Goal: Communication & Community: Answer question/provide support

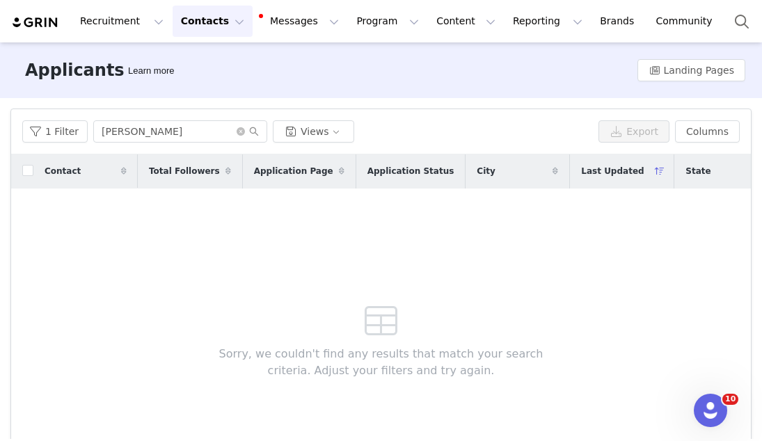
click at [207, 26] on button "Contacts Contacts" at bounding box center [213, 21] width 80 height 31
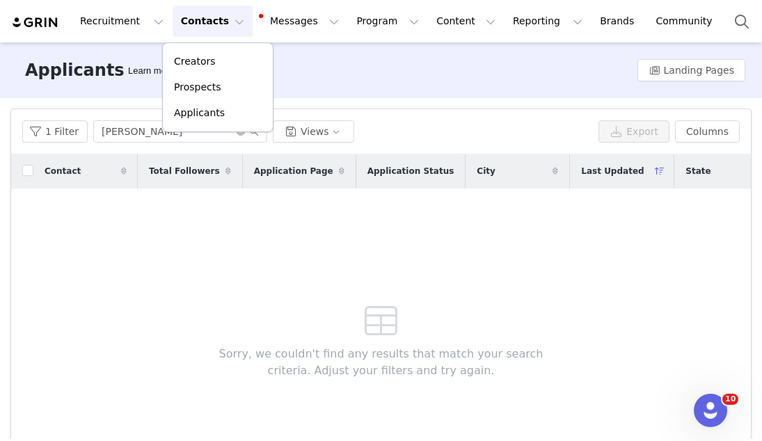
click at [125, 187] on div "Contact" at bounding box center [85, 171] width 104 height 33
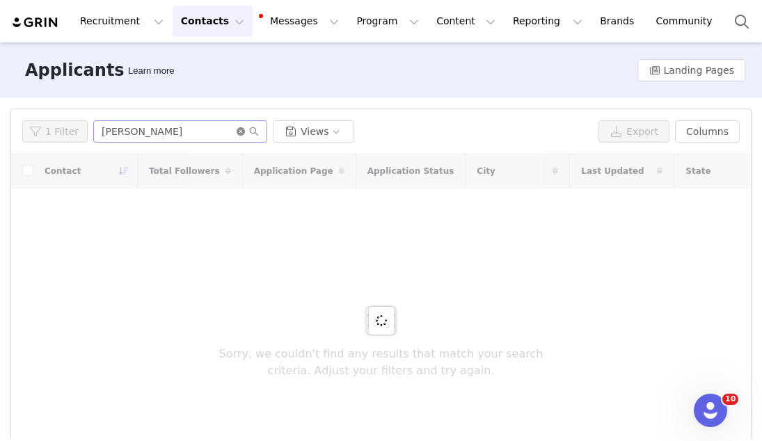
click at [238, 134] on icon "icon: close-circle" at bounding box center [241, 131] width 8 height 8
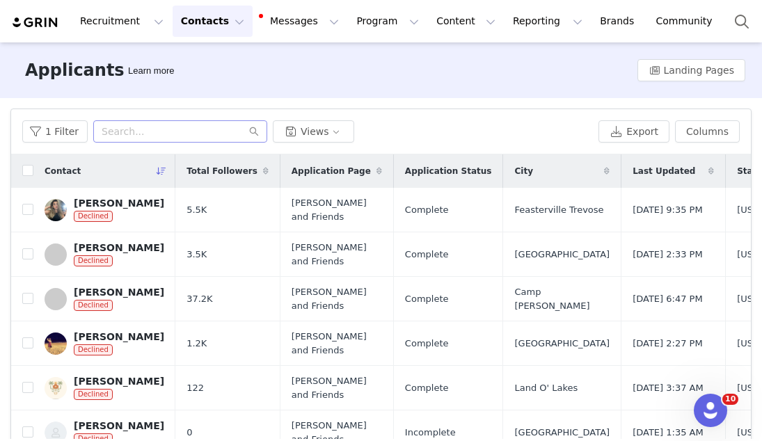
click at [111, 173] on div "Contact" at bounding box center [104, 171] width 142 height 33
click at [49, 141] on button "1 Filter" at bounding box center [54, 131] width 65 height 22
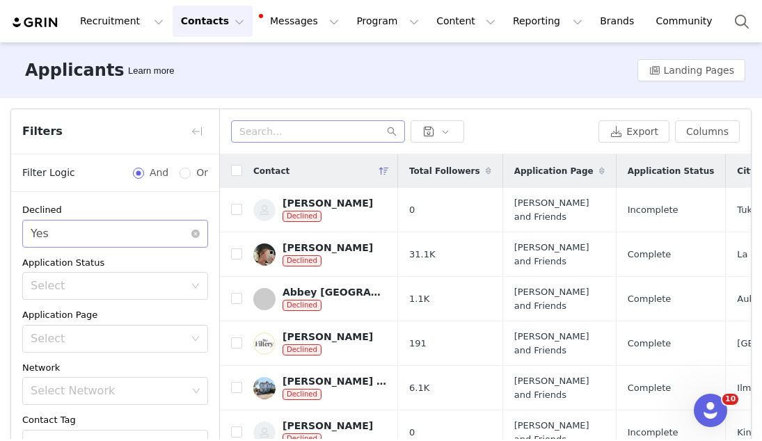
click at [49, 230] on div "Select Yes" at bounding box center [111, 234] width 160 height 26
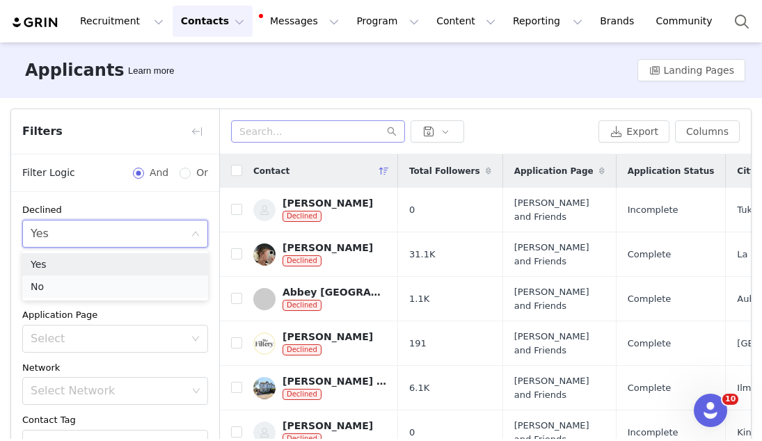
click at [52, 288] on li "No" at bounding box center [115, 287] width 186 height 22
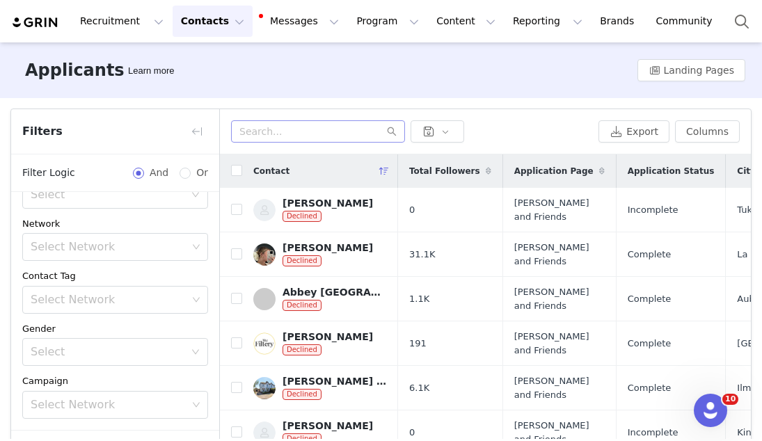
scroll to position [97, 0]
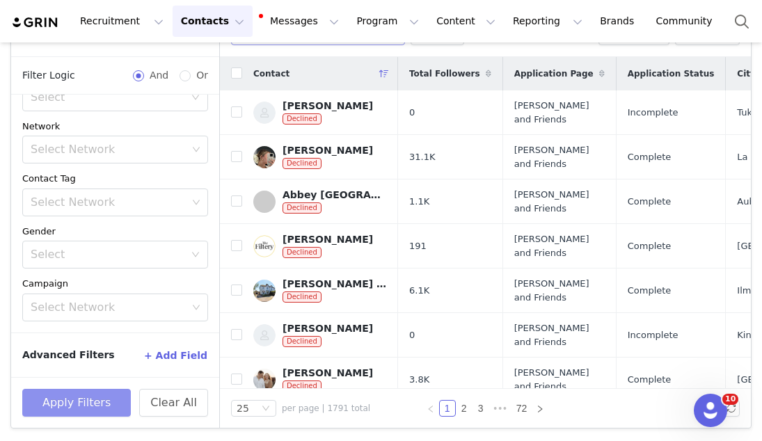
click at [67, 402] on button "Apply Filters" at bounding box center [76, 403] width 109 height 28
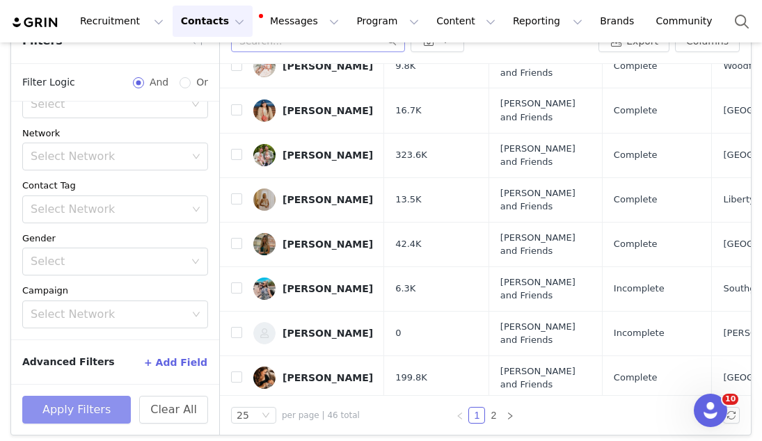
scroll to position [815, 0]
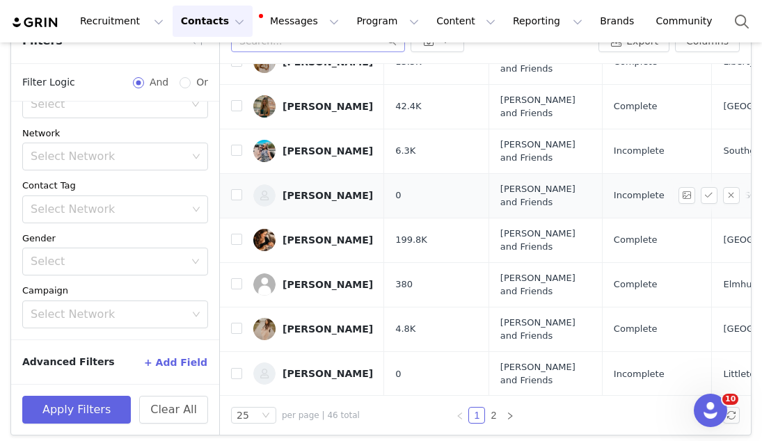
click at [336, 188] on link "Hannah Little" at bounding box center [313, 195] width 120 height 22
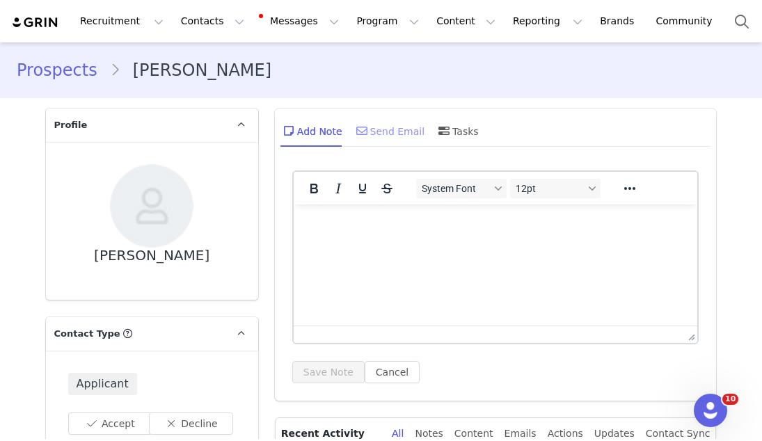
click at [398, 132] on div "Send Email" at bounding box center [390, 130] width 72 height 33
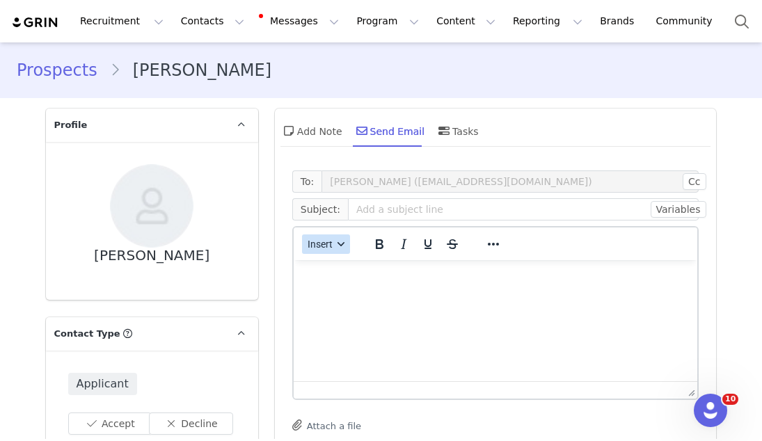
click at [317, 250] on button "Insert" at bounding box center [326, 244] width 48 height 19
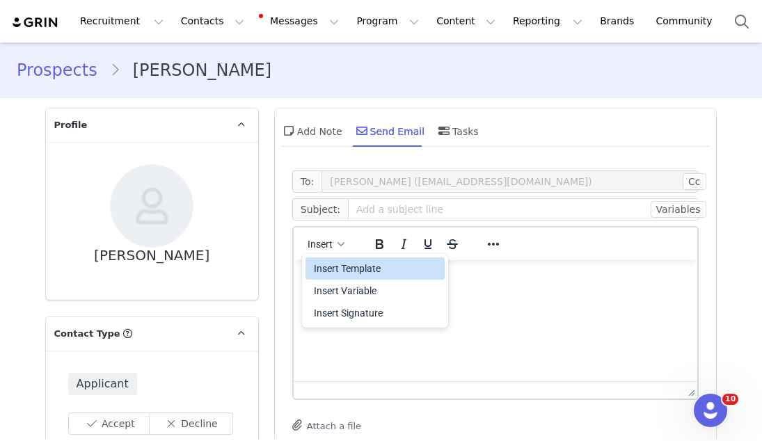
click at [317, 267] on div "Insert Template" at bounding box center [376, 268] width 125 height 17
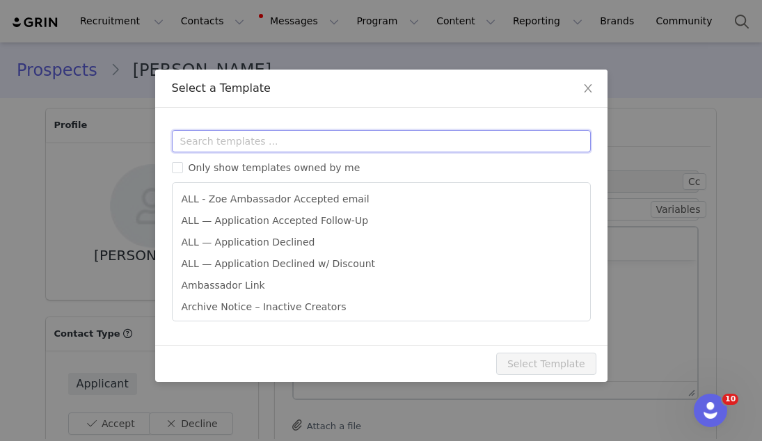
click at [320, 150] on input "text" at bounding box center [381, 141] width 419 height 22
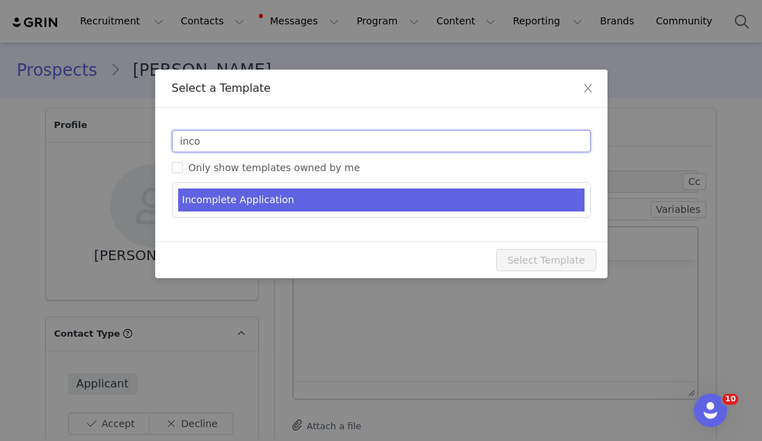
type input "inco"
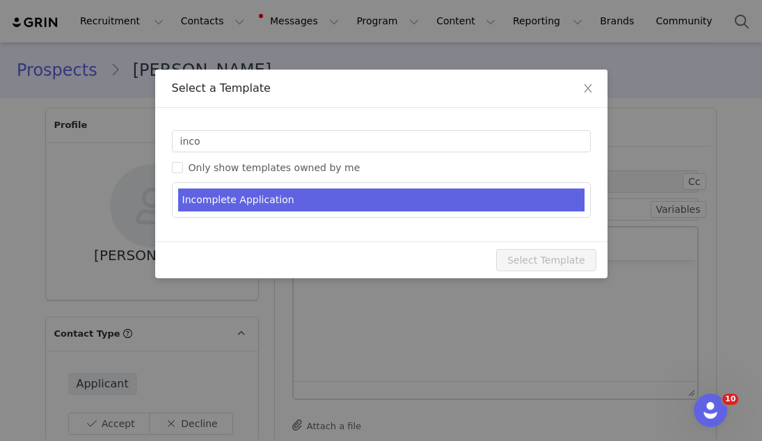
click at [268, 196] on li "Incomplete Application" at bounding box center [381, 200] width 407 height 23
type input "Oops! Your application with Zoe is incomplete 🍊"
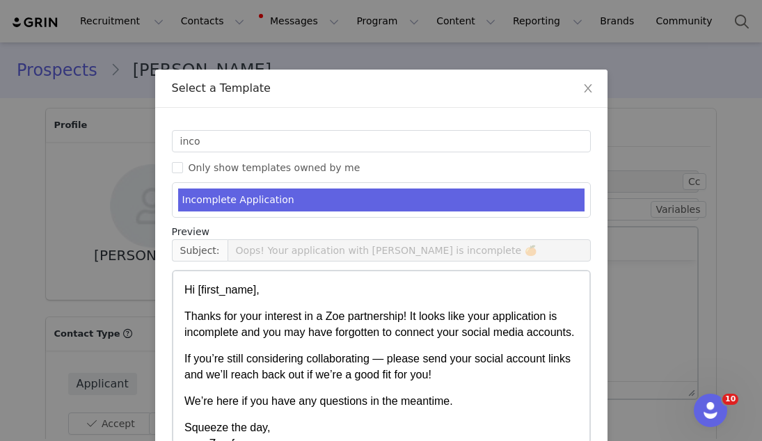
click at [268, 196] on li "Incomplete Application" at bounding box center [381, 200] width 407 height 23
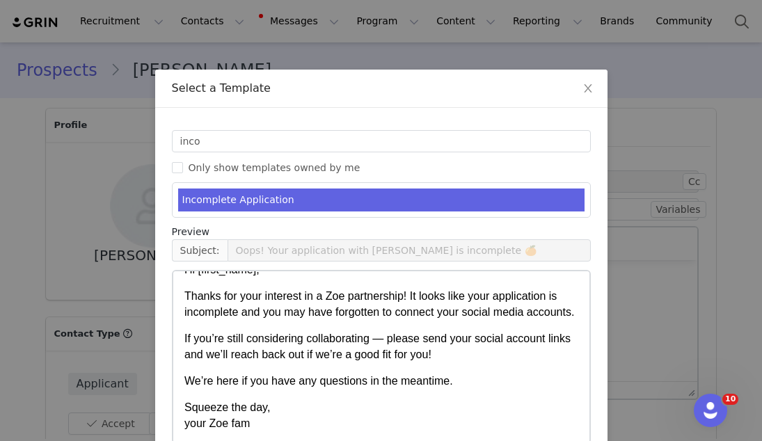
scroll to position [73, 0]
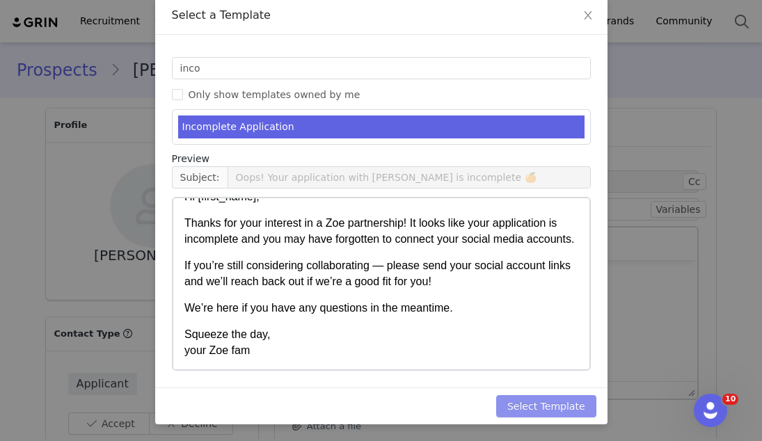
click at [538, 408] on button "Select Template" at bounding box center [546, 406] width 100 height 22
type input "Oops! Your application with Zoe is incomplete 🍊"
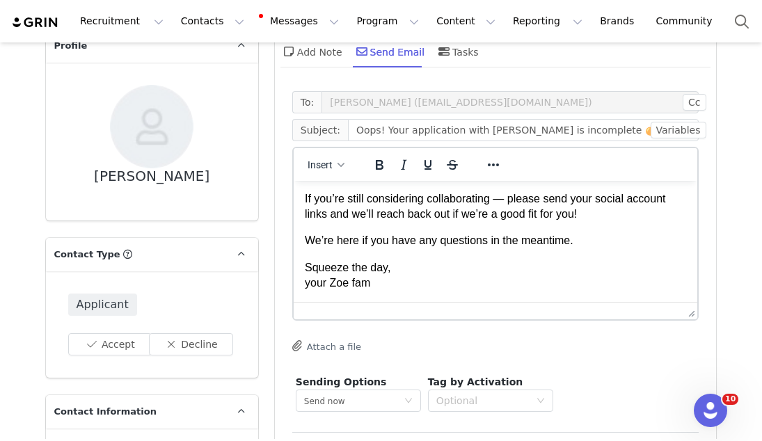
scroll to position [198, 0]
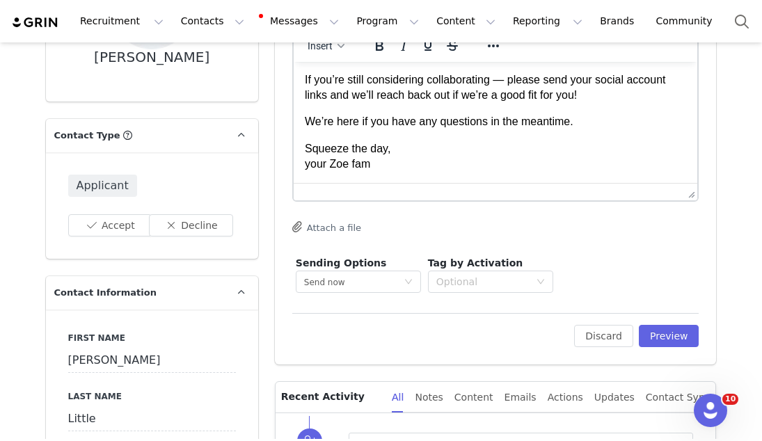
click at [677, 323] on div "Edit Discard Preview" at bounding box center [495, 330] width 407 height 34
click at [677, 329] on button "Preview" at bounding box center [669, 336] width 61 height 22
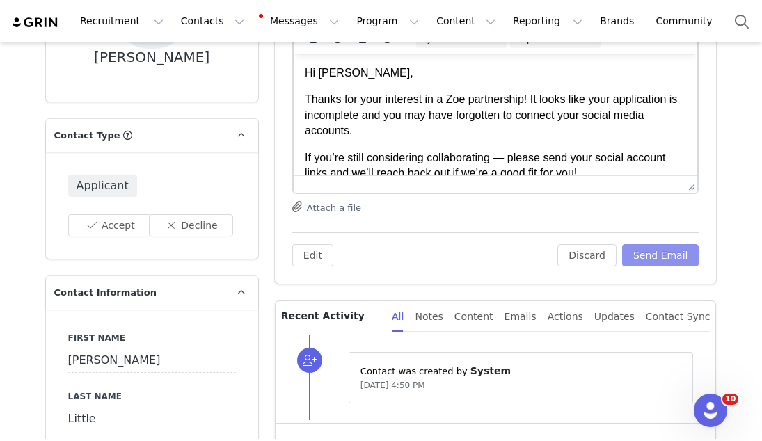
scroll to position [0, 0]
click at [654, 244] on button "Send Email" at bounding box center [660, 255] width 77 height 22
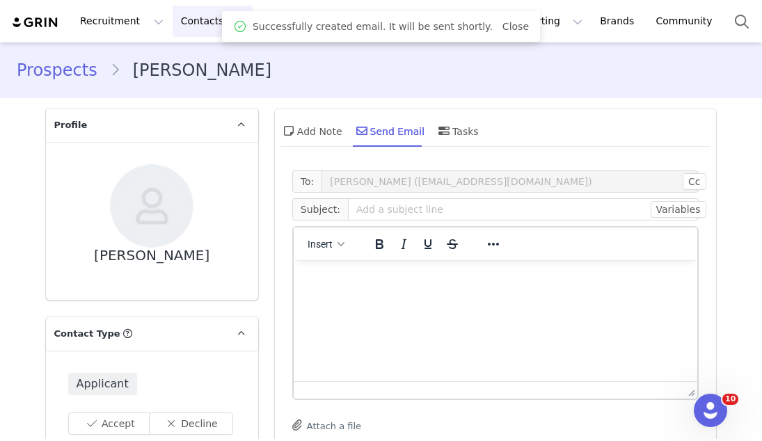
click at [215, 36] on button "Contacts Contacts" at bounding box center [213, 21] width 80 height 31
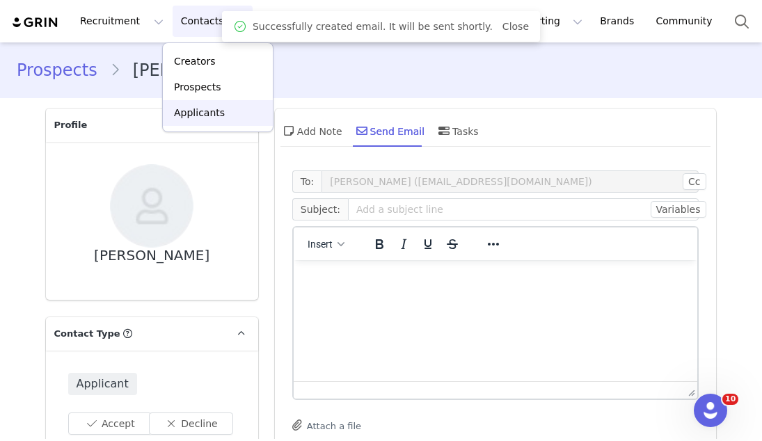
click at [218, 109] on p "Applicants" at bounding box center [199, 113] width 51 height 15
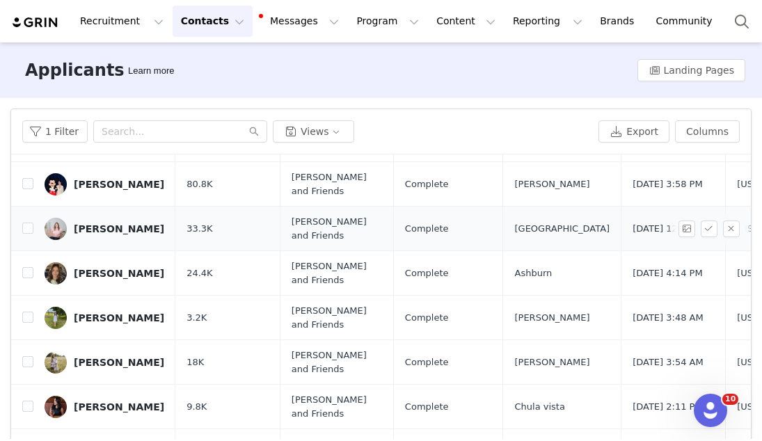
scroll to position [132, 0]
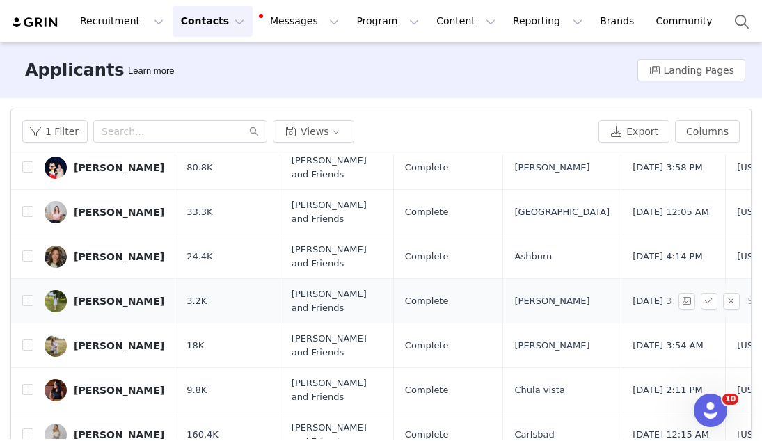
click at [132, 294] on link "Amber Hunter" at bounding box center [105, 301] width 120 height 22
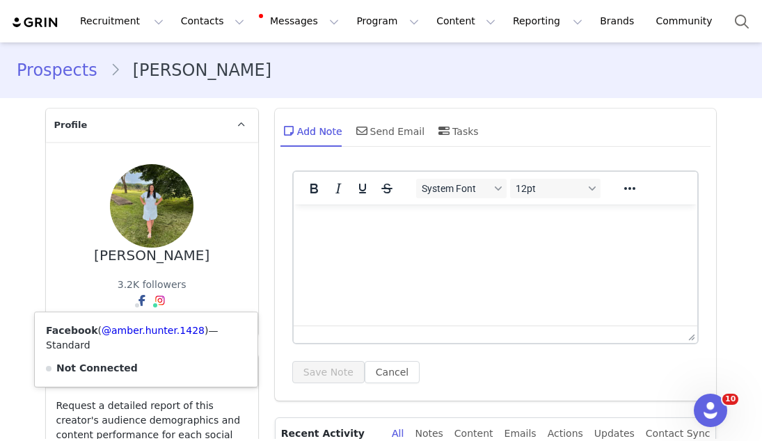
type input "+1 ([GEOGRAPHIC_DATA])"
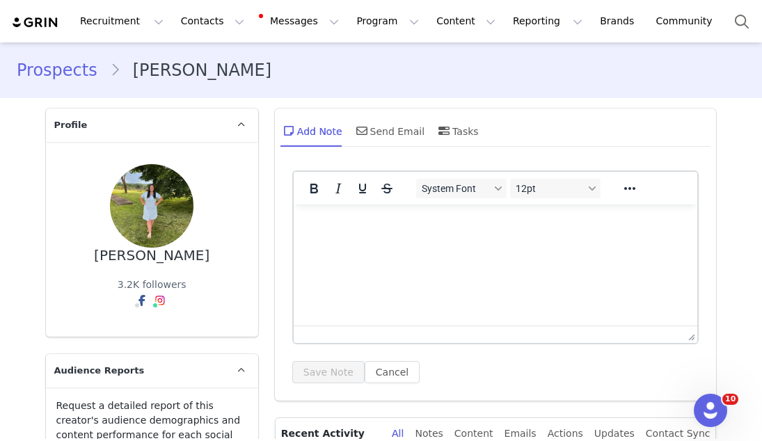
click at [159, 297] on img at bounding box center [160, 300] width 11 height 11
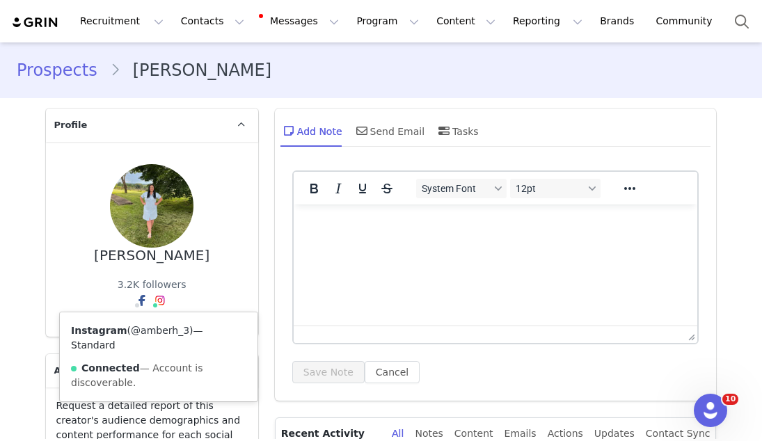
click at [160, 328] on link "@amberh_3" at bounding box center [160, 330] width 58 height 11
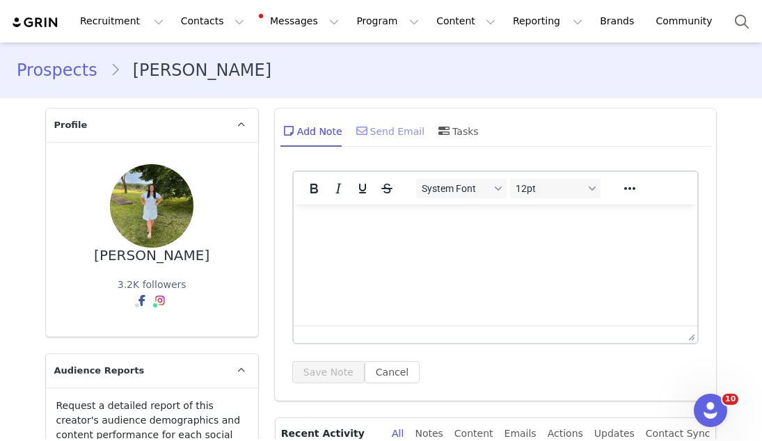
click at [410, 122] on div "Send Email" at bounding box center [390, 130] width 72 height 33
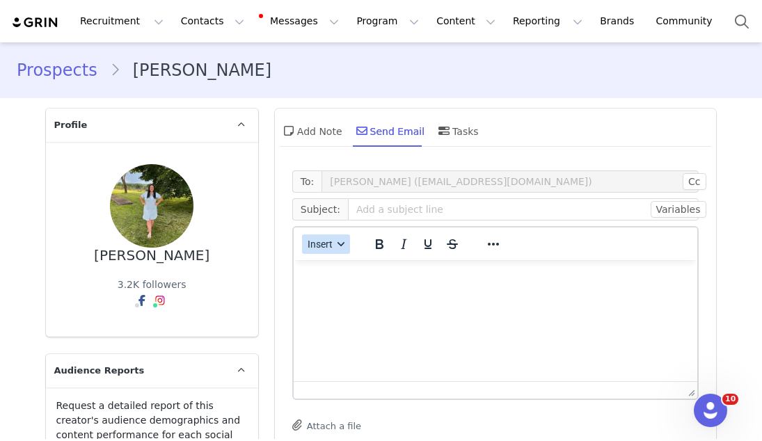
click at [340, 246] on icon "button" at bounding box center [341, 244] width 7 height 7
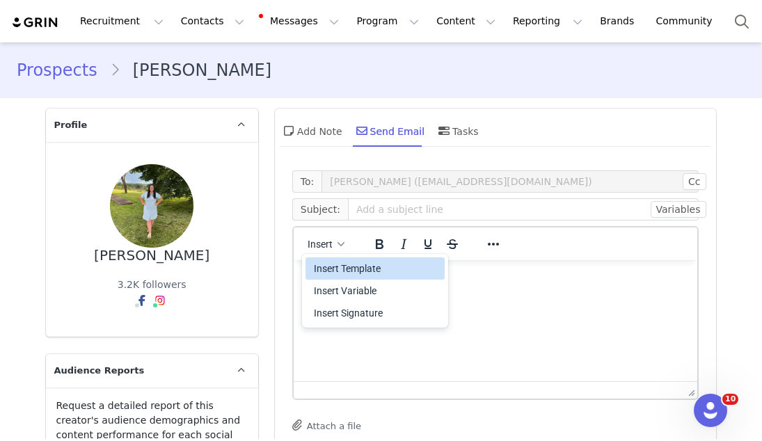
click at [333, 268] on div "Insert Template" at bounding box center [376, 268] width 125 height 17
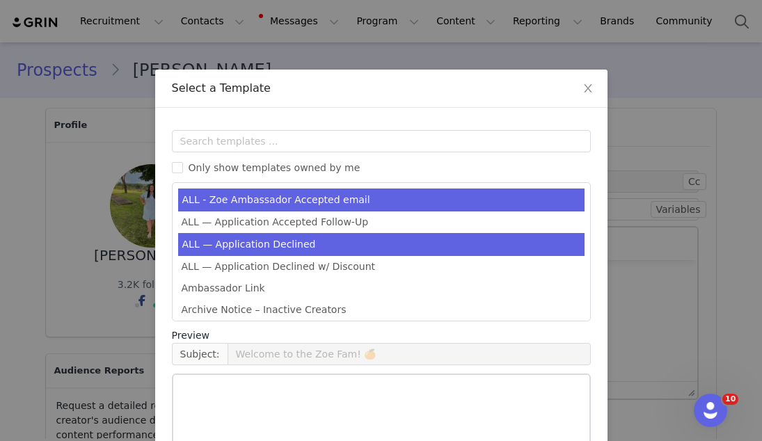
click at [310, 240] on li "ALL — Application Declined" at bounding box center [381, 244] width 407 height 23
type input "Thank you for your interest in partnering with [PERSON_NAME] 🍊"
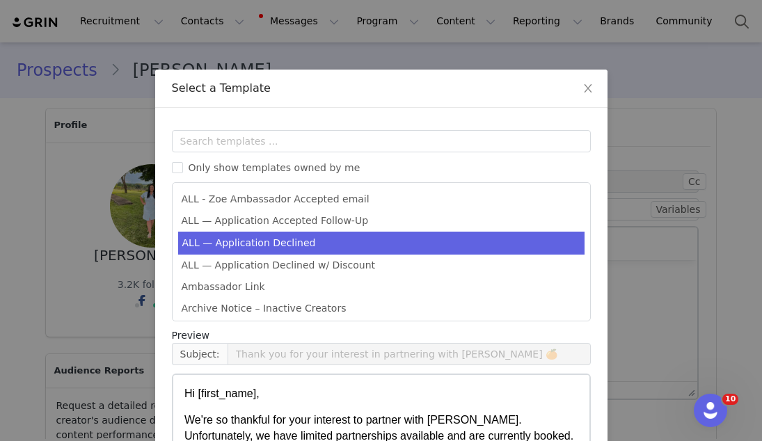
scroll to position [177, 0]
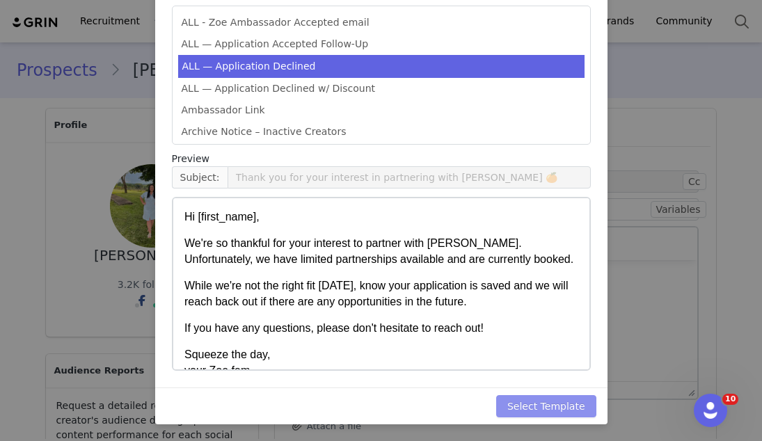
click at [527, 398] on button "Select Template" at bounding box center [546, 406] width 100 height 22
type input "Thank you for your interest in partnering with [PERSON_NAME] 🍊"
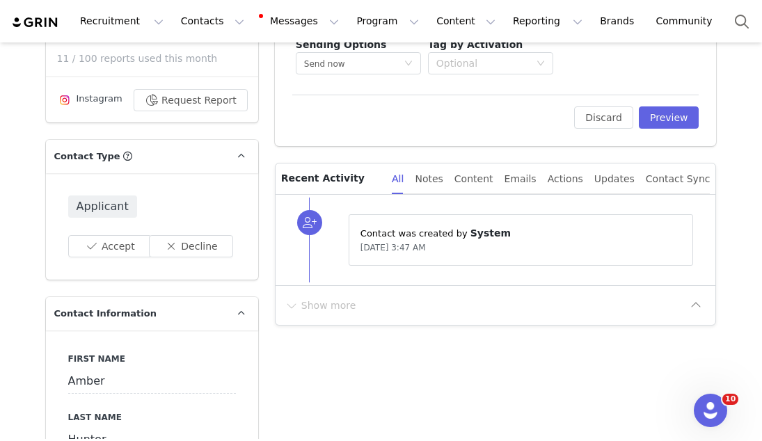
scroll to position [464, 0]
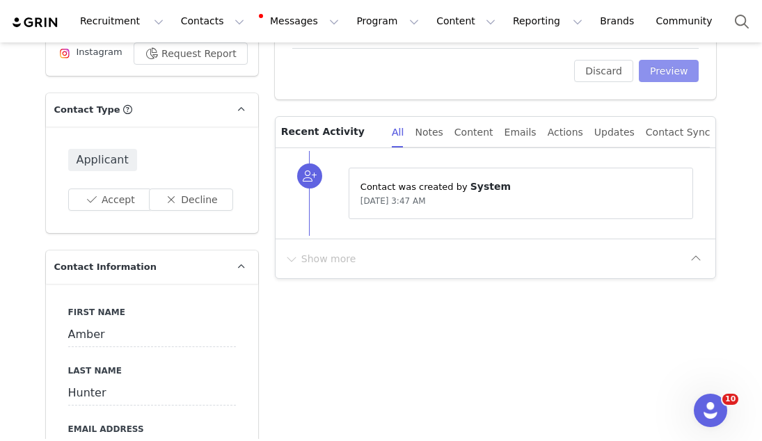
click at [676, 68] on button "Preview" at bounding box center [669, 71] width 61 height 22
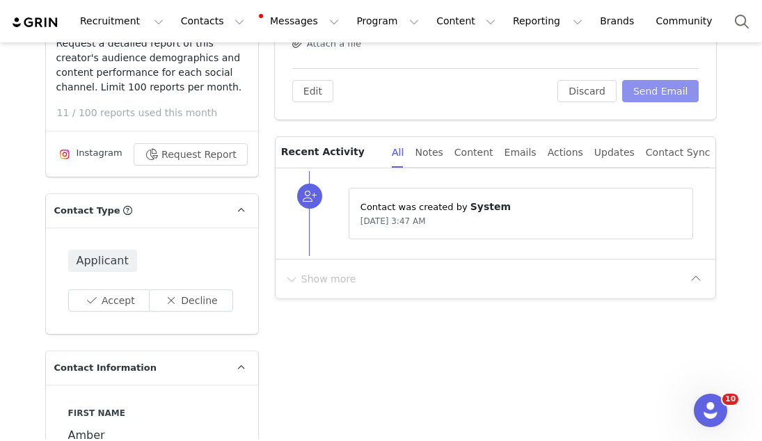
scroll to position [359, 0]
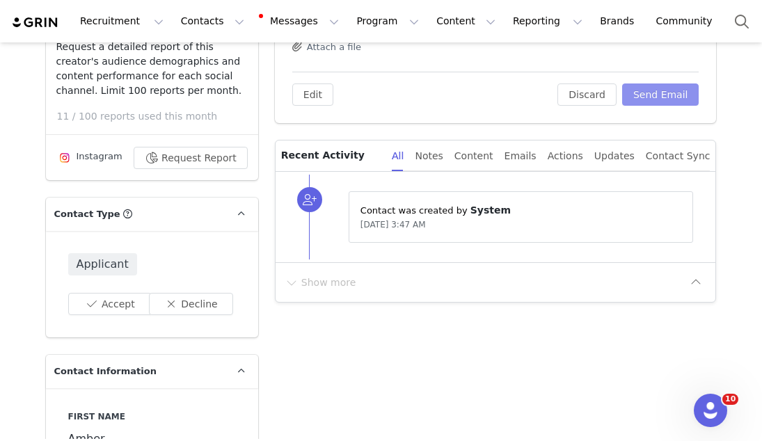
click at [655, 102] on button "Send Email" at bounding box center [660, 95] width 77 height 22
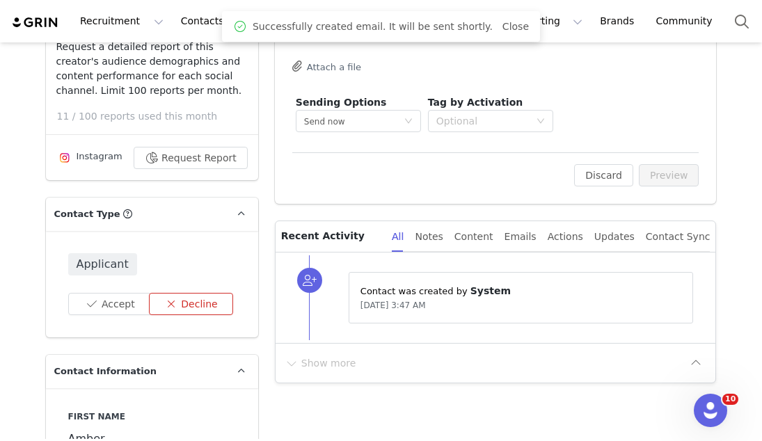
scroll to position [0, 0]
click at [216, 294] on button "Decline" at bounding box center [191, 304] width 84 height 22
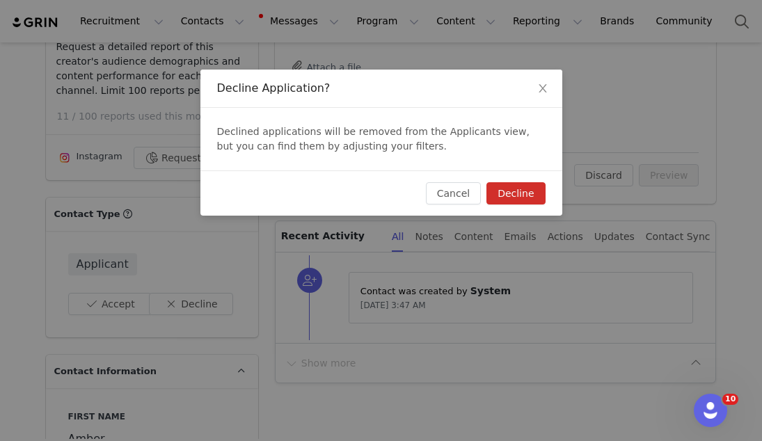
click at [510, 187] on button "Decline" at bounding box center [516, 193] width 58 height 22
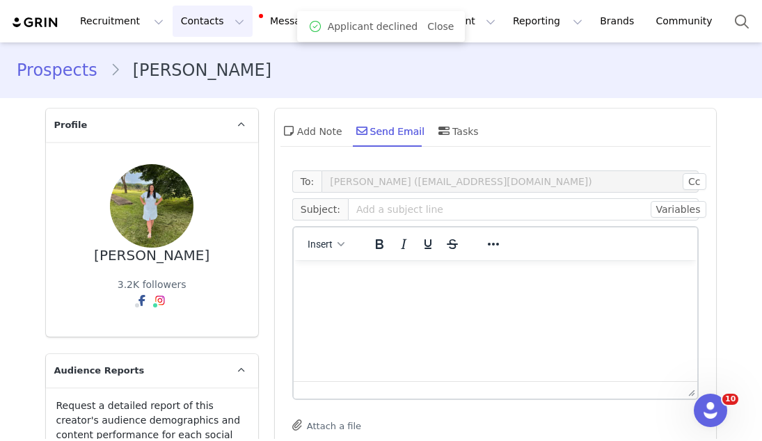
click at [207, 24] on button "Contacts Contacts" at bounding box center [213, 21] width 80 height 31
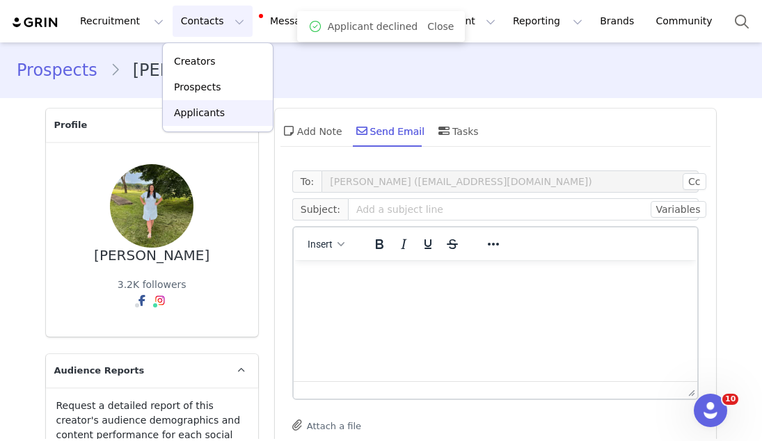
click at [198, 104] on link "Applicants" at bounding box center [218, 113] width 110 height 26
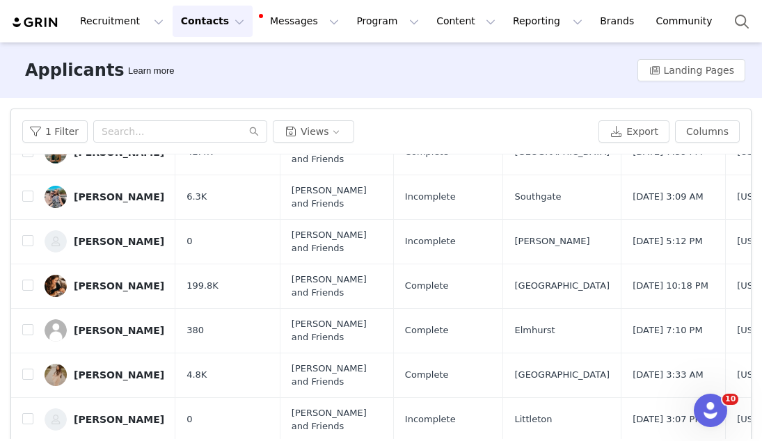
scroll to position [97, 0]
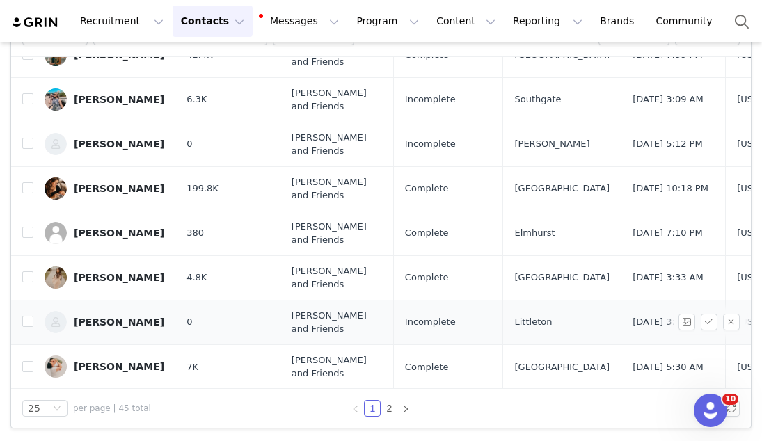
click at [97, 329] on link "Katie Clark" at bounding box center [105, 322] width 120 height 22
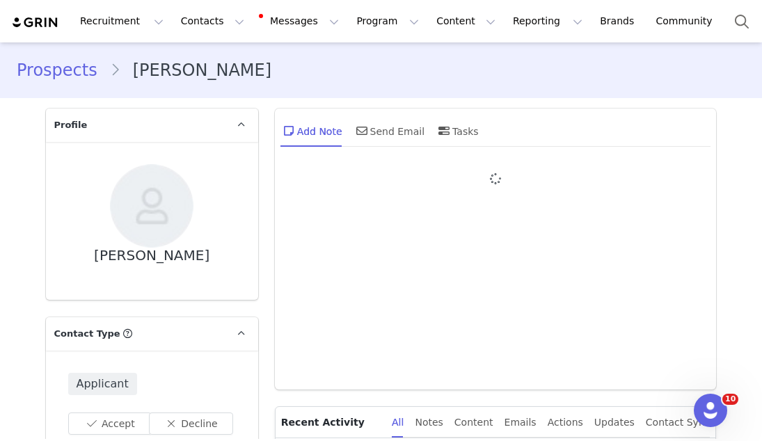
type input "+1 ([GEOGRAPHIC_DATA])"
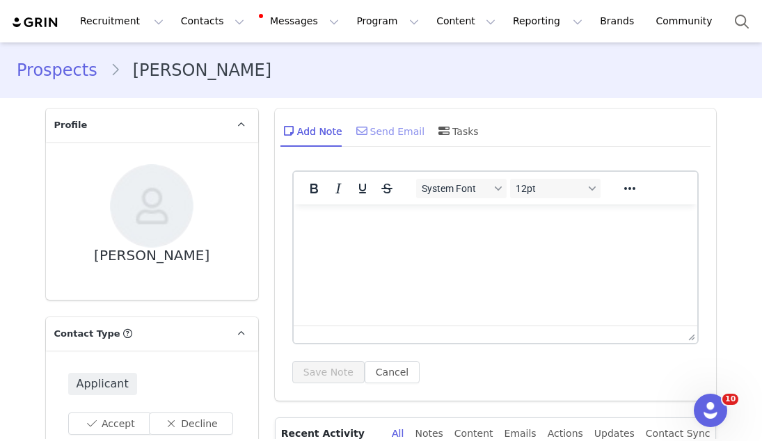
click at [404, 130] on div "Send Email" at bounding box center [390, 130] width 72 height 33
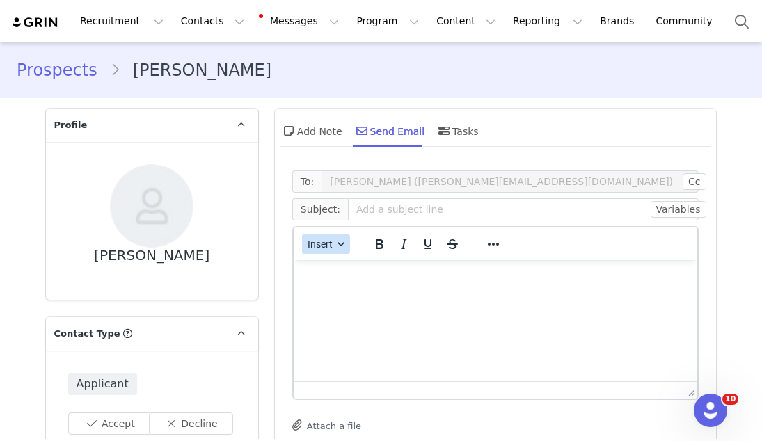
click at [321, 240] on span "Insert" at bounding box center [320, 244] width 25 height 11
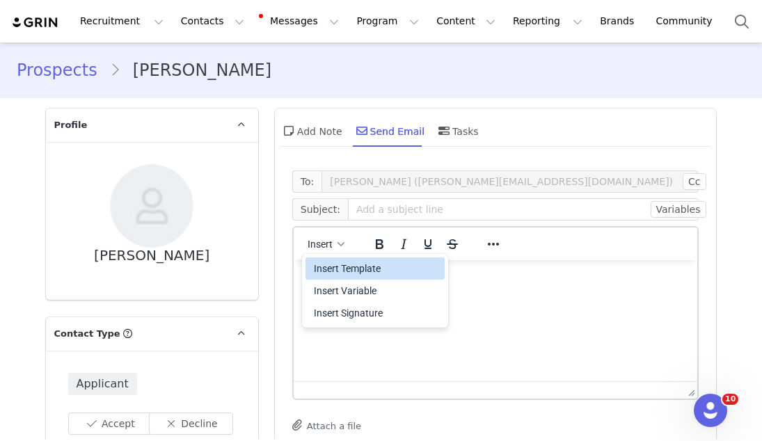
click at [320, 262] on div "Insert Template" at bounding box center [376, 268] width 125 height 17
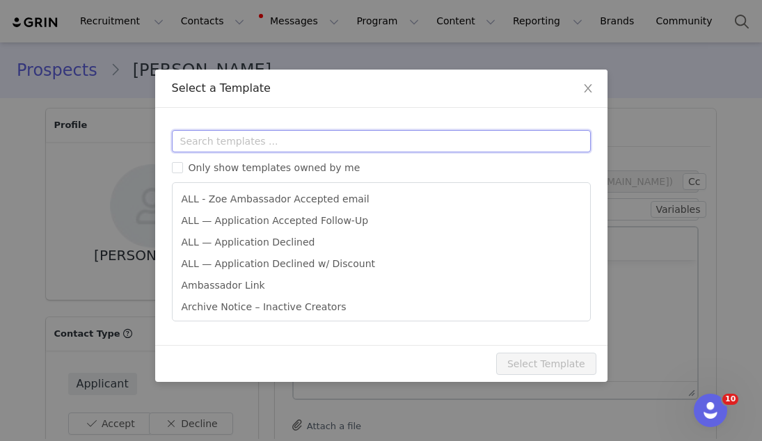
click at [317, 142] on input "text" at bounding box center [381, 141] width 419 height 22
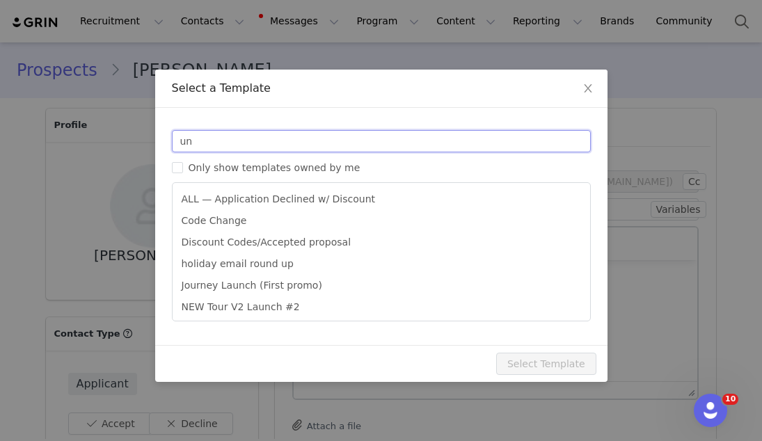
type input "u"
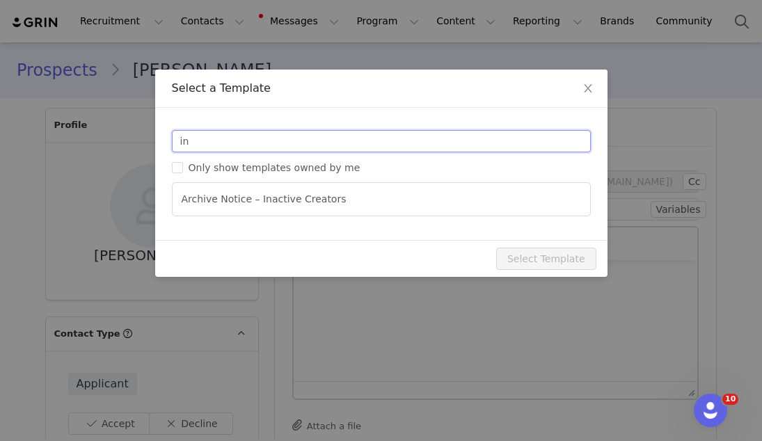
type input "i"
type input "inco"
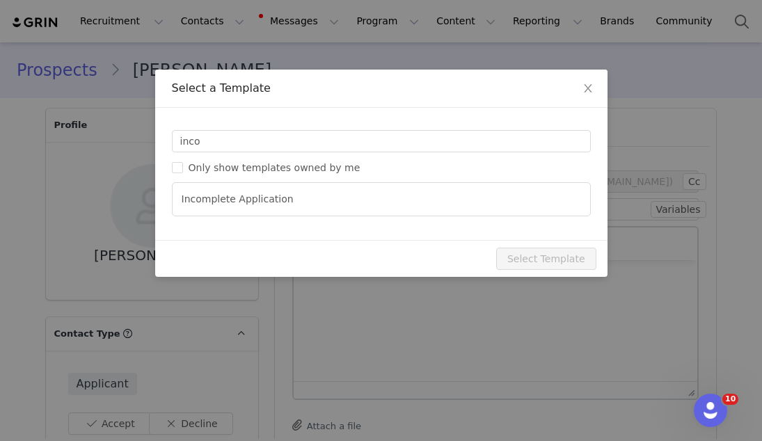
type input "Oops! Your application with Zoe is incomplete 🍊"
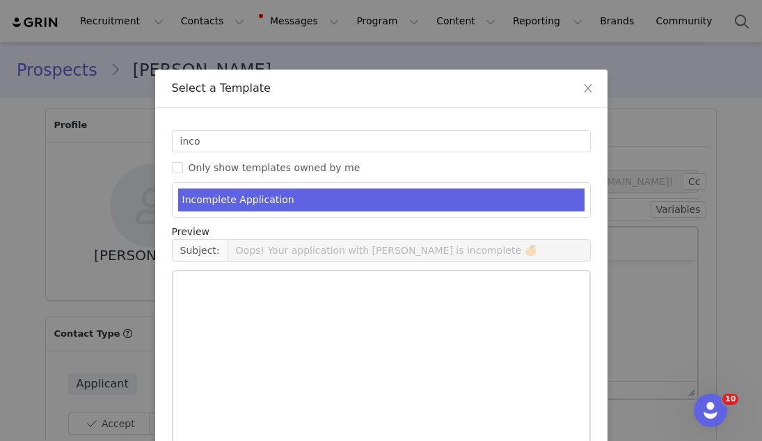
click at [311, 182] on ul "Incomplete Application" at bounding box center [381, 200] width 419 height 36
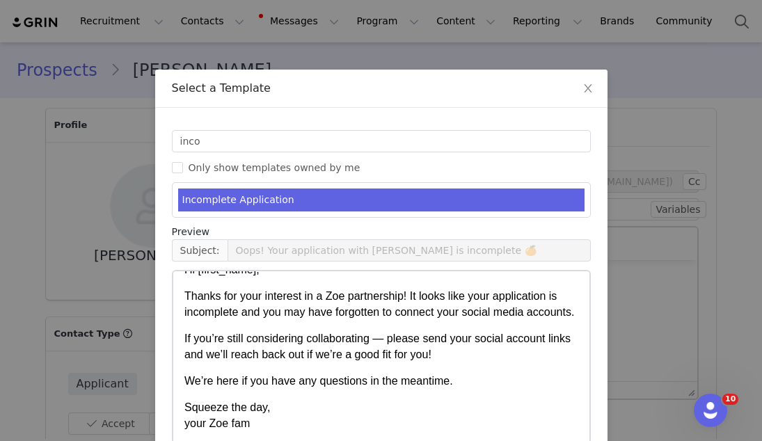
scroll to position [73, 0]
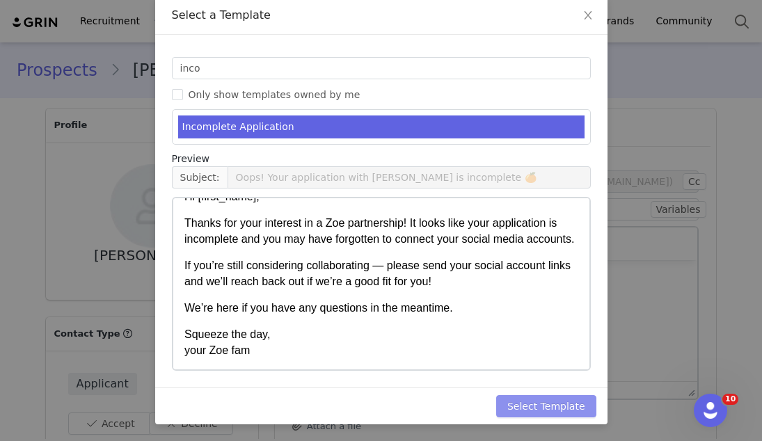
click at [544, 406] on button "Select Template" at bounding box center [546, 406] width 100 height 22
type input "Oops! Your application with Zoe is incomplete 🍊"
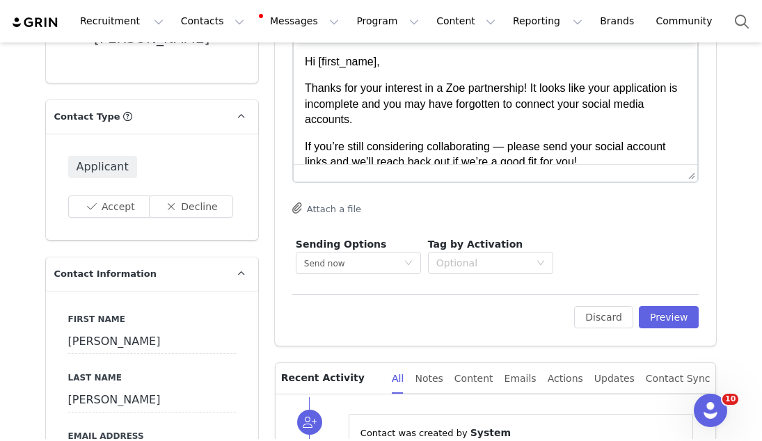
scroll to position [478, 0]
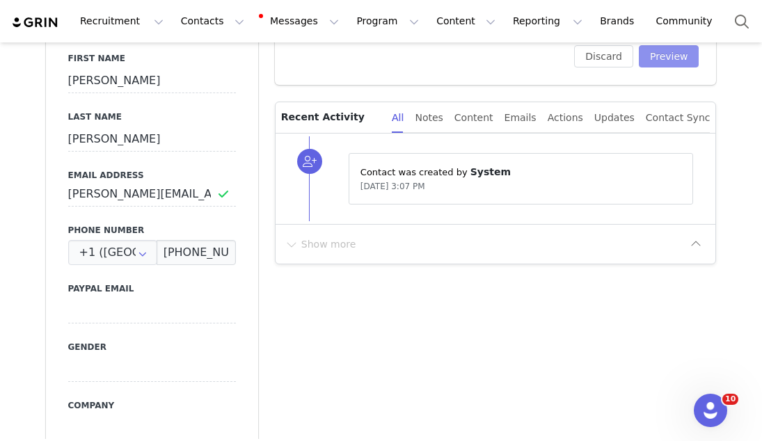
click at [686, 59] on button "Preview" at bounding box center [669, 56] width 61 height 22
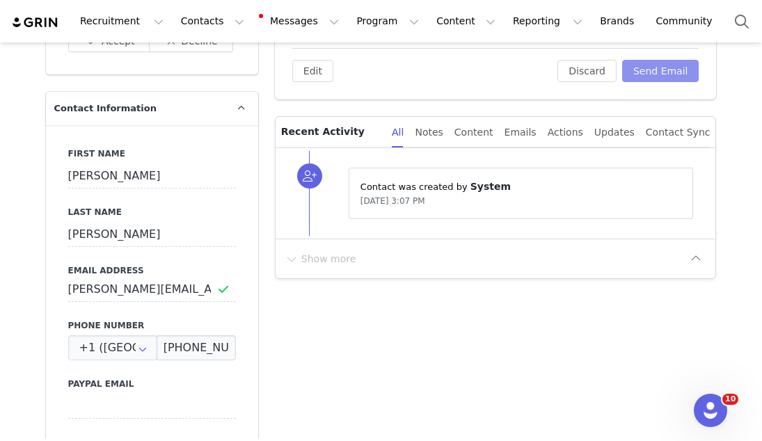
scroll to position [373, 0]
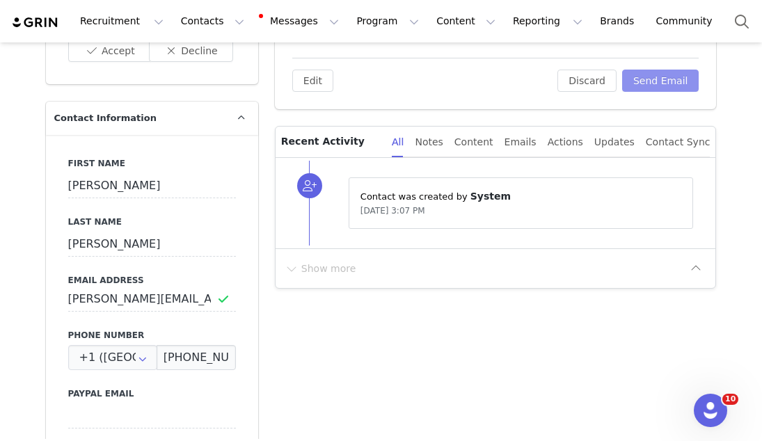
click at [652, 84] on button "Send Email" at bounding box center [660, 81] width 77 height 22
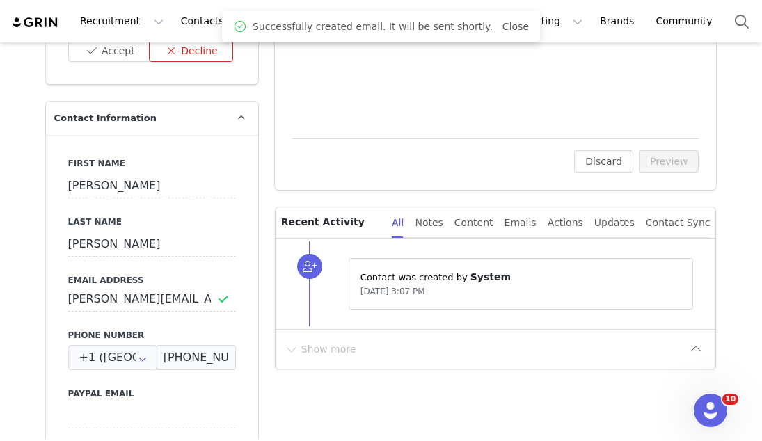
scroll to position [0, 0]
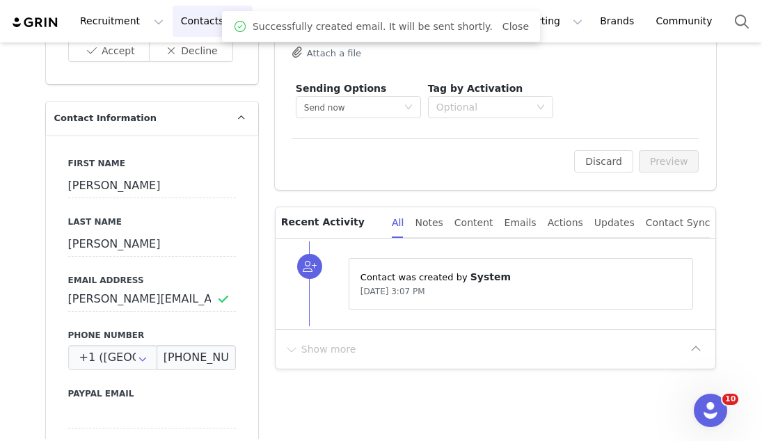
click at [180, 23] on button "Contacts Contacts" at bounding box center [213, 21] width 80 height 31
click at [186, 107] on p "Applicants" at bounding box center [199, 113] width 51 height 15
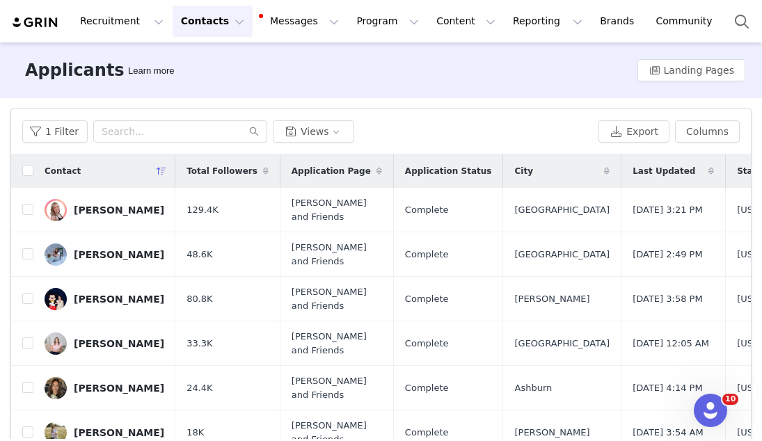
click at [669, 172] on div "Last Updated" at bounding box center [674, 171] width 104 height 33
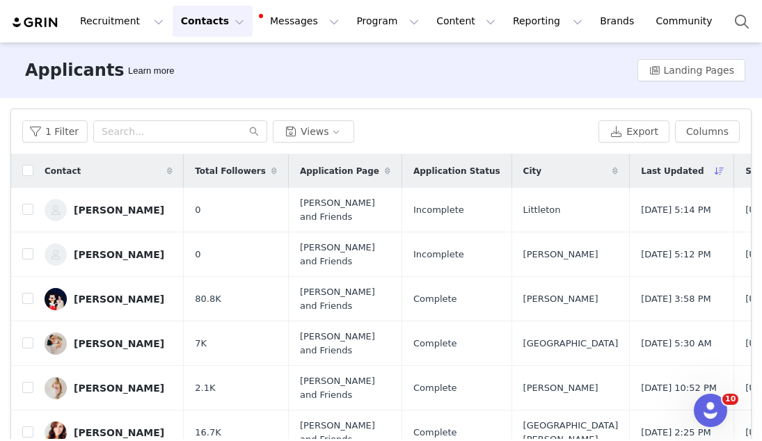
click at [669, 172] on div "Last Updated" at bounding box center [682, 171] width 104 height 33
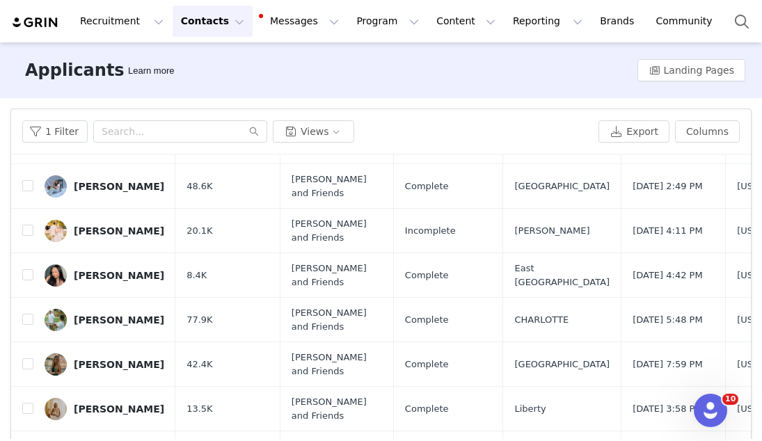
scroll to position [435, 0]
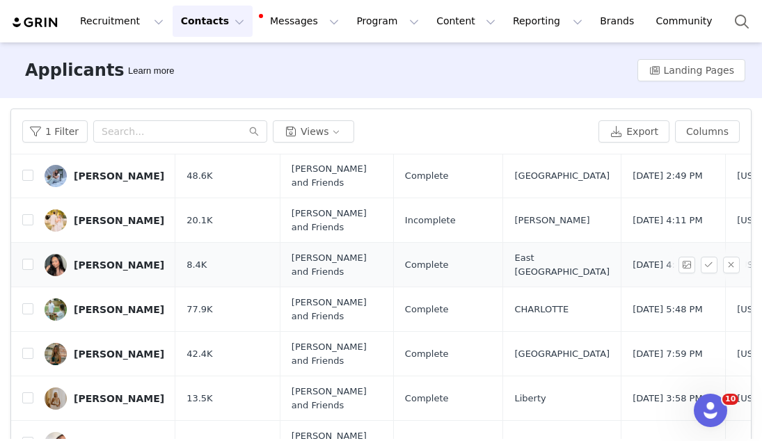
click at [88, 265] on div "Claudia Sauceda" at bounding box center [119, 265] width 91 height 11
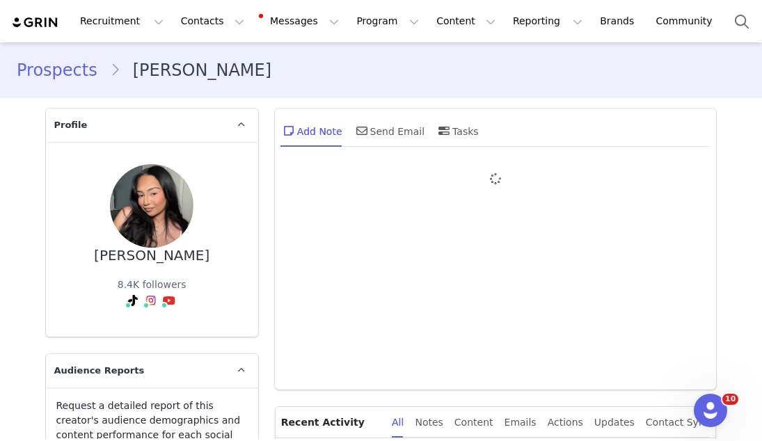
type input "+1 ([GEOGRAPHIC_DATA])"
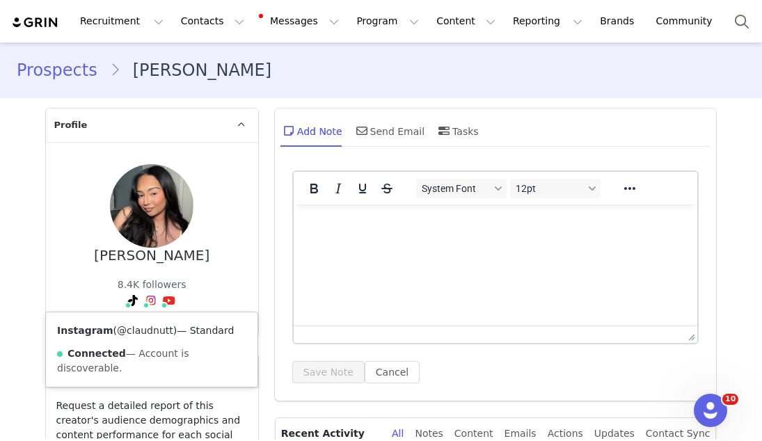
click at [143, 333] on link "@claudnutt" at bounding box center [145, 330] width 56 height 11
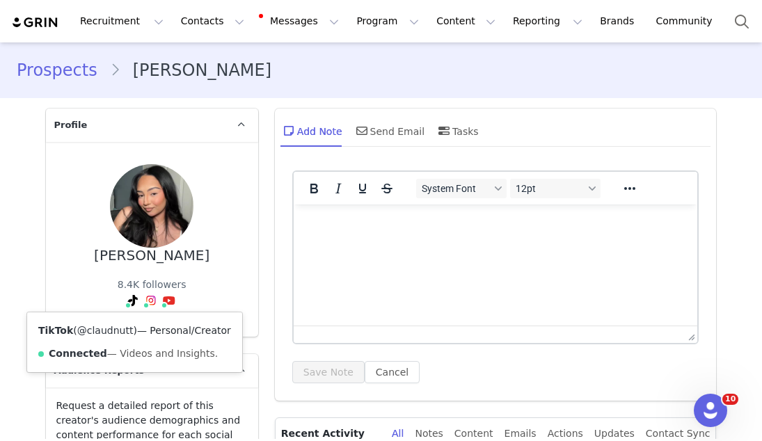
click at [123, 331] on link "@claudnutt" at bounding box center [105, 330] width 56 height 11
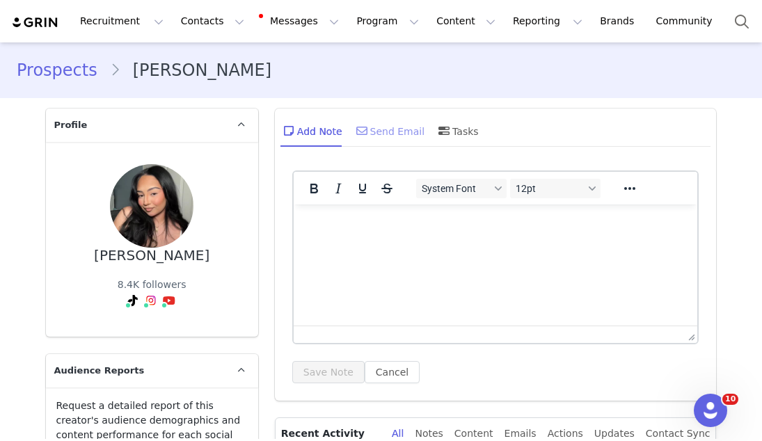
click at [375, 137] on div "Send Email" at bounding box center [390, 130] width 72 height 33
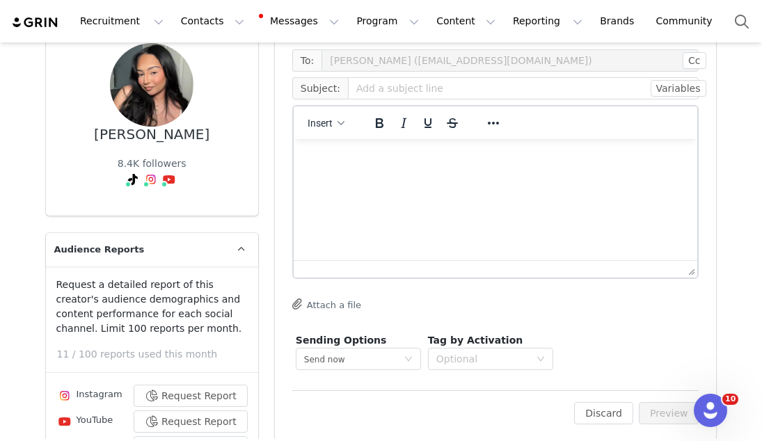
scroll to position [110, 0]
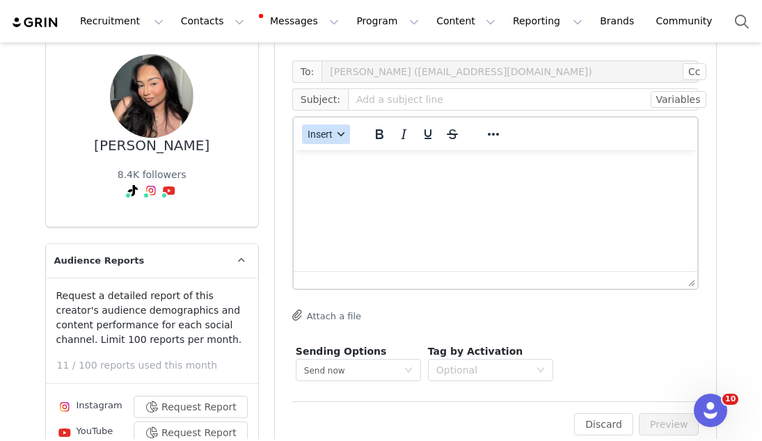
click at [327, 137] on span "Insert" at bounding box center [320, 134] width 25 height 11
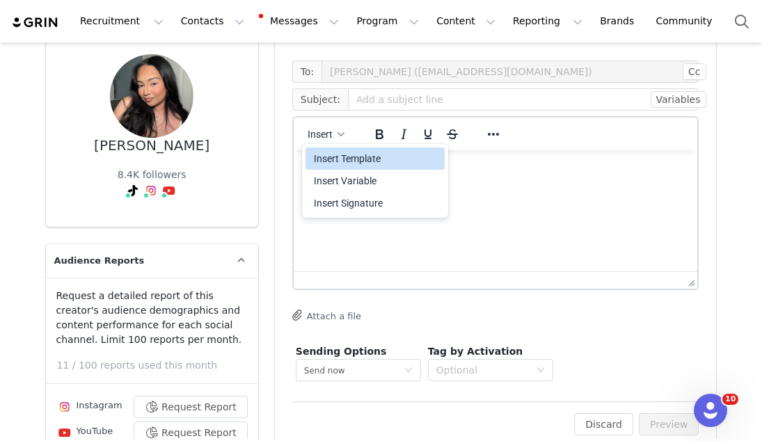
click at [320, 159] on div "Insert Template" at bounding box center [376, 158] width 125 height 17
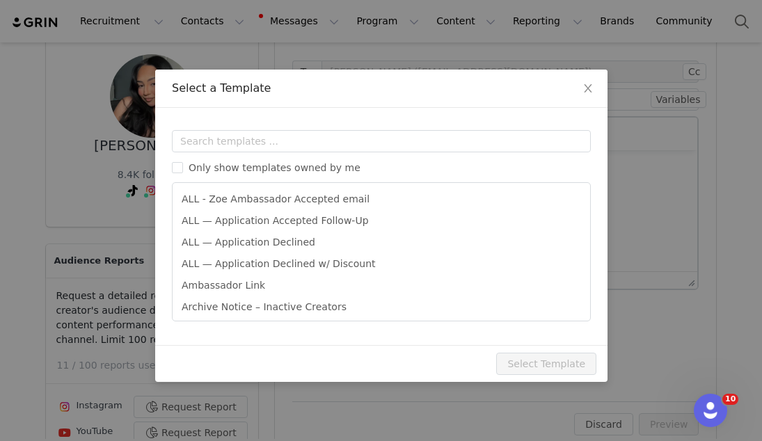
scroll to position [0, 0]
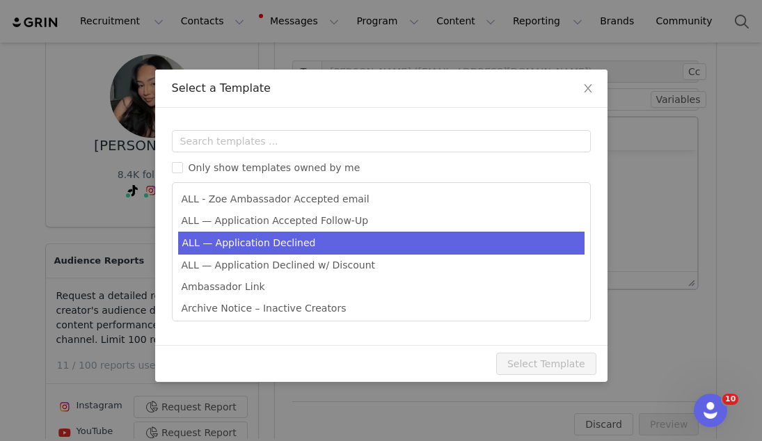
click at [288, 244] on li "ALL — Application Declined" at bounding box center [381, 243] width 407 height 23
type input "Thank you for your interest in partnering with [PERSON_NAME] 🍊"
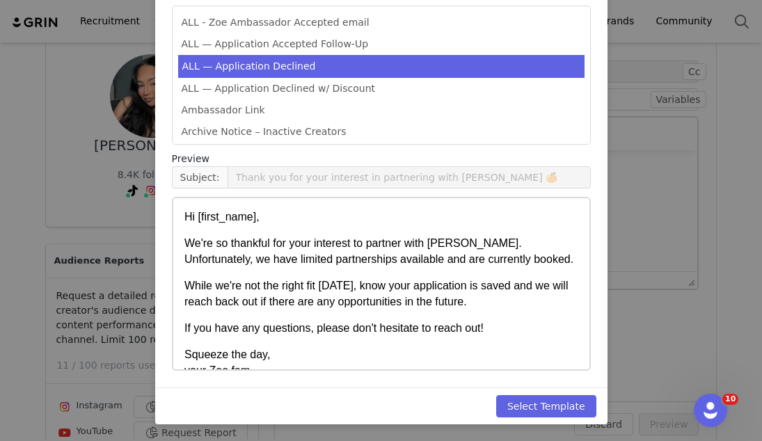
scroll to position [23, 0]
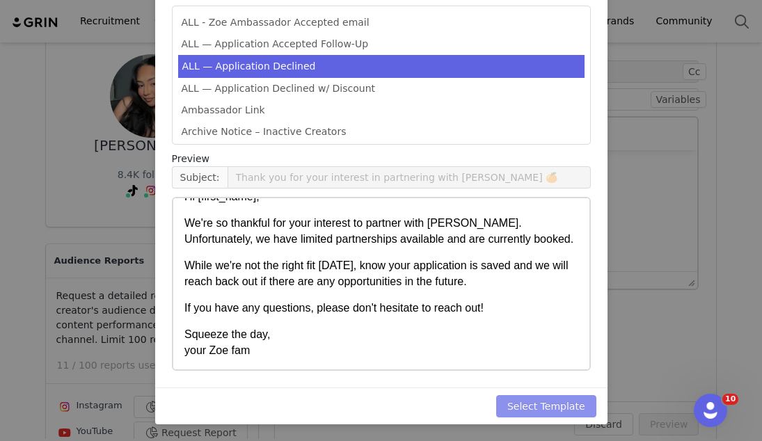
click at [528, 413] on button "Select Template" at bounding box center [546, 406] width 100 height 22
type input "Thank you for your interest in partnering with [PERSON_NAME] 🍊"
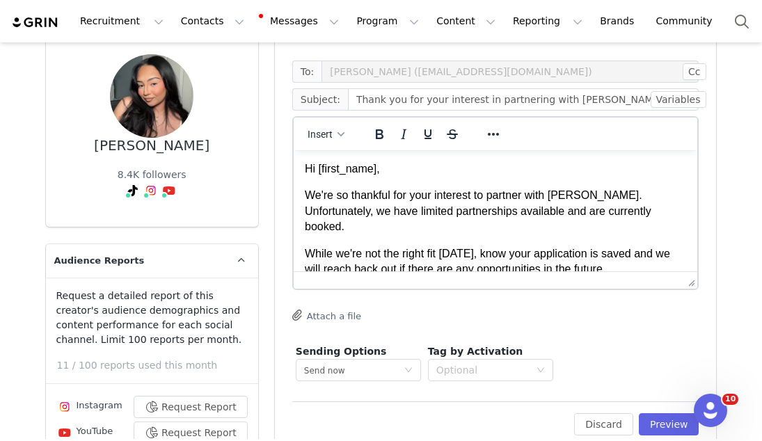
scroll to position [0, 0]
click at [651, 414] on button "Preview" at bounding box center [669, 425] width 61 height 22
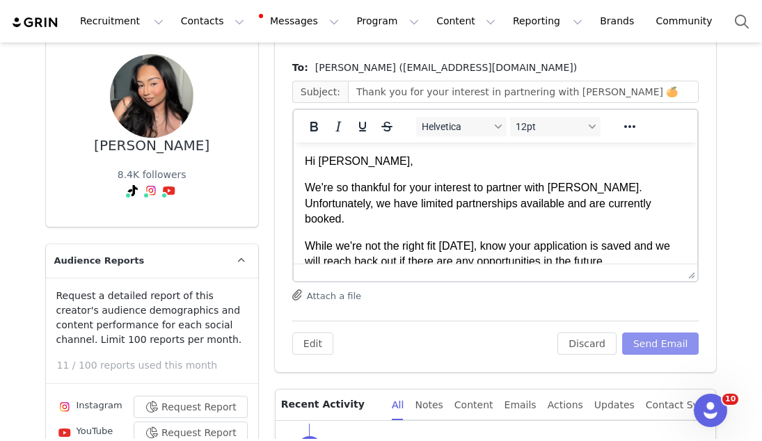
click at [666, 350] on button "Send Email" at bounding box center [660, 344] width 77 height 22
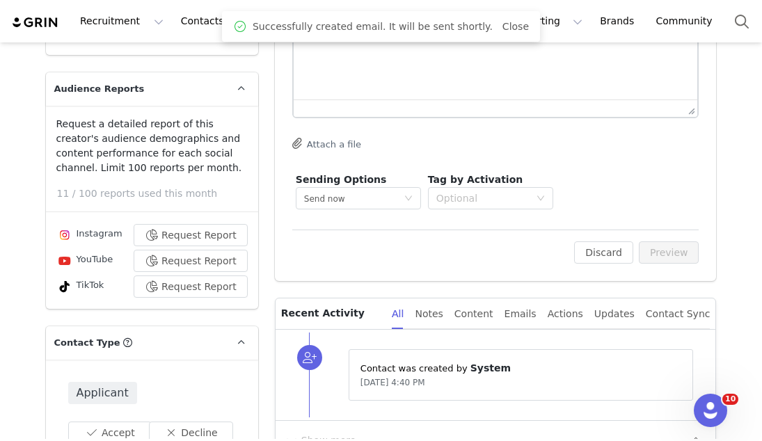
scroll to position [354, 0]
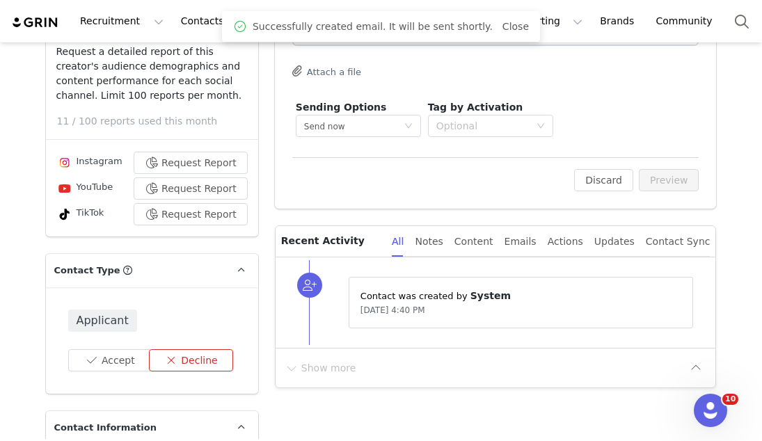
click at [192, 351] on button "Decline" at bounding box center [191, 360] width 84 height 22
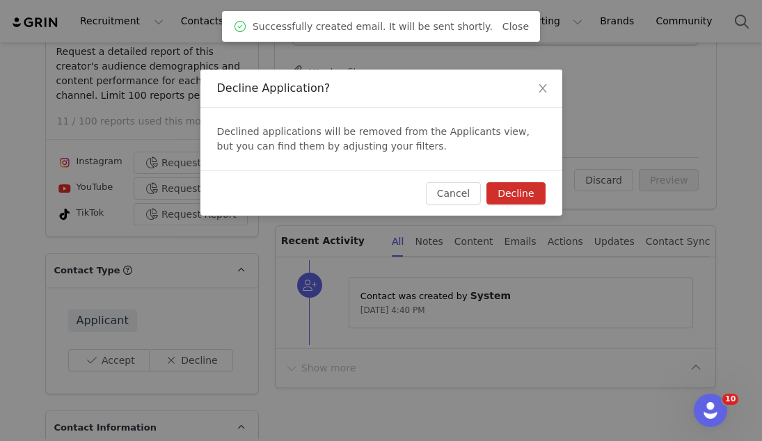
click at [502, 199] on button "Decline" at bounding box center [516, 193] width 58 height 22
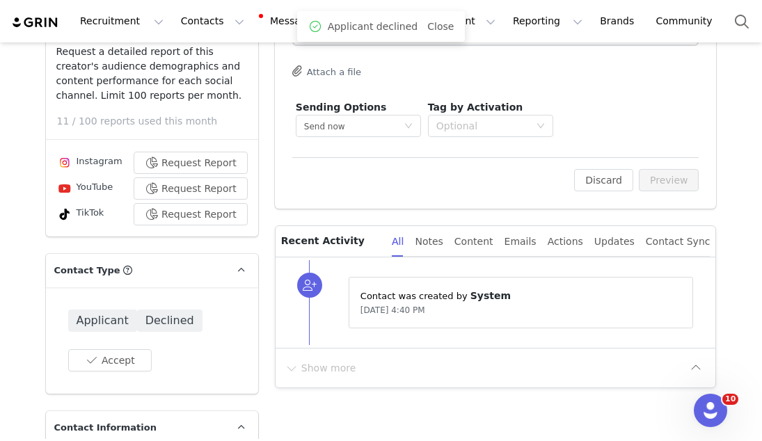
scroll to position [0, 0]
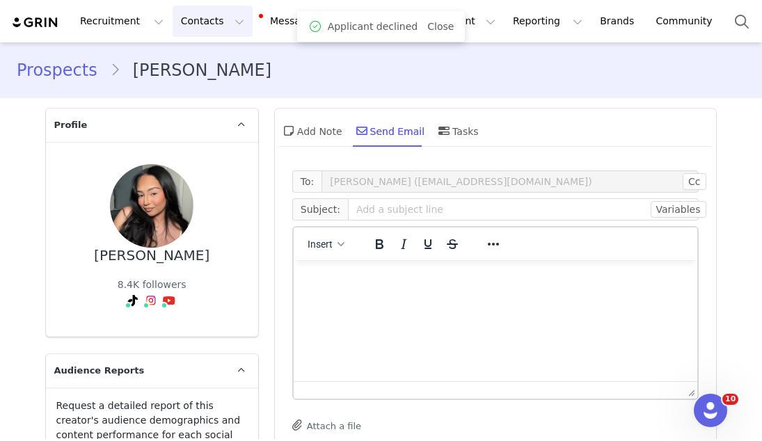
click at [189, 9] on button "Contacts Contacts" at bounding box center [213, 21] width 80 height 31
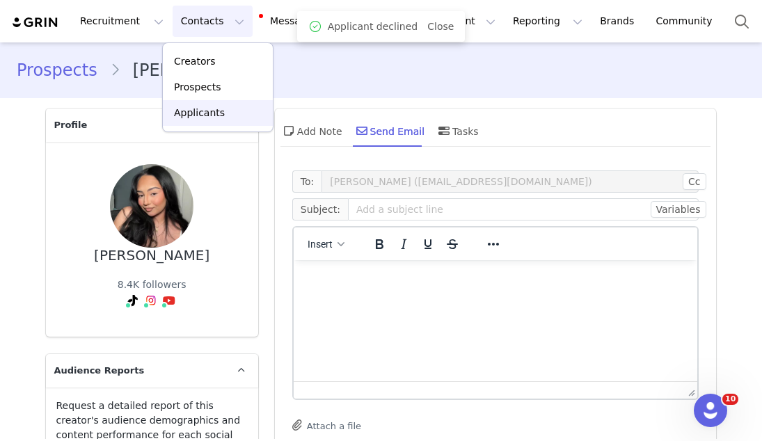
click at [196, 118] on p "Applicants" at bounding box center [199, 113] width 51 height 15
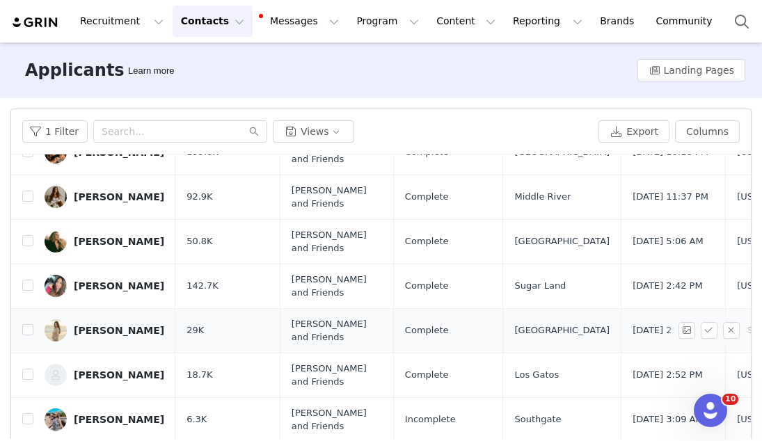
scroll to position [97, 0]
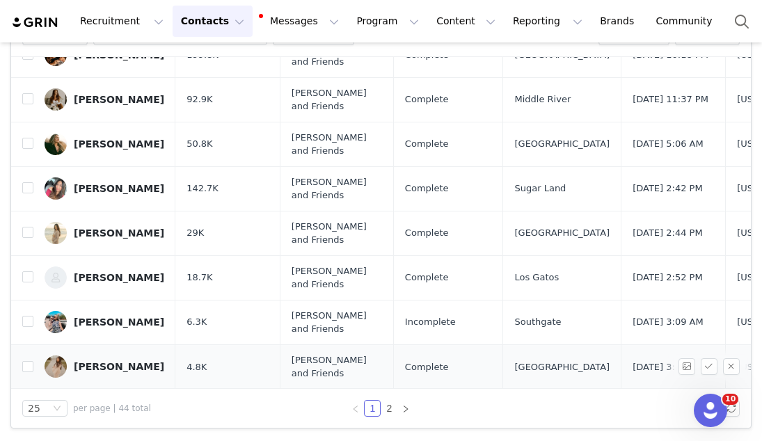
click at [102, 368] on div "Jocelyne Lopez" at bounding box center [119, 366] width 91 height 11
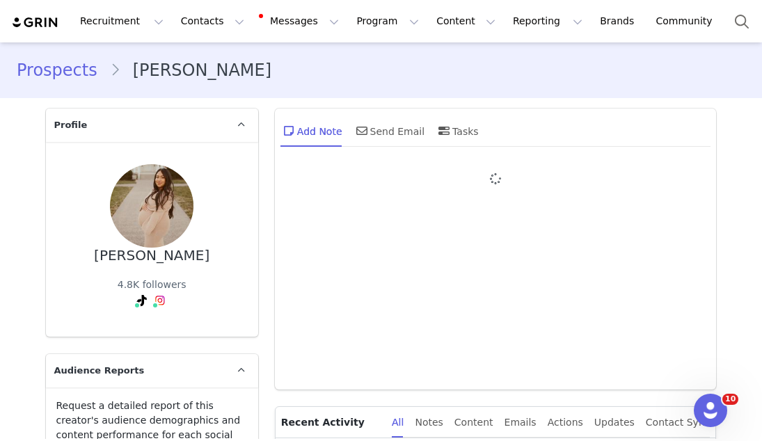
type input "+1 ([GEOGRAPHIC_DATA])"
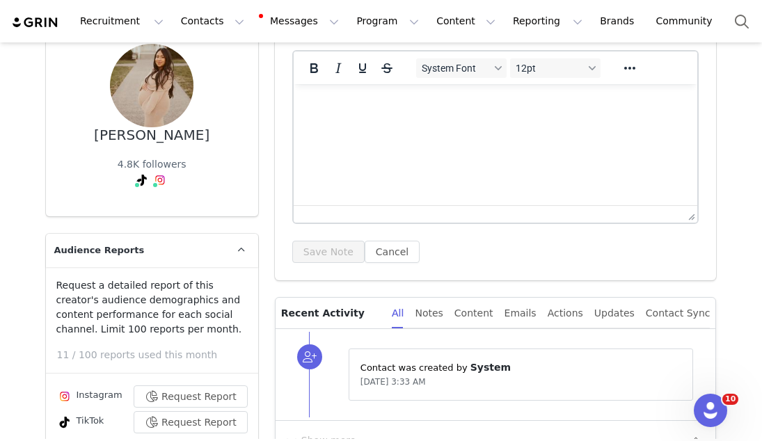
scroll to position [119, 0]
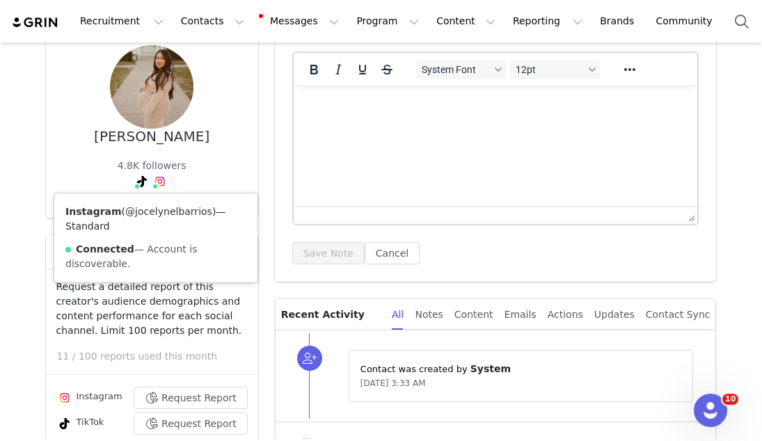
click at [160, 210] on link "@jocelynelbarrios" at bounding box center [168, 211] width 87 height 11
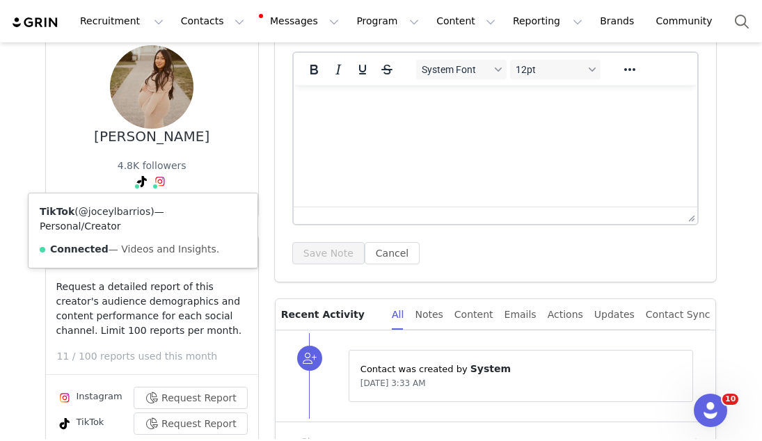
click at [135, 208] on link "@joceylbarrios" at bounding box center [115, 211] width 72 height 11
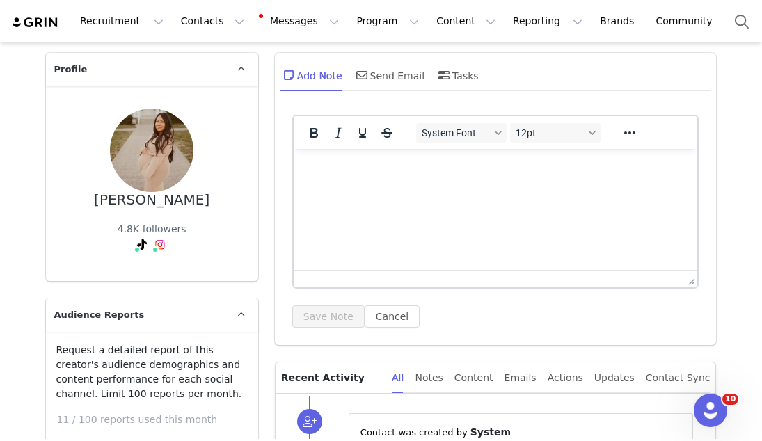
scroll to position [54, 0]
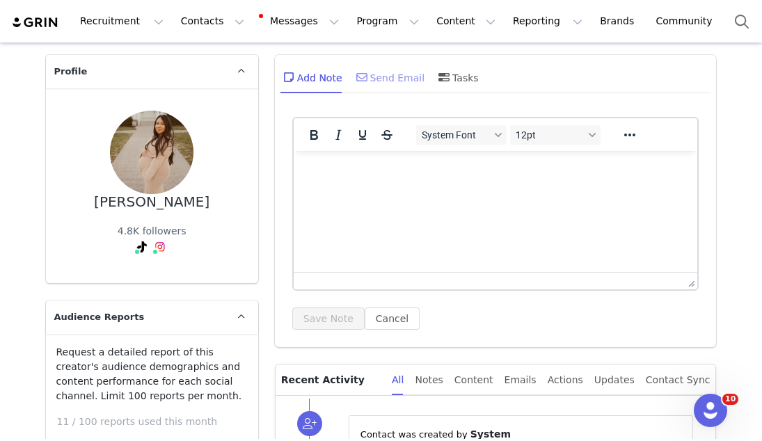
click at [373, 81] on div "Send Email" at bounding box center [390, 77] width 72 height 33
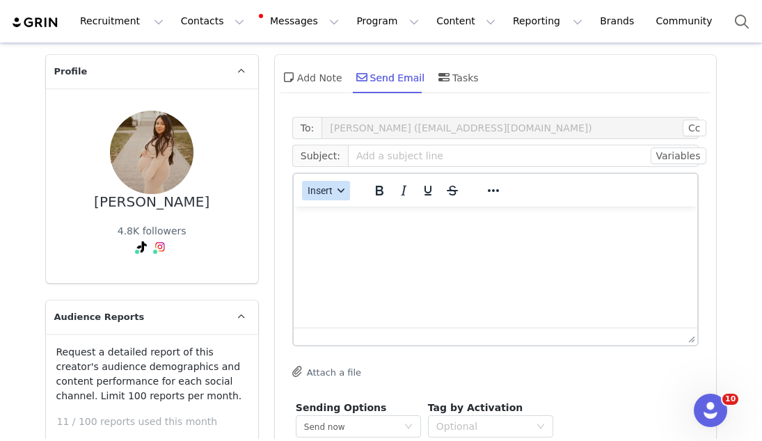
scroll to position [0, 0]
click at [322, 190] on span "Insert" at bounding box center [320, 190] width 25 height 11
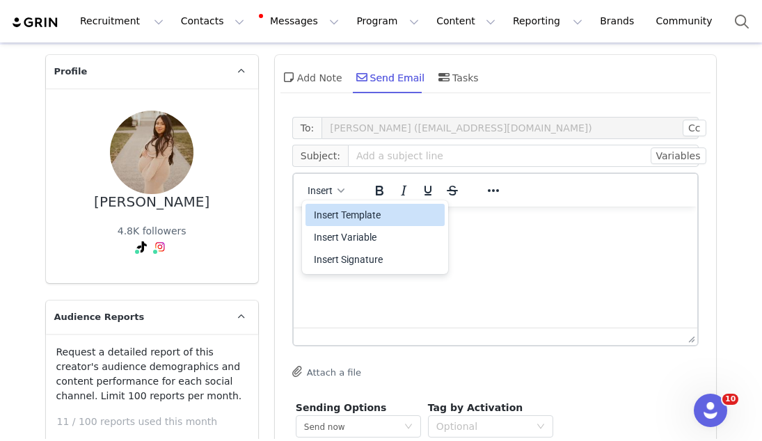
click at [320, 212] on div "Insert Template" at bounding box center [376, 215] width 125 height 17
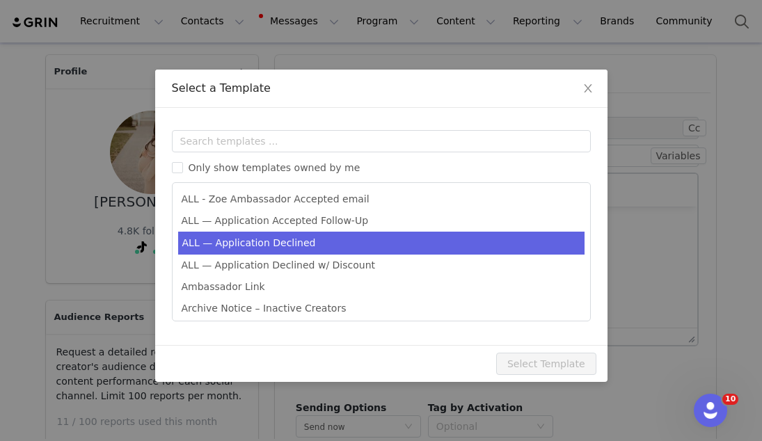
click at [302, 244] on li "ALL — Application Declined" at bounding box center [381, 243] width 407 height 23
type input "Thank you for your interest in partnering with [PERSON_NAME] 🍊"
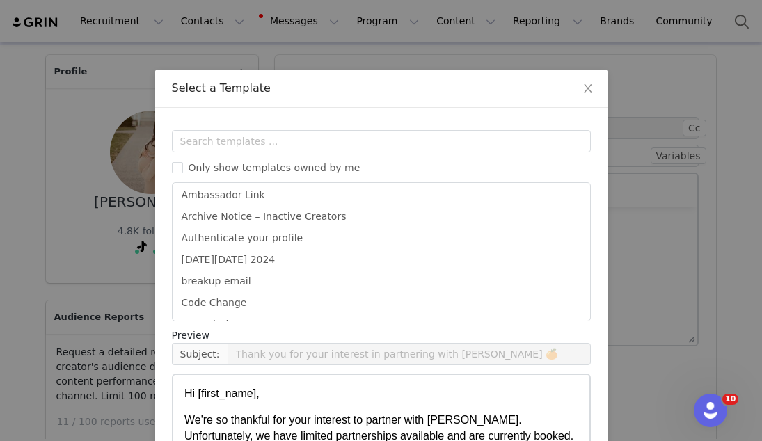
scroll to position [177, 0]
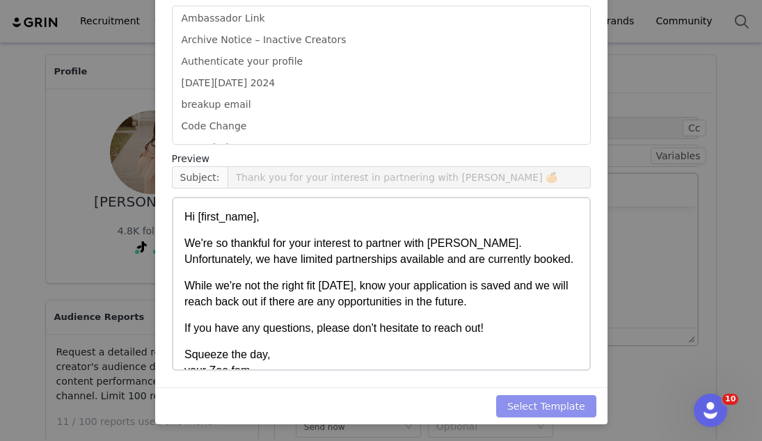
click at [583, 402] on button "Select Template" at bounding box center [546, 406] width 100 height 22
type input "Thank you for your interest in partnering with [PERSON_NAME] 🍊"
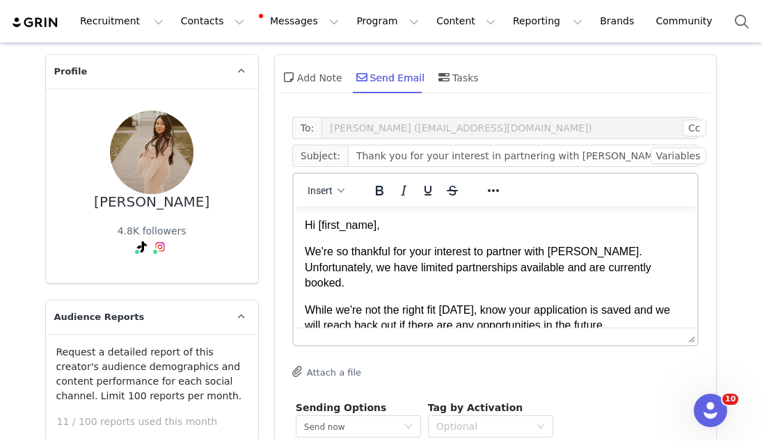
scroll to position [137, 0]
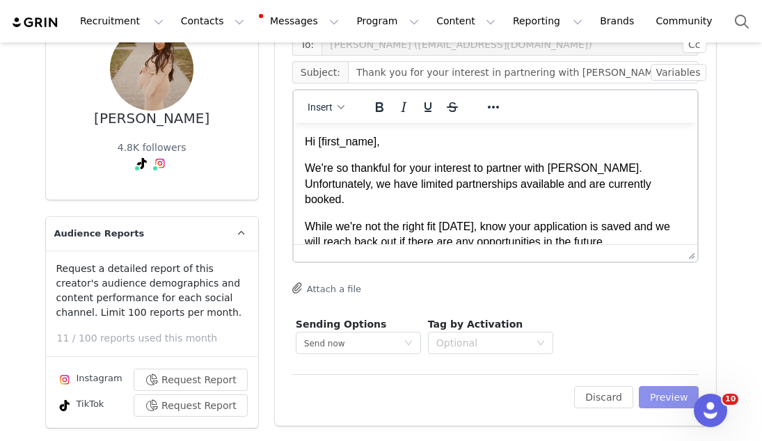
click at [681, 393] on button "Preview" at bounding box center [669, 397] width 61 height 22
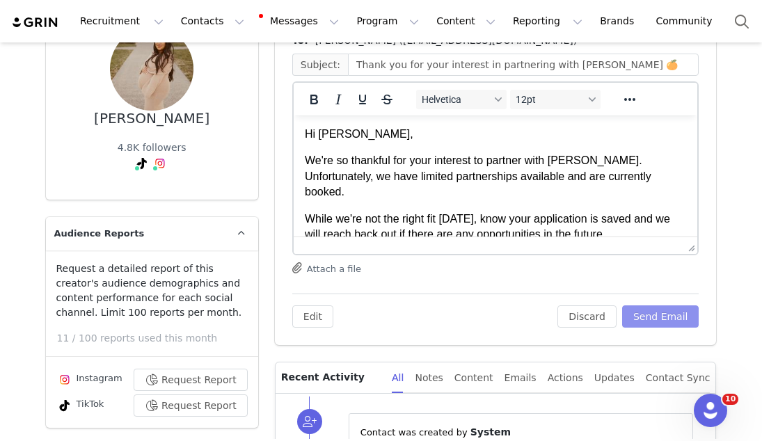
scroll to position [0, 0]
click at [662, 320] on button "Send Email" at bounding box center [660, 317] width 77 height 22
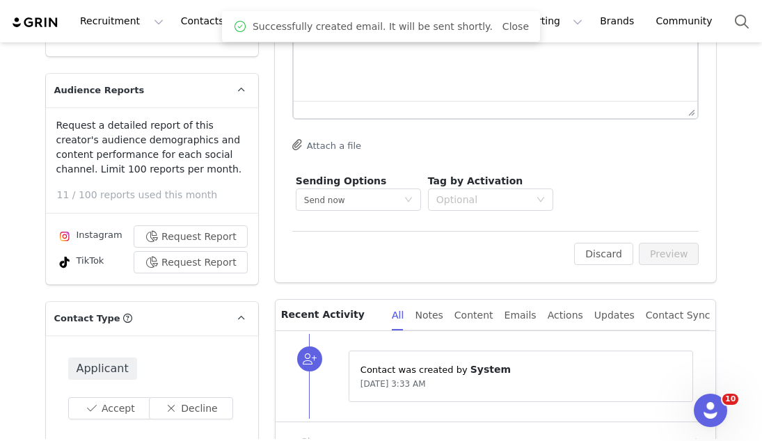
scroll to position [281, 0]
click at [113, 404] on button "Accept" at bounding box center [110, 408] width 84 height 22
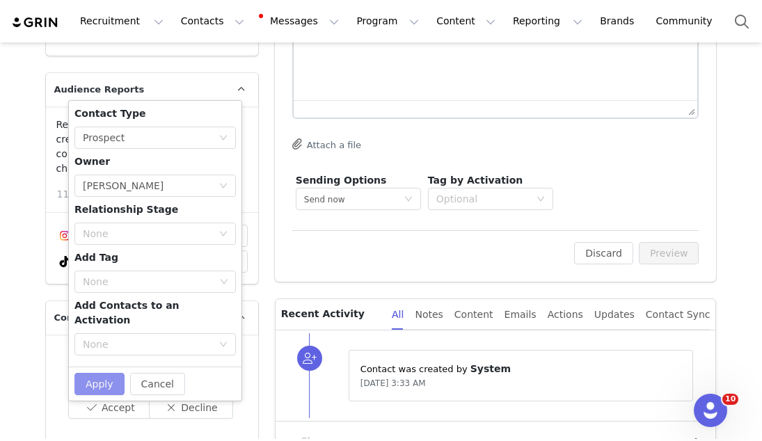
click at [84, 373] on button "Apply" at bounding box center [99, 384] width 50 height 22
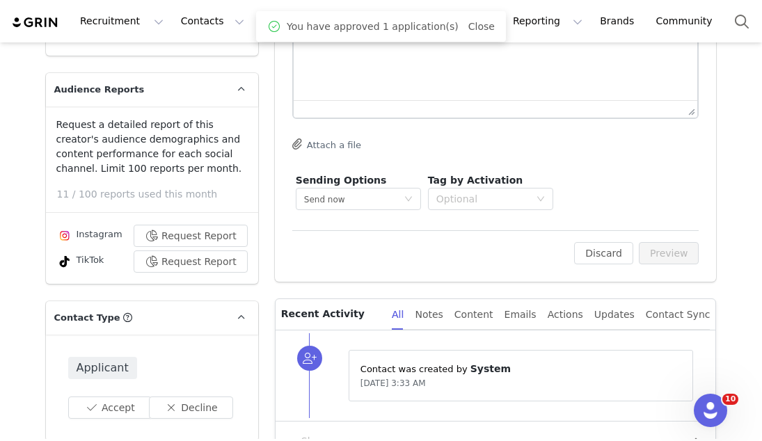
scroll to position [0, 0]
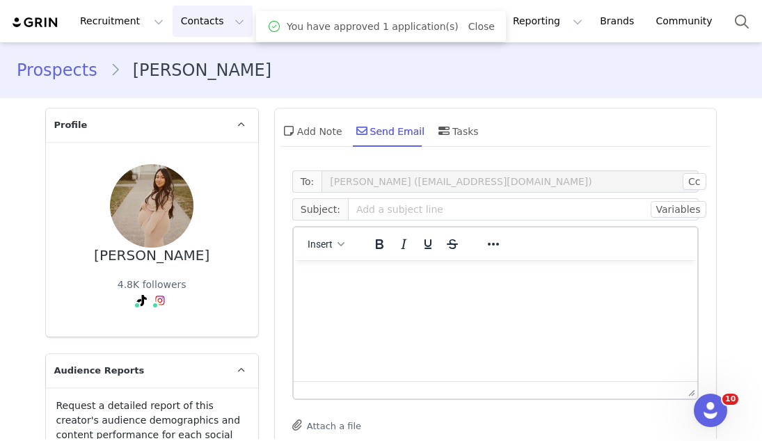
click at [183, 20] on button "Contacts Contacts" at bounding box center [213, 21] width 80 height 31
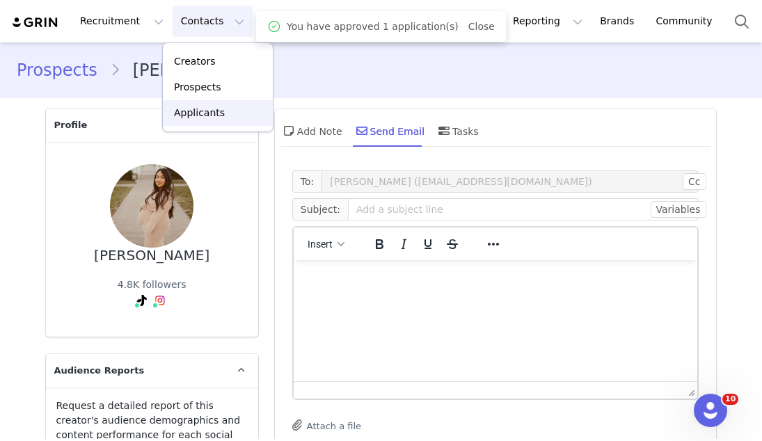
click at [189, 109] on p "Applicants" at bounding box center [199, 113] width 51 height 15
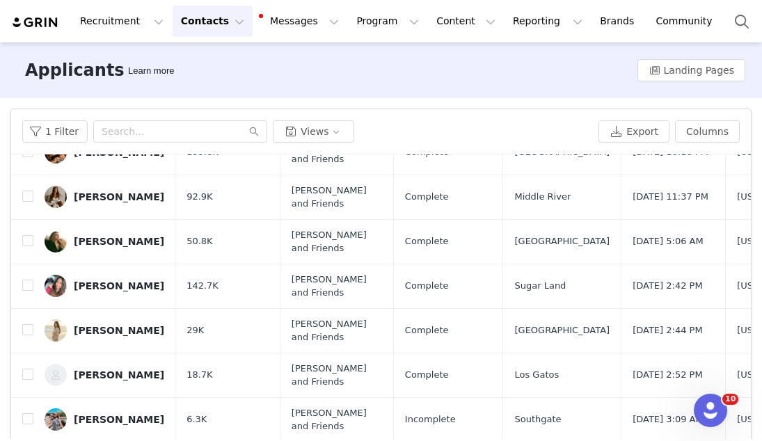
scroll to position [97, 0]
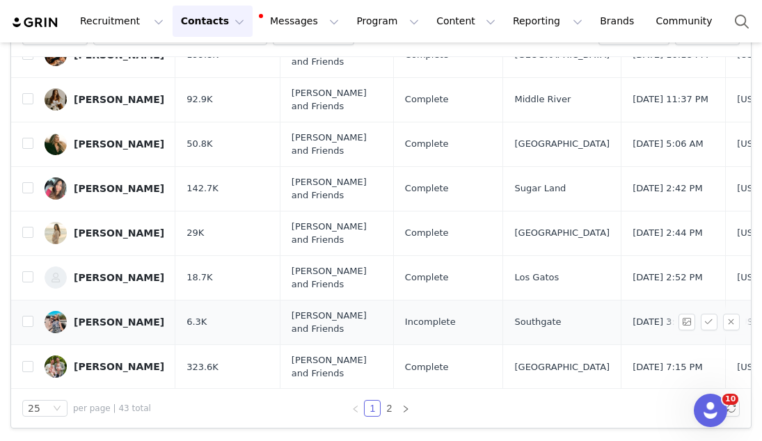
click at [93, 317] on div "Haley Zayac" at bounding box center [119, 322] width 91 height 11
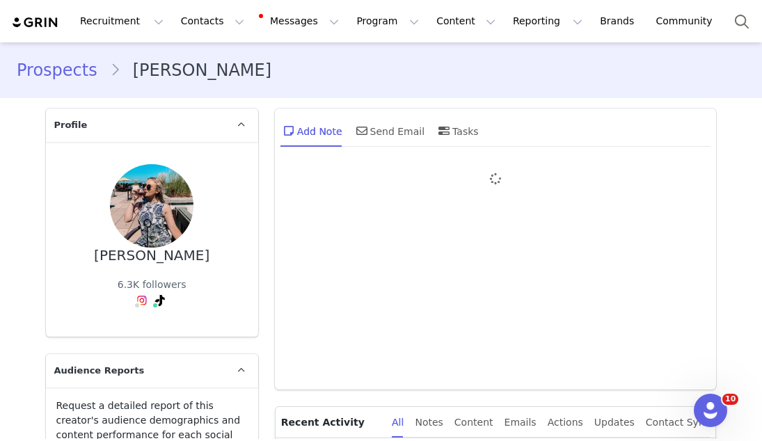
type input "+1 ([GEOGRAPHIC_DATA])"
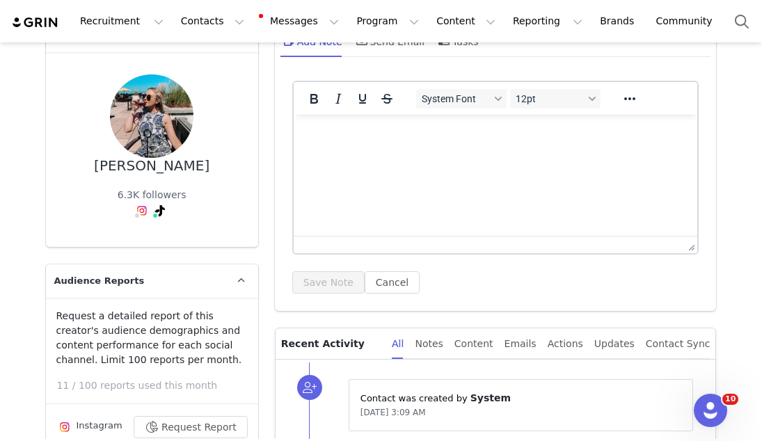
scroll to position [217, 0]
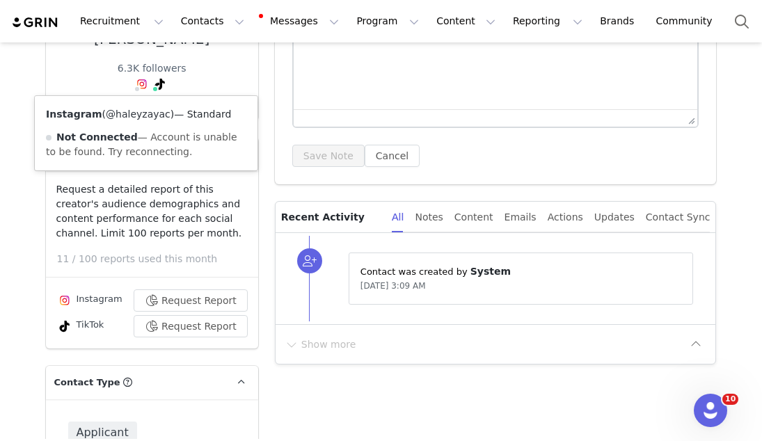
click at [127, 114] on link "@haleyzayac" at bounding box center [138, 114] width 65 height 11
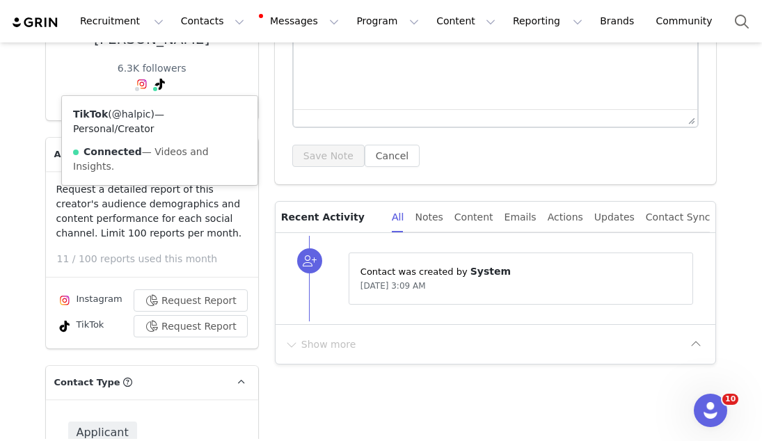
click at [136, 113] on link "@halpic" at bounding box center [131, 114] width 39 height 11
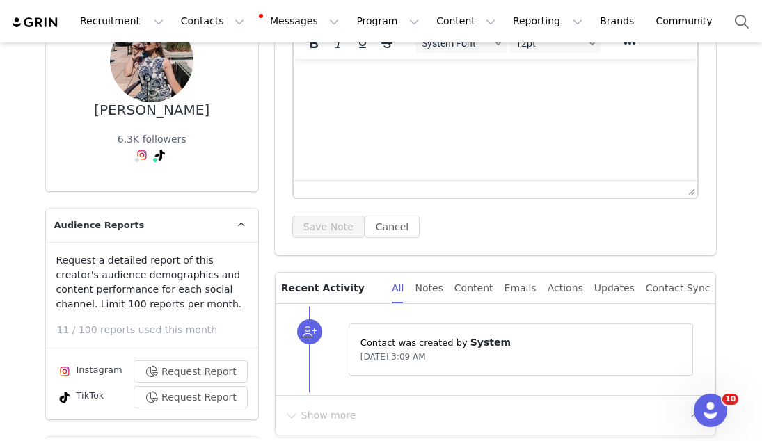
scroll to position [0, 0]
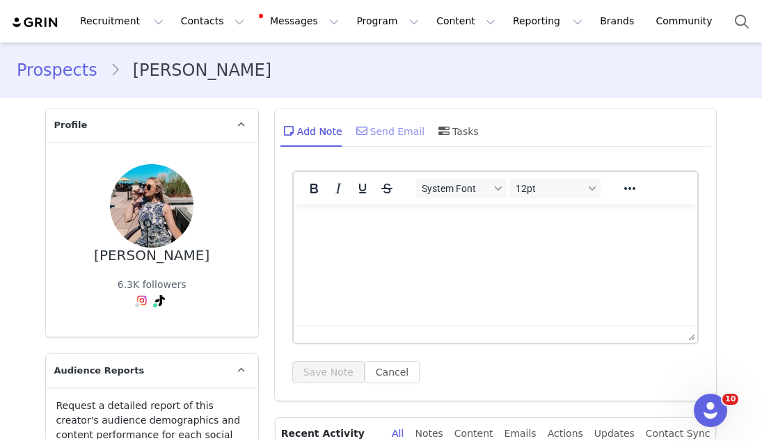
click at [375, 127] on div "Send Email" at bounding box center [390, 130] width 72 height 33
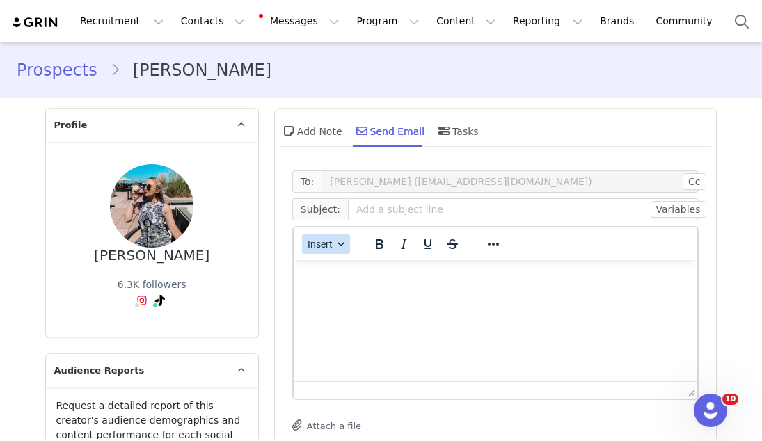
click at [315, 239] on span "Insert" at bounding box center [320, 244] width 25 height 11
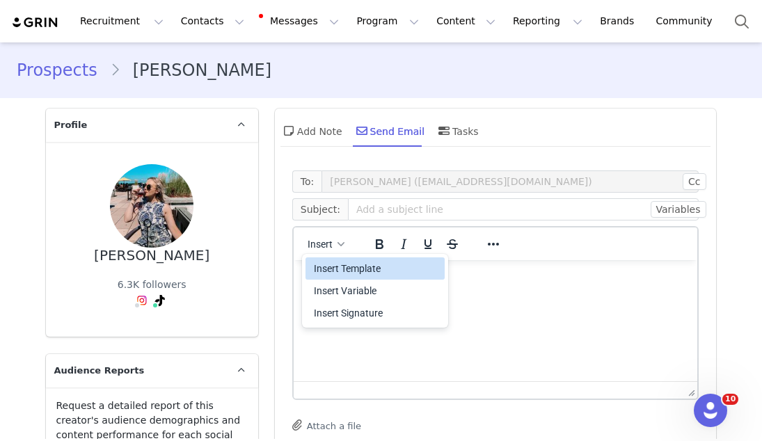
click at [317, 268] on div "Insert Template" at bounding box center [376, 268] width 125 height 17
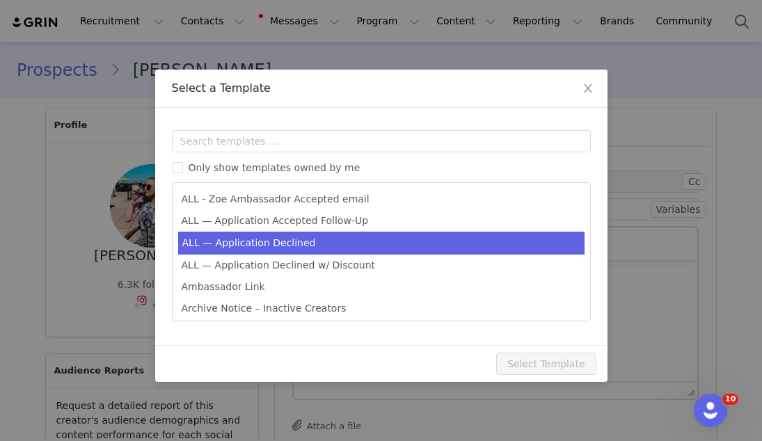
click at [294, 243] on li "ALL — Application Declined" at bounding box center [381, 243] width 407 height 23
type input "Thank you for your interest in partnering with [PERSON_NAME] 🍊"
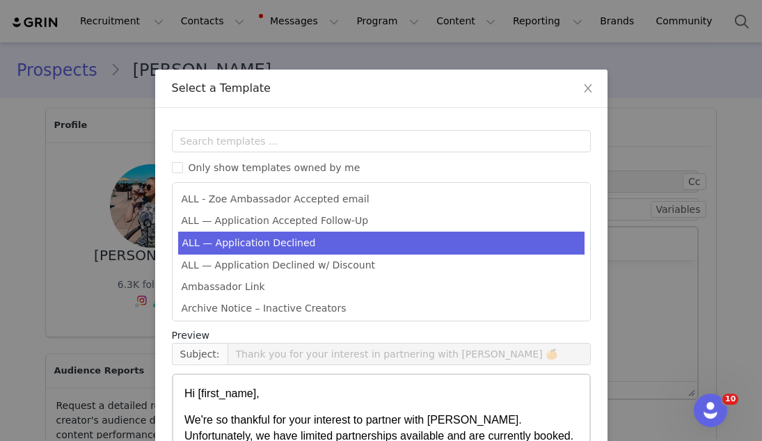
scroll to position [23, 0]
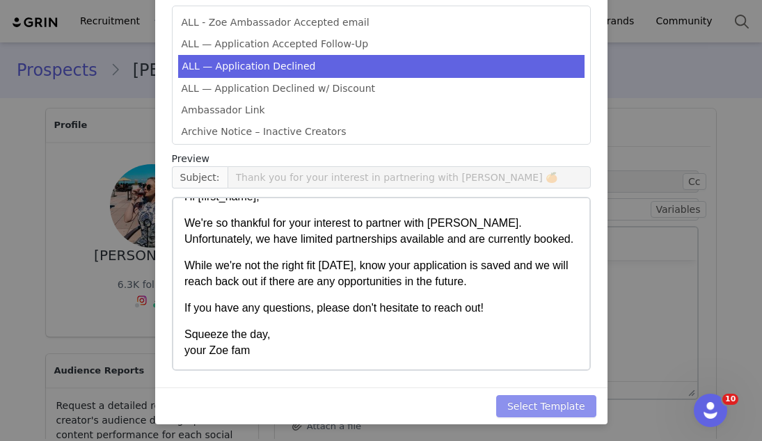
click at [520, 399] on button "Select Template" at bounding box center [546, 406] width 100 height 22
type input "Thank you for your interest in partnering with [PERSON_NAME] 🍊"
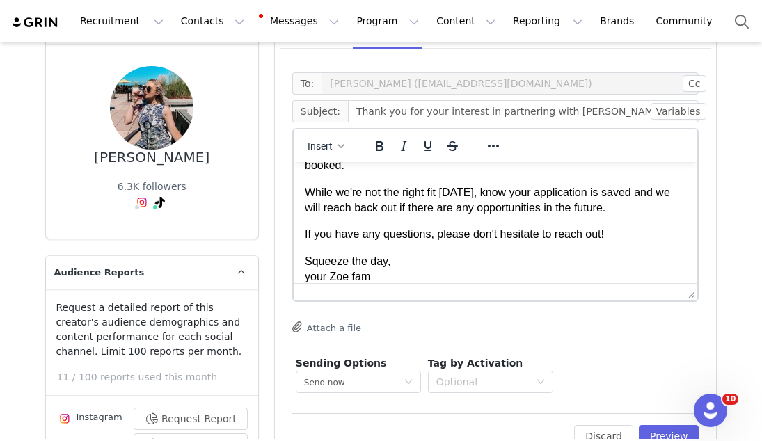
scroll to position [164, 0]
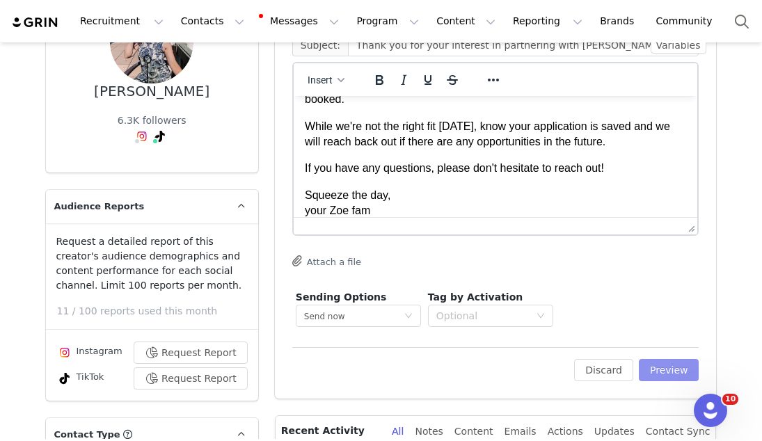
click at [652, 375] on button "Preview" at bounding box center [669, 370] width 61 height 22
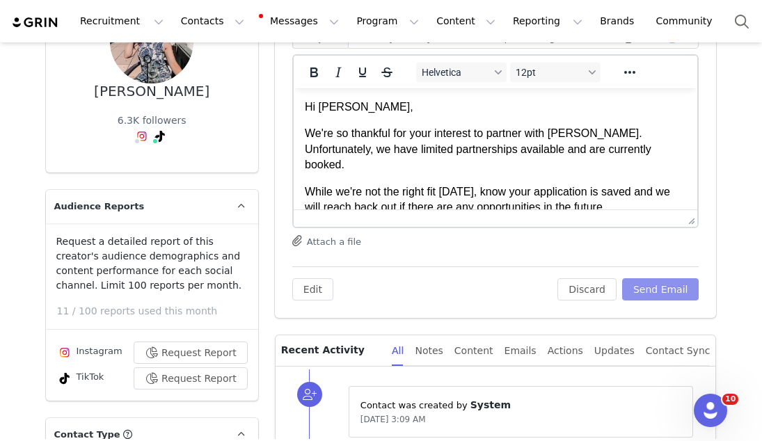
scroll to position [0, 0]
click at [655, 297] on button "Send Email" at bounding box center [660, 289] width 77 height 22
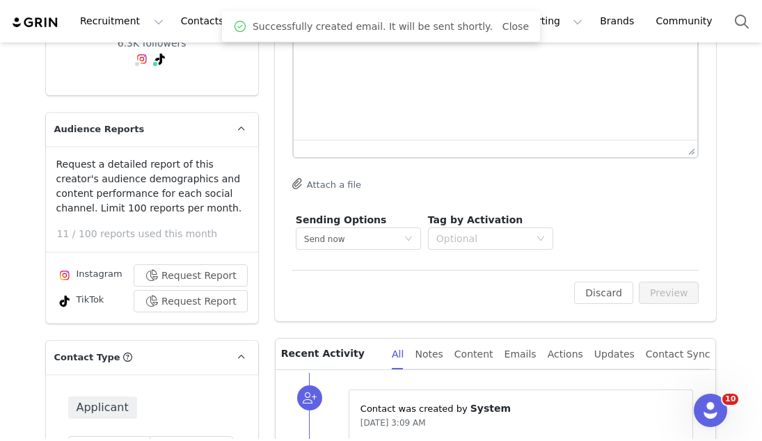
scroll to position [379, 0]
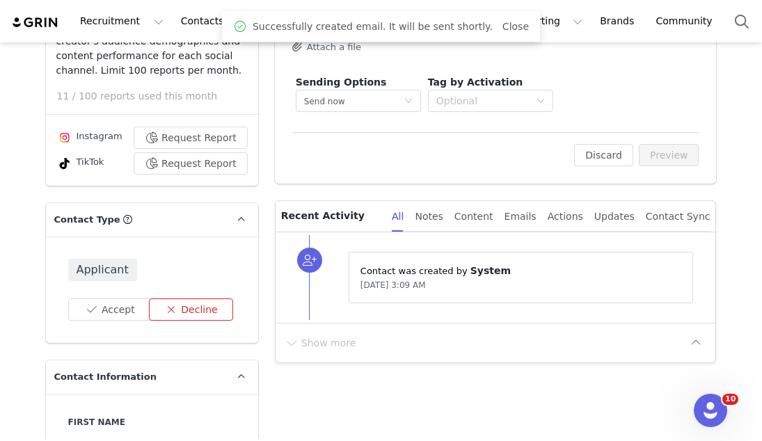
click at [208, 312] on button "Decline" at bounding box center [191, 310] width 84 height 22
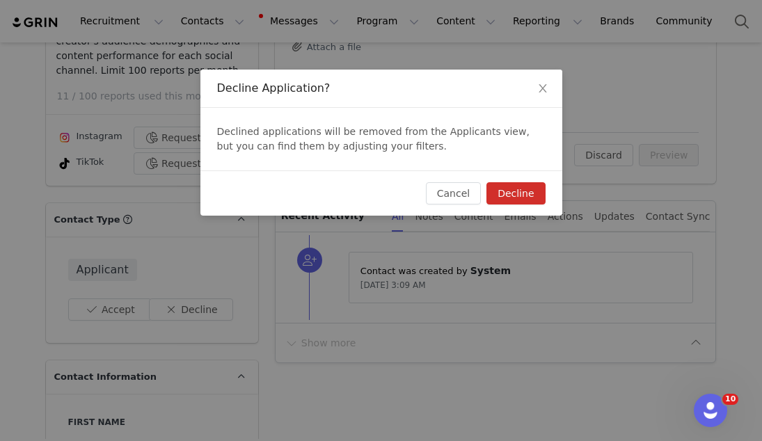
click at [513, 194] on button "Decline" at bounding box center [516, 193] width 58 height 22
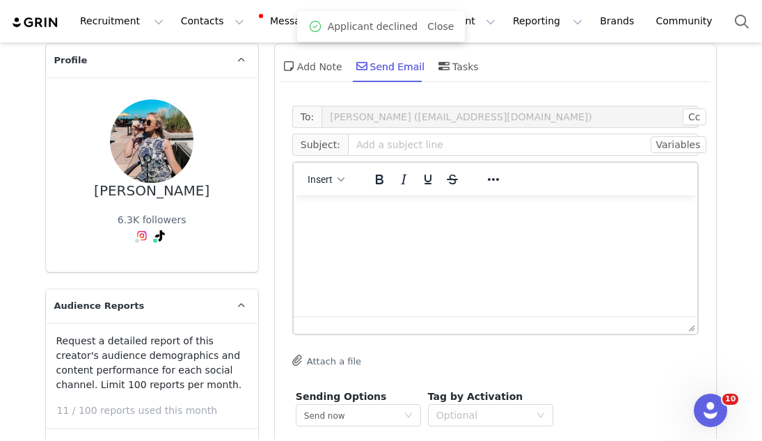
scroll to position [0, 0]
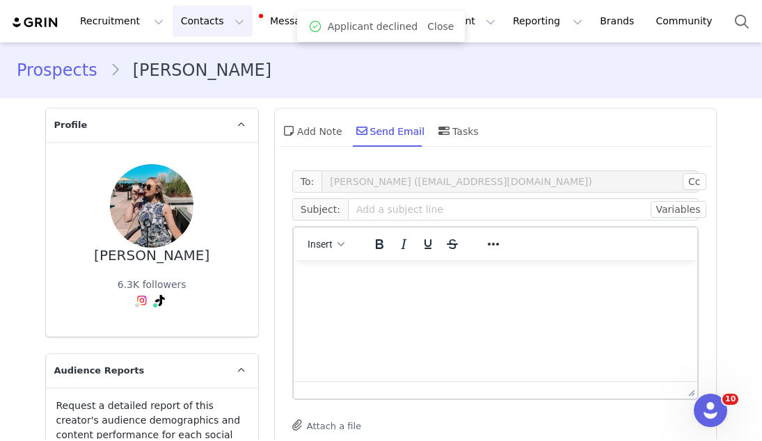
click at [210, 29] on button "Contacts Contacts" at bounding box center [213, 21] width 80 height 31
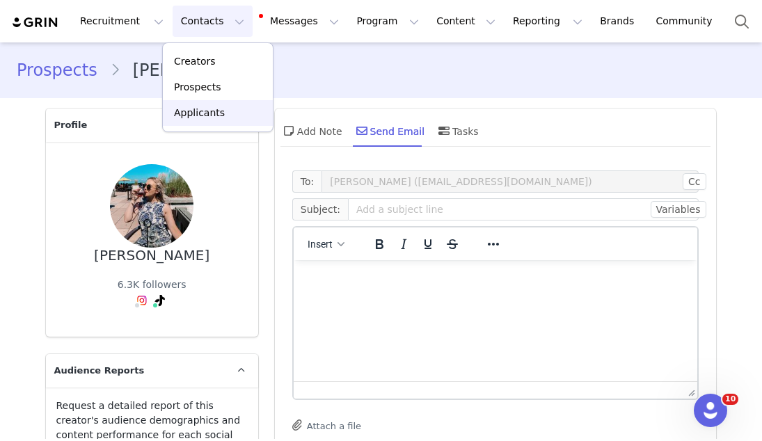
click at [215, 115] on p "Applicants" at bounding box center [199, 113] width 51 height 15
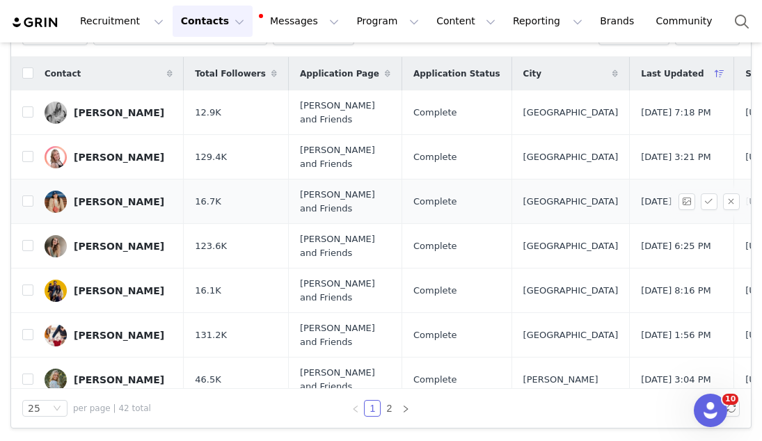
click at [89, 201] on div "Diana Mireles" at bounding box center [119, 201] width 91 height 11
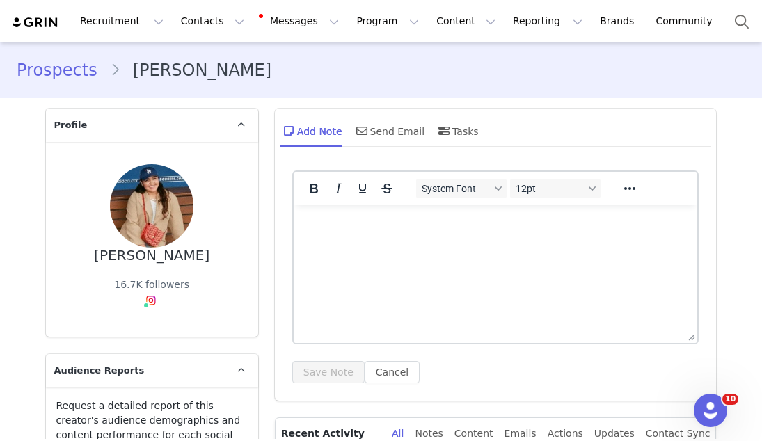
type input "+1 ([GEOGRAPHIC_DATA])"
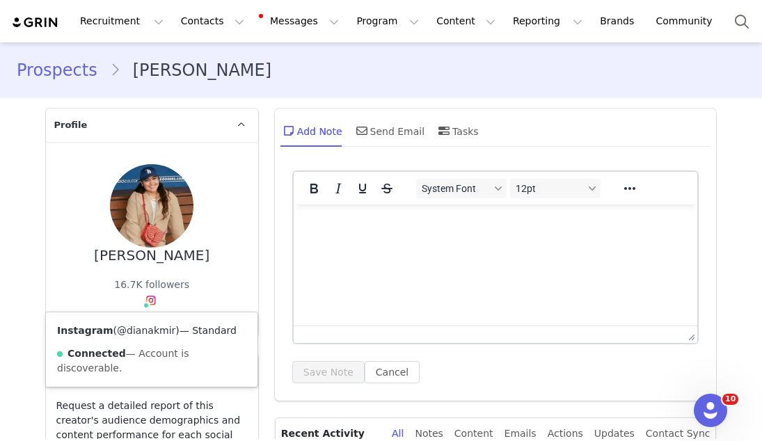
click at [143, 328] on link "@dianakmir" at bounding box center [146, 330] width 58 height 11
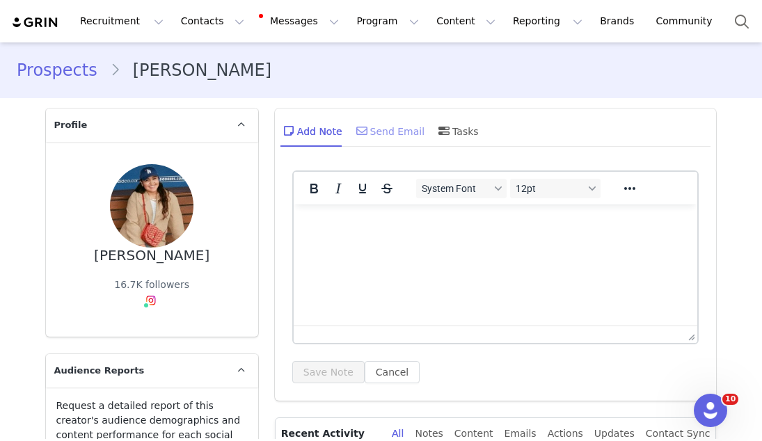
click at [395, 131] on div "Send Email" at bounding box center [390, 130] width 72 height 33
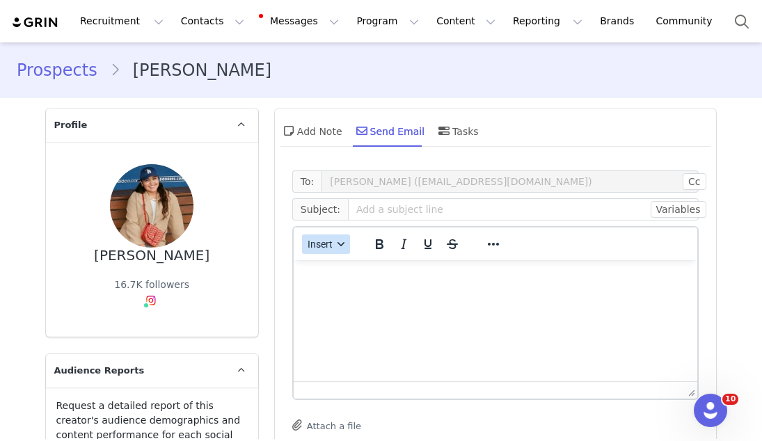
click at [324, 251] on button "Insert" at bounding box center [326, 244] width 48 height 19
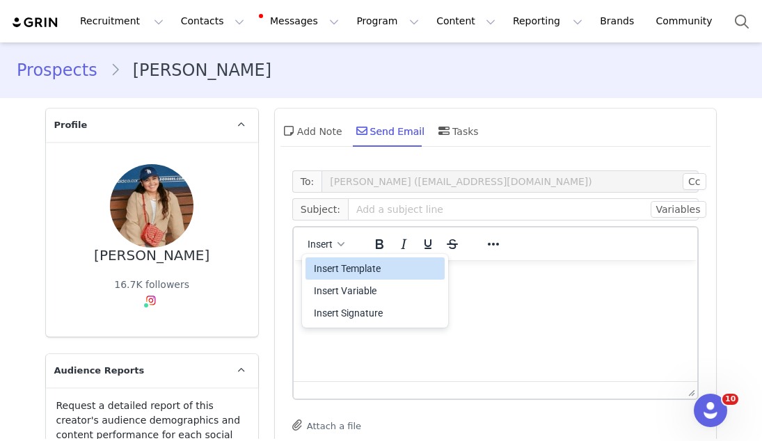
click at [320, 268] on div "Insert Template" at bounding box center [376, 268] width 125 height 17
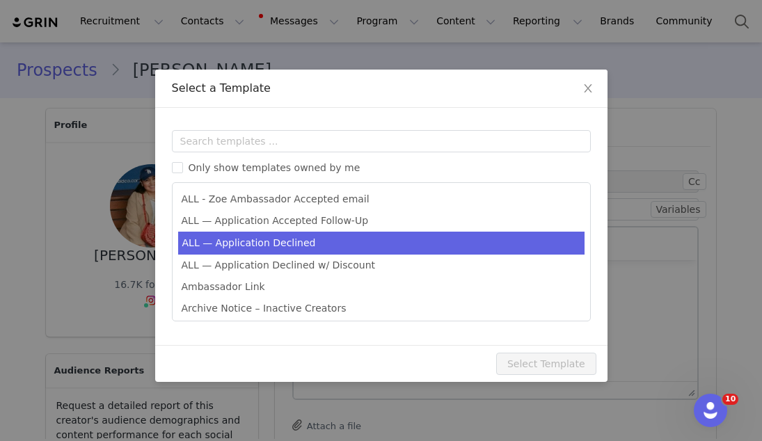
click at [308, 250] on li "ALL — Application Declined" at bounding box center [381, 243] width 407 height 23
type input "Thank you for your interest in partnering with [PERSON_NAME] 🍊"
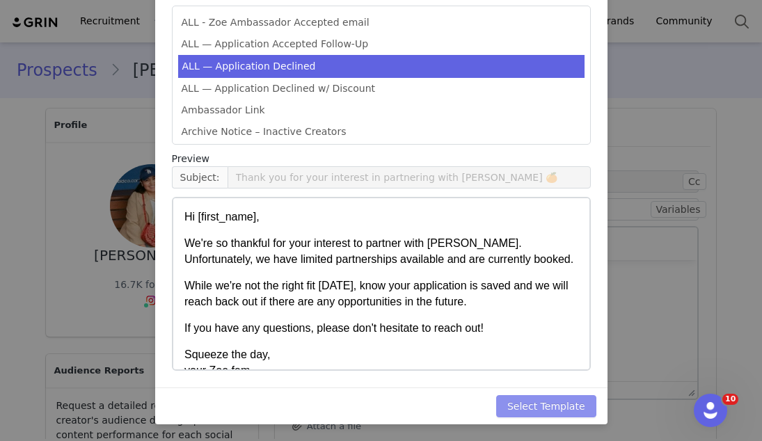
click at [528, 399] on button "Select Template" at bounding box center [546, 406] width 100 height 22
type input "Thank you for your interest in partnering with [PERSON_NAME] 🍊"
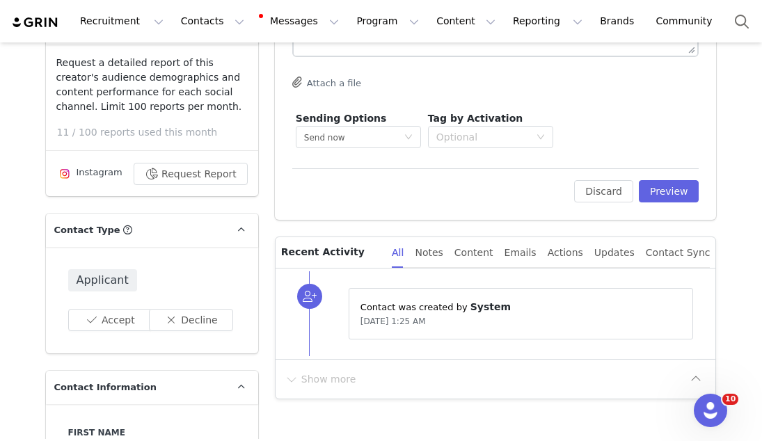
scroll to position [345, 0]
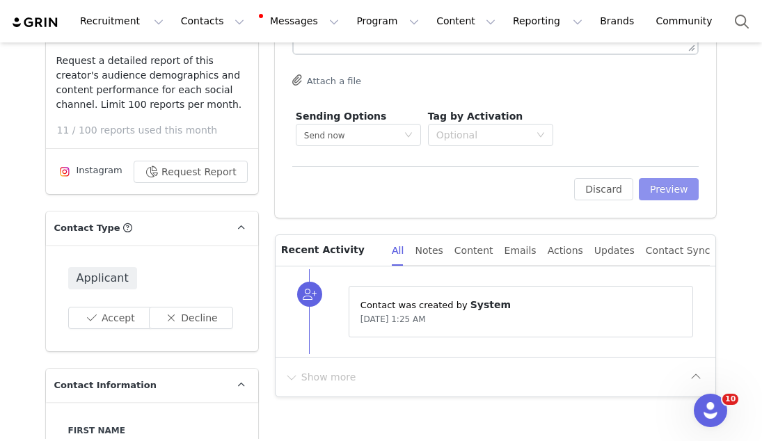
click at [659, 193] on button "Preview" at bounding box center [669, 189] width 61 height 22
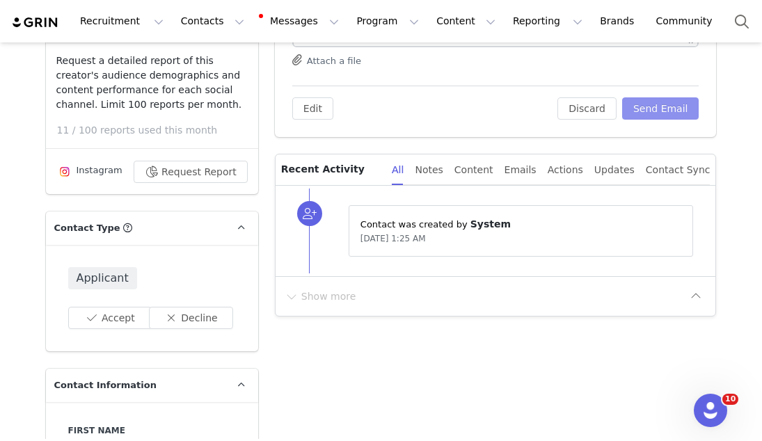
scroll to position [0, 0]
click at [653, 112] on button "Send Email" at bounding box center [660, 108] width 77 height 22
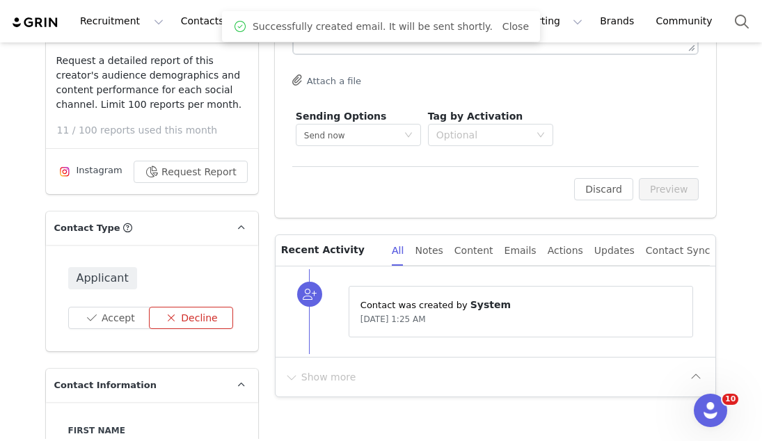
click at [228, 308] on button "Decline" at bounding box center [191, 318] width 84 height 22
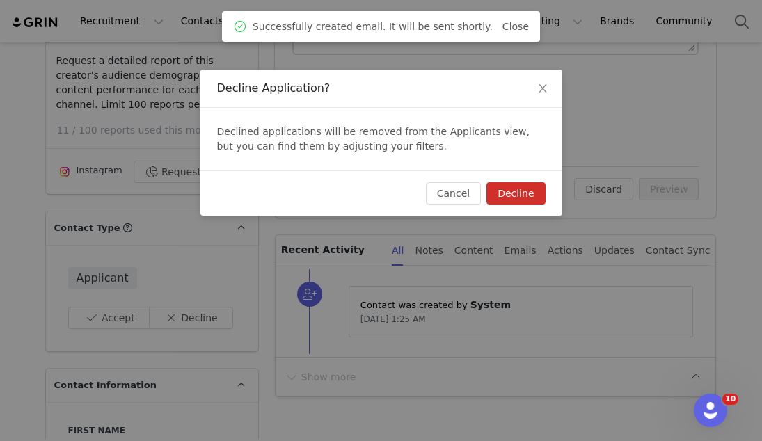
click at [526, 195] on button "Decline" at bounding box center [516, 193] width 58 height 22
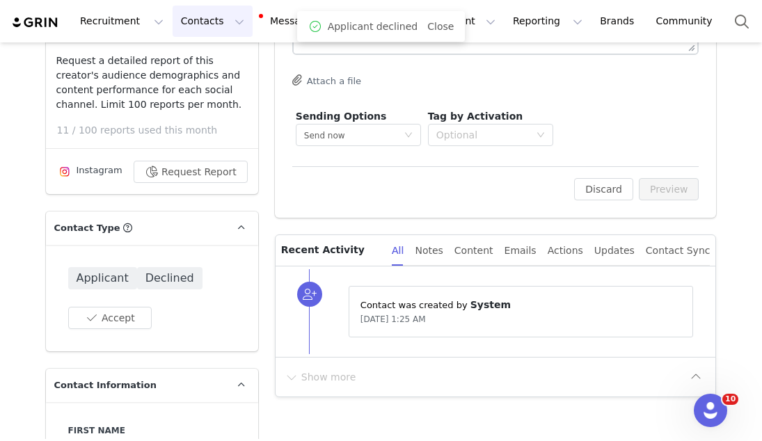
click at [179, 21] on button "Contacts Contacts" at bounding box center [213, 21] width 80 height 31
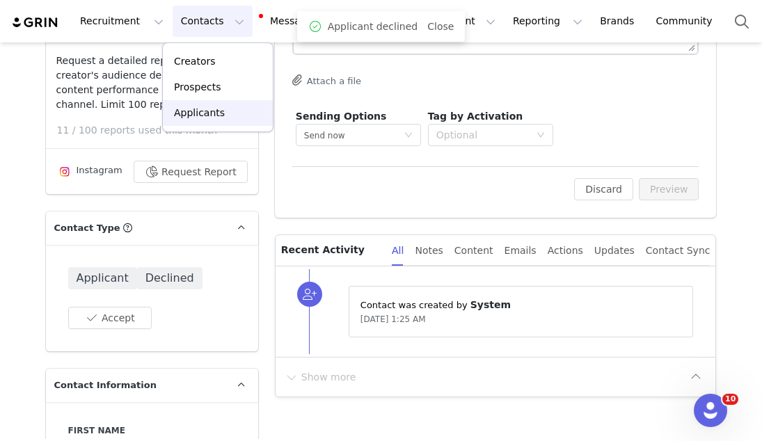
click at [185, 120] on link "Applicants" at bounding box center [218, 113] width 110 height 26
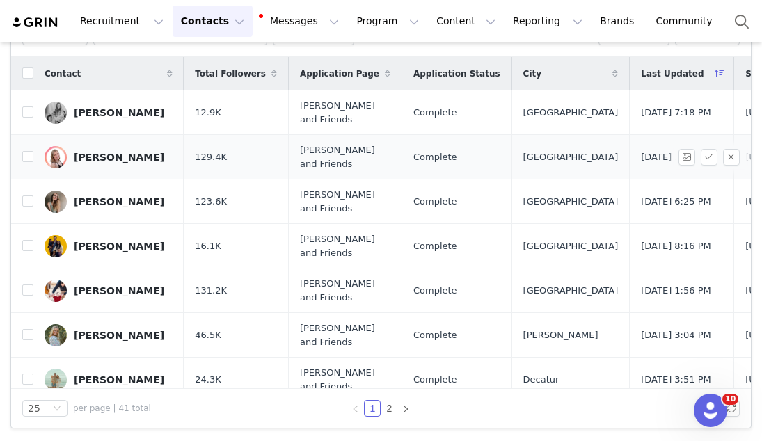
click at [93, 154] on div "Abbie Flater" at bounding box center [119, 157] width 91 height 11
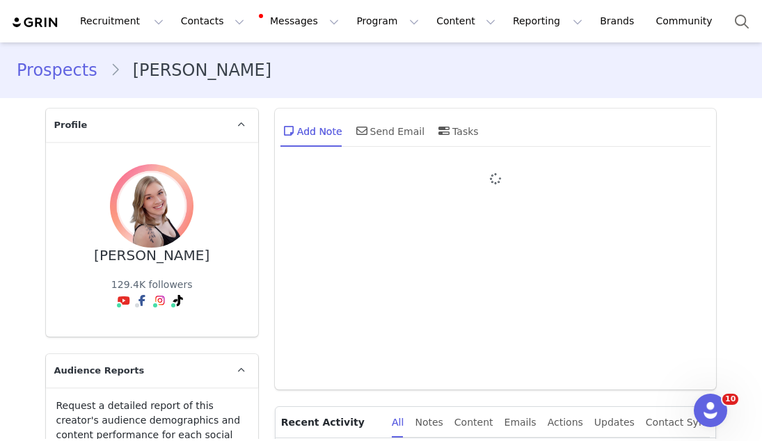
type input "+1 ([GEOGRAPHIC_DATA])"
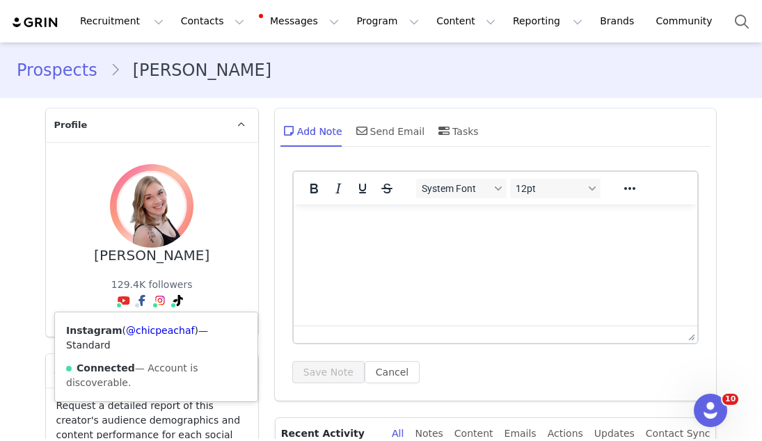
click at [153, 321] on div "Instagram ( @chicpeachaf ) — Standard Connected — Account is discoverable." at bounding box center [156, 357] width 203 height 89
click at [152, 335] on link "@chicpeachaf" at bounding box center [160, 330] width 68 height 11
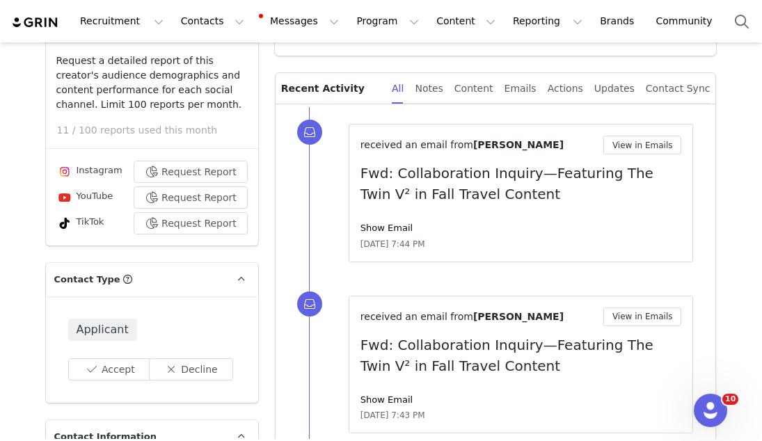
scroll to position [336, 0]
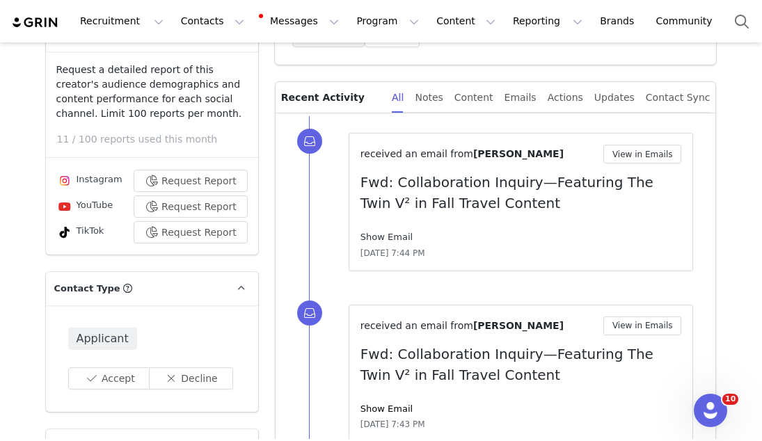
click at [384, 237] on link "Show Email" at bounding box center [387, 237] width 52 height 10
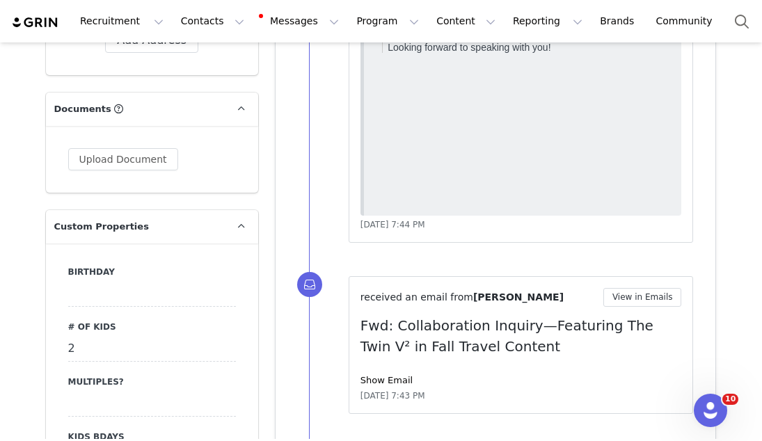
scroll to position [1546, 0]
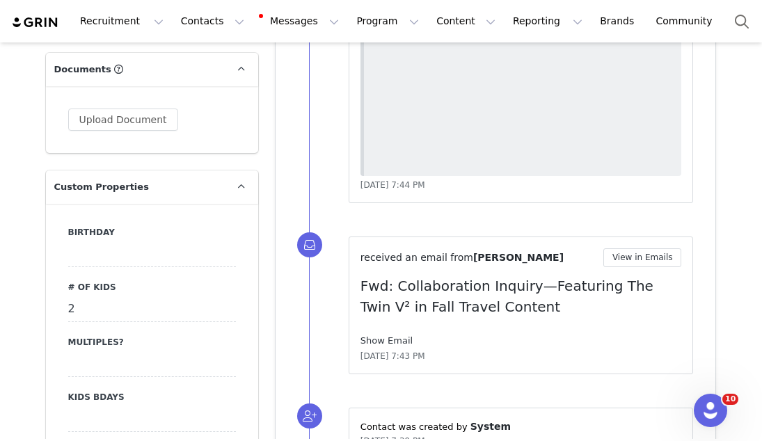
click at [369, 341] on link "Show Email" at bounding box center [387, 341] width 52 height 10
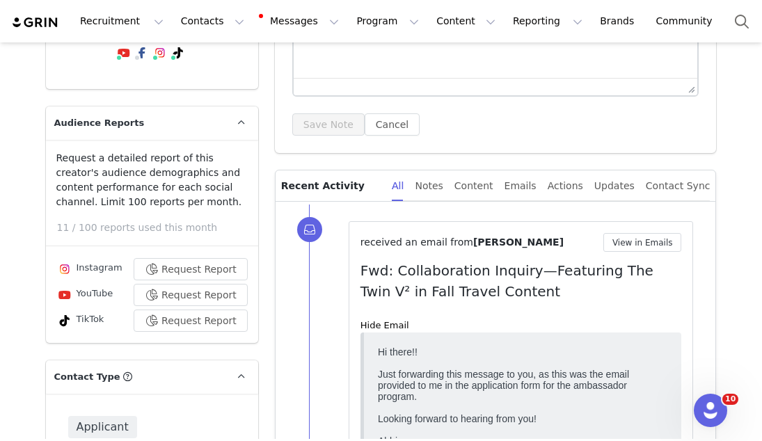
scroll to position [135, 0]
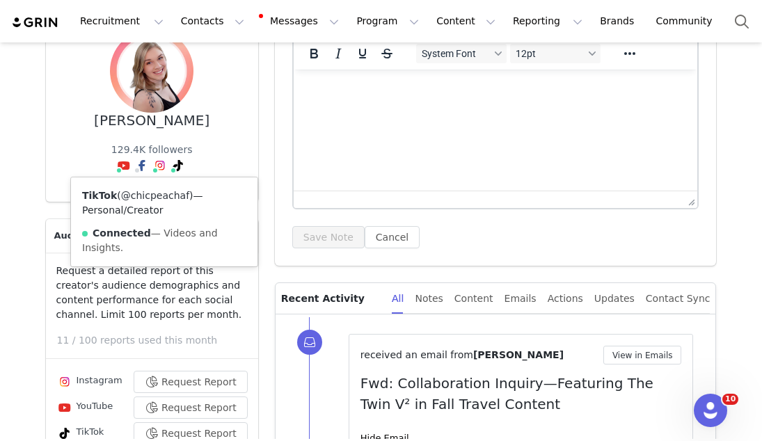
click at [173, 196] on link "@chicpeachaf" at bounding box center [155, 195] width 68 height 11
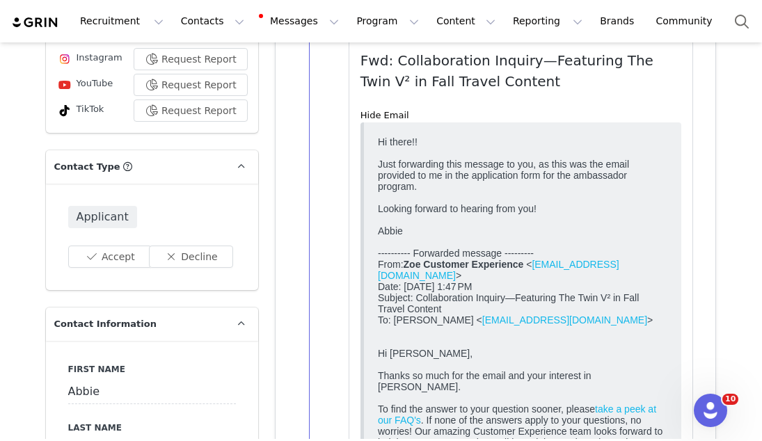
scroll to position [0, 0]
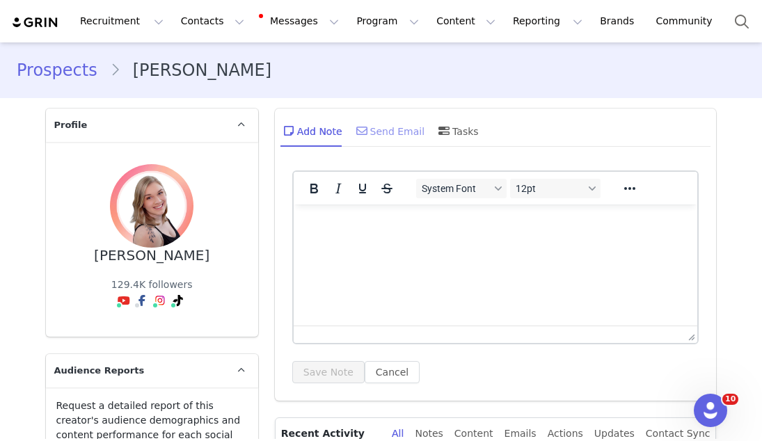
click at [385, 137] on div "Send Email" at bounding box center [390, 130] width 72 height 33
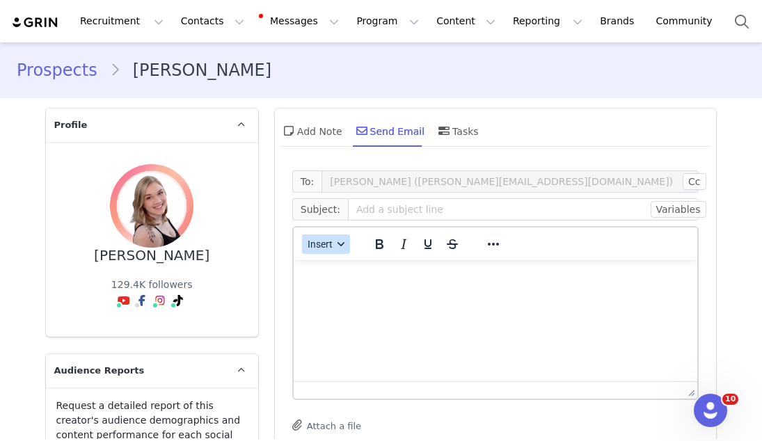
click at [329, 241] on span "Insert" at bounding box center [320, 244] width 25 height 11
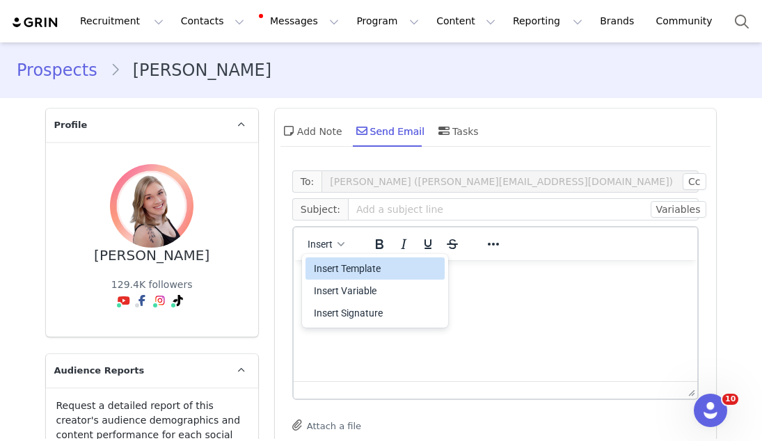
click at [331, 264] on div "Insert Template" at bounding box center [376, 268] width 125 height 17
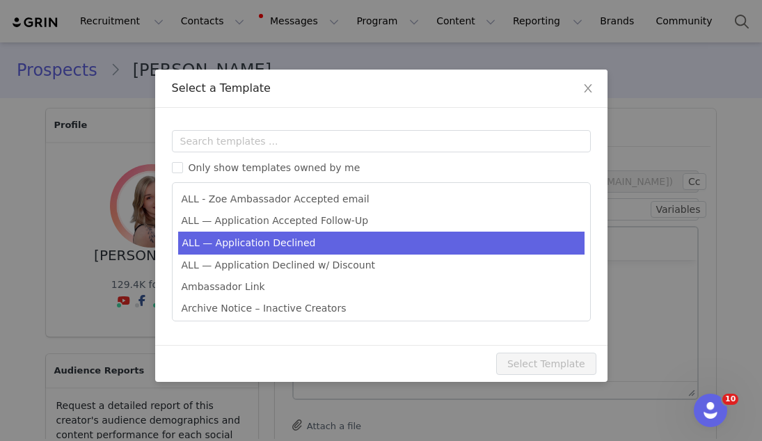
click at [330, 245] on li "ALL — Application Declined" at bounding box center [381, 243] width 407 height 23
type input "Thank you for your interest in partnering with [PERSON_NAME] 🍊"
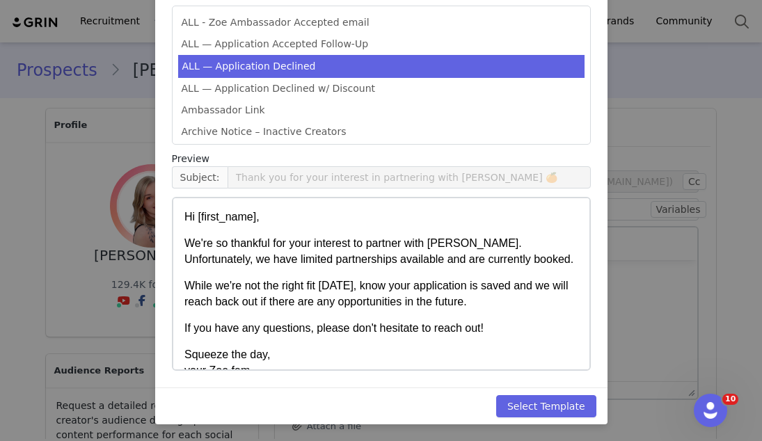
scroll to position [23, 0]
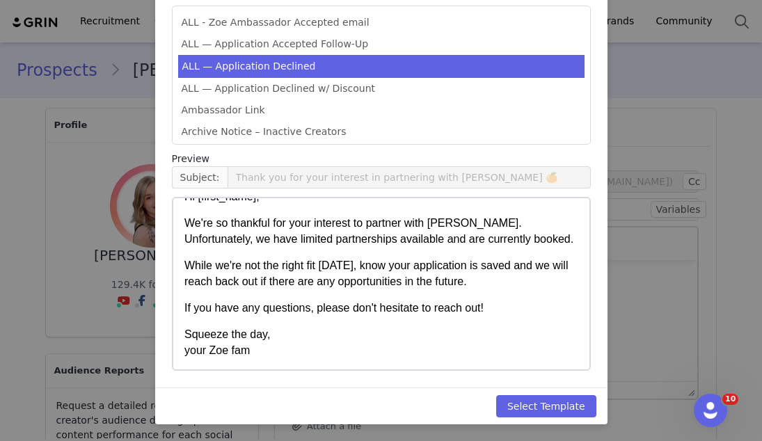
click at [533, 418] on div "Select Template" at bounding box center [381, 406] width 453 height 37
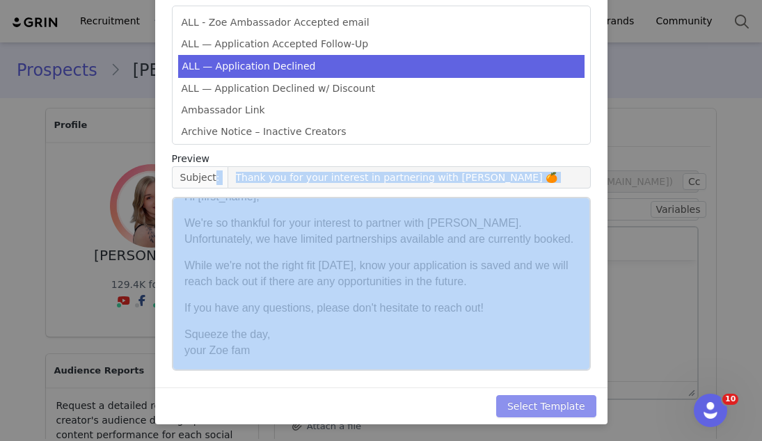
click at [532, 405] on button "Select Template" at bounding box center [546, 406] width 100 height 22
type input "Thank you for your interest in partnering with [PERSON_NAME] 🍊"
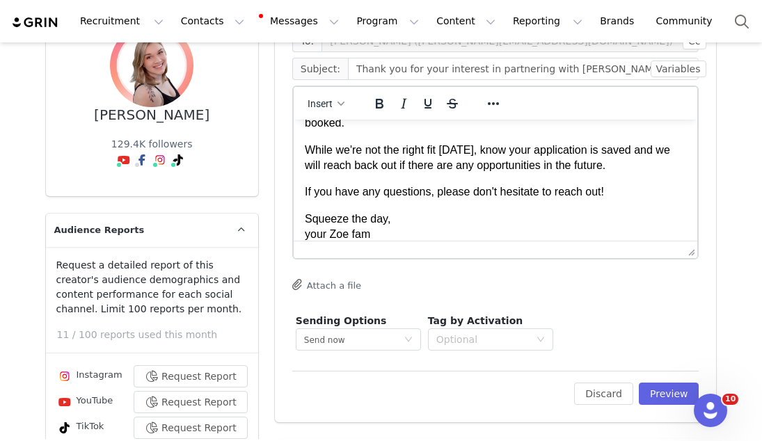
scroll to position [152, 0]
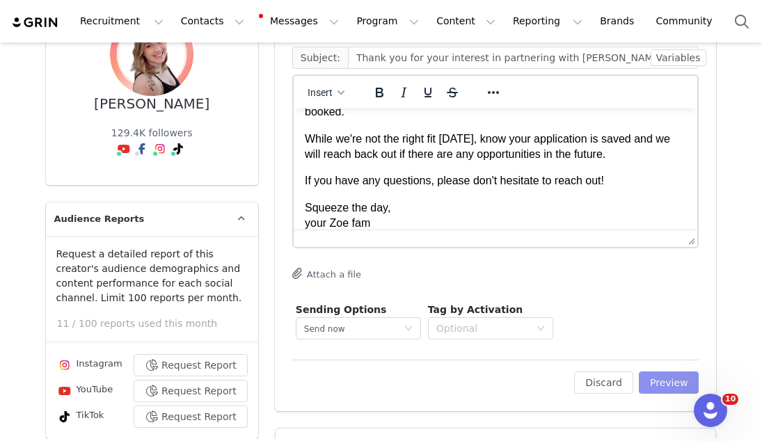
click at [653, 381] on button "Preview" at bounding box center [669, 383] width 61 height 22
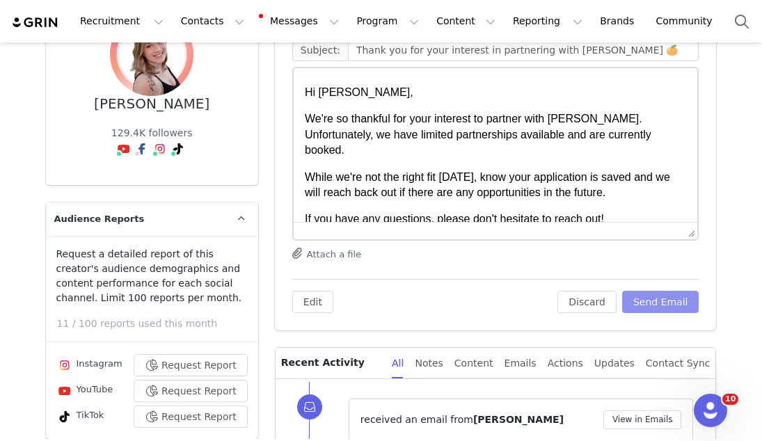
scroll to position [0, 0]
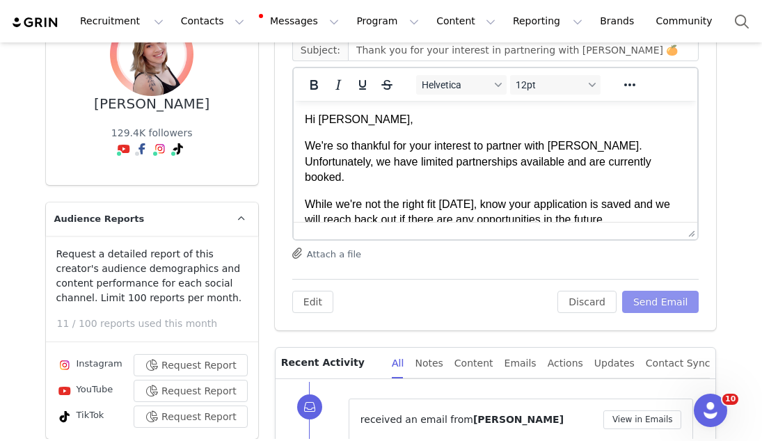
click at [631, 301] on button "Send Email" at bounding box center [660, 302] width 77 height 22
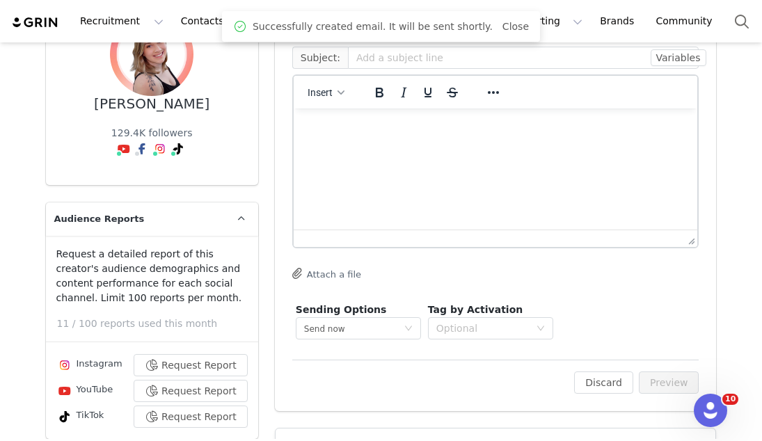
scroll to position [313, 0]
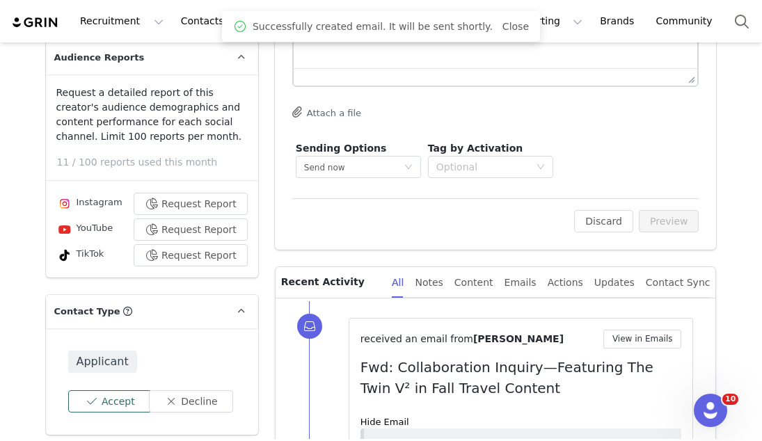
click at [118, 408] on button "Accept" at bounding box center [110, 402] width 84 height 22
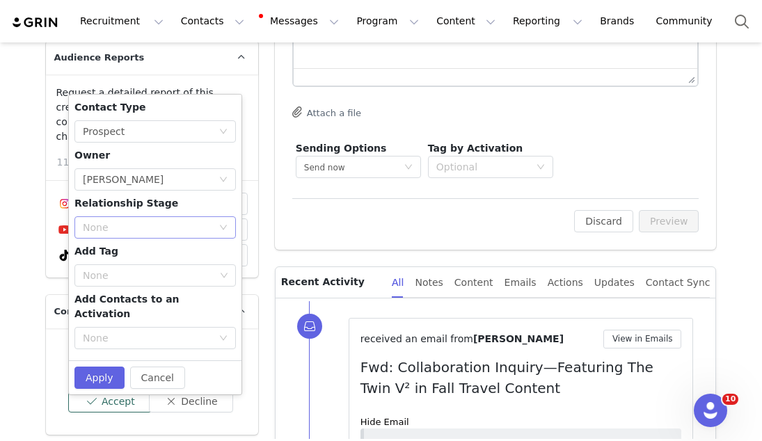
click at [129, 221] on div "None" at bounding box center [147, 228] width 129 height 14
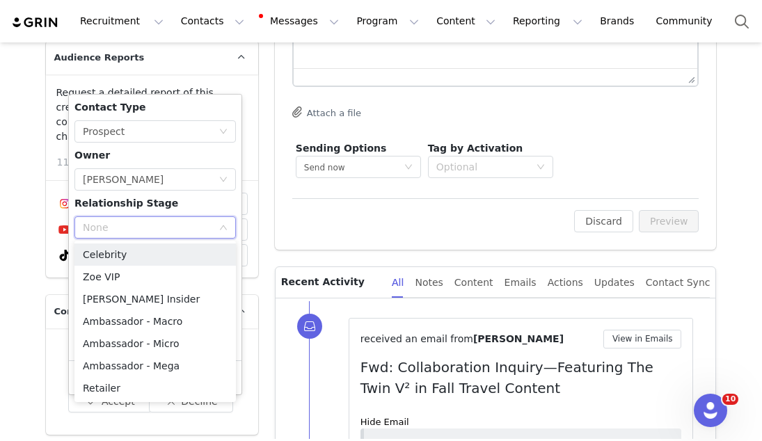
click at [129, 221] on div "None" at bounding box center [147, 228] width 129 height 14
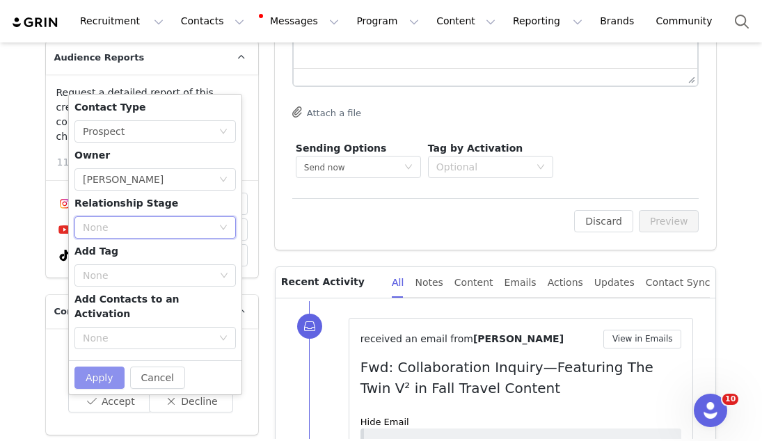
click at [102, 367] on button "Apply" at bounding box center [99, 378] width 50 height 22
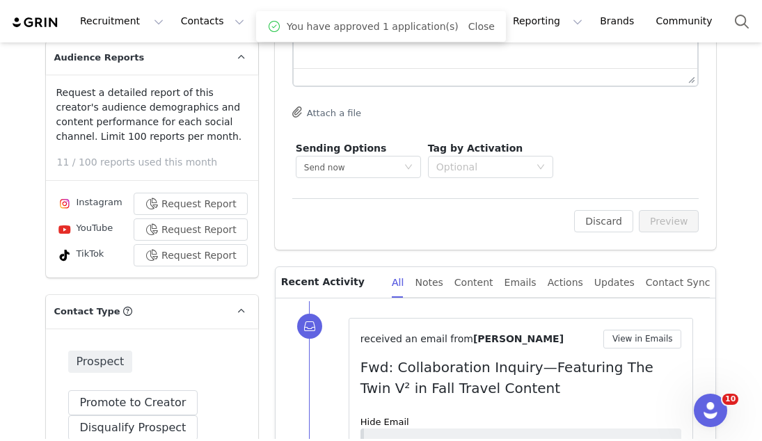
scroll to position [0, 0]
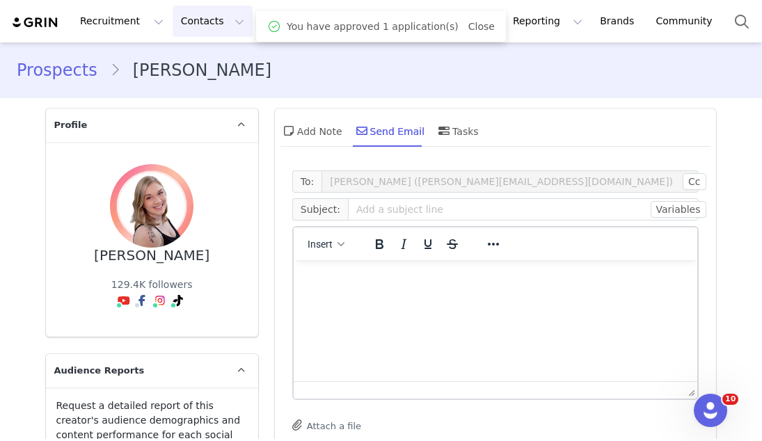
click at [203, 28] on button "Contacts Contacts" at bounding box center [213, 21] width 80 height 31
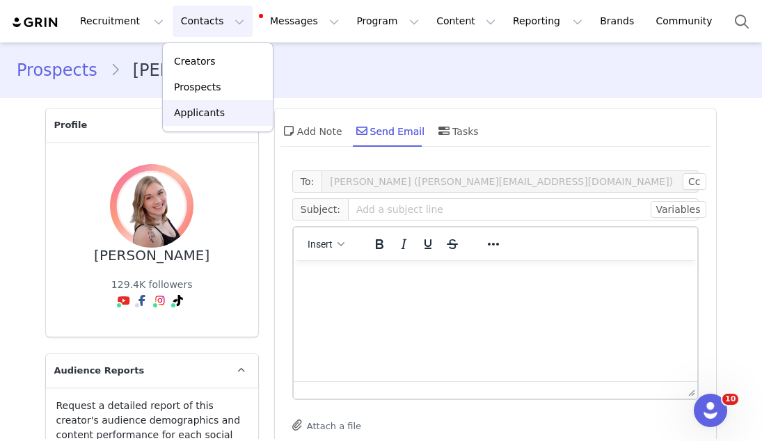
click at [197, 112] on p "Applicants" at bounding box center [199, 113] width 51 height 15
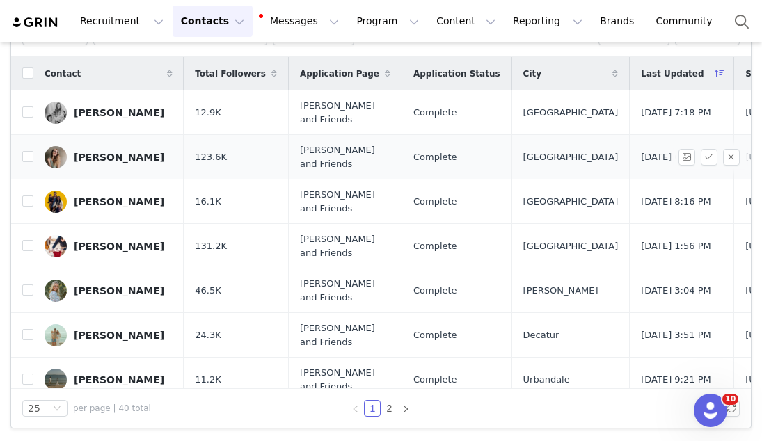
click at [111, 159] on div "Rachel Faust" at bounding box center [119, 157] width 91 height 11
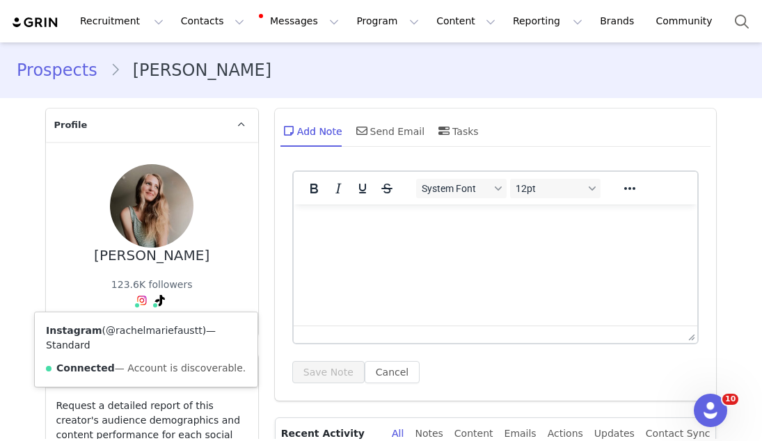
click at [140, 334] on link "@rachelmariefaustt" at bounding box center [154, 330] width 97 height 11
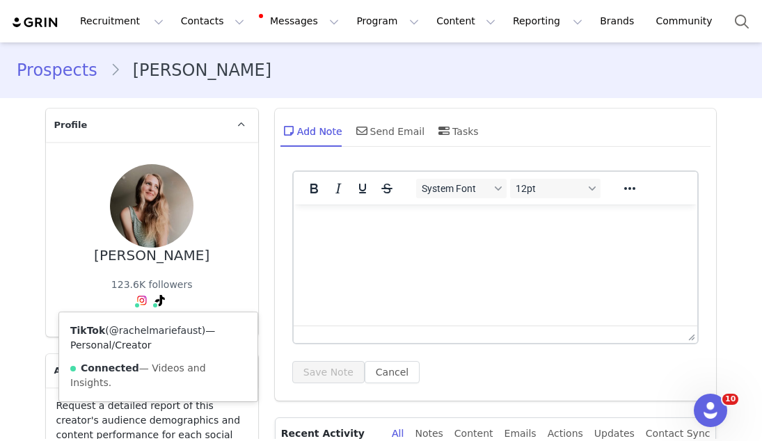
click at [146, 335] on link "@rachelmariefaust" at bounding box center [155, 330] width 93 height 11
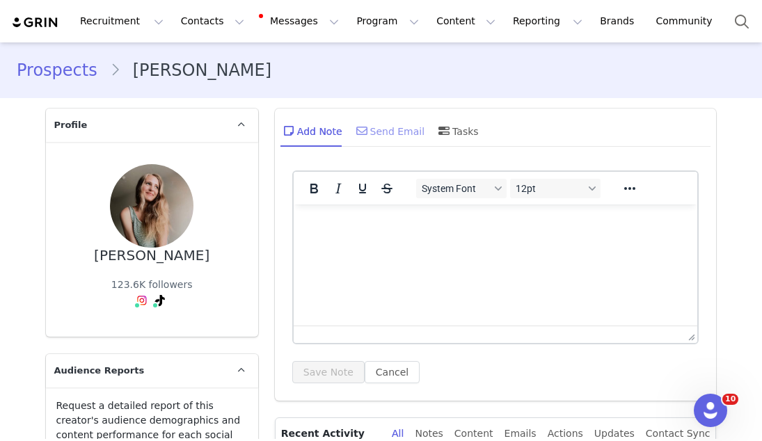
click at [403, 142] on div "Send Email" at bounding box center [390, 130] width 72 height 33
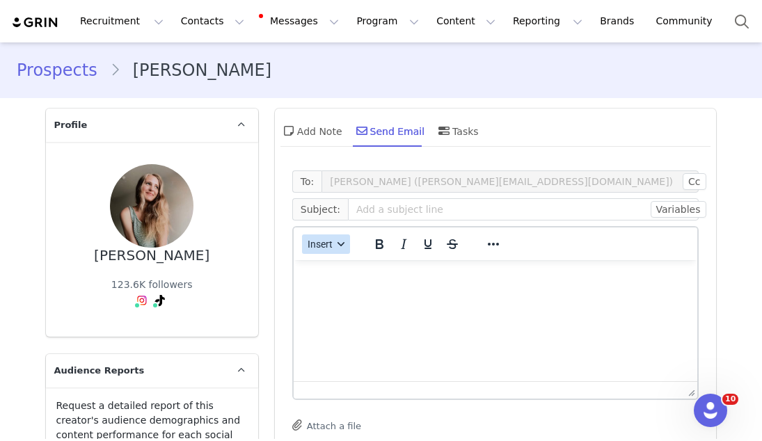
click at [328, 239] on span "Insert" at bounding box center [320, 244] width 25 height 11
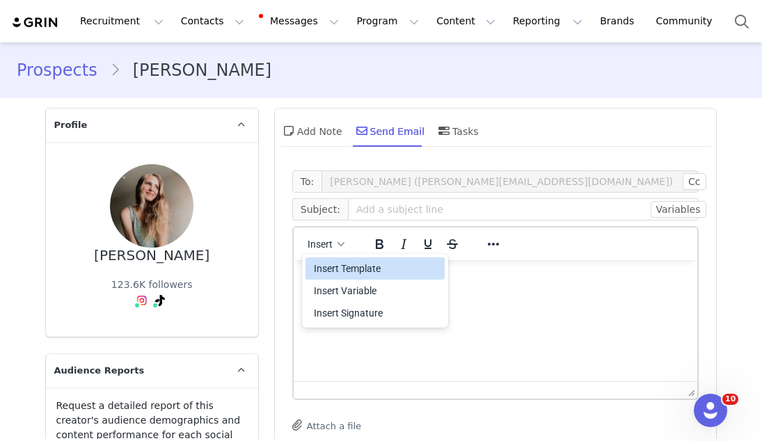
click at [324, 267] on div "Insert Template" at bounding box center [376, 268] width 125 height 17
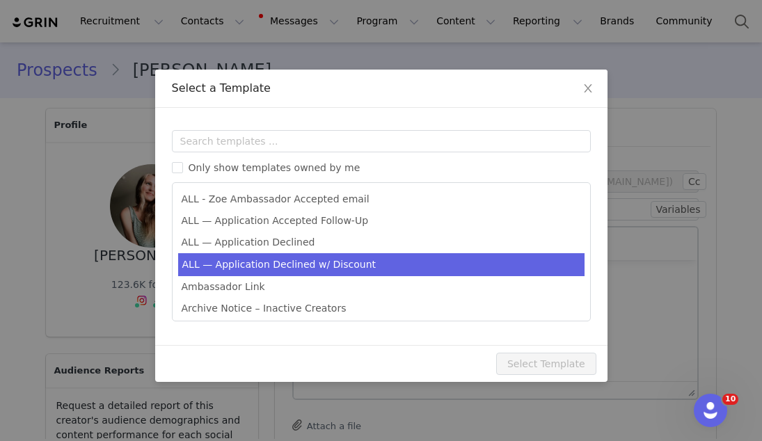
click at [321, 255] on li "ALL — Application Declined w/ Discount" at bounding box center [381, 264] width 407 height 23
type input "Thank you for your interest in partnering with [PERSON_NAME] 🍊"
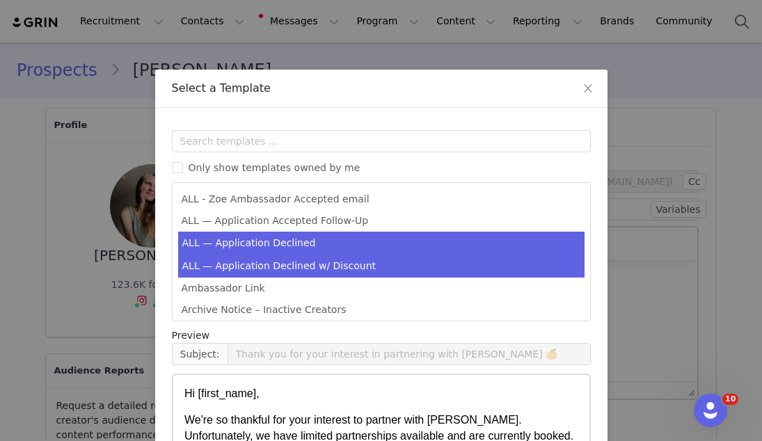
click at [317, 246] on li "ALL — Application Declined" at bounding box center [381, 243] width 407 height 23
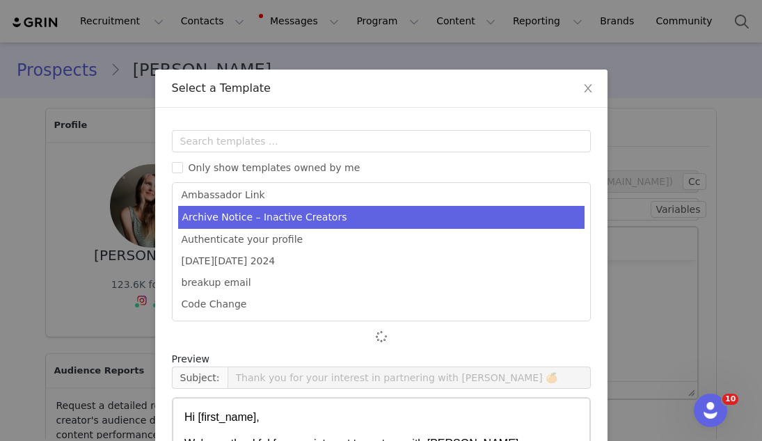
scroll to position [177, 0]
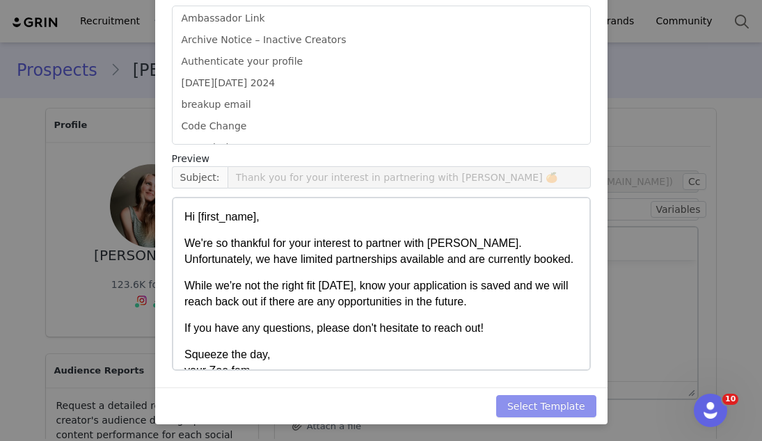
click at [535, 408] on button "Select Template" at bounding box center [546, 406] width 100 height 22
type input "Thank you for your interest in partnering with [PERSON_NAME] 🍊"
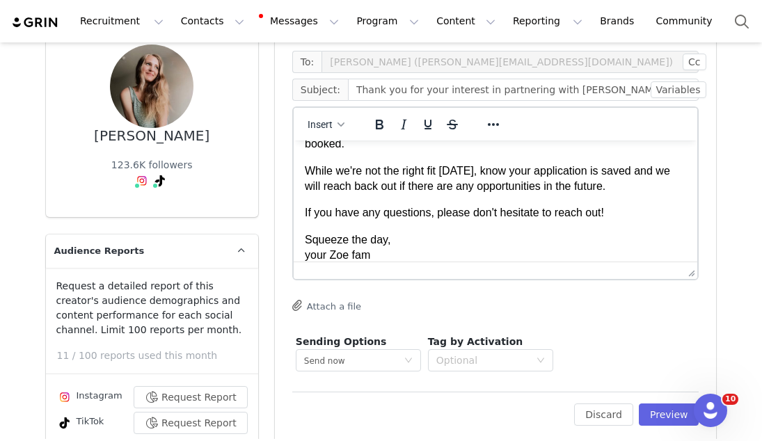
scroll to position [457, 0]
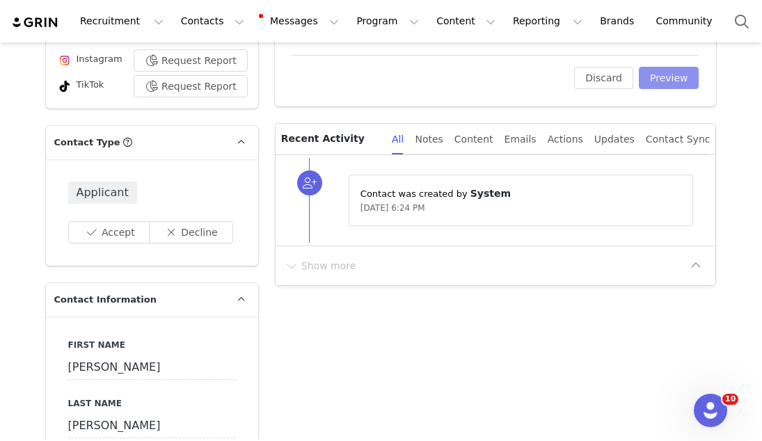
click at [658, 80] on button "Preview" at bounding box center [669, 78] width 61 height 22
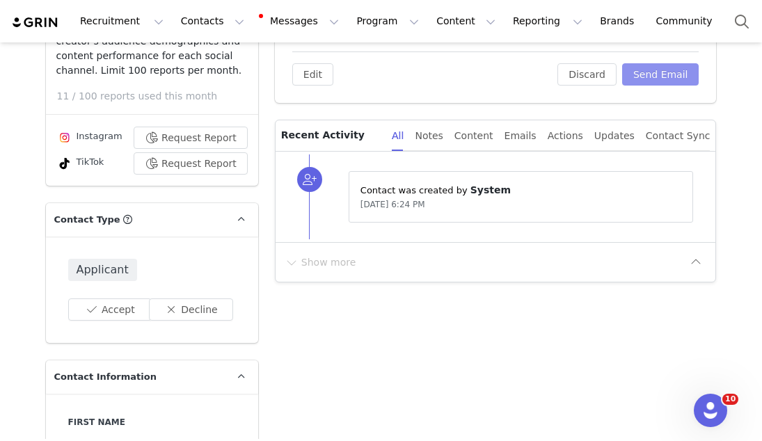
scroll to position [375, 0]
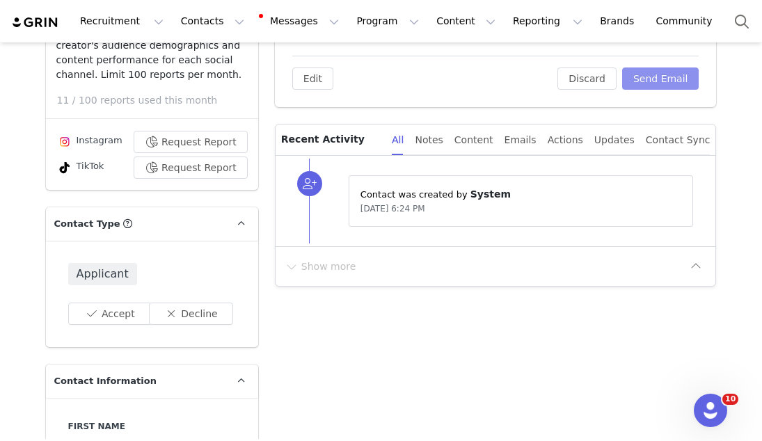
click at [640, 82] on button "Send Email" at bounding box center [660, 79] width 77 height 22
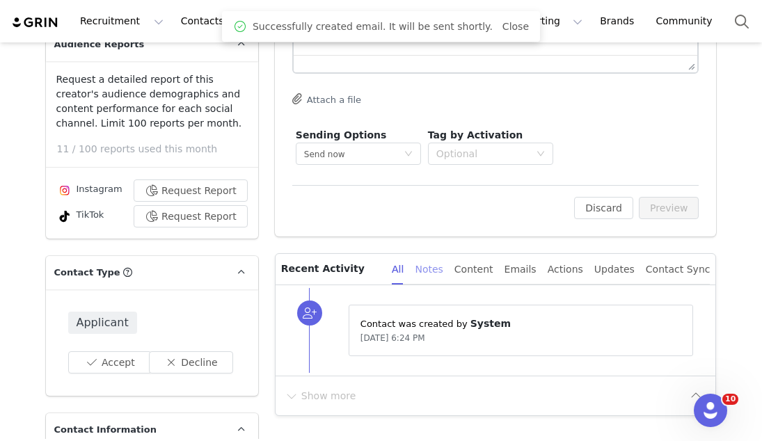
scroll to position [282, 0]
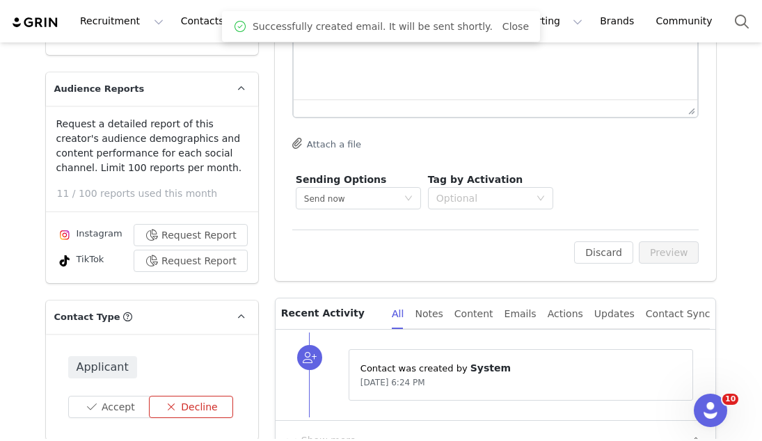
click at [199, 402] on button "Decline" at bounding box center [191, 407] width 84 height 22
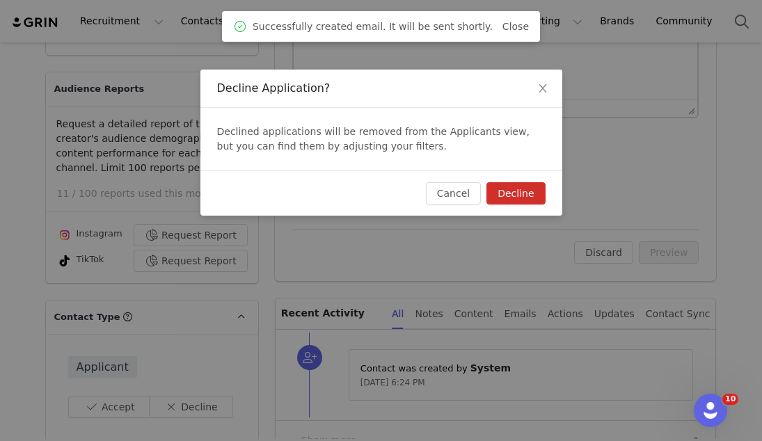
click at [514, 195] on button "Decline" at bounding box center [516, 193] width 58 height 22
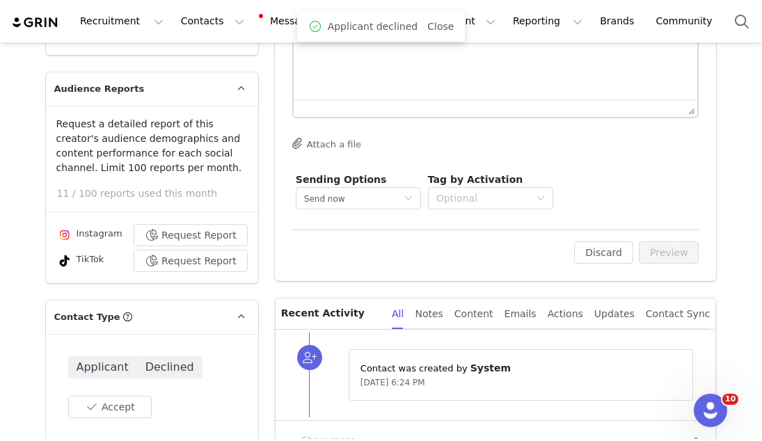
scroll to position [0, 0]
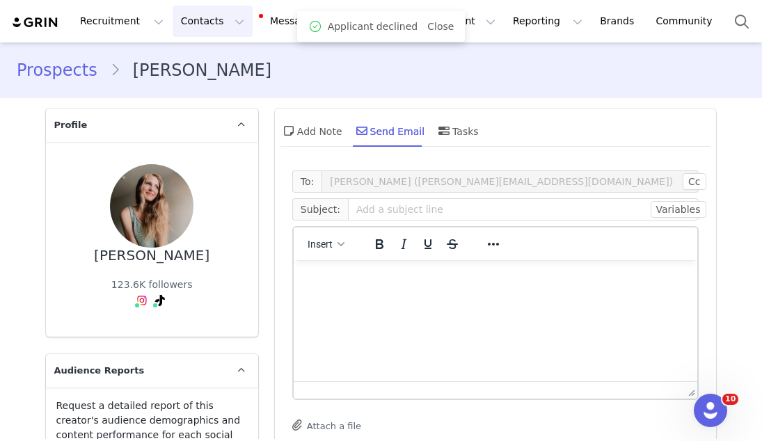
click at [175, 8] on button "Contacts Contacts" at bounding box center [213, 21] width 80 height 31
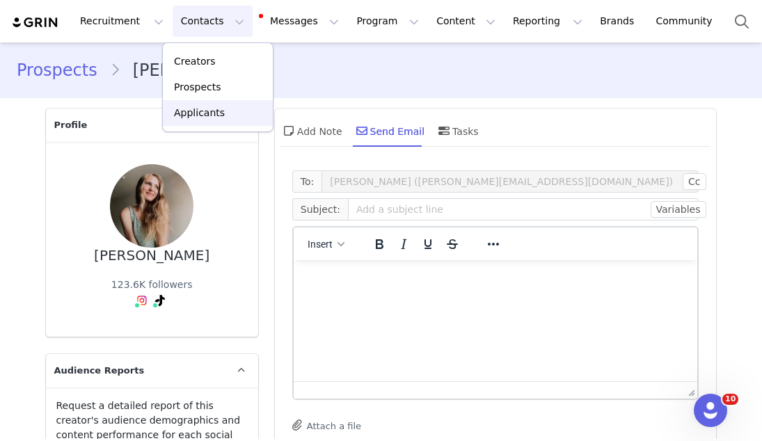
click at [188, 106] on p "Applicants" at bounding box center [199, 113] width 51 height 15
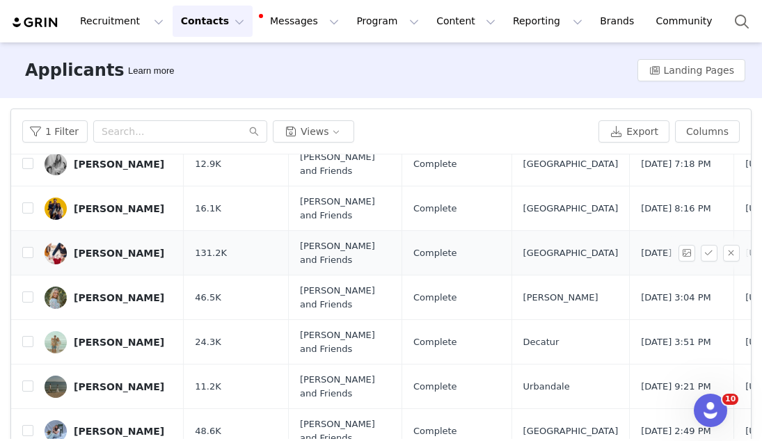
scroll to position [26, 0]
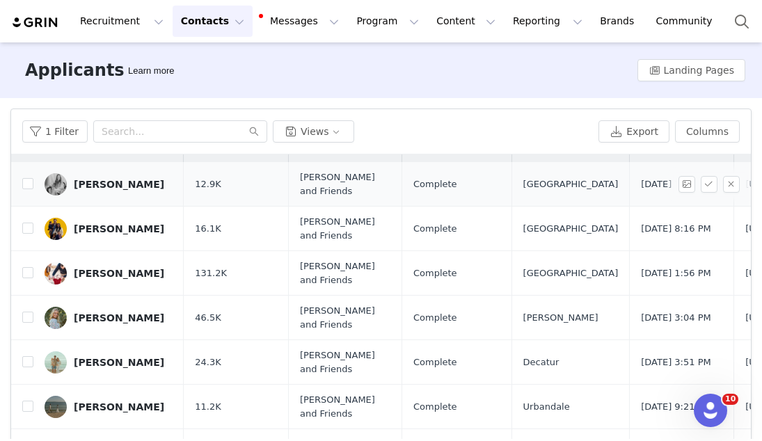
click at [113, 179] on div "Nicole Duckworth" at bounding box center [119, 184] width 91 height 11
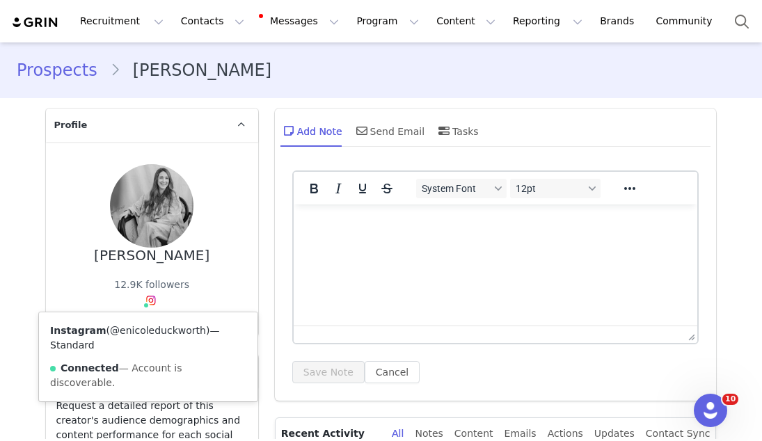
click at [146, 327] on link "@enicoleduckworth" at bounding box center [158, 330] width 96 height 11
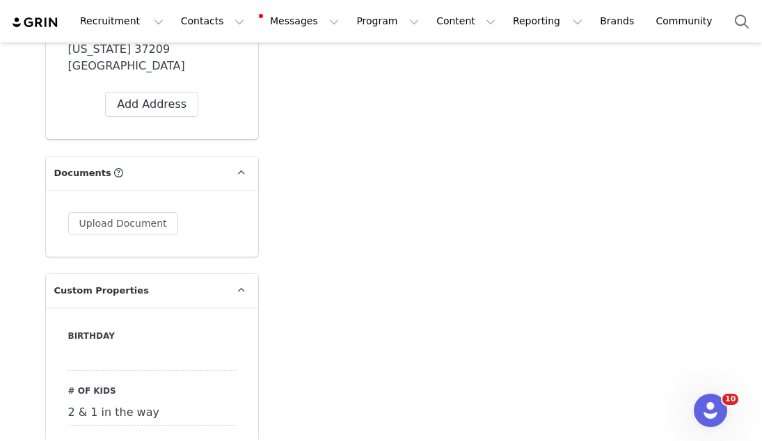
scroll to position [1008, 0]
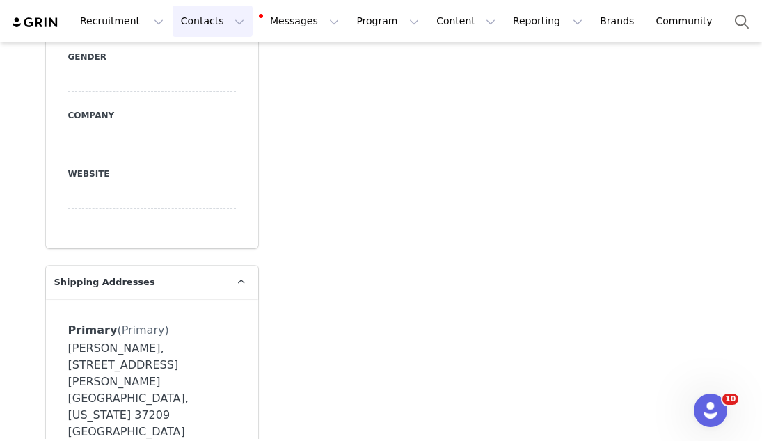
click at [207, 24] on button "Contacts Contacts" at bounding box center [213, 21] width 80 height 31
click at [207, 123] on link "Applicants" at bounding box center [218, 113] width 110 height 26
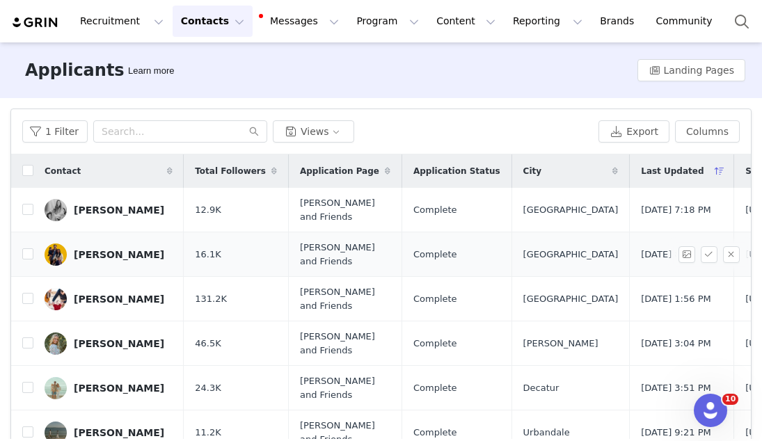
click at [116, 253] on div "Bryan Frias" at bounding box center [119, 254] width 91 height 11
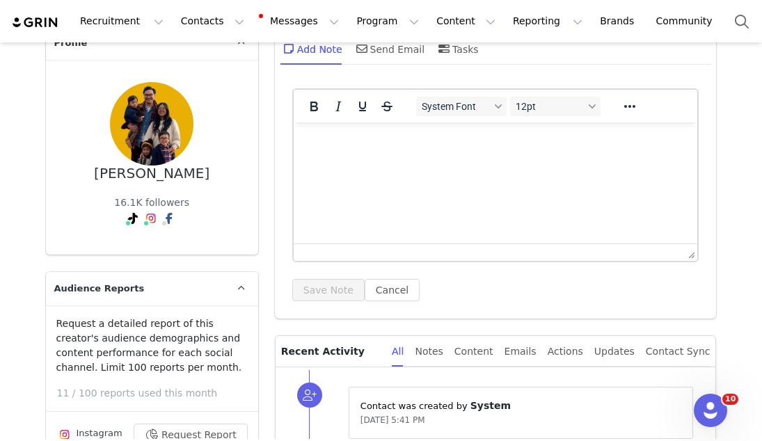
scroll to position [70, 0]
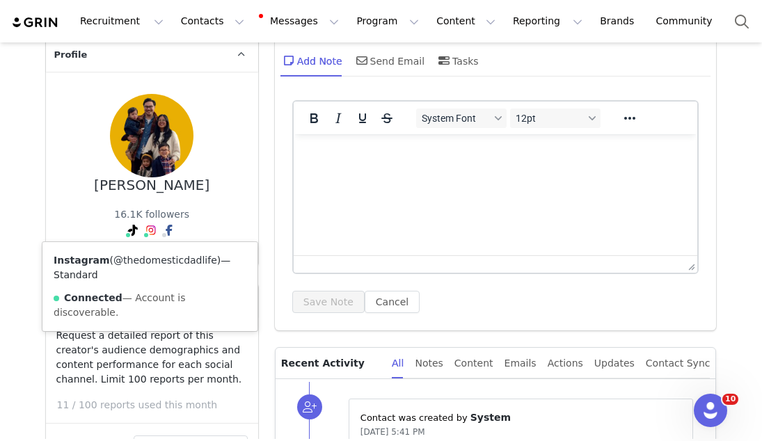
click at [141, 259] on link "@thedomesticdadlife" at bounding box center [165, 260] width 104 height 11
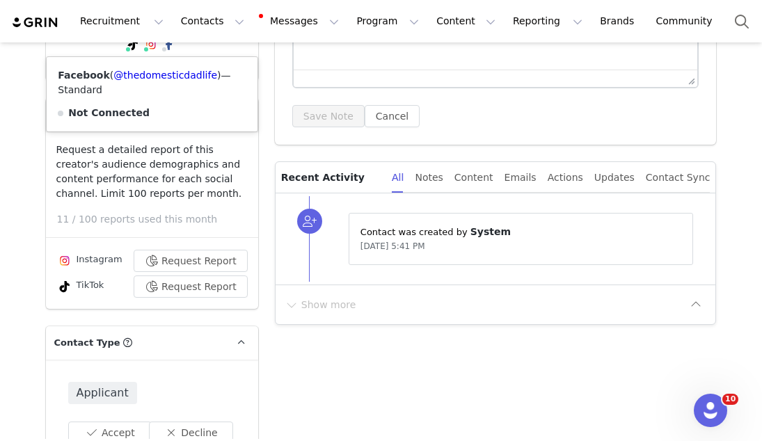
scroll to position [423, 0]
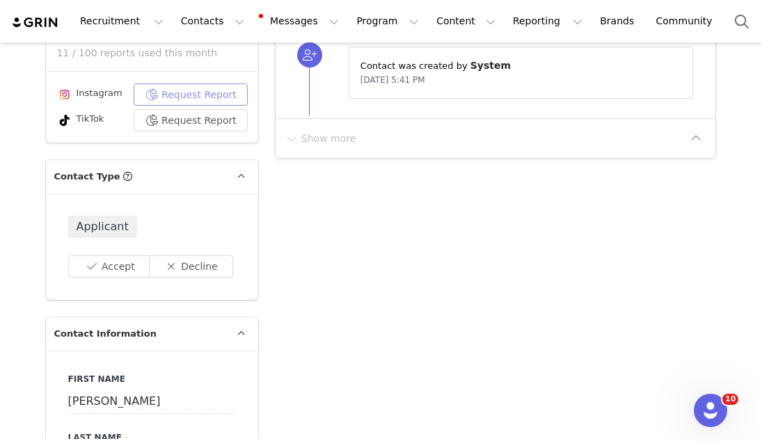
click at [170, 102] on button "Request Report" at bounding box center [191, 95] width 114 height 22
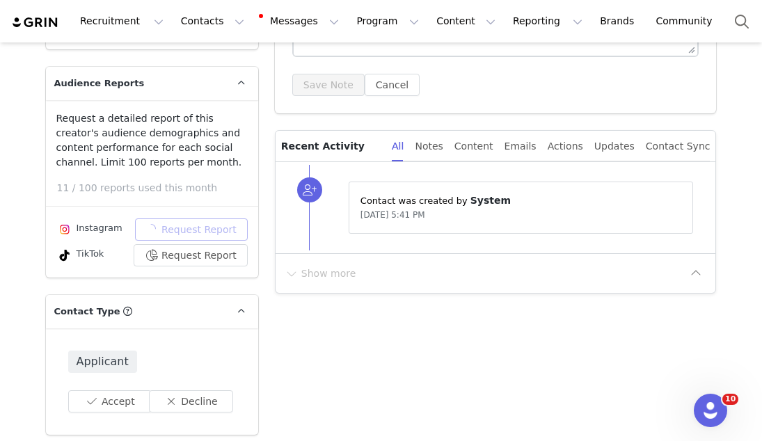
scroll to position [91, 0]
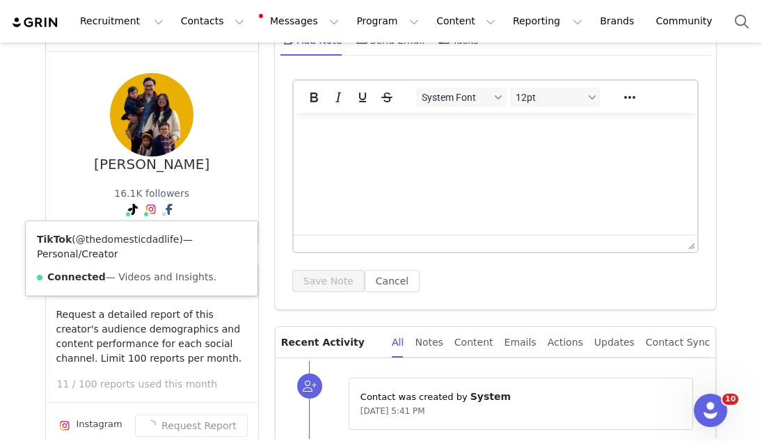
click at [133, 239] on link "@thedomesticdadlife" at bounding box center [128, 239] width 104 height 11
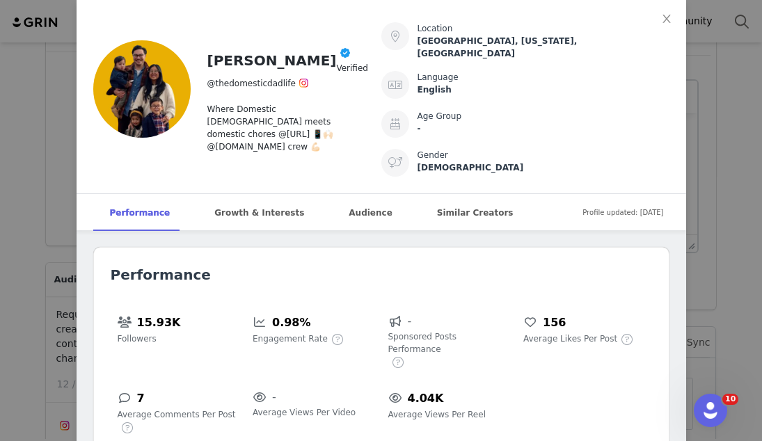
click at [667, 196] on div "Profile updated: Aug 11, 2025" at bounding box center [626, 212] width 86 height 32
click at [663, 18] on icon "icon: close" at bounding box center [666, 18] width 11 height 11
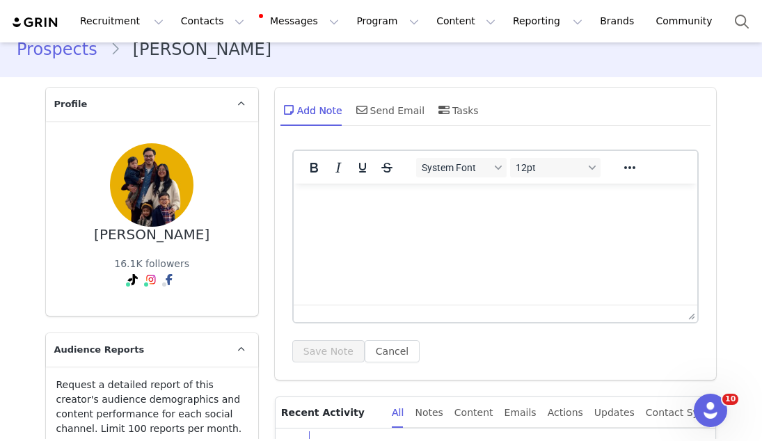
scroll to position [10, 0]
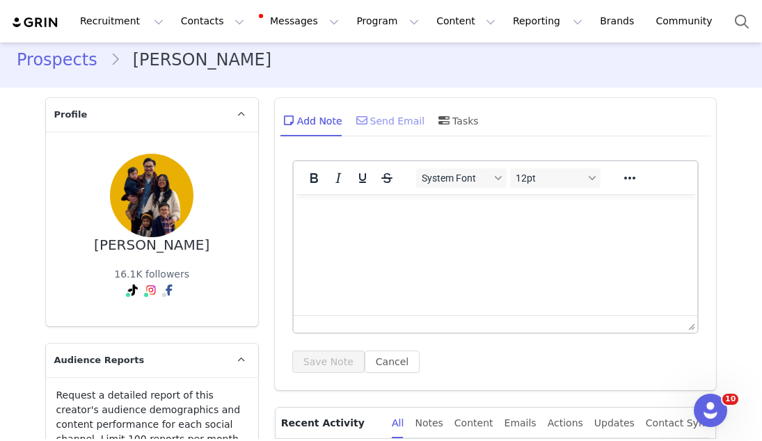
click at [368, 125] on span at bounding box center [362, 120] width 17 height 17
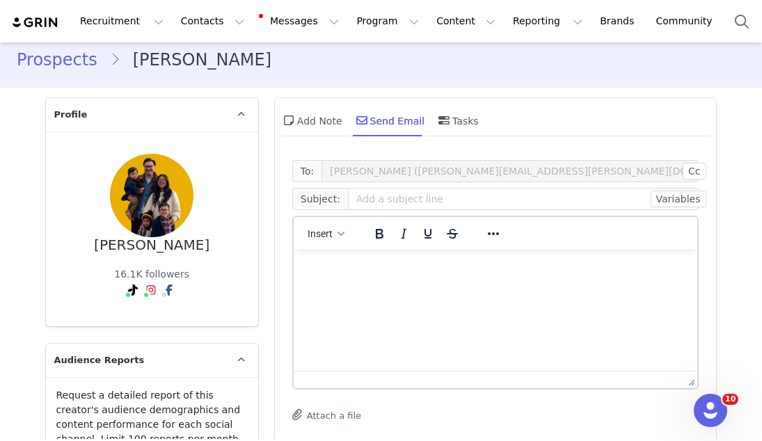
scroll to position [0, 0]
click at [320, 236] on span "Insert" at bounding box center [320, 233] width 25 height 11
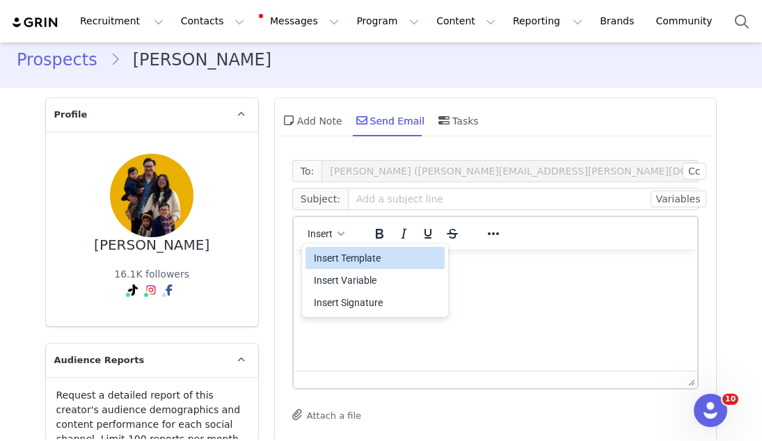
click at [331, 258] on div "Insert Template" at bounding box center [376, 258] width 125 height 17
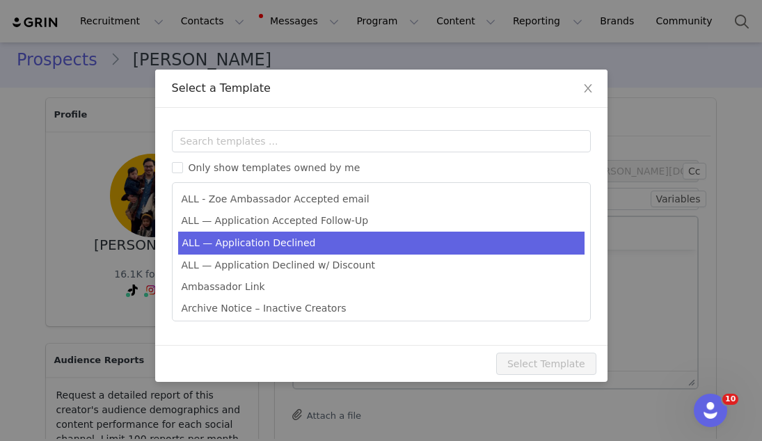
click at [327, 245] on li "ALL — Application Declined" at bounding box center [381, 243] width 407 height 23
type input "Thank you for your interest in partnering with [PERSON_NAME] 🍊"
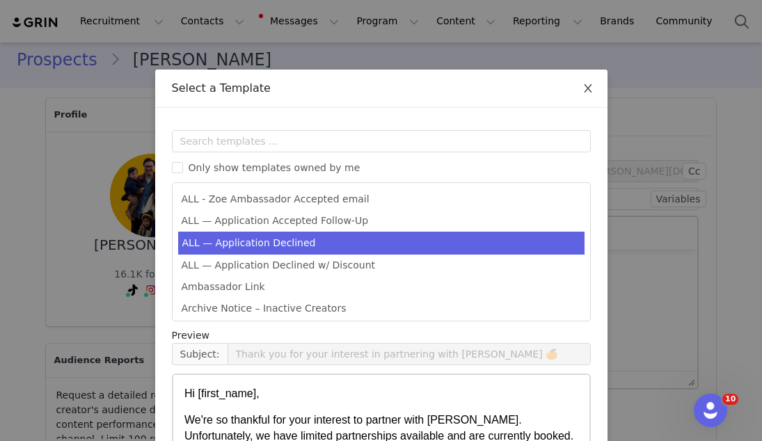
click at [592, 81] on span "Close" at bounding box center [588, 89] width 39 height 39
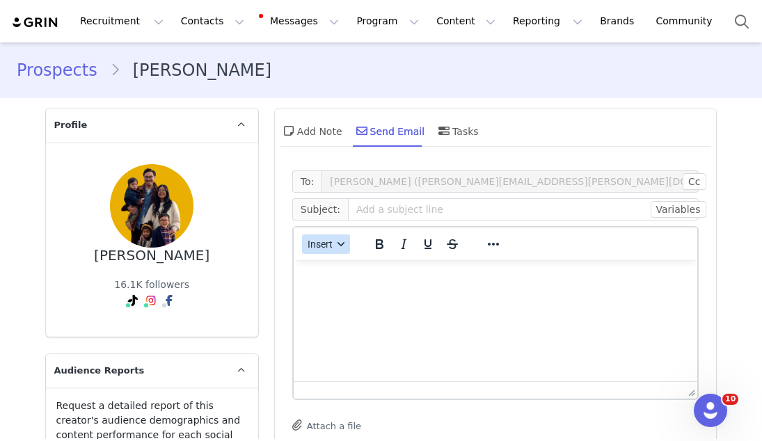
click at [319, 237] on button "Insert" at bounding box center [326, 244] width 48 height 19
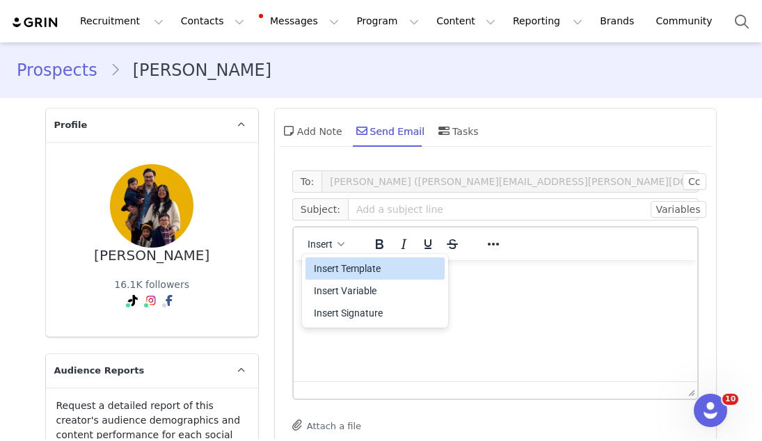
click at [329, 262] on div "Insert Template" at bounding box center [376, 268] width 125 height 17
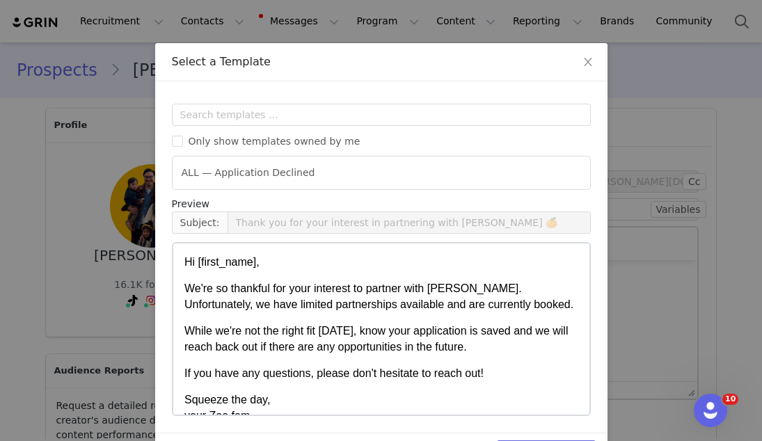
scroll to position [23, 0]
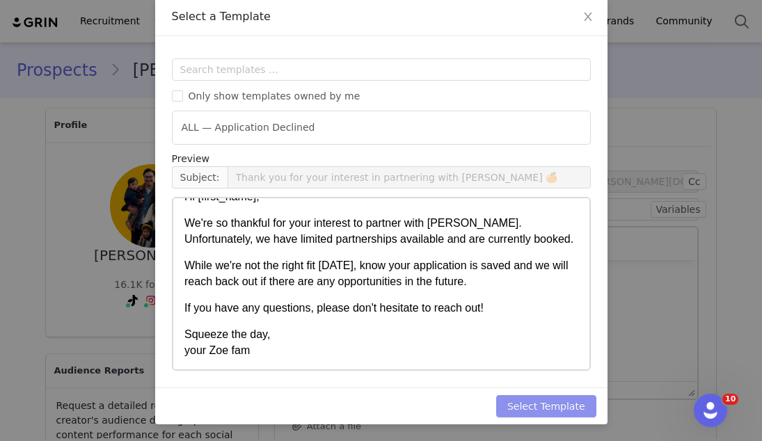
click at [551, 404] on button "Select Template" at bounding box center [546, 406] width 100 height 22
type input "Thank you for your interest in partnering with [PERSON_NAME] 🍊"
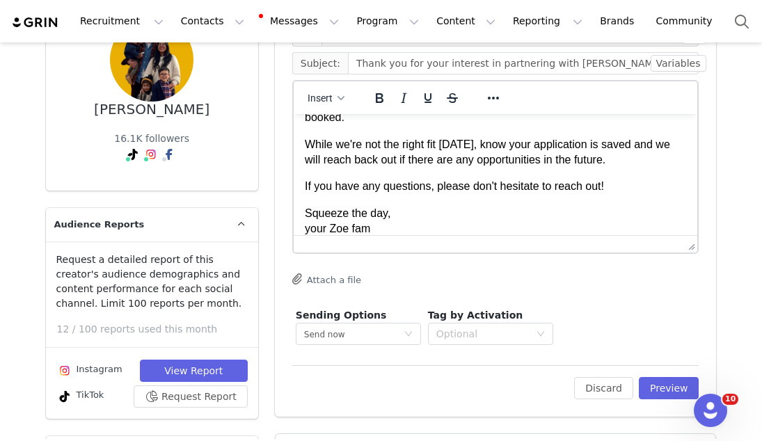
scroll to position [255, 0]
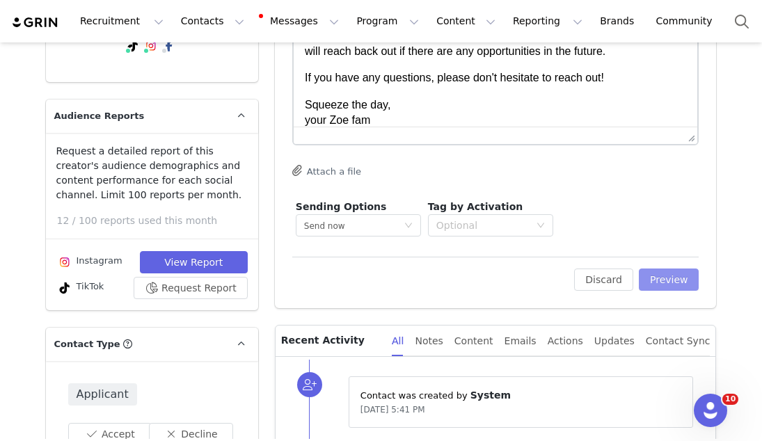
click at [663, 278] on button "Preview" at bounding box center [669, 280] width 61 height 22
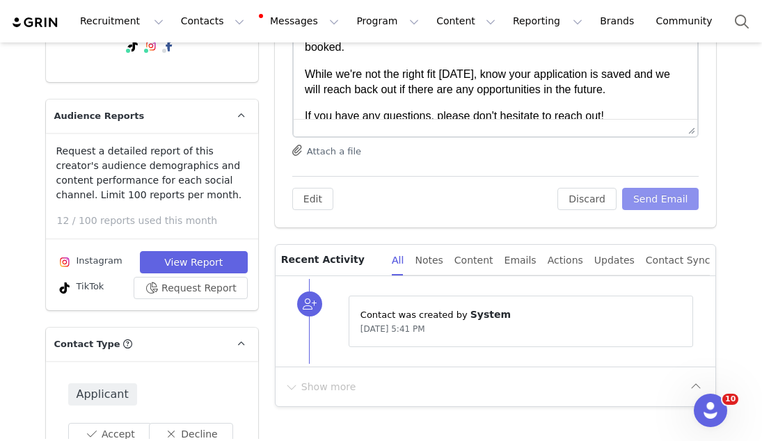
scroll to position [0, 0]
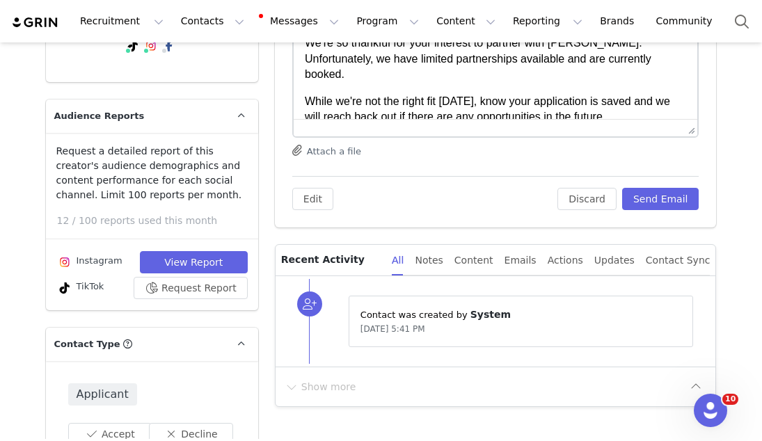
click at [643, 186] on div "Edit Discard Send Email" at bounding box center [495, 193] width 407 height 34
click at [652, 198] on button "Send Email" at bounding box center [660, 199] width 77 height 22
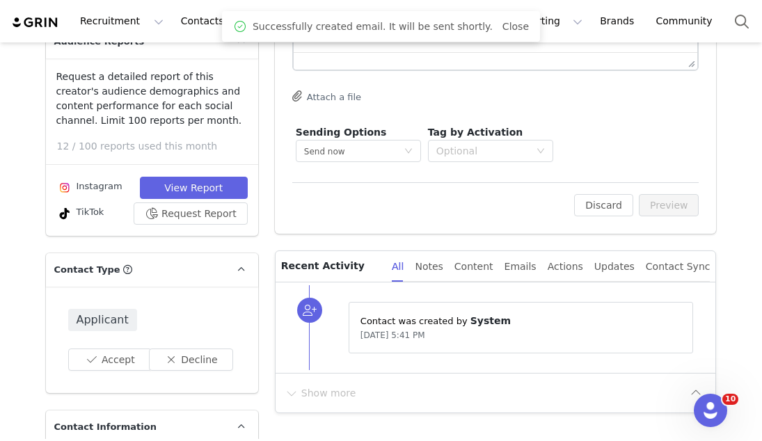
scroll to position [331, 0]
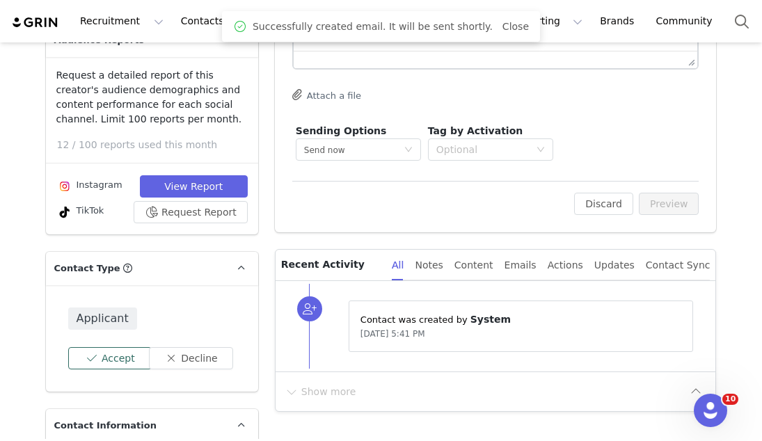
click at [129, 352] on button "Accept" at bounding box center [110, 358] width 84 height 22
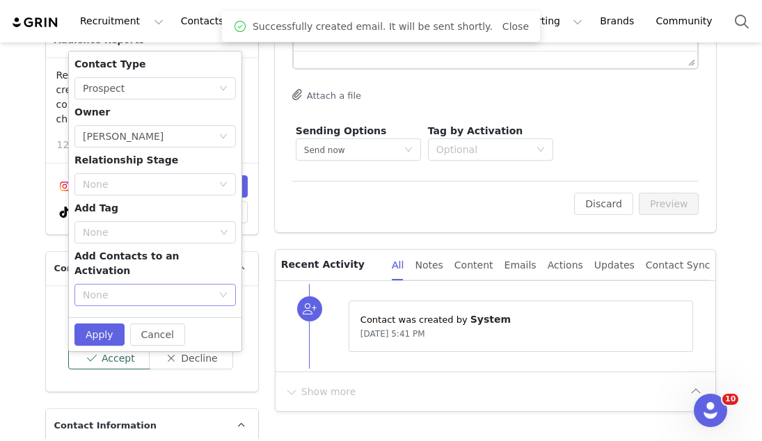
click at [126, 288] on div "None" at bounding box center [147, 295] width 129 height 14
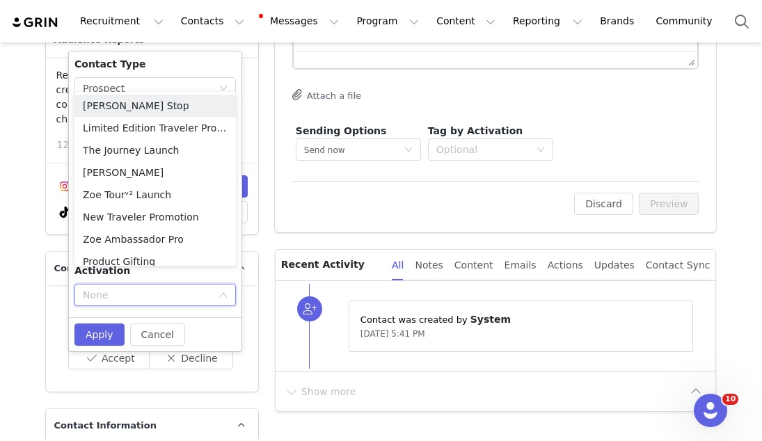
click at [126, 288] on div "None" at bounding box center [147, 295] width 129 height 14
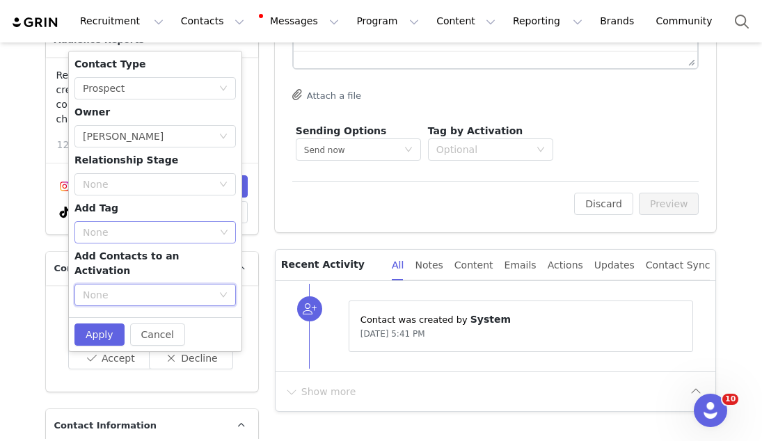
click at [118, 237] on div "None" at bounding box center [149, 233] width 132 height 14
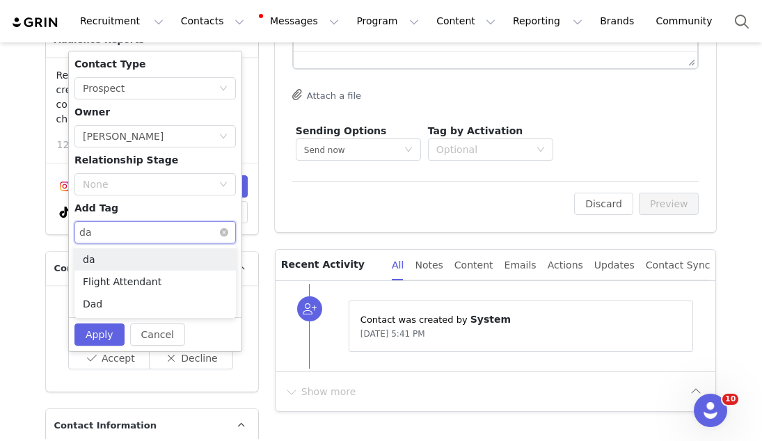
type input "dad"
click at [122, 289] on li "Dad" at bounding box center [155, 282] width 162 height 22
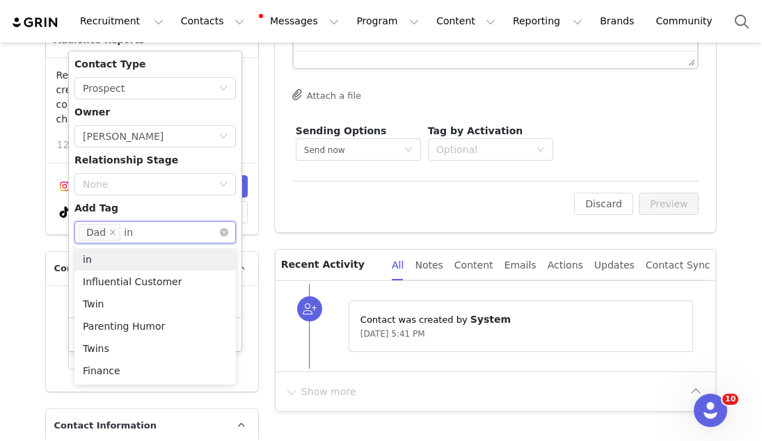
type input "inf"
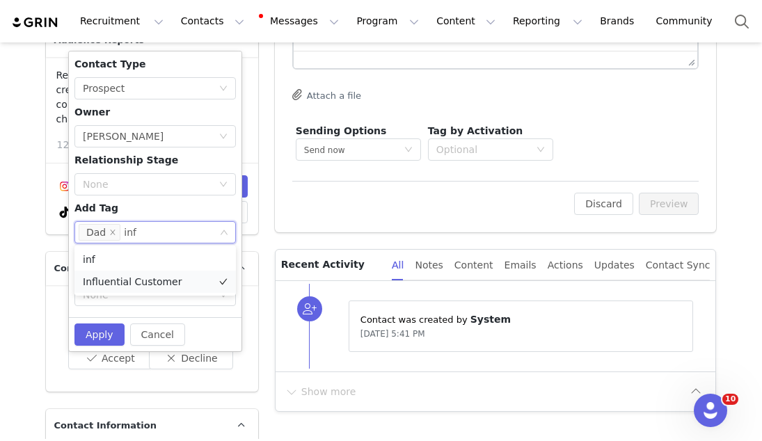
click at [95, 280] on li "Influential Customer" at bounding box center [155, 282] width 162 height 22
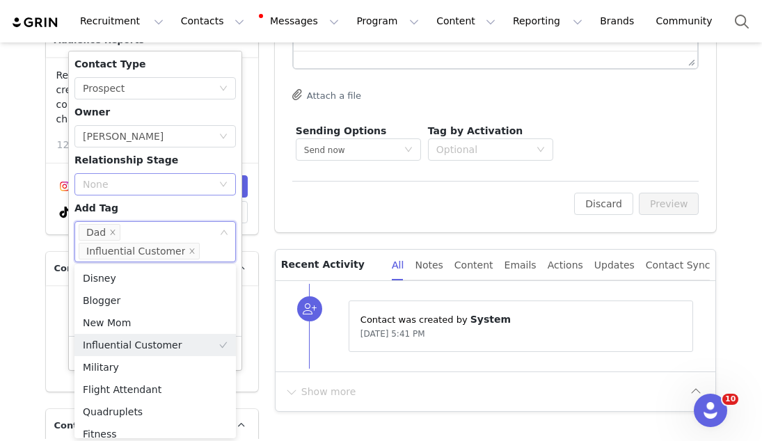
click at [157, 186] on div "None" at bounding box center [147, 185] width 129 height 14
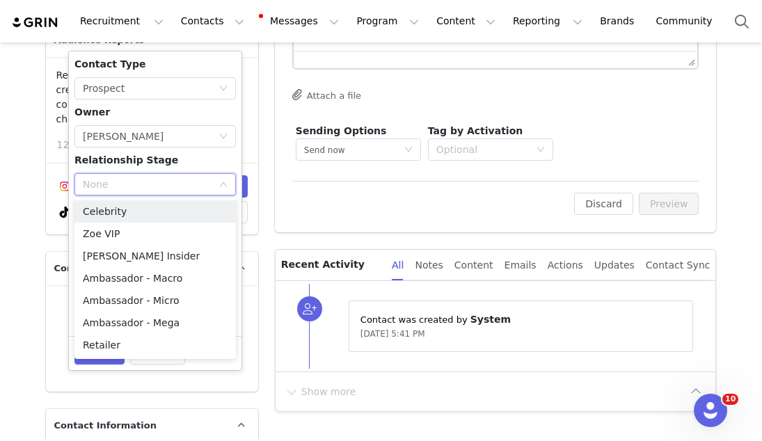
scroll to position [364, 0]
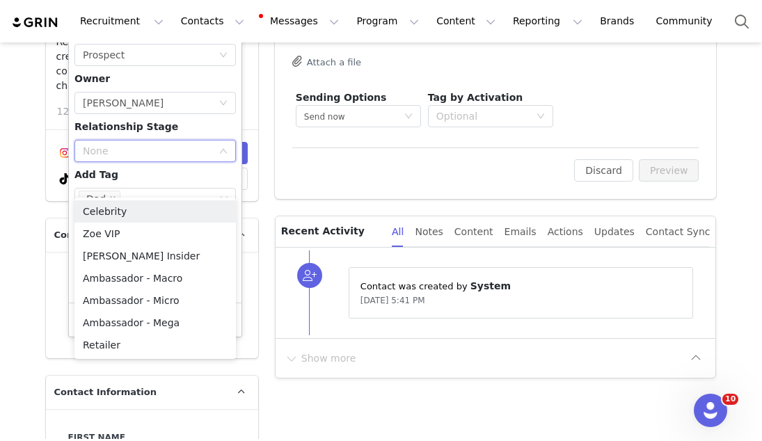
click at [155, 166] on div "Contact Type None Prospect Owner Select Owner Madeline Radford Relationship Sta…" at bounding box center [155, 161] width 162 height 274
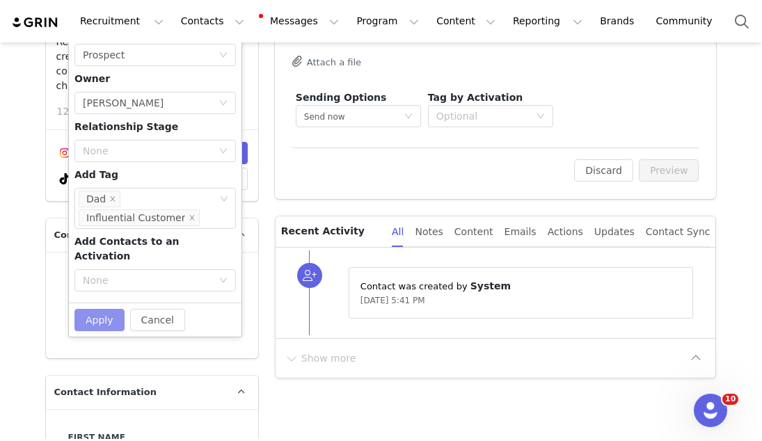
click at [103, 309] on button "Apply" at bounding box center [99, 320] width 50 height 22
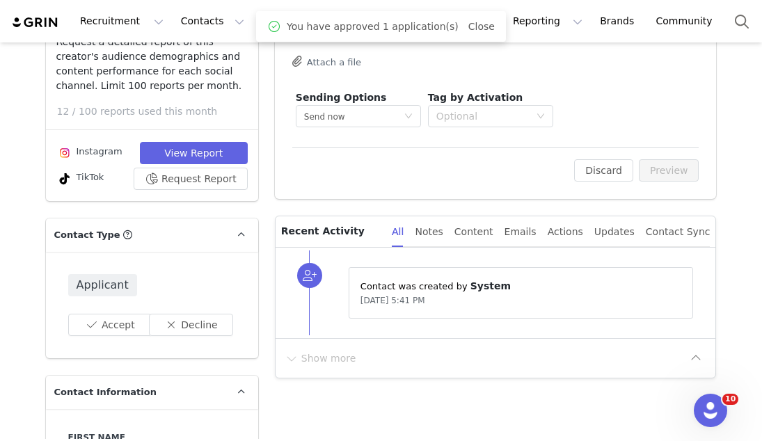
scroll to position [0, 0]
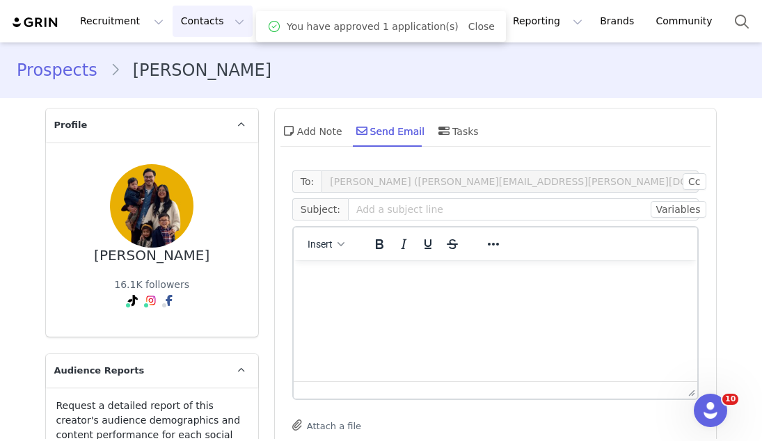
click at [173, 20] on button "Contacts Contacts" at bounding box center [213, 21] width 80 height 31
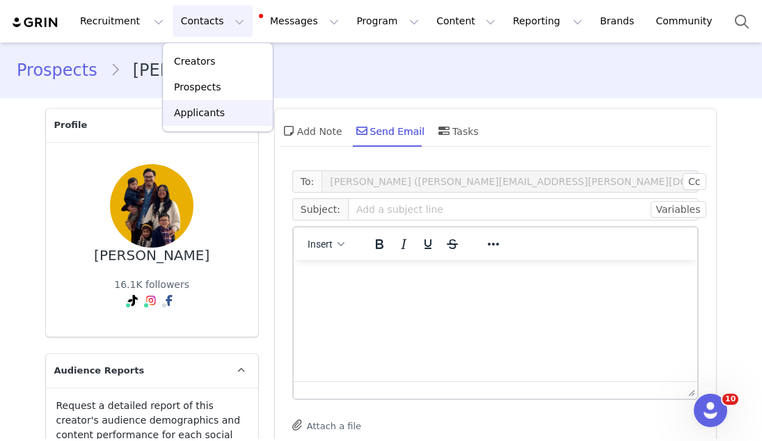
click at [190, 121] on link "Applicants" at bounding box center [218, 113] width 110 height 26
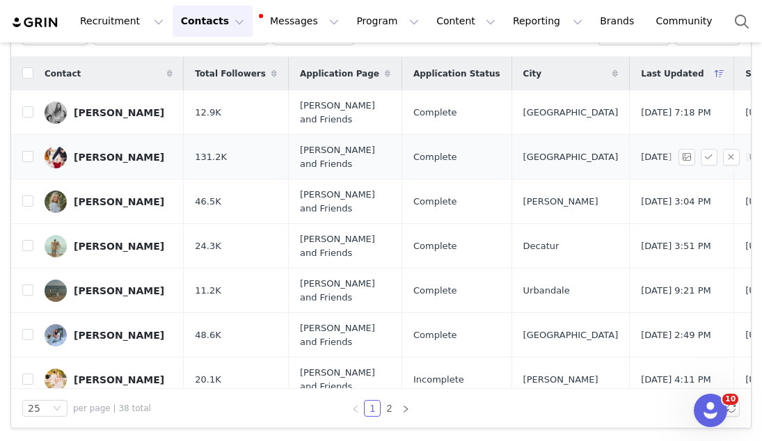
click at [100, 162] on div "Casey Sweeney" at bounding box center [119, 157] width 91 height 11
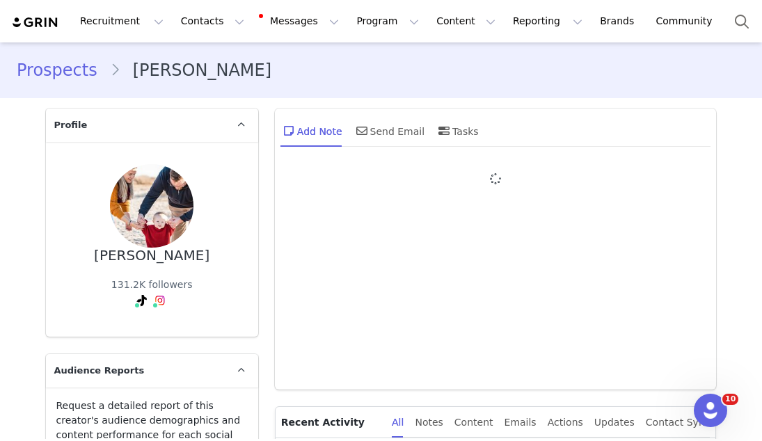
type input "+1 ([GEOGRAPHIC_DATA])"
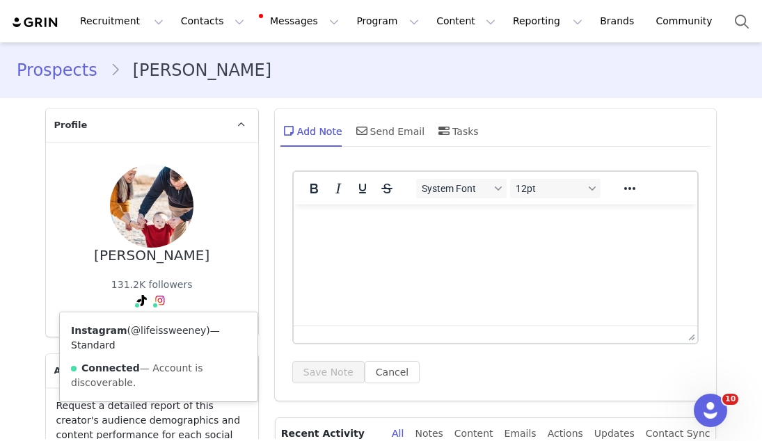
click at [156, 331] on link "@lifeissweeney" at bounding box center [168, 330] width 75 height 11
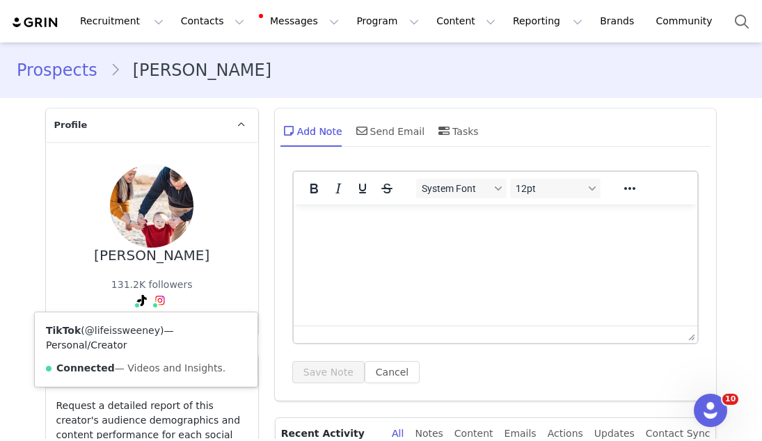
click at [137, 330] on link "@lifeissweeney" at bounding box center [122, 330] width 75 height 11
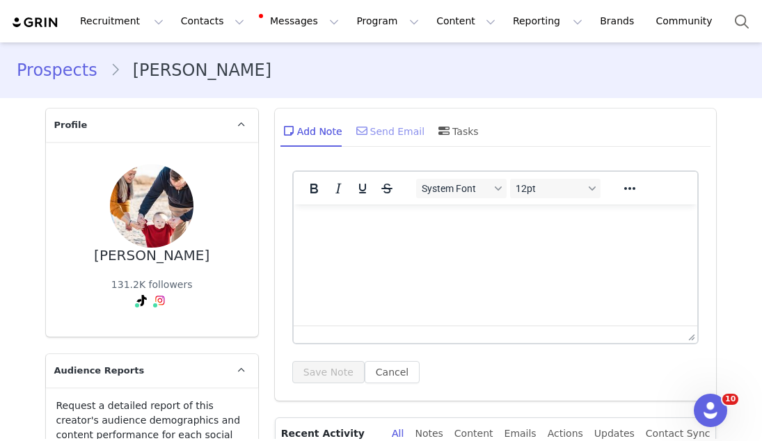
click at [359, 131] on icon at bounding box center [361, 130] width 11 height 11
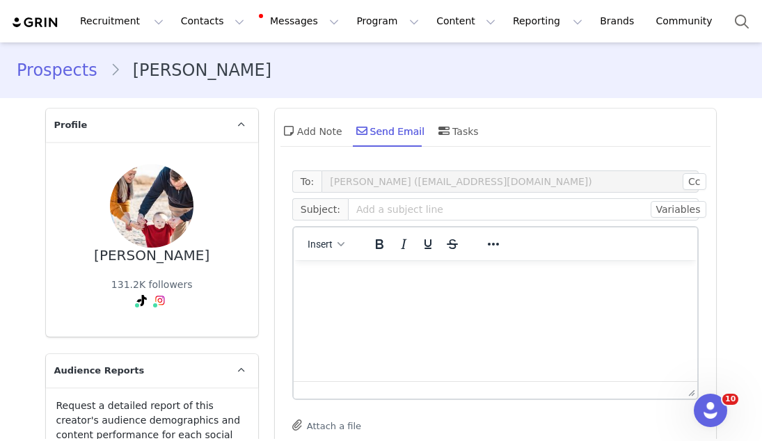
click at [331, 254] on div "Insert" at bounding box center [326, 243] width 65 height 27
click at [332, 239] on span "Insert" at bounding box center [320, 244] width 25 height 11
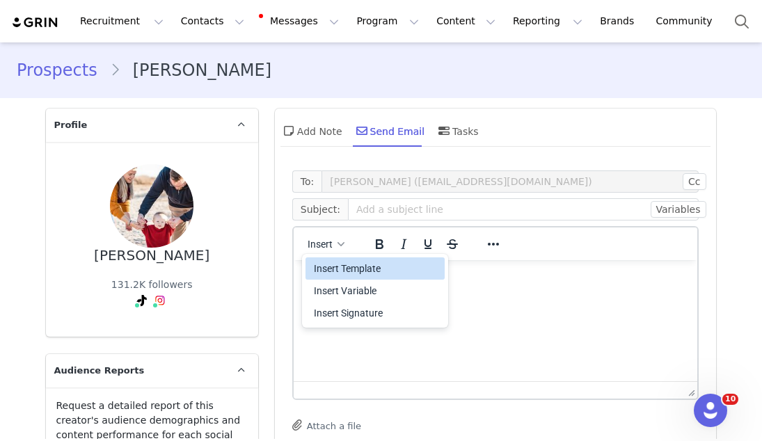
click at [338, 267] on div "Insert Template" at bounding box center [376, 268] width 125 height 17
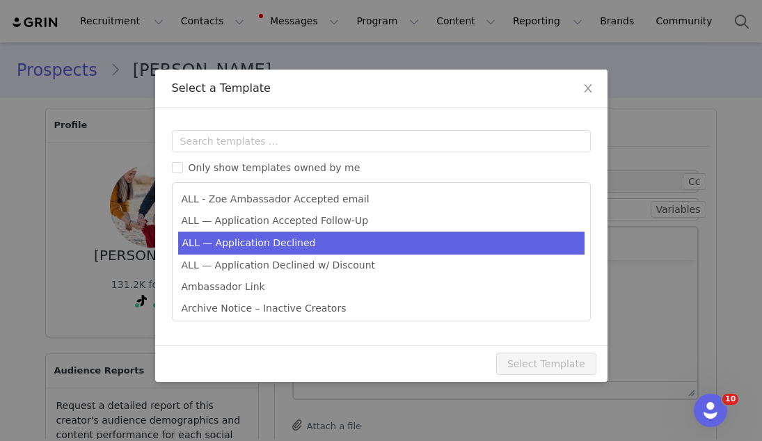
click at [335, 247] on li "ALL — Application Declined" at bounding box center [381, 243] width 407 height 23
type input "Thank you for your interest in partnering with [PERSON_NAME] 🍊"
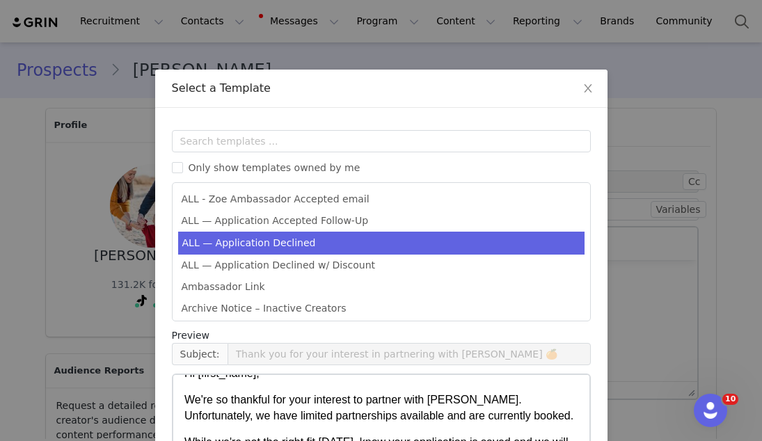
scroll to position [177, 0]
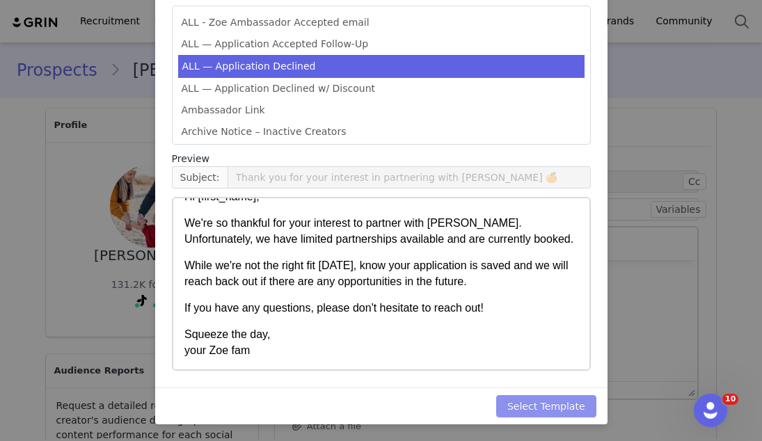
click at [535, 407] on button "Select Template" at bounding box center [546, 406] width 100 height 22
type input "Thank you for your interest in partnering with [PERSON_NAME] 🍊"
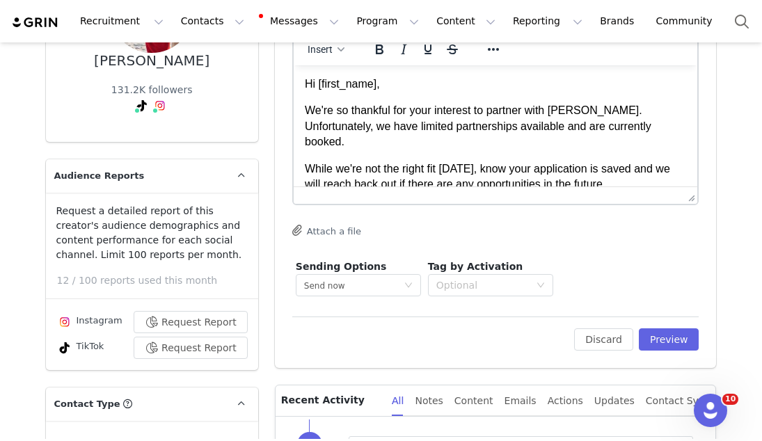
scroll to position [387, 0]
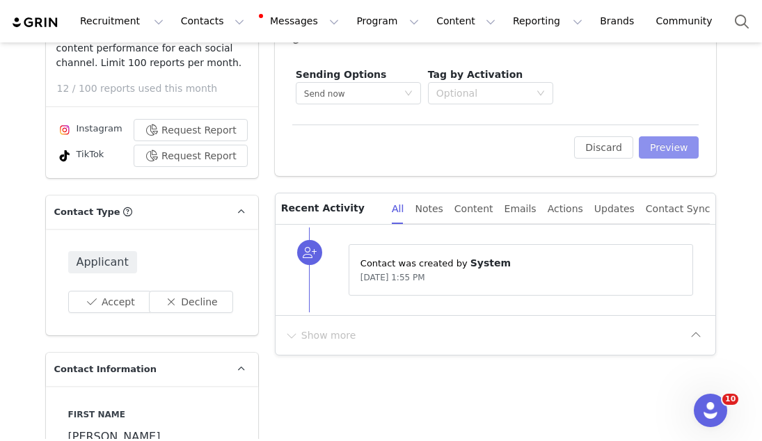
click at [658, 144] on button "Preview" at bounding box center [669, 147] width 61 height 22
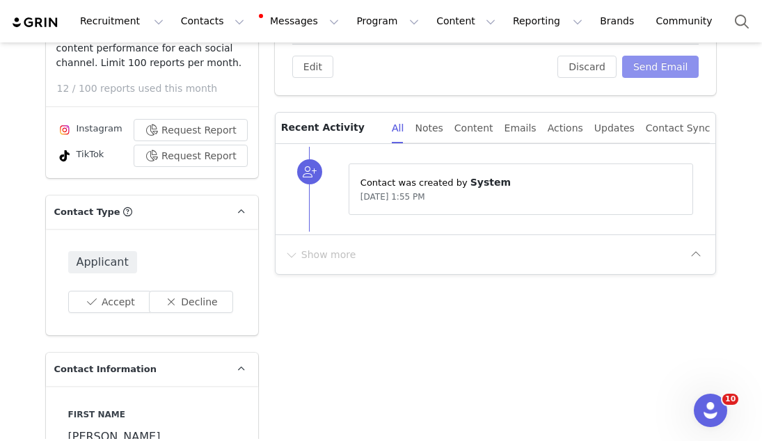
scroll to position [0, 0]
click at [659, 71] on button "Send Email" at bounding box center [660, 67] width 77 height 22
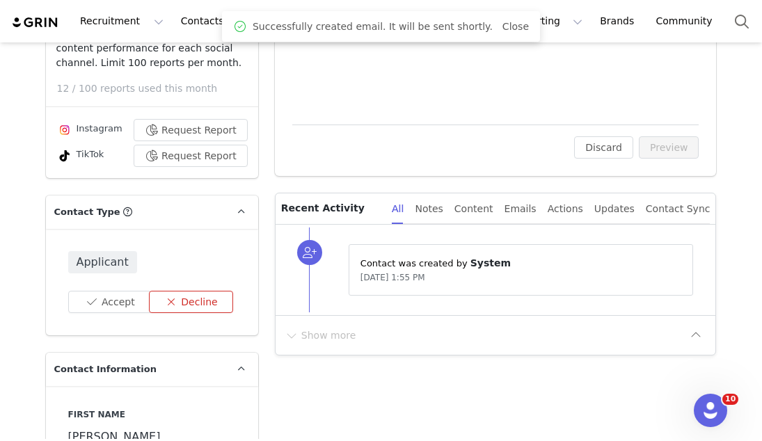
click at [177, 298] on button "Decline" at bounding box center [191, 302] width 84 height 22
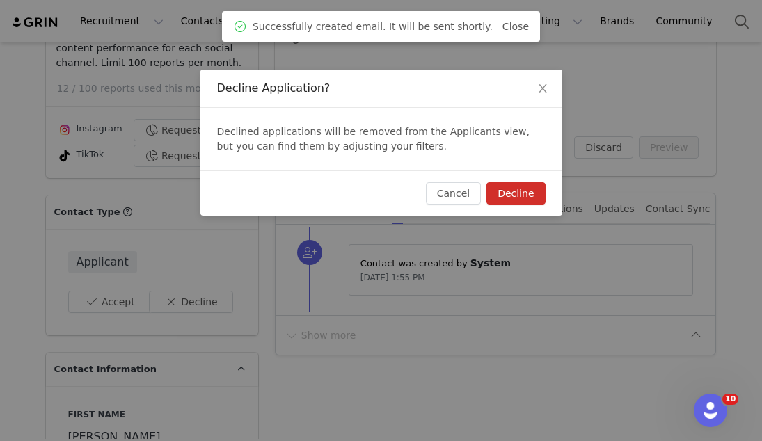
click at [512, 196] on button "Decline" at bounding box center [516, 193] width 58 height 22
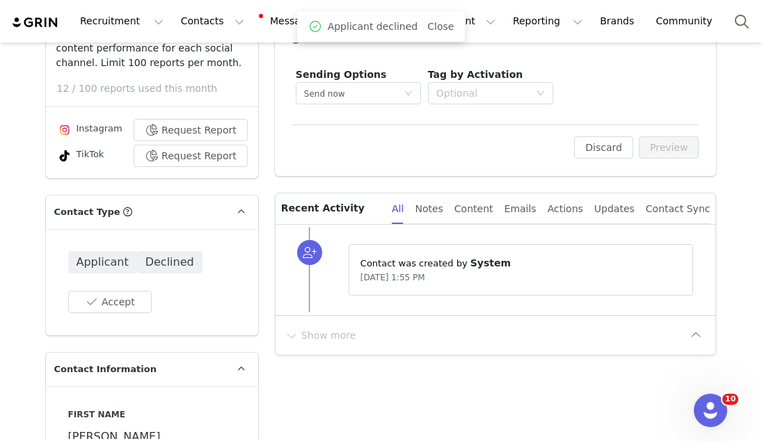
click at [210, 3] on div "Recruitment Recruitment Creator Search Curated Lists Landing Pages Web Extensio…" at bounding box center [381, 21] width 762 height 42
click at [209, 26] on button "Contacts Contacts" at bounding box center [213, 21] width 80 height 31
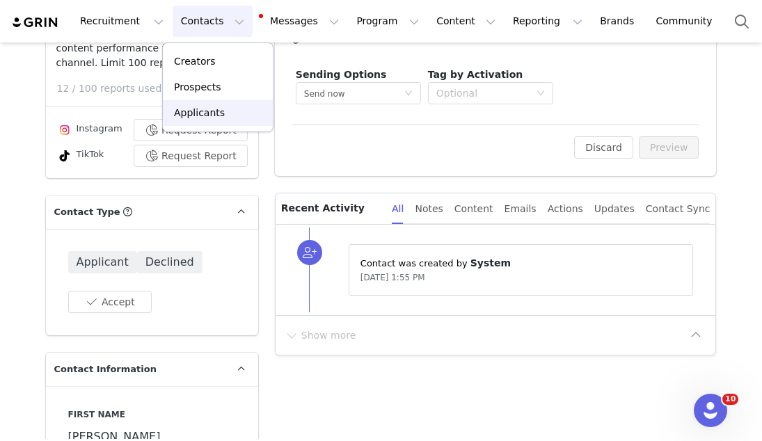
click at [209, 116] on p "Applicants" at bounding box center [199, 113] width 51 height 15
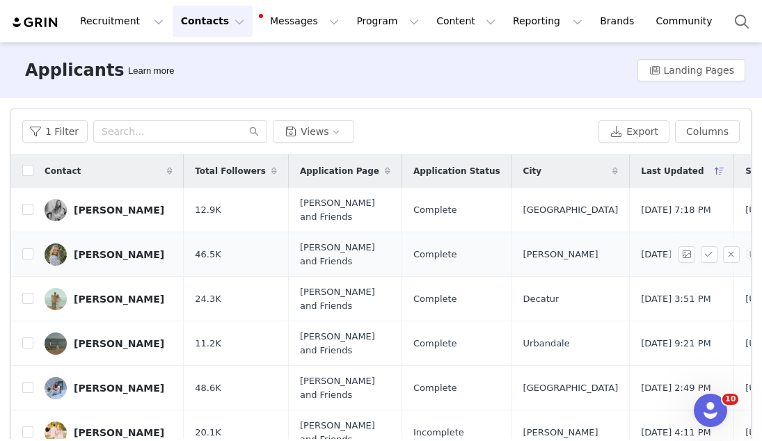
click at [123, 255] on div "[PERSON_NAME]" at bounding box center [119, 254] width 91 height 11
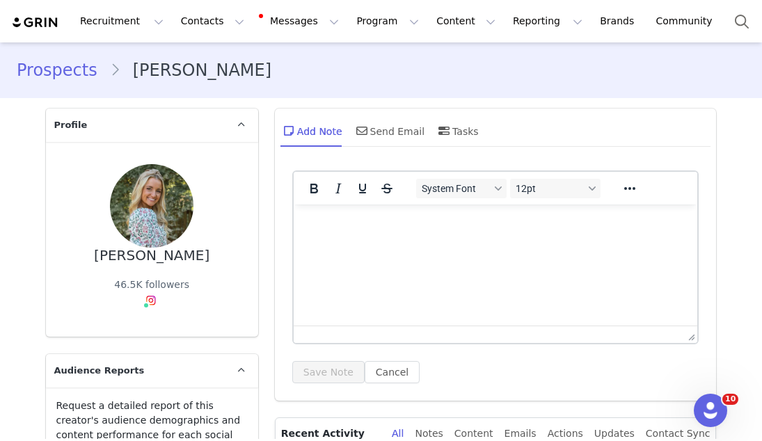
type input "+1 ([GEOGRAPHIC_DATA])"
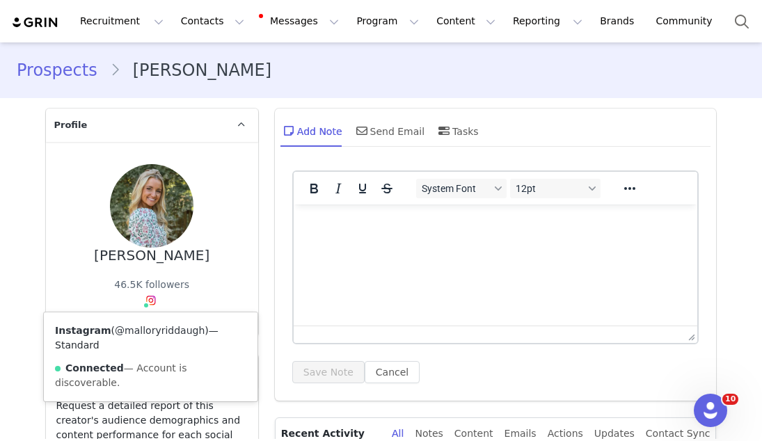
click at [144, 331] on link "@malloryriddaugh" at bounding box center [160, 330] width 90 height 11
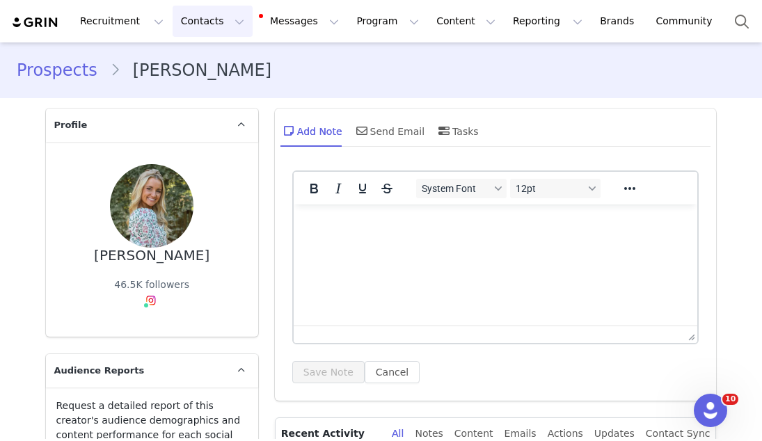
click at [212, 24] on button "Contacts Contacts" at bounding box center [213, 21] width 80 height 31
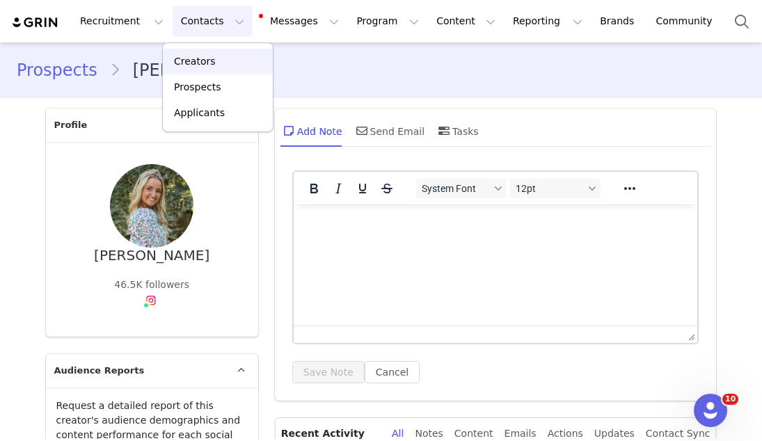
click at [203, 56] on p "Creators" at bounding box center [195, 61] width 42 height 15
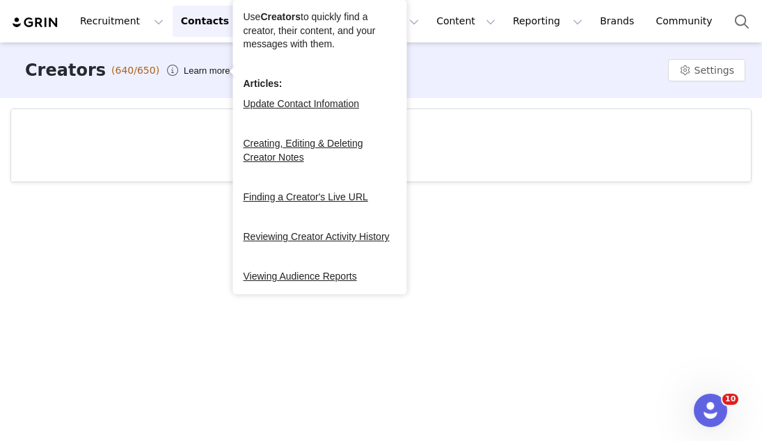
click at [205, 25] on button "Contacts Contacts" at bounding box center [213, 21] width 80 height 31
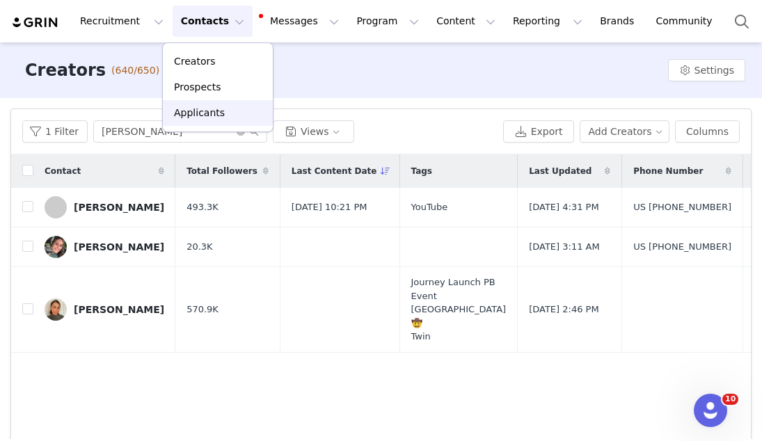
click at [194, 103] on link "Applicants" at bounding box center [218, 113] width 110 height 26
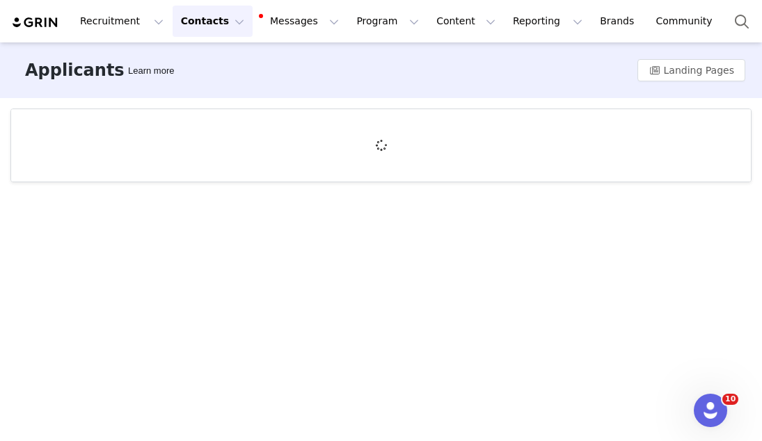
click at [193, 31] on button "Contacts Contacts" at bounding box center [213, 21] width 80 height 31
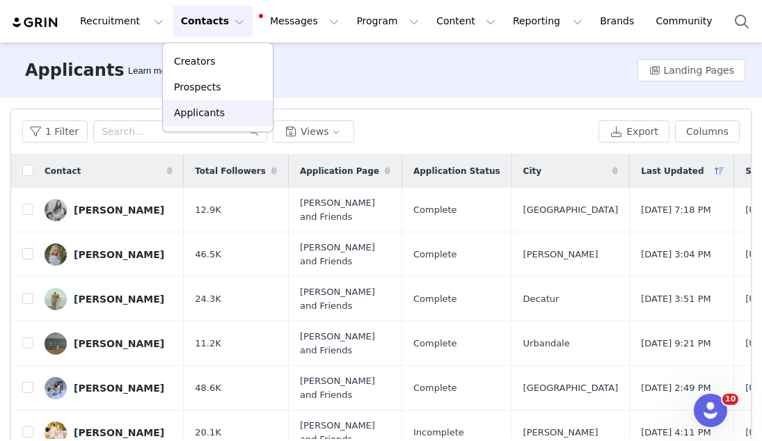
click at [188, 118] on p "Applicants" at bounding box center [199, 113] width 51 height 15
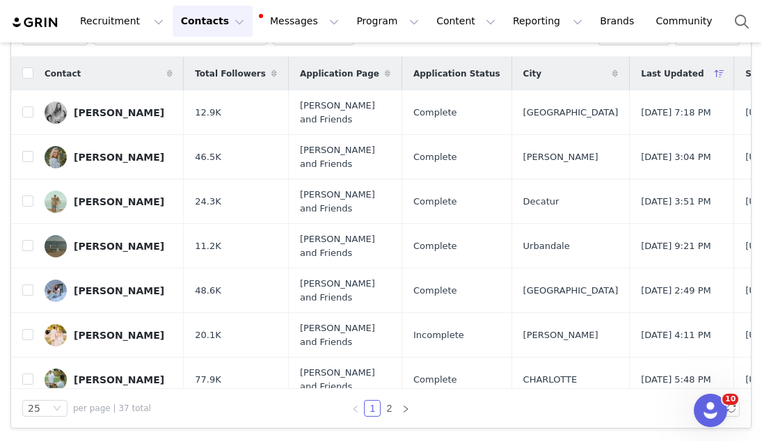
scroll to position [18, 0]
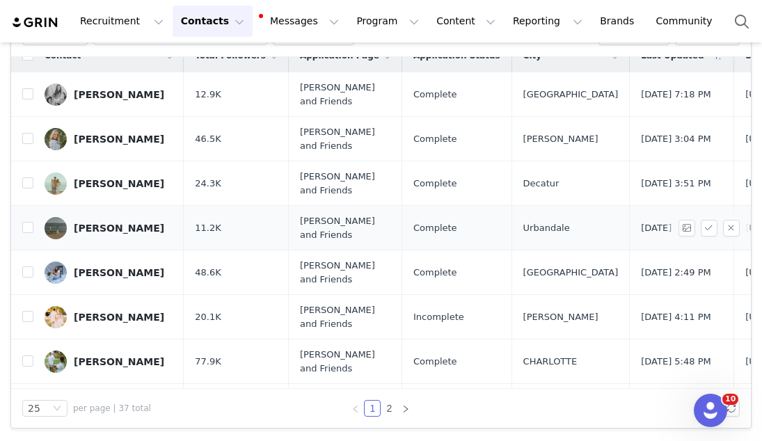
click at [91, 231] on div "Makenzie Wieskamp" at bounding box center [119, 228] width 91 height 11
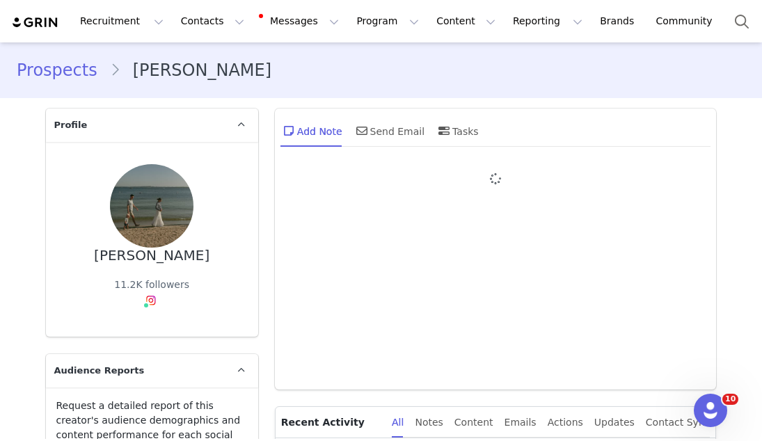
type input "+1 ([GEOGRAPHIC_DATA])"
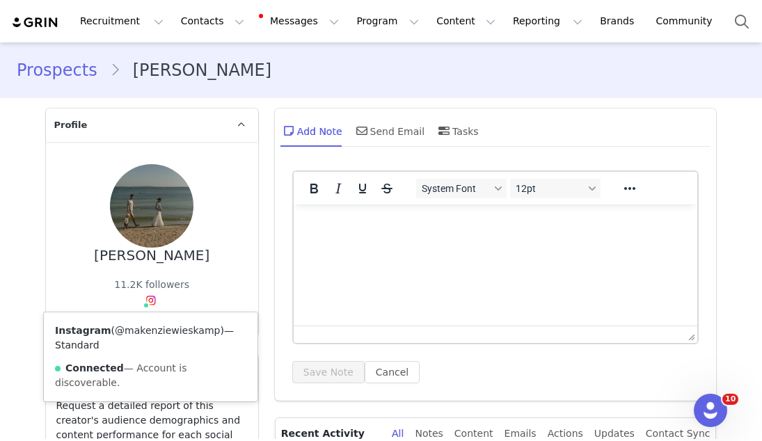
click at [157, 327] on link "@makenziewieskamp" at bounding box center [167, 330] width 105 height 11
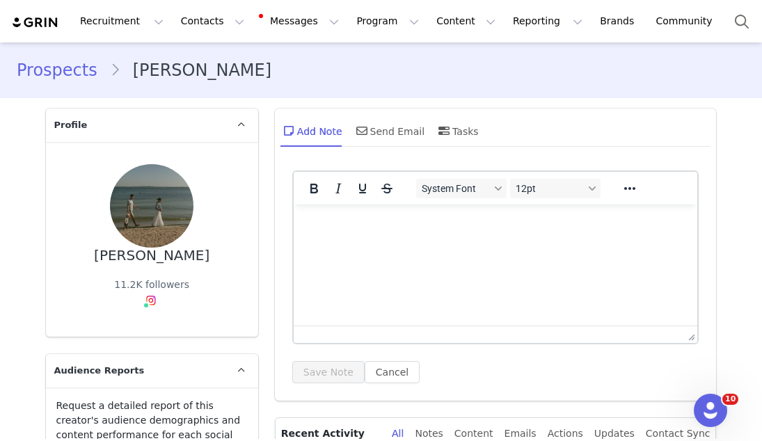
scroll to position [180, 0]
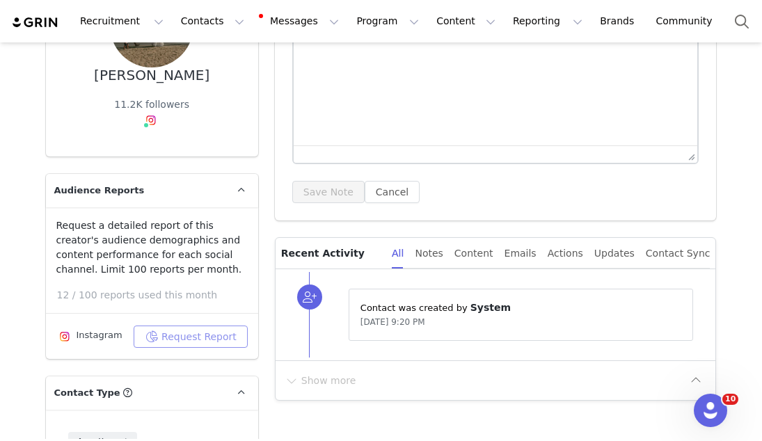
click at [197, 335] on button "Request Report" at bounding box center [191, 337] width 114 height 22
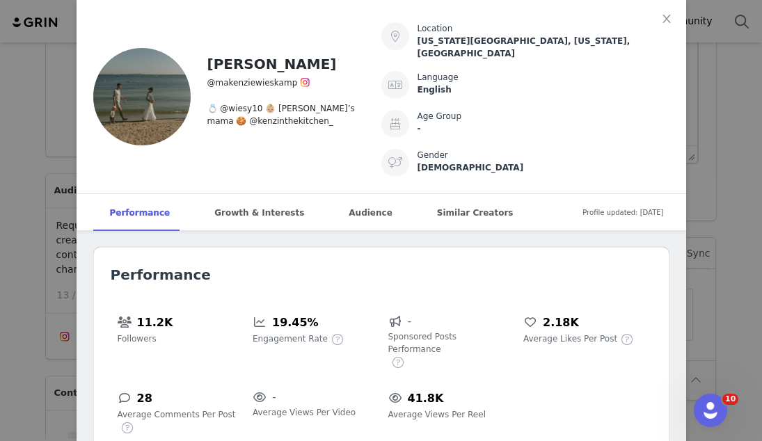
click at [746, 219] on div "Makenzie Wieskamp @makenziewieskamp 💍 @wiesy10 👶🏼 JJ’s mama 🍪 @kenzinthekitchen…" at bounding box center [381, 220] width 762 height 441
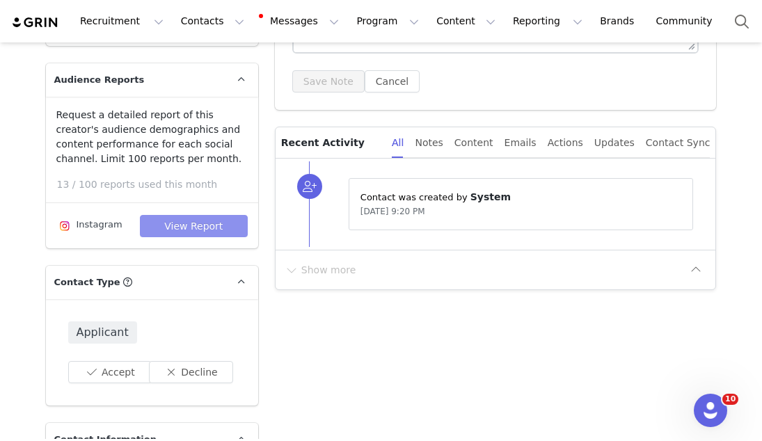
scroll to position [391, 0]
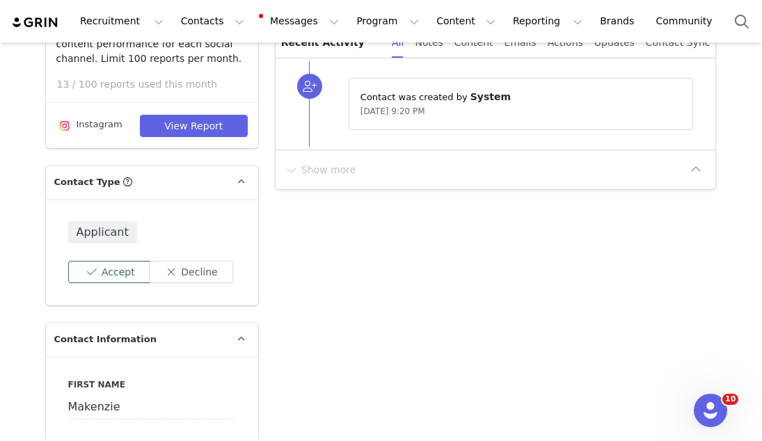
click at [128, 279] on button "Accept" at bounding box center [110, 272] width 84 height 22
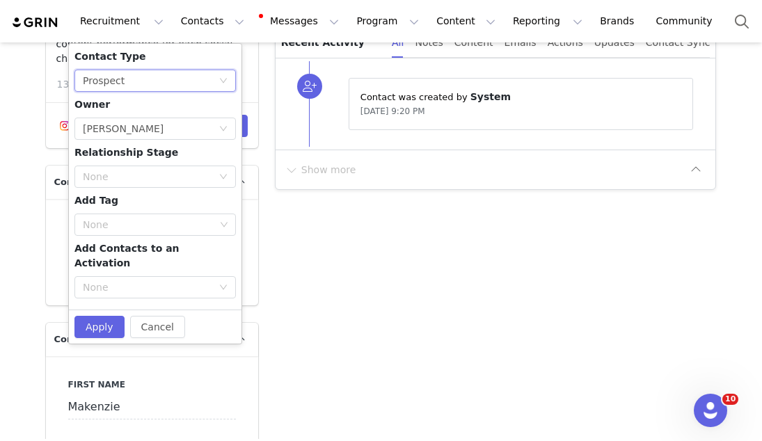
click at [119, 80] on div "Prospect" at bounding box center [104, 80] width 42 height 21
click at [116, 142] on ul "Prospect Creator" at bounding box center [155, 119] width 162 height 50
click at [116, 138] on li "Creator" at bounding box center [155, 130] width 162 height 22
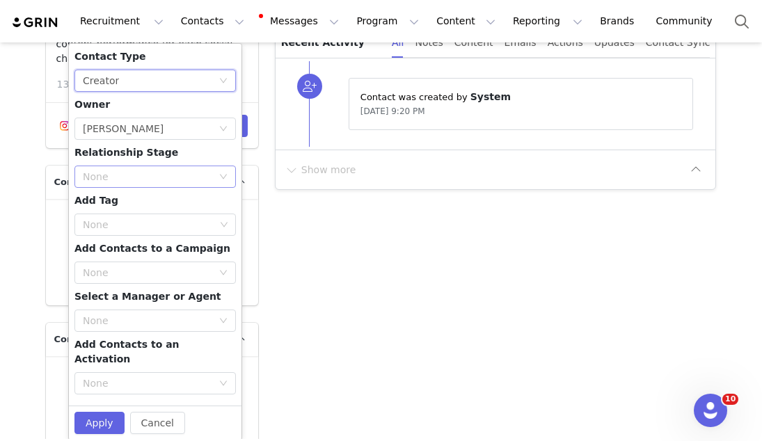
click at [119, 184] on div "None" at bounding box center [151, 176] width 136 height 21
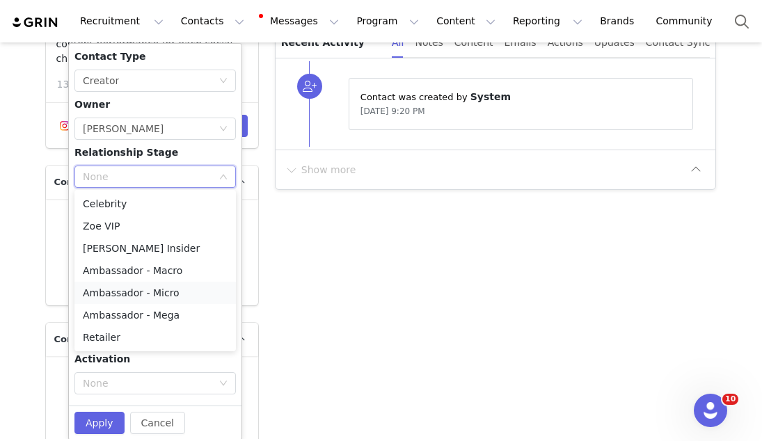
click at [131, 291] on li "Ambassador - Micro" at bounding box center [155, 293] width 162 height 22
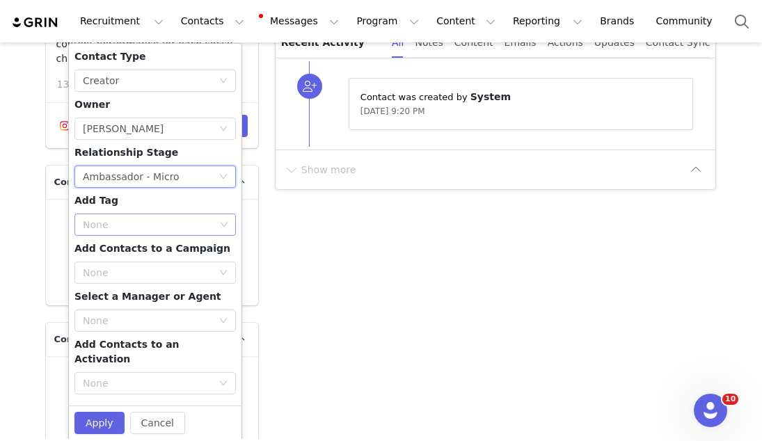
click at [123, 234] on div "None" at bounding box center [150, 224] width 143 height 21
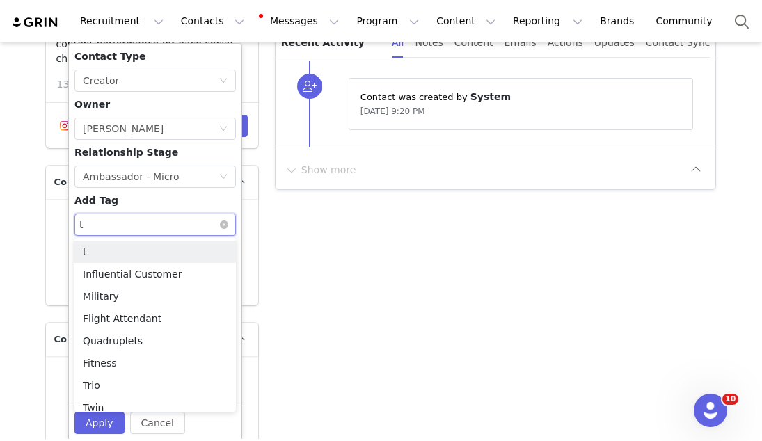
type input "tw"
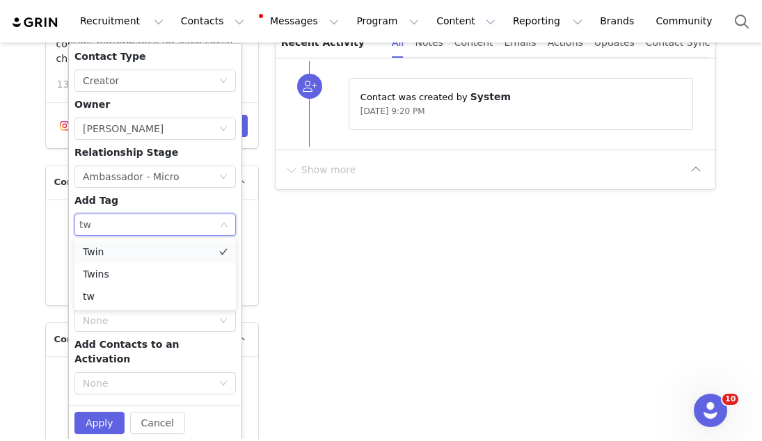
click at [95, 257] on li "Twin" at bounding box center [155, 252] width 162 height 22
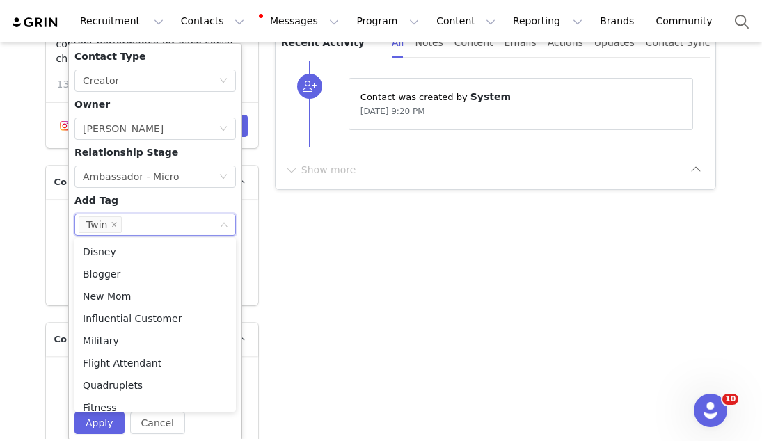
click at [171, 205] on div "Contact Type None Creator Owner Select Owner Madeline Radford Relationship Stag…" at bounding box center [155, 224] width 162 height 351
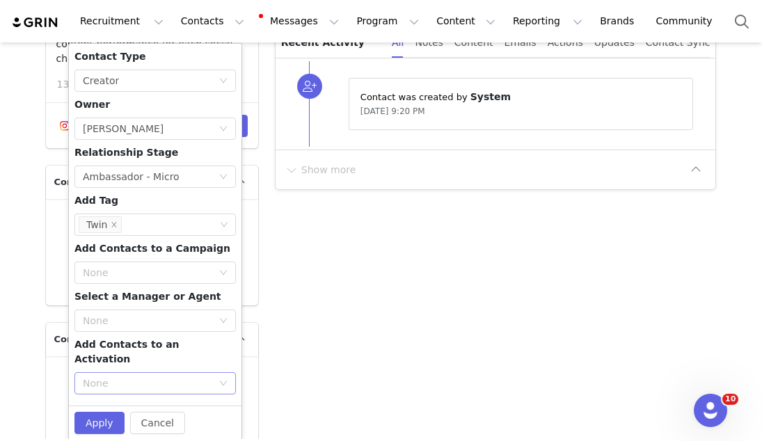
click at [144, 377] on div "None" at bounding box center [147, 384] width 129 height 14
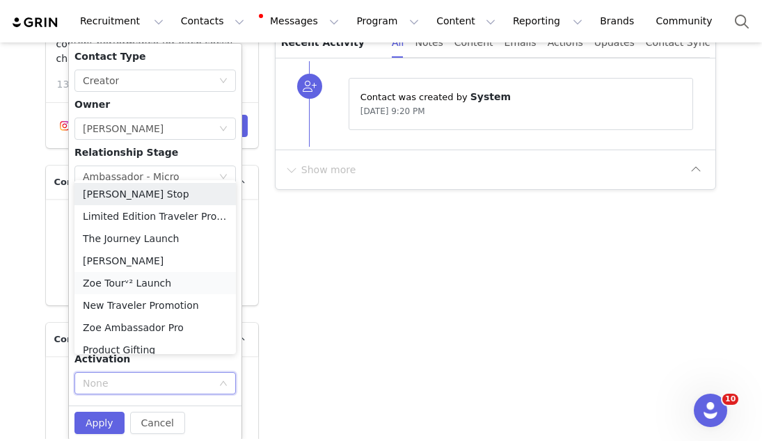
scroll to position [7, 0]
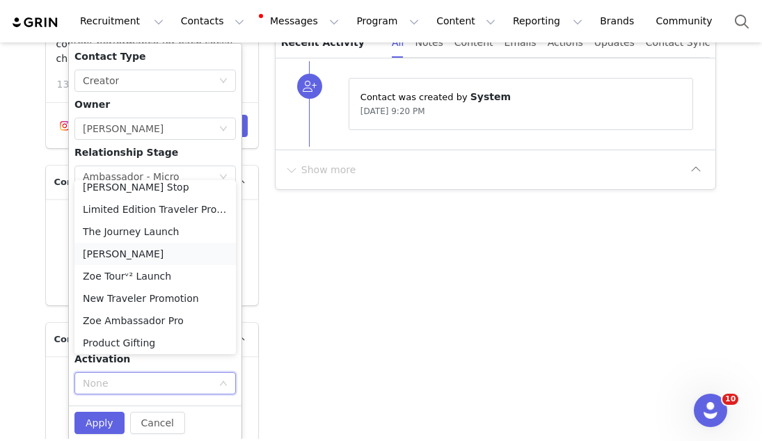
click at [127, 259] on li "Zoe Ambassador" at bounding box center [155, 254] width 162 height 22
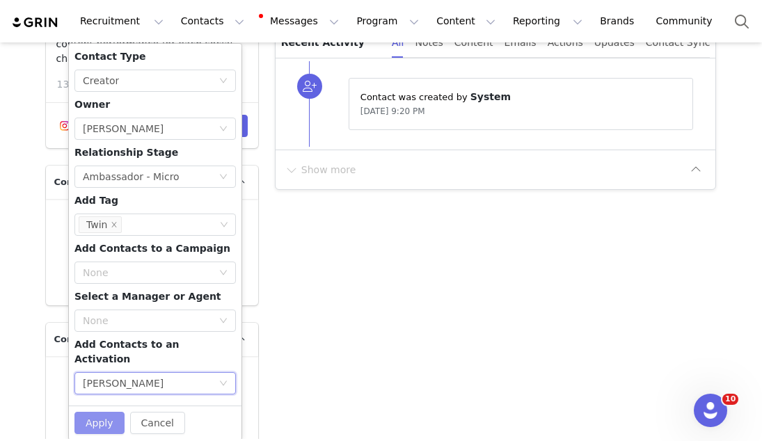
click at [96, 412] on button "Apply" at bounding box center [99, 423] width 50 height 22
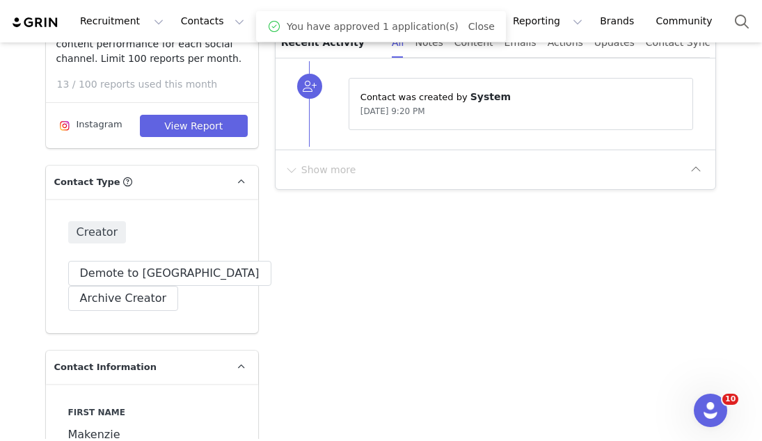
scroll to position [0, 0]
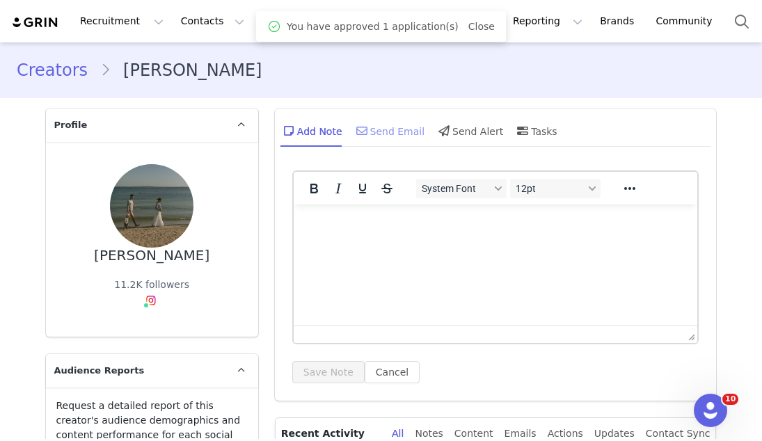
click at [394, 134] on div "Send Email" at bounding box center [390, 130] width 72 height 33
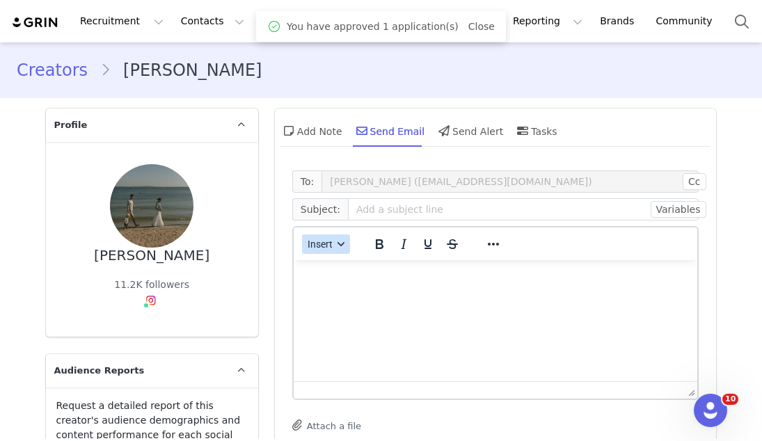
click at [323, 237] on button "Insert" at bounding box center [326, 244] width 48 height 19
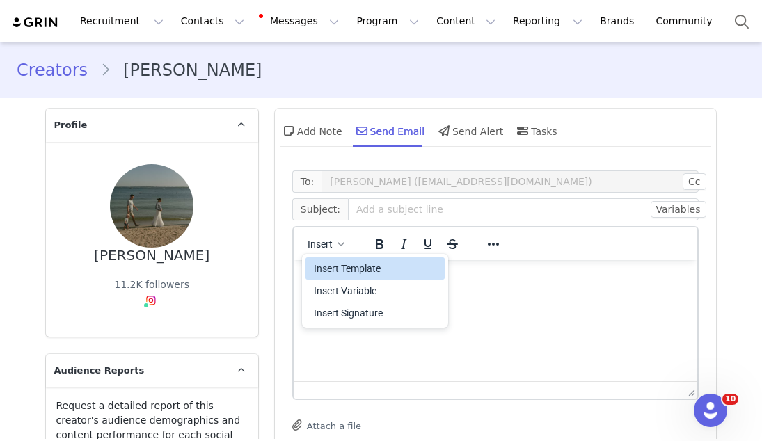
click at [325, 269] on div "Insert Template" at bounding box center [376, 268] width 125 height 17
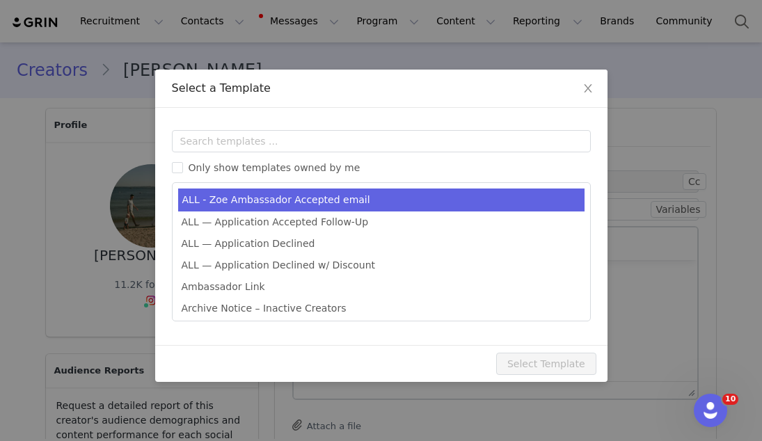
type input "Welcome to the Zoe Fam! 🍊"
click at [313, 207] on li "ALL - Zoe Ambassador Accepted email" at bounding box center [381, 200] width 407 height 23
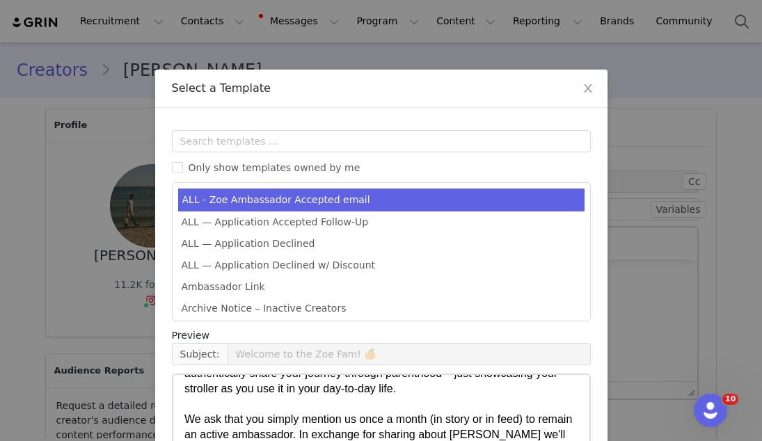
scroll to position [431, 0]
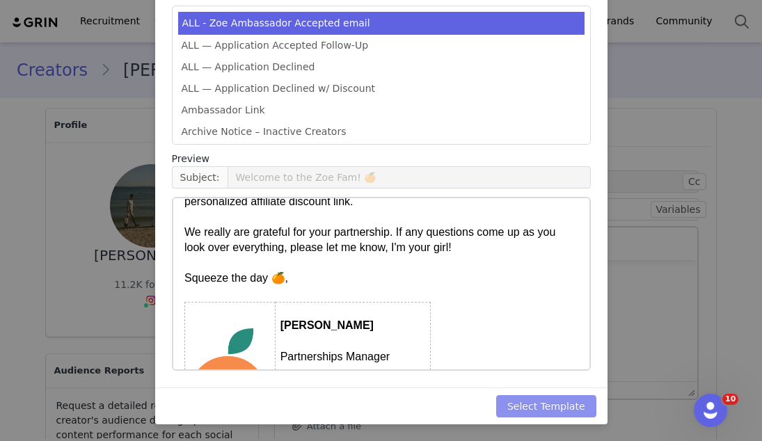
click at [535, 408] on button "Select Template" at bounding box center [546, 406] width 100 height 22
type input "Welcome to the Zoe Fam! 🍊"
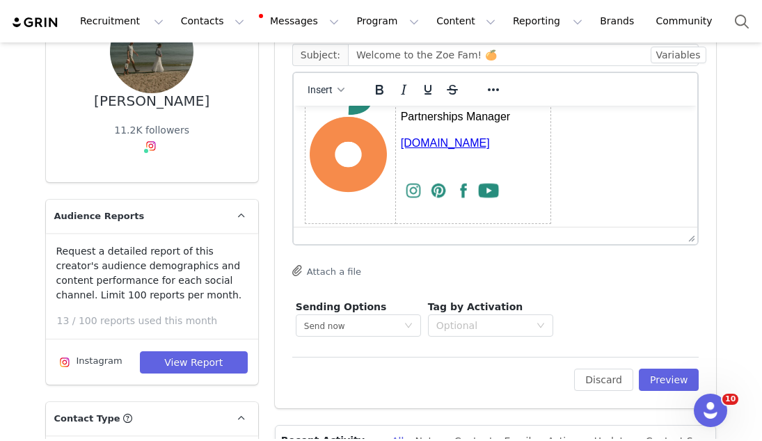
scroll to position [175, 0]
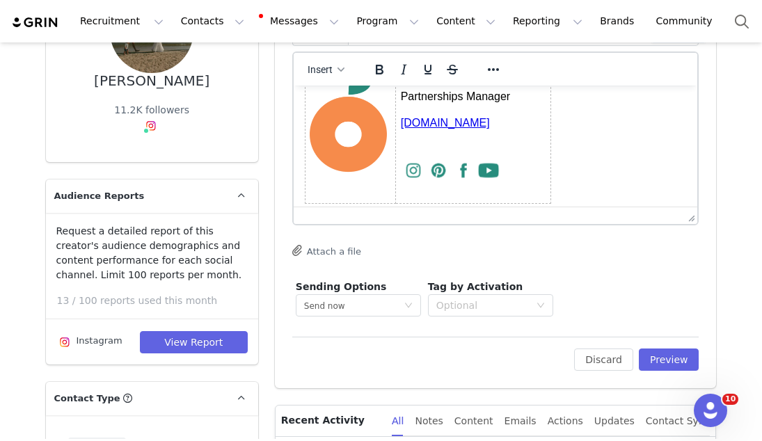
click at [668, 370] on div "To: Makenzie Wieskamp (mameyer21@gmail.com) Cc Cc: Subject: Welcome to the Zoe …" at bounding box center [496, 189] width 442 height 400
click at [666, 355] on button "Preview" at bounding box center [669, 360] width 61 height 22
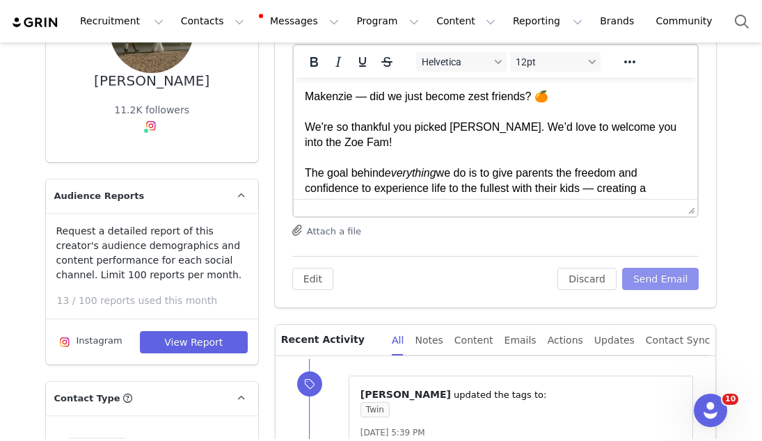
scroll to position [0, 0]
click at [655, 278] on button "Send Email" at bounding box center [660, 279] width 77 height 22
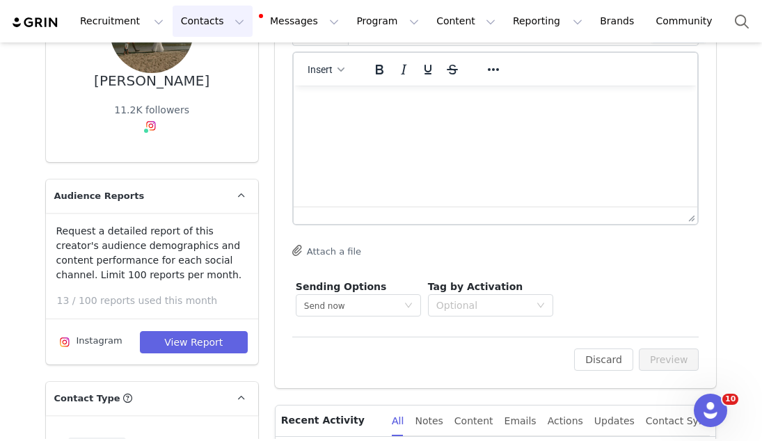
click at [211, 29] on button "Contacts Contacts" at bounding box center [213, 21] width 80 height 31
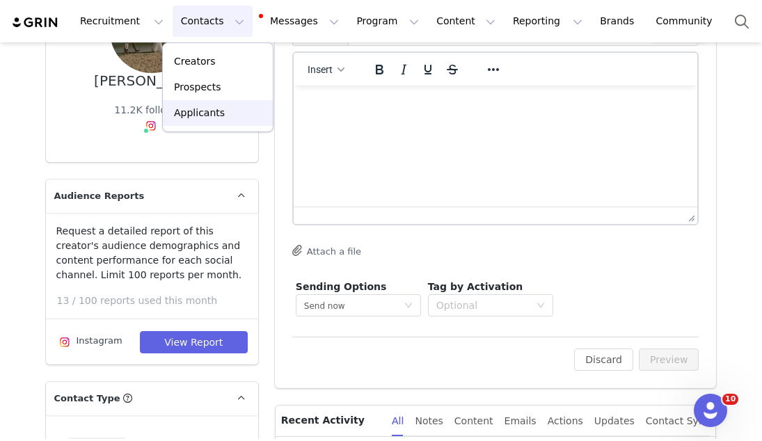
click at [200, 102] on link "Applicants" at bounding box center [218, 113] width 110 height 26
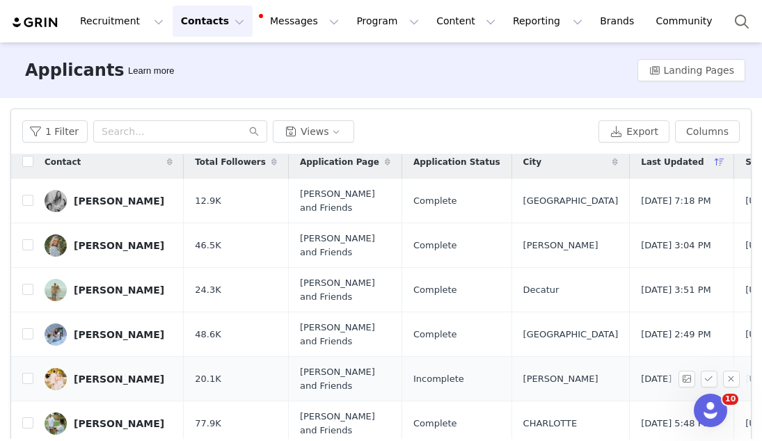
scroll to position [12, 0]
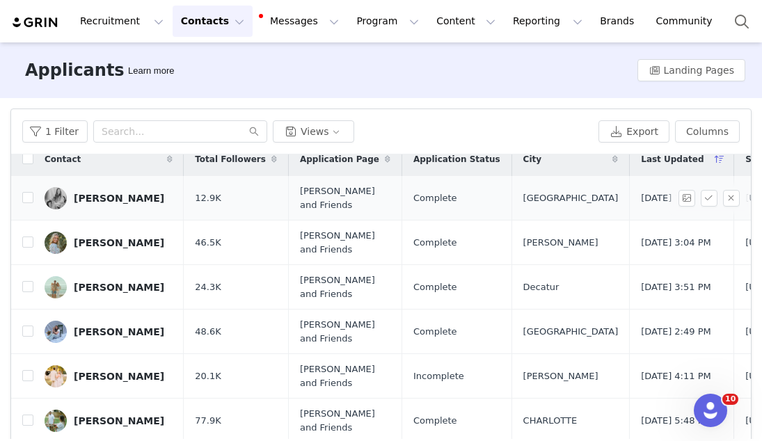
click at [136, 196] on div "Nicole Duckworth" at bounding box center [119, 198] width 91 height 11
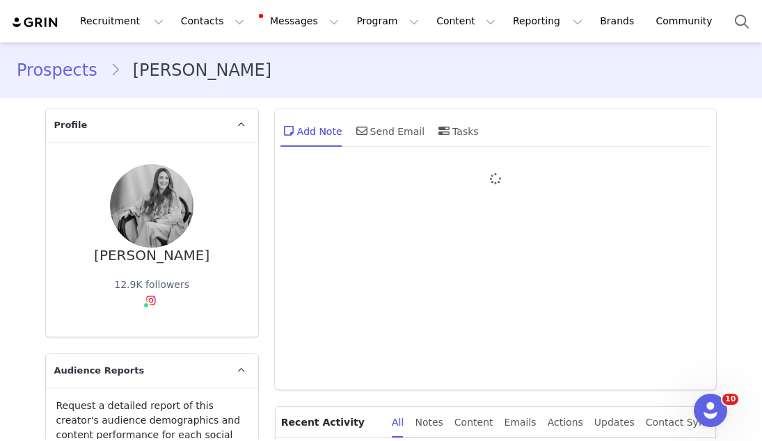
type input "+1 ([GEOGRAPHIC_DATA])"
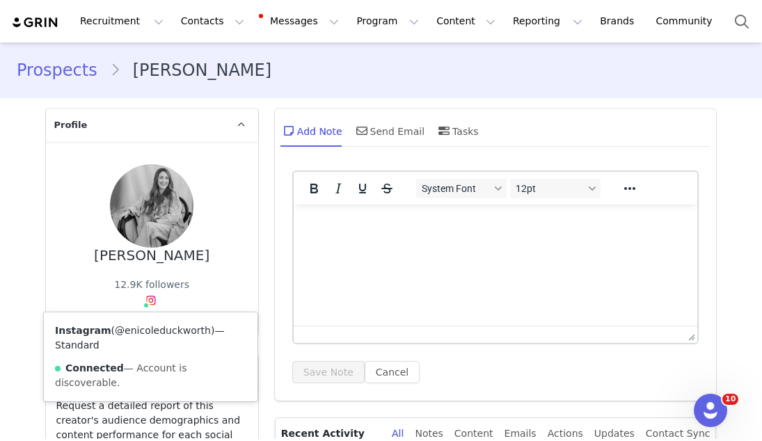
click at [147, 325] on link "@enicoleduckworth" at bounding box center [163, 330] width 96 height 11
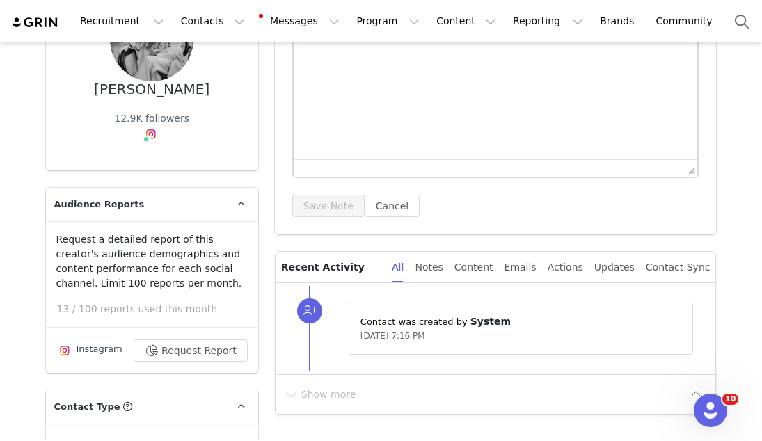
scroll to position [214, 0]
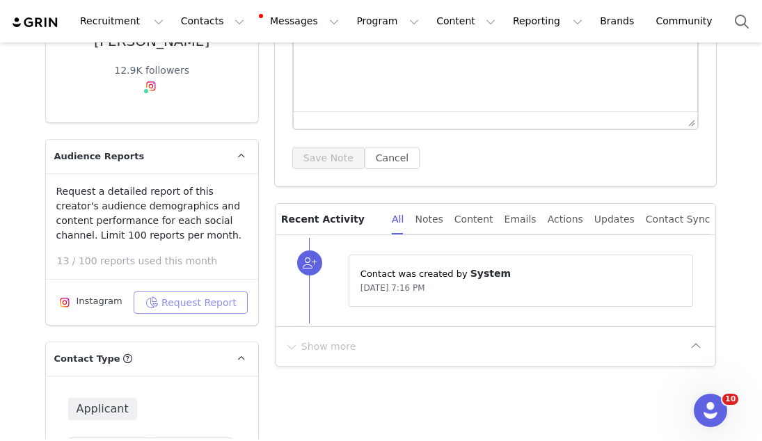
click at [187, 292] on button "Request Report" at bounding box center [191, 303] width 114 height 22
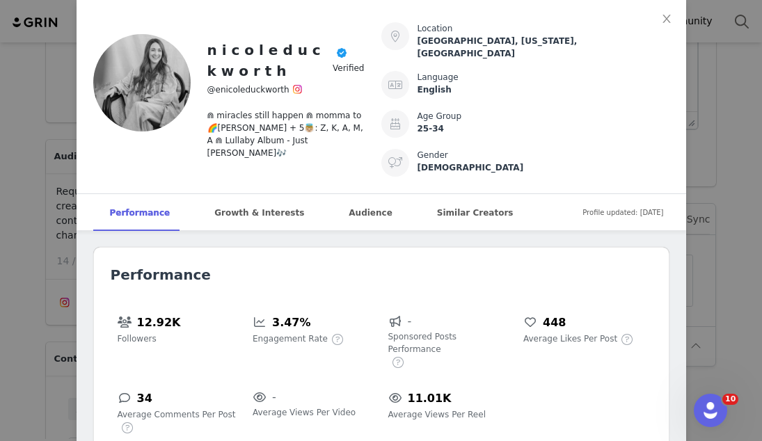
click at [697, 271] on div "n i c o l e d u c k w o r t h Verified @enicoleduckworth ⋒ miracles still happe…" at bounding box center [381, 220] width 762 height 441
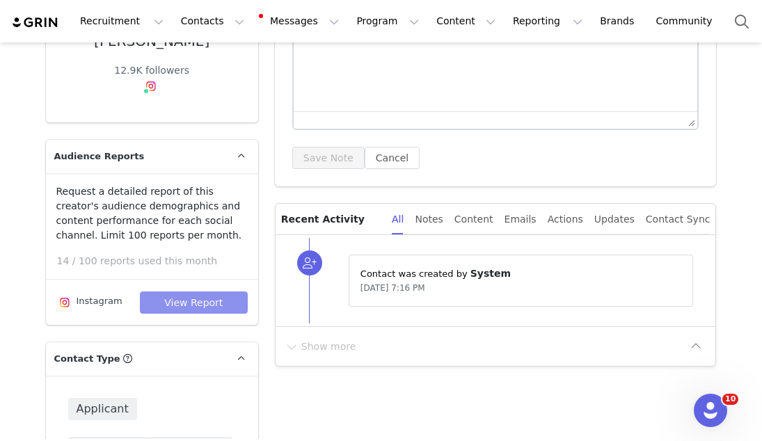
scroll to position [0, 0]
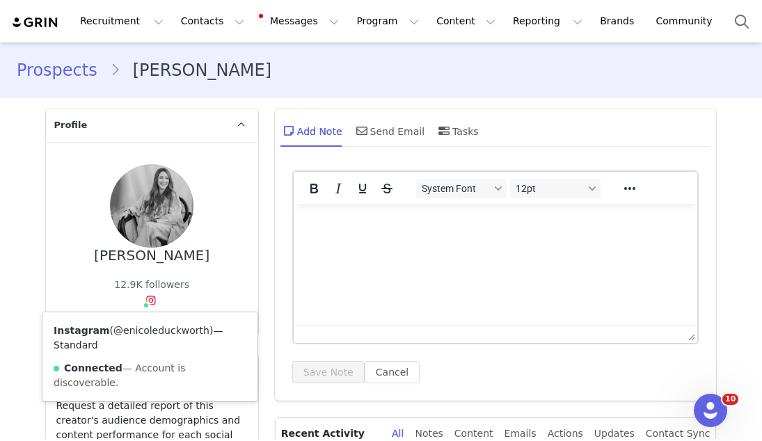
click at [145, 326] on link "@enicoleduckworth" at bounding box center [161, 330] width 96 height 11
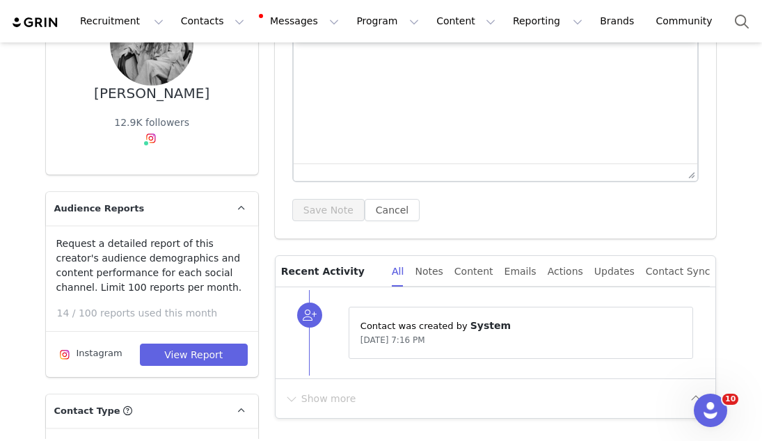
scroll to position [217, 0]
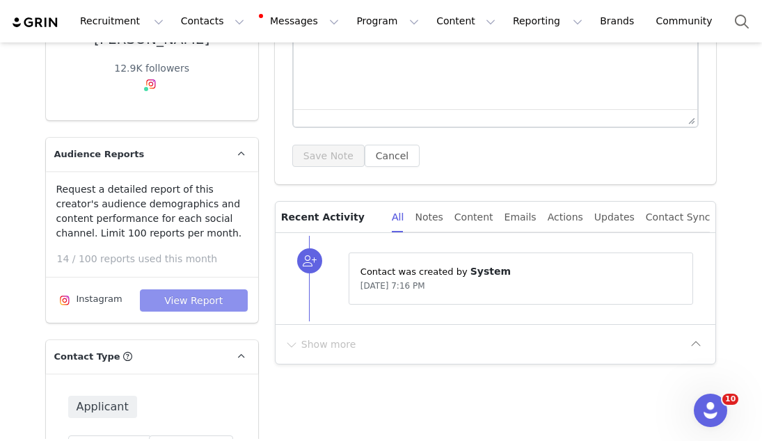
click at [166, 298] on button "View Report" at bounding box center [194, 301] width 108 height 22
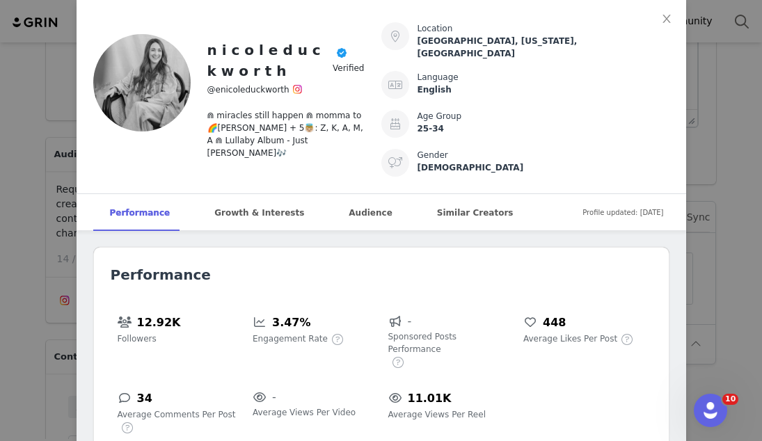
click at [704, 140] on div "n i c o l e d u c k w o r t h Verified @enicoleduckworth ⋒ miracles still happe…" at bounding box center [381, 220] width 762 height 441
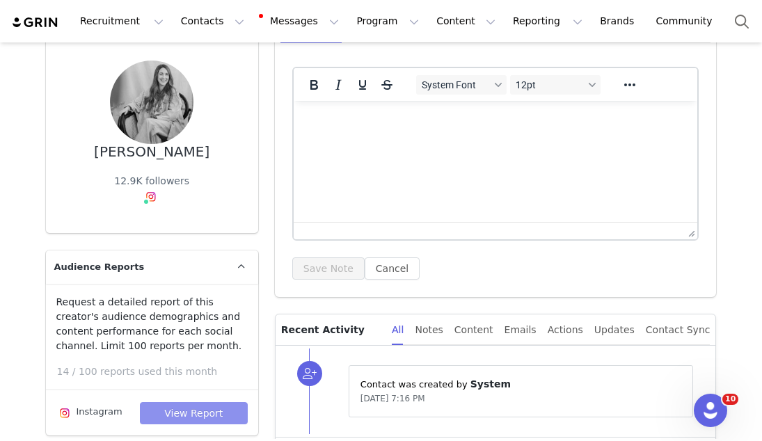
scroll to position [68, 0]
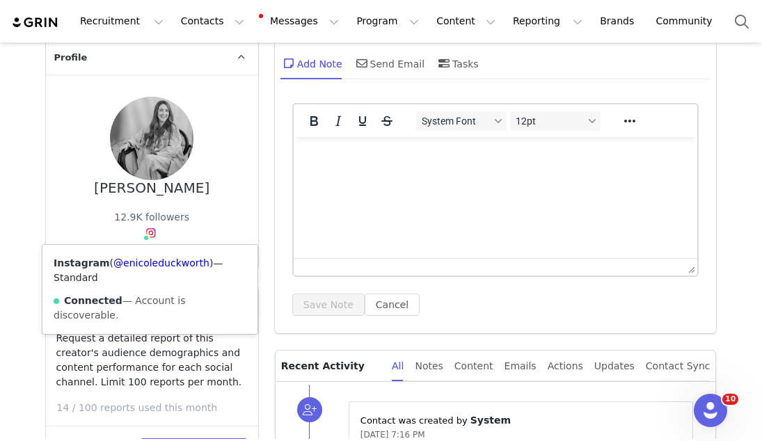
click at [148, 257] on div "Instagram ( @enicoleduckworth ) — Standard Connected — Account is discoverable." at bounding box center [149, 289] width 215 height 89
click at [148, 263] on link "@enicoleduckworth" at bounding box center [161, 263] width 96 height 11
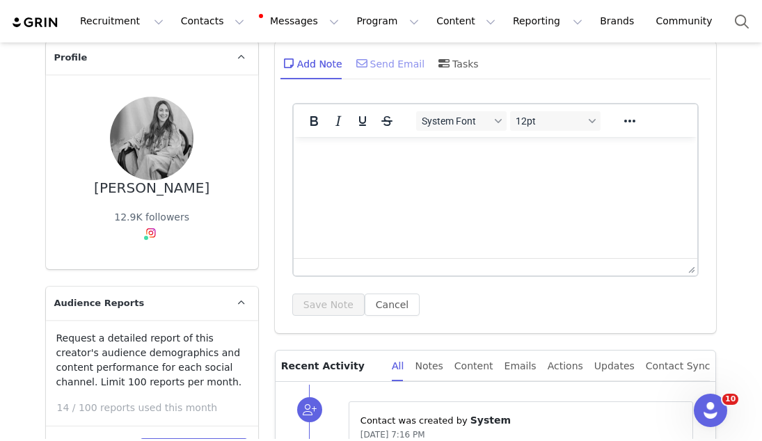
click at [402, 62] on div "Send Email" at bounding box center [390, 63] width 72 height 33
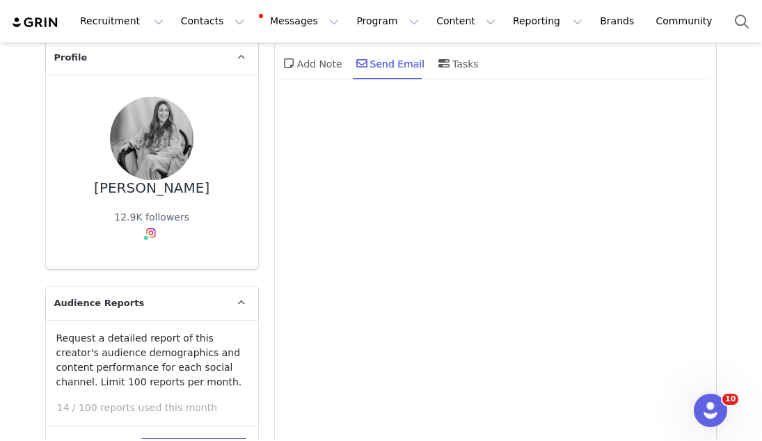
scroll to position [0, 0]
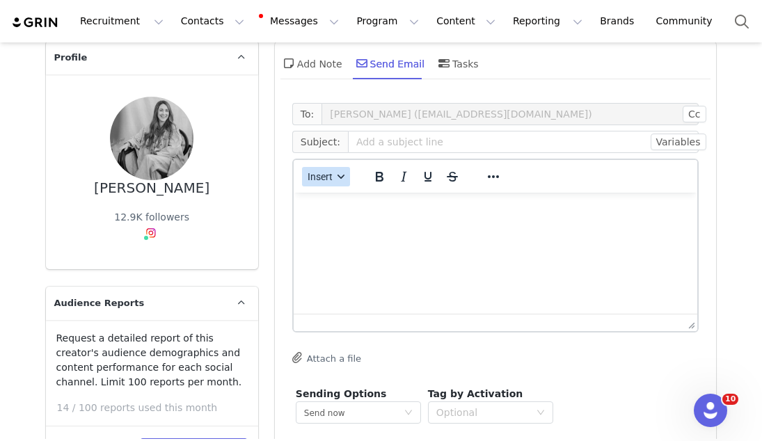
click at [330, 178] on span "Insert" at bounding box center [320, 176] width 25 height 11
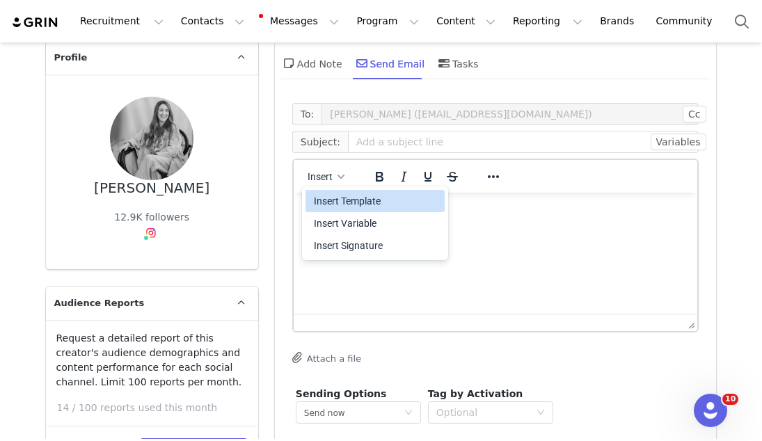
click at [327, 203] on div "Insert Template" at bounding box center [376, 201] width 125 height 17
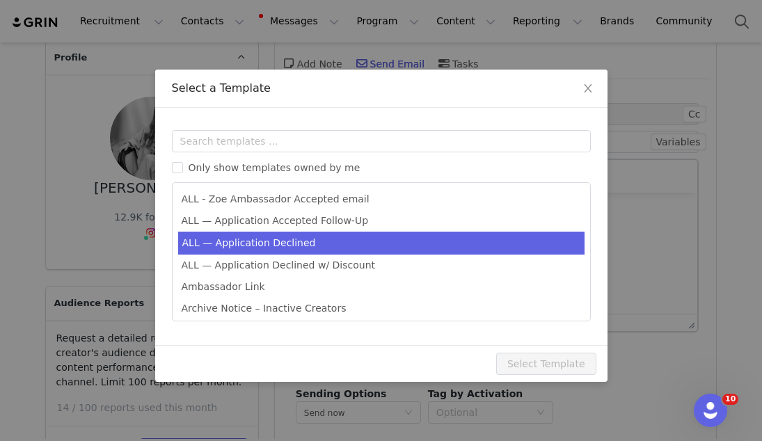
click at [321, 253] on li "ALL — Application Declined" at bounding box center [381, 243] width 407 height 23
type input "Thank you for your interest in partnering with [PERSON_NAME] 🍊"
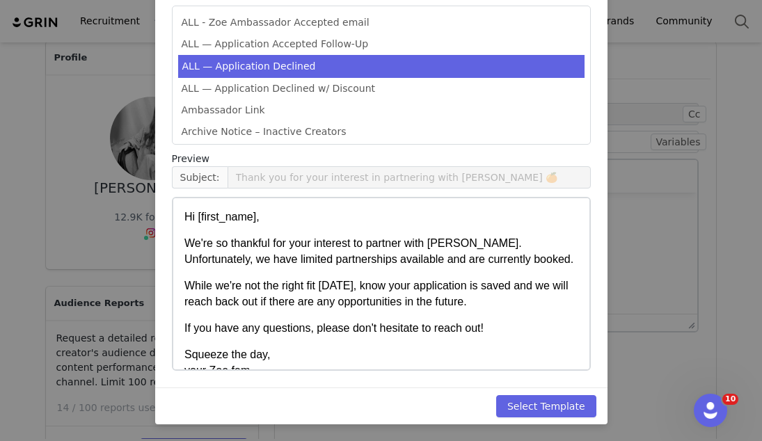
scroll to position [23, 0]
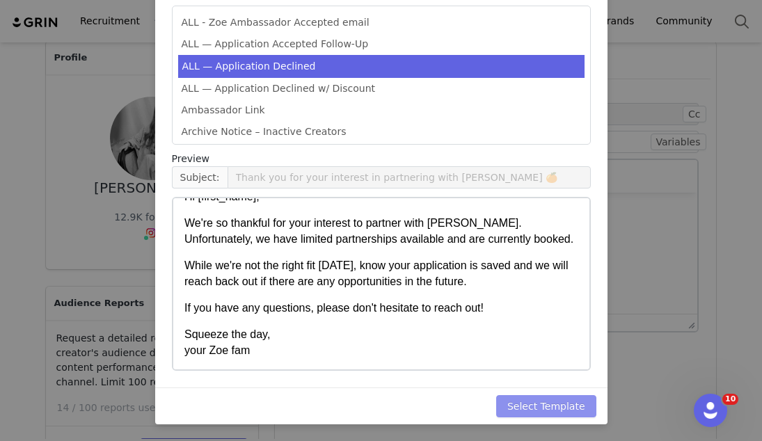
click at [524, 404] on button "Select Template" at bounding box center [546, 406] width 100 height 22
type input "Thank you for your interest in partnering with [PERSON_NAME] 🍊"
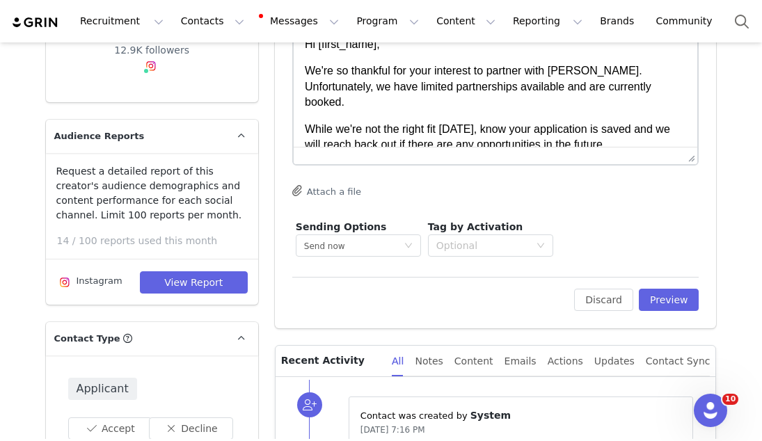
scroll to position [360, 0]
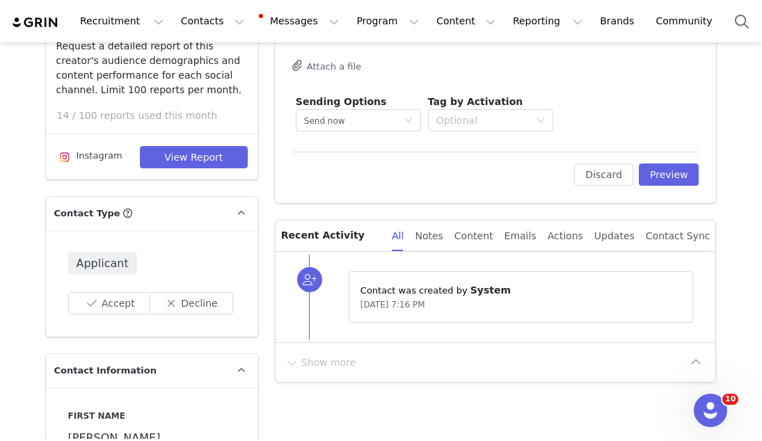
click at [668, 187] on div "To: Nicole Duckworth (enicoleduckworth@gmail.com) Cc Cc: Subject: Thank you for…" at bounding box center [496, 4] width 442 height 400
click at [666, 177] on button "Preview" at bounding box center [669, 175] width 61 height 22
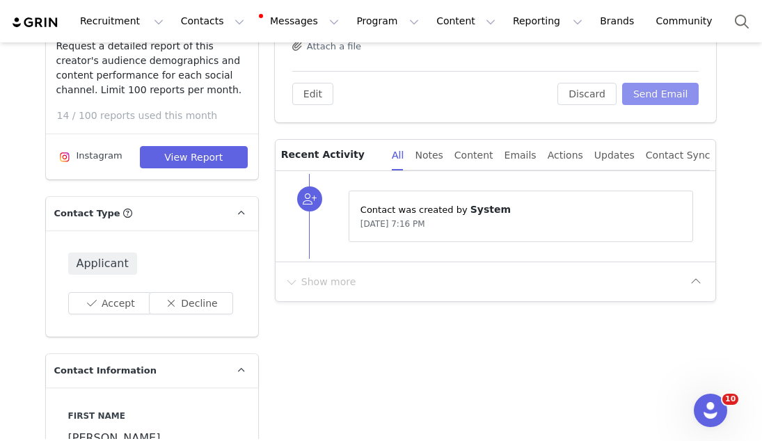
scroll to position [0, 0]
click at [656, 95] on button "Send Email" at bounding box center [660, 94] width 77 height 22
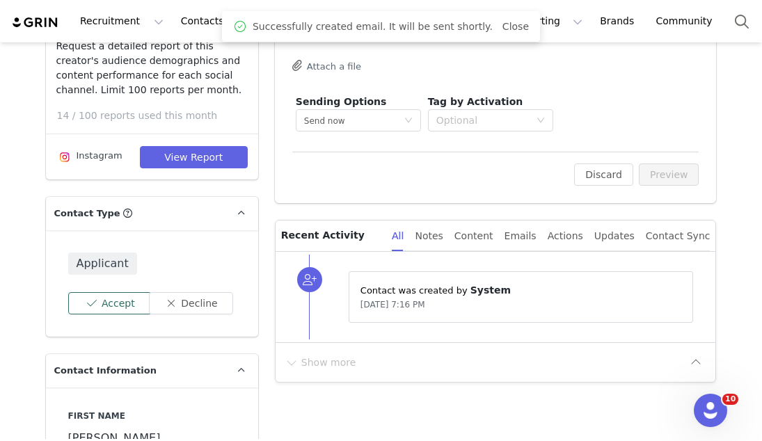
click at [127, 304] on button "Accept" at bounding box center [110, 303] width 84 height 22
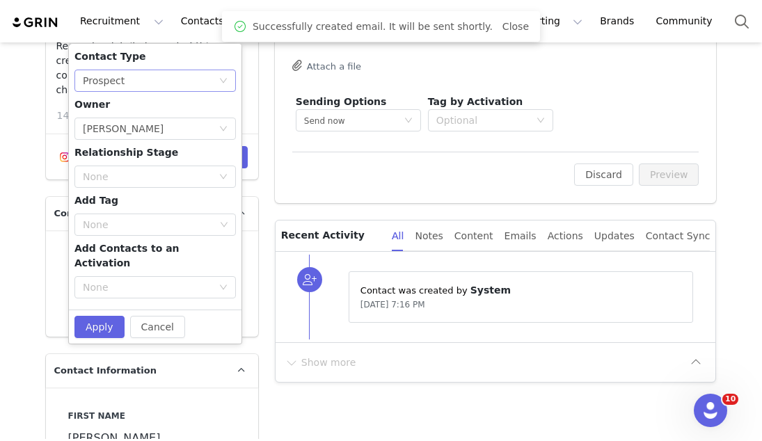
click at [133, 75] on div "None Prospect" at bounding box center [151, 80] width 136 height 21
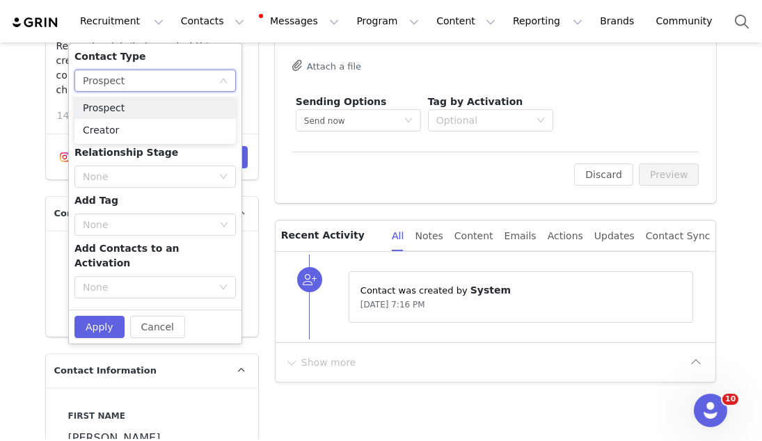
click at [141, 65] on div "Contact Type None Prospect Owner Select Owner Madeline Radford Relationship Sta…" at bounding box center [155, 176] width 162 height 255
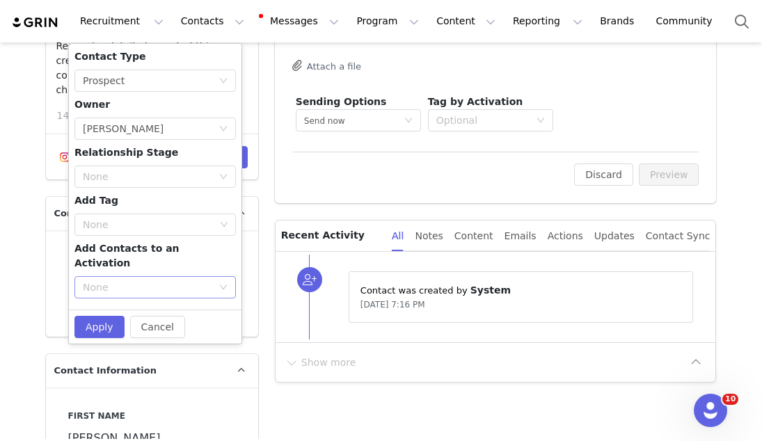
click at [120, 281] on div "None" at bounding box center [147, 288] width 129 height 14
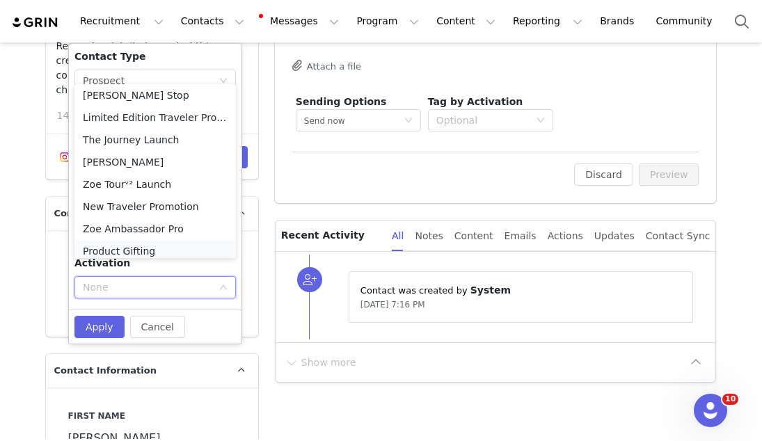
scroll to position [7, 0]
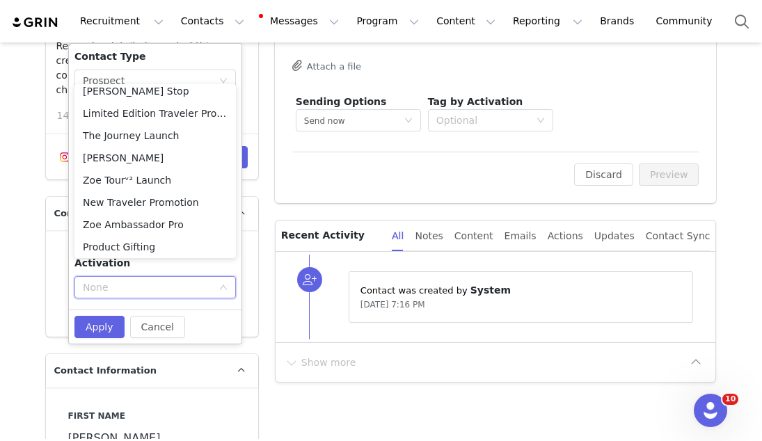
click at [139, 288] on div "Contact Type None Prospect Owner Select Owner Madeline Radford Relationship Sta…" at bounding box center [155, 176] width 162 height 255
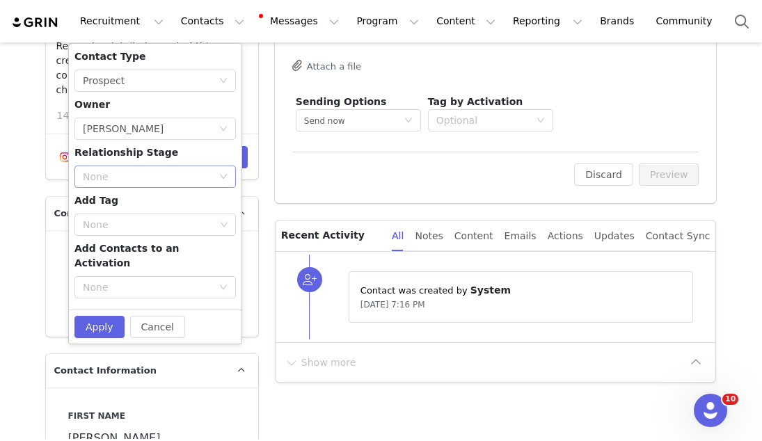
click at [127, 176] on div "None" at bounding box center [147, 177] width 129 height 14
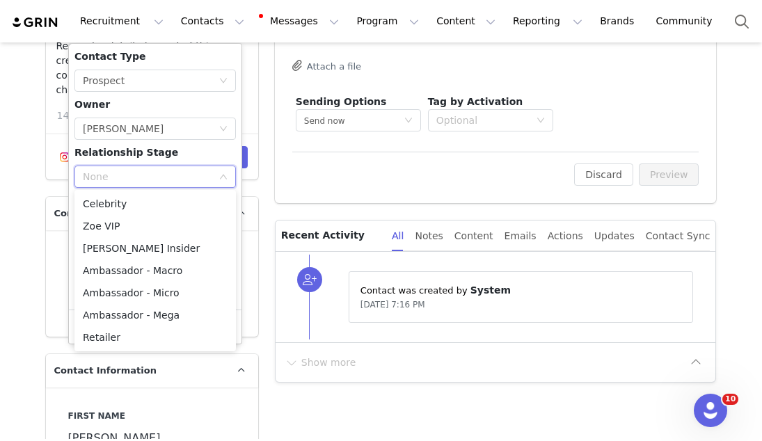
click at [140, 152] on span "Relationship Stage" at bounding box center [126, 152] width 104 height 11
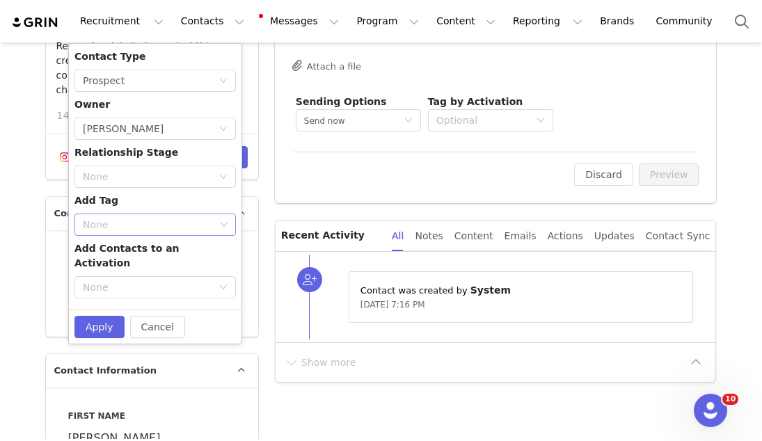
click at [126, 221] on div "None" at bounding box center [149, 225] width 132 height 14
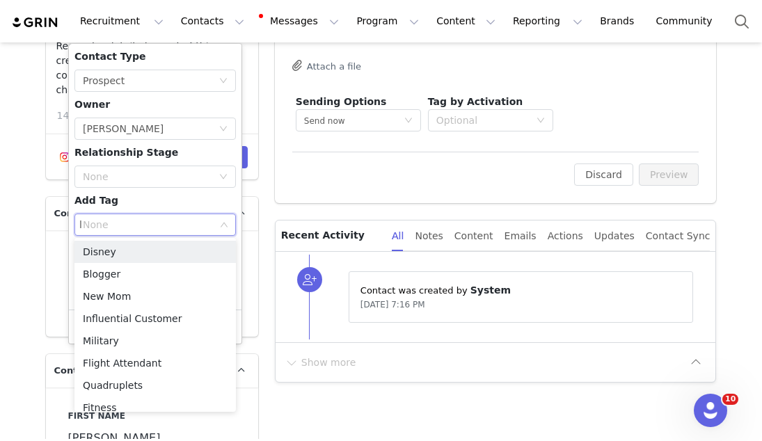
type input "lo"
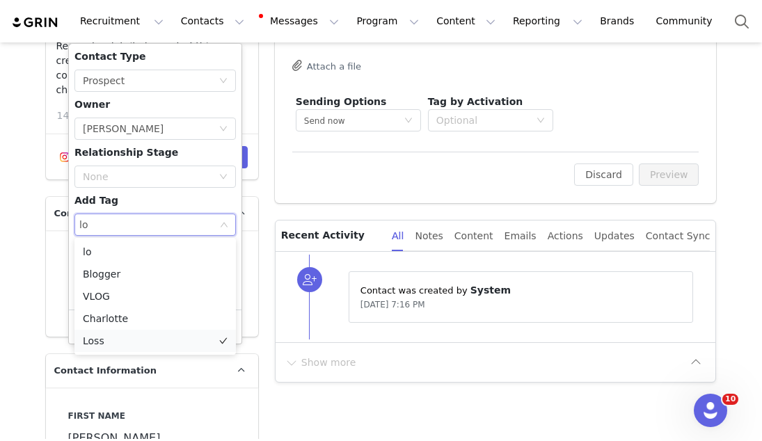
click at [116, 334] on li "Loss" at bounding box center [155, 341] width 162 height 22
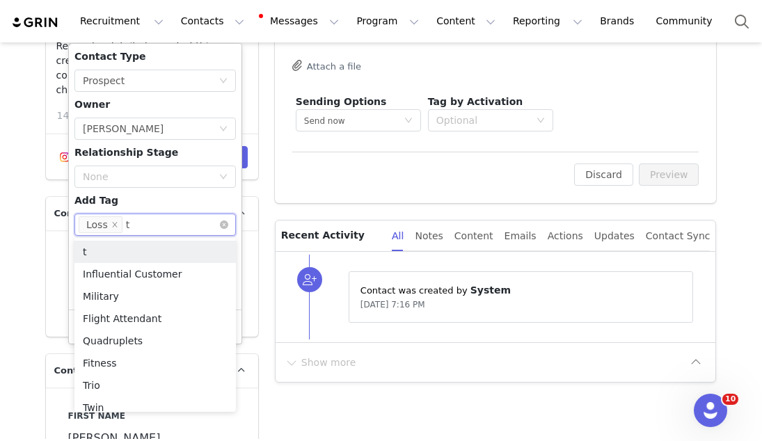
type input "tw"
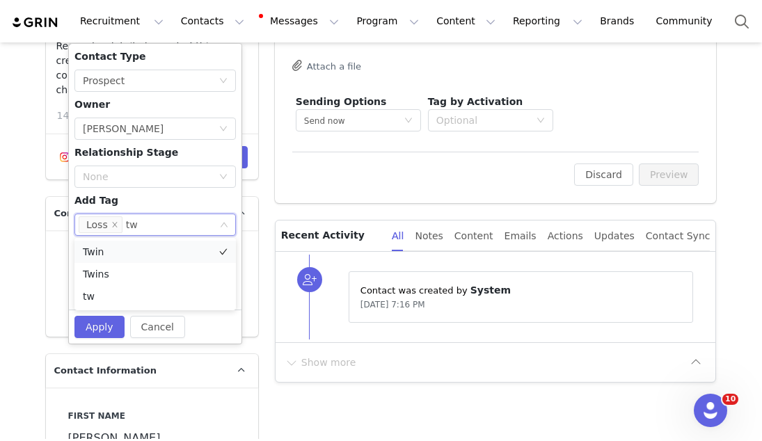
click at [93, 253] on li "Twin" at bounding box center [155, 252] width 162 height 22
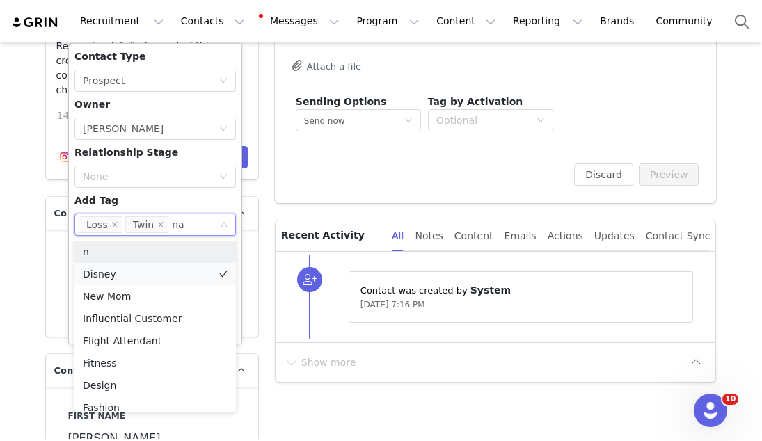
type input "nas"
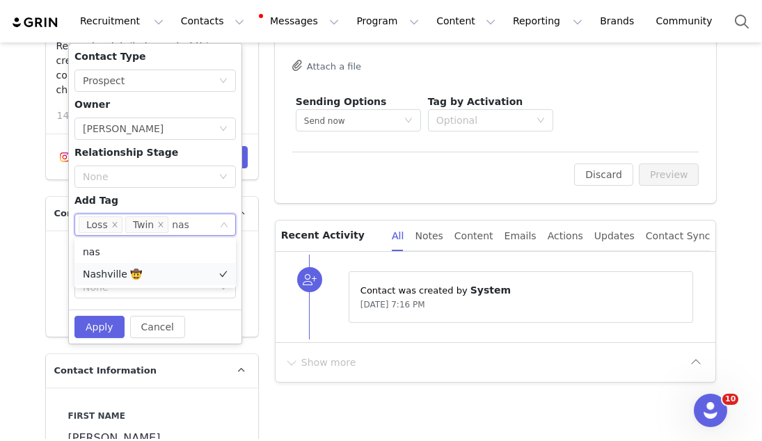
click at [159, 269] on li "Nashville 🤠" at bounding box center [155, 274] width 162 height 22
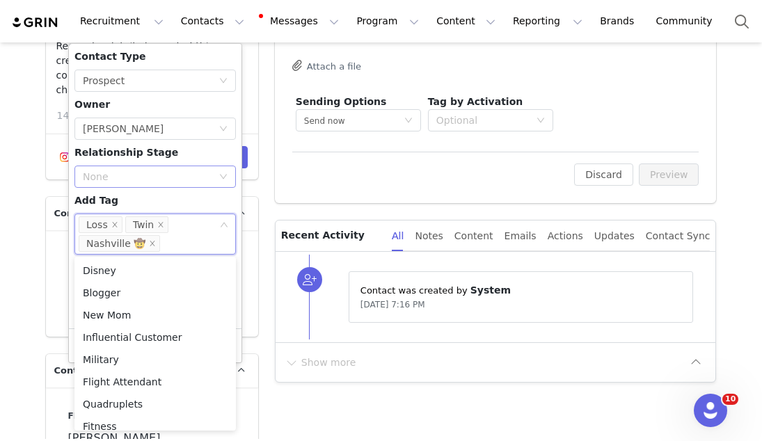
click at [175, 182] on div "None" at bounding box center [147, 177] width 129 height 14
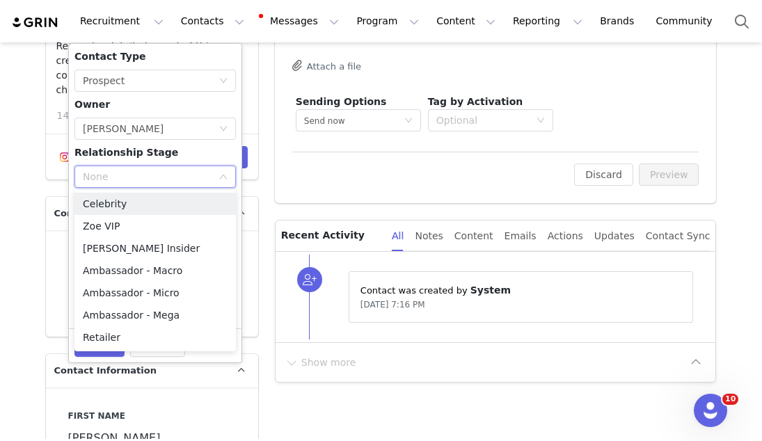
click at [228, 175] on div "None" at bounding box center [155, 177] width 162 height 22
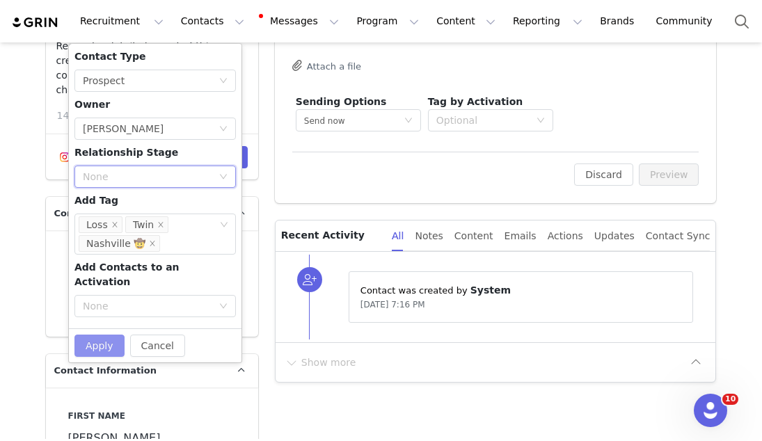
click at [88, 335] on button "Apply" at bounding box center [99, 346] width 50 height 22
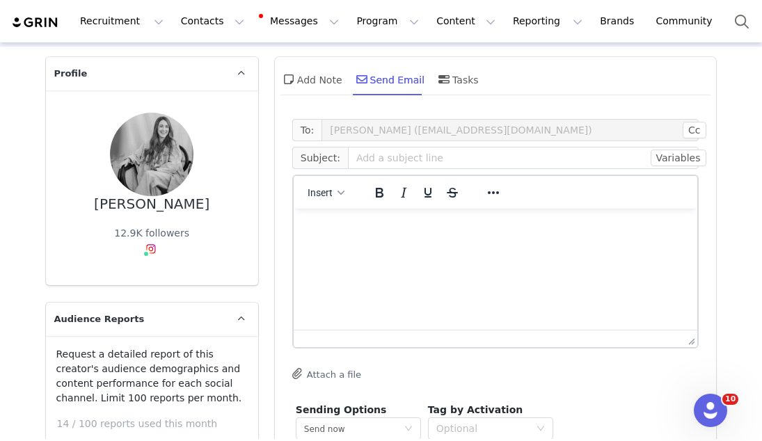
scroll to position [0, 0]
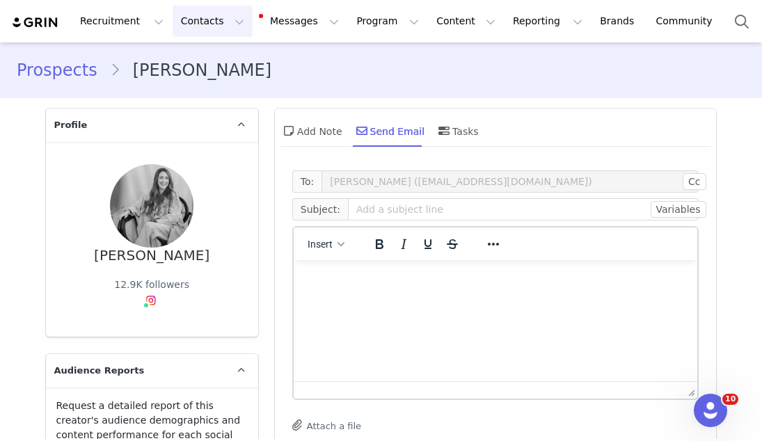
click at [201, 20] on button "Contacts Contacts" at bounding box center [213, 21] width 80 height 31
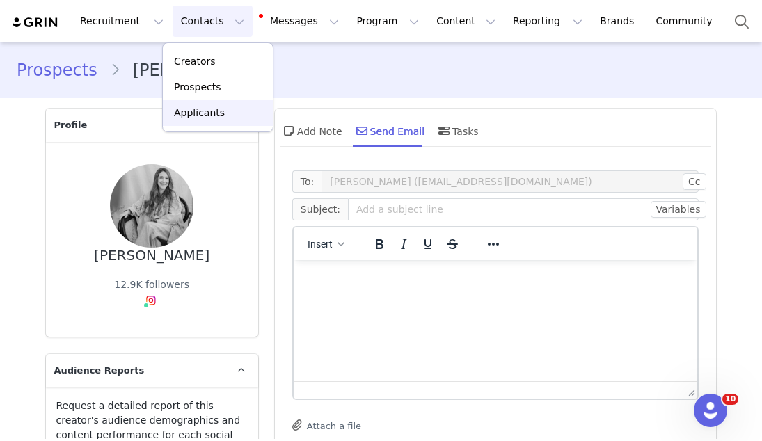
click at [202, 110] on p "Applicants" at bounding box center [199, 113] width 51 height 15
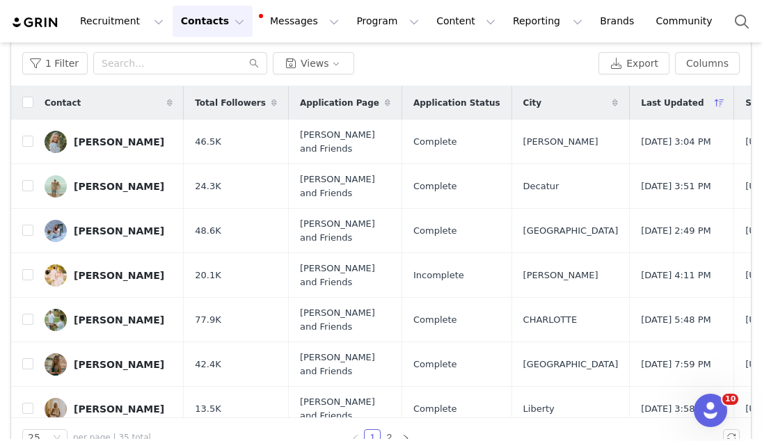
scroll to position [79, 0]
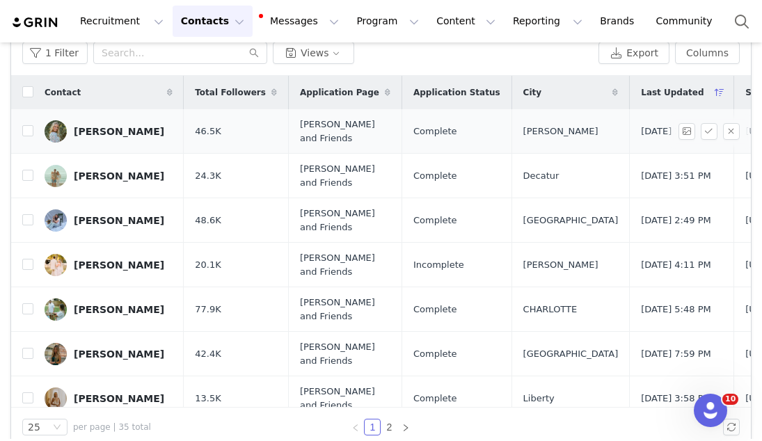
click at [129, 136] on div "[PERSON_NAME]" at bounding box center [119, 131] width 91 height 11
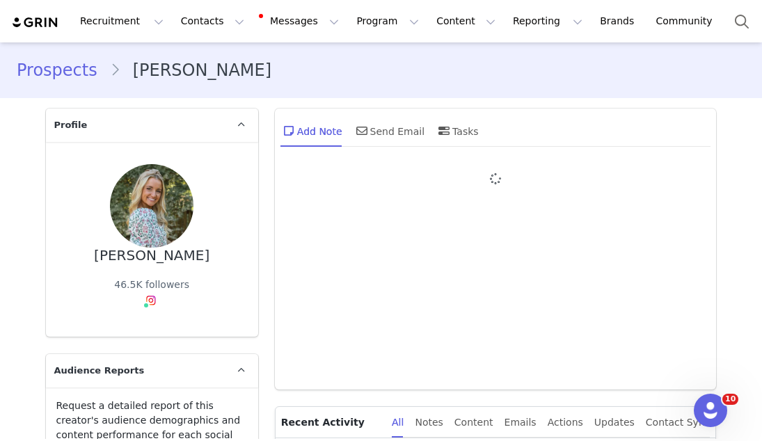
type input "+1 ([GEOGRAPHIC_DATA])"
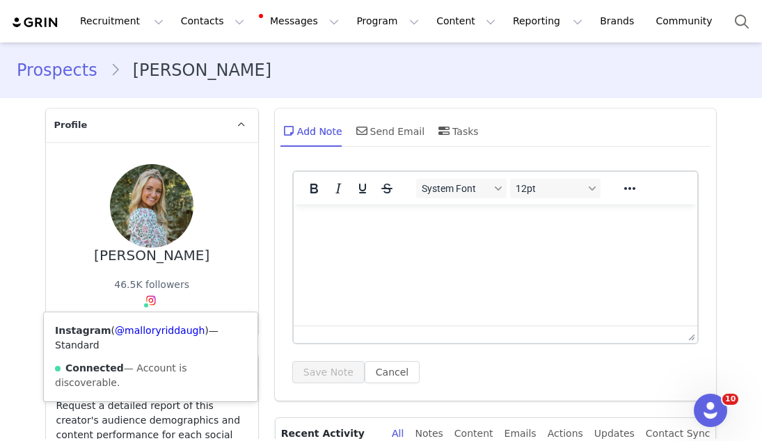
click at [151, 301] on img at bounding box center [150, 300] width 11 height 11
click at [154, 326] on link "@malloryriddaugh" at bounding box center [160, 330] width 90 height 11
click at [216, 26] on button "Contacts Contacts" at bounding box center [213, 21] width 80 height 31
click at [208, 25] on button "Contacts Contacts" at bounding box center [213, 21] width 80 height 31
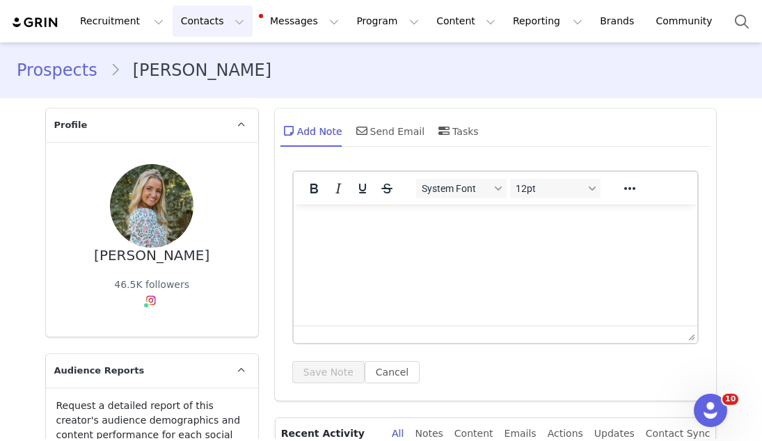
click at [214, 22] on button "Contacts Contacts" at bounding box center [213, 21] width 80 height 31
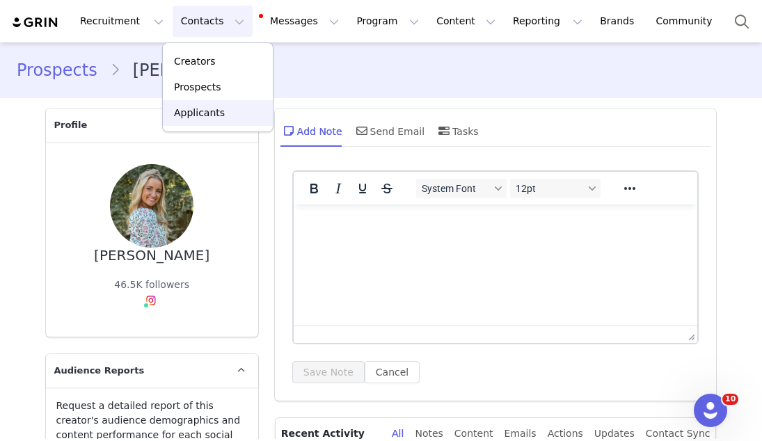
click at [209, 104] on link "Applicants" at bounding box center [218, 113] width 110 height 26
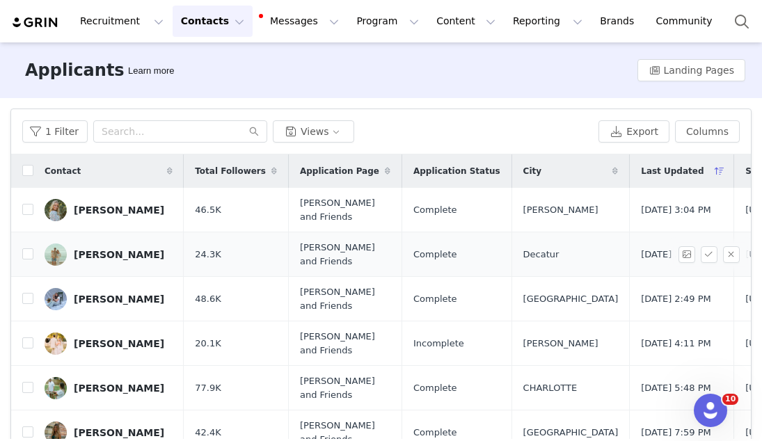
click at [150, 256] on div "[PERSON_NAME]" at bounding box center [119, 254] width 91 height 11
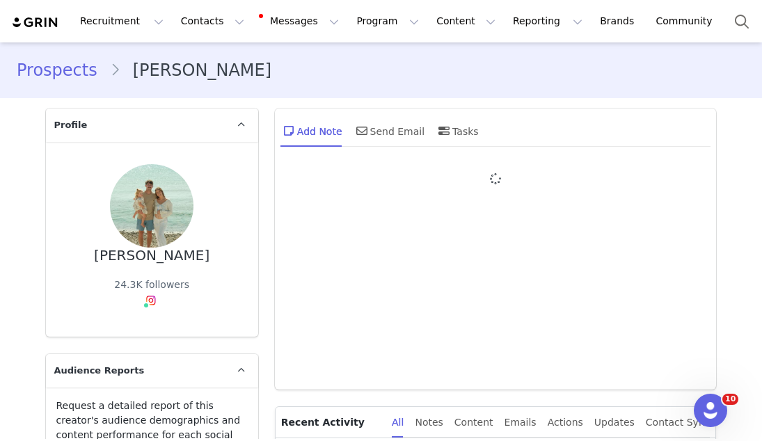
type input "+1 ([GEOGRAPHIC_DATA])"
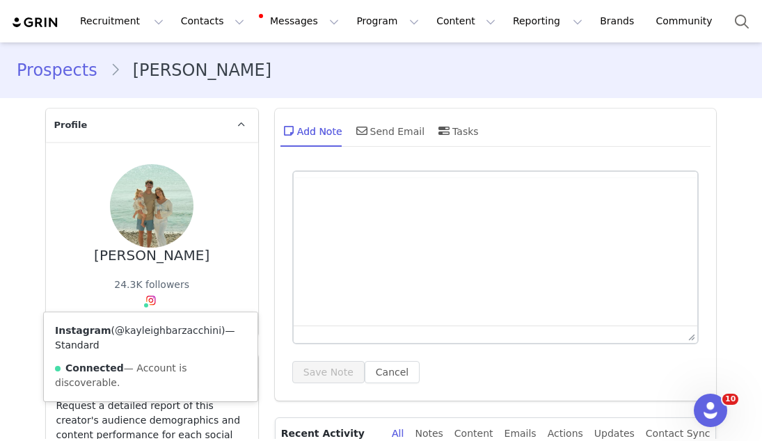
click at [148, 329] on link "@kayleighbarzacchini" at bounding box center [168, 330] width 107 height 11
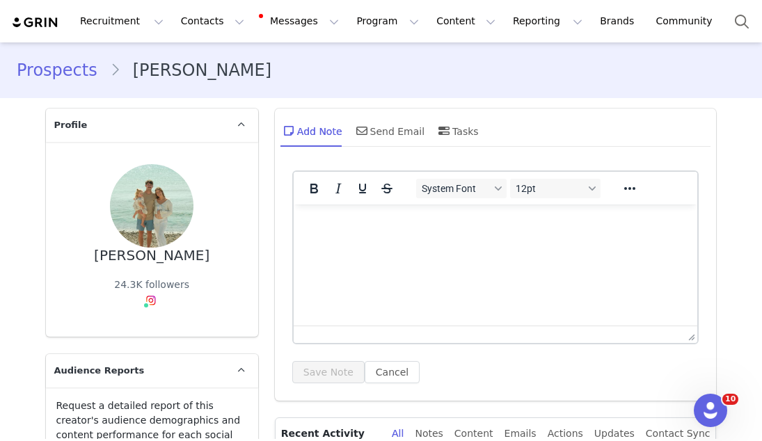
scroll to position [322, 0]
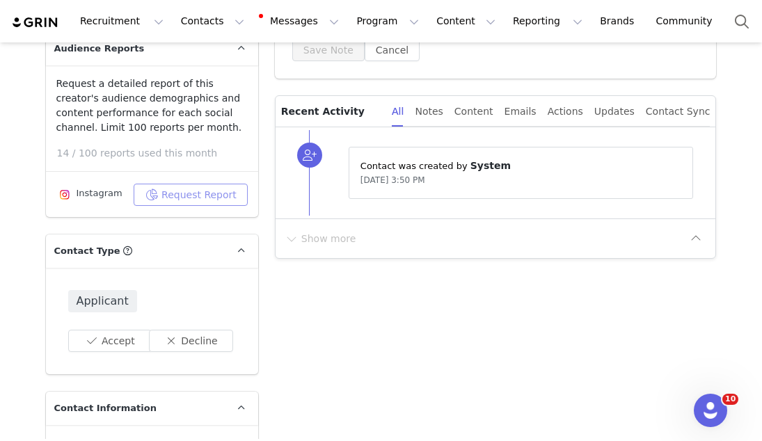
click at [183, 192] on button "Request Report" at bounding box center [191, 195] width 114 height 22
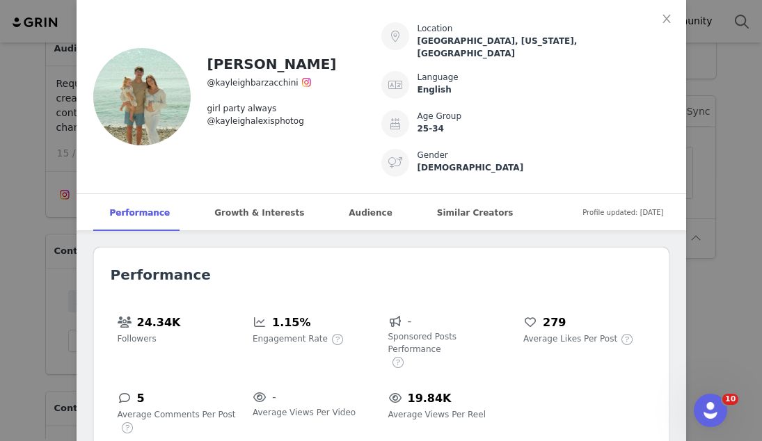
click at [693, 166] on div "Kayleigh Barzacchini @kayleighbarzacchini girl party always @kayleighalexisphot…" at bounding box center [381, 220] width 762 height 441
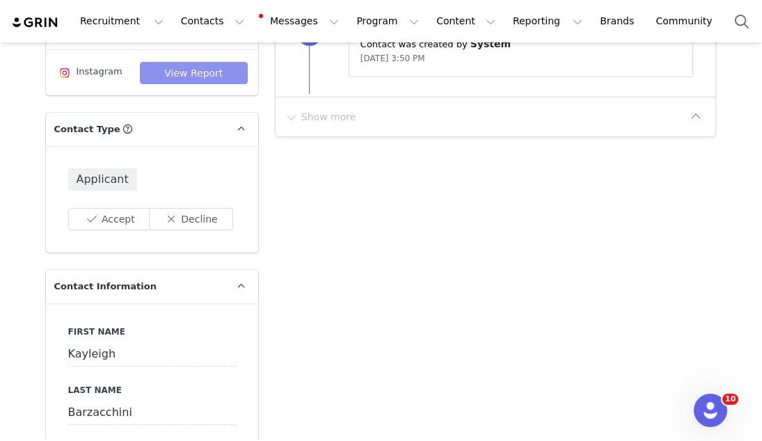
scroll to position [0, 0]
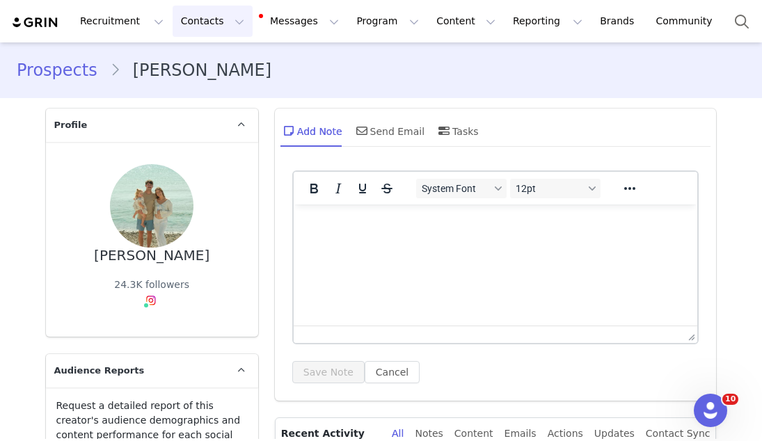
click at [203, 21] on button "Contacts Contacts" at bounding box center [213, 21] width 80 height 31
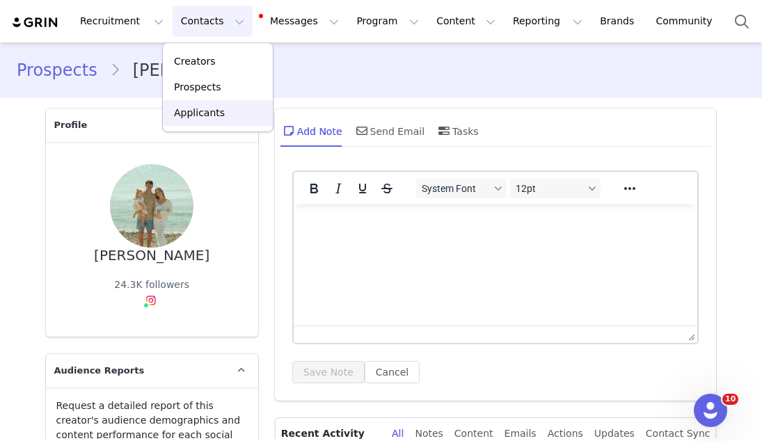
click at [210, 110] on p "Applicants" at bounding box center [199, 113] width 51 height 15
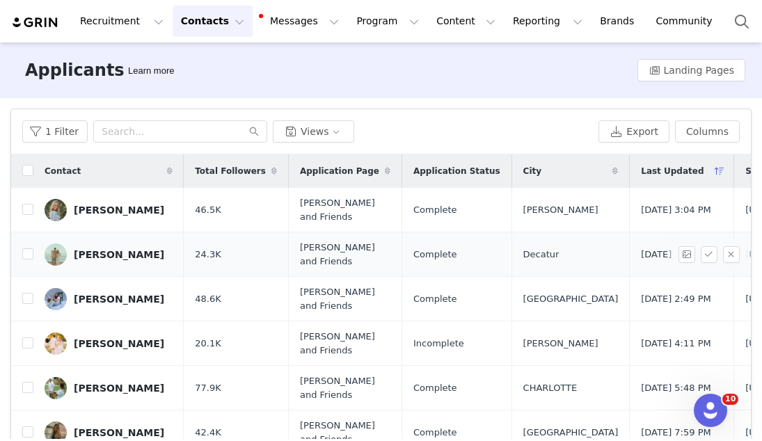
click at [136, 260] on link "[PERSON_NAME]" at bounding box center [109, 255] width 128 height 22
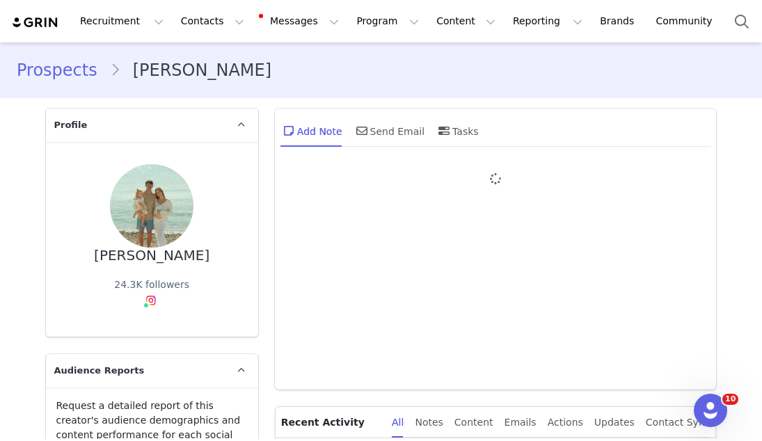
type input "+1 ([GEOGRAPHIC_DATA])"
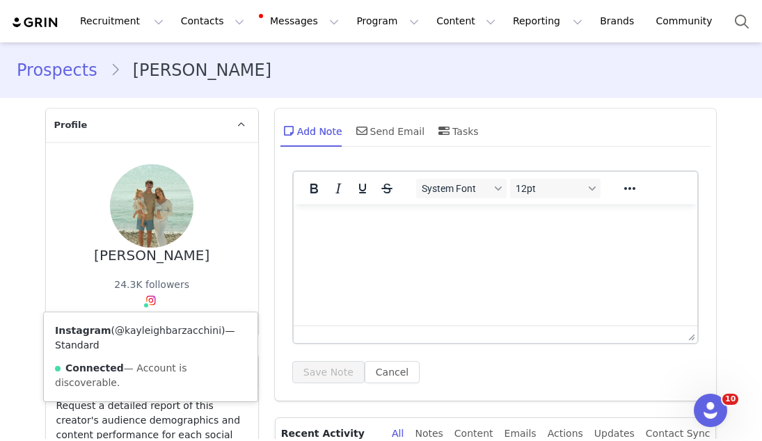
click at [147, 327] on link "@kayleighbarzacchini" at bounding box center [168, 330] width 107 height 11
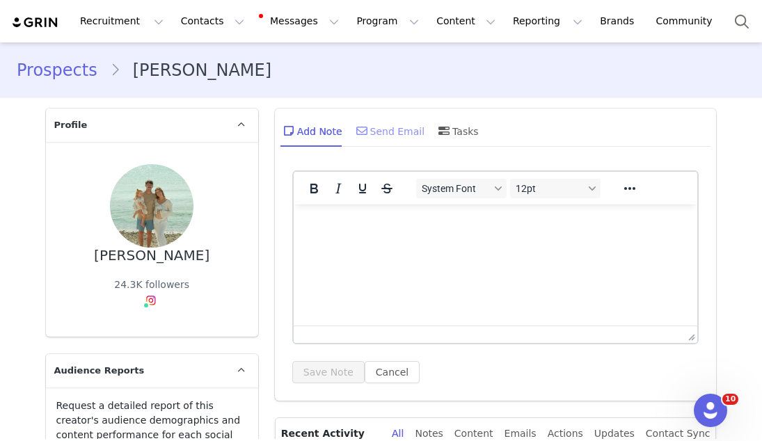
click at [402, 137] on div "Send Email" at bounding box center [390, 130] width 72 height 33
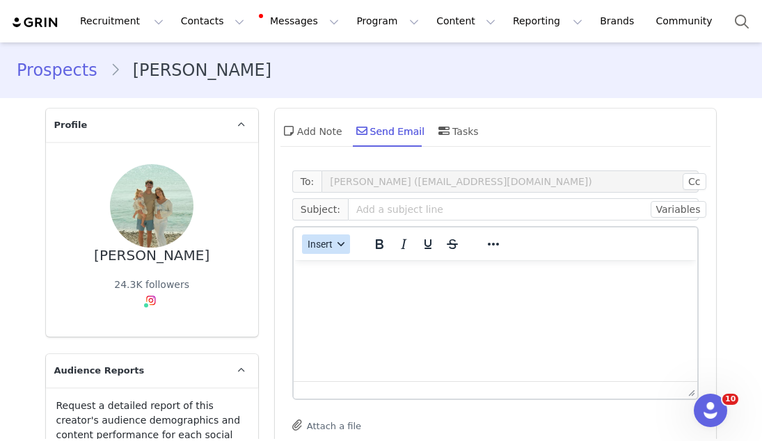
click at [324, 237] on button "Insert" at bounding box center [326, 244] width 48 height 19
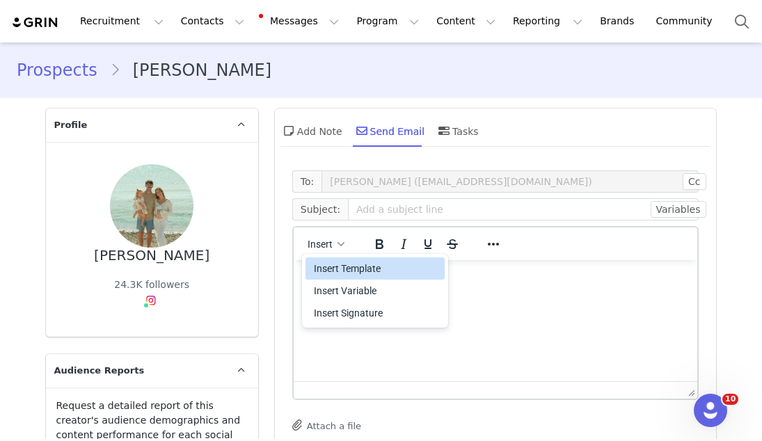
click at [323, 267] on div "Insert Template" at bounding box center [376, 268] width 125 height 17
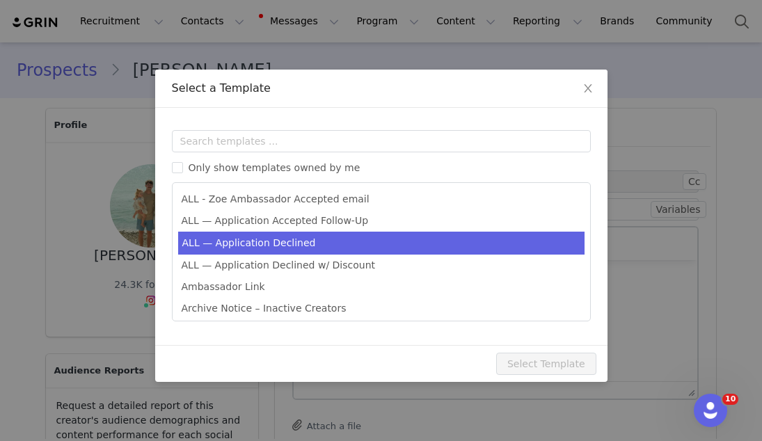
click at [322, 250] on li "ALL — Application Declined" at bounding box center [381, 243] width 407 height 23
type input "Thank you for your interest in partnering with [PERSON_NAME] 🍊"
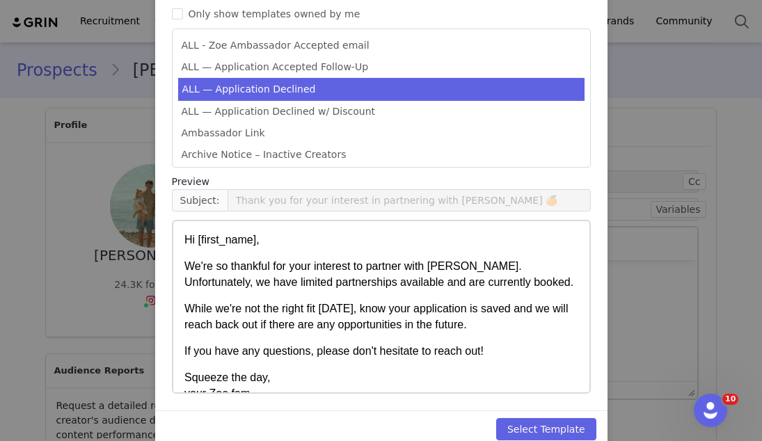
scroll to position [177, 0]
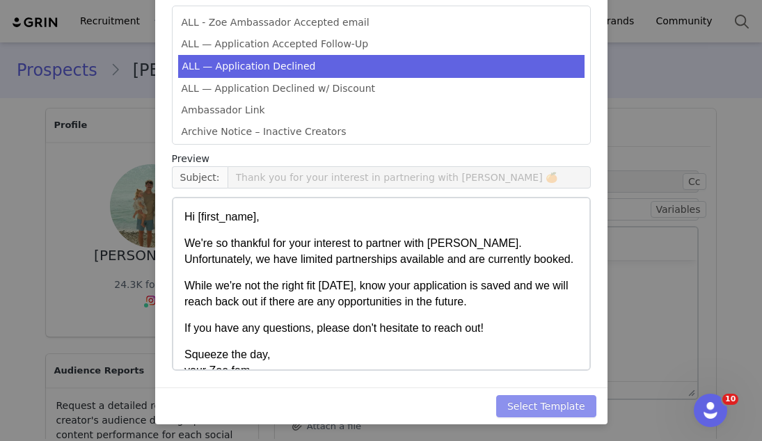
click at [534, 409] on button "Select Template" at bounding box center [546, 406] width 100 height 22
type input "Thank you for your interest in partnering with [PERSON_NAME] 🍊"
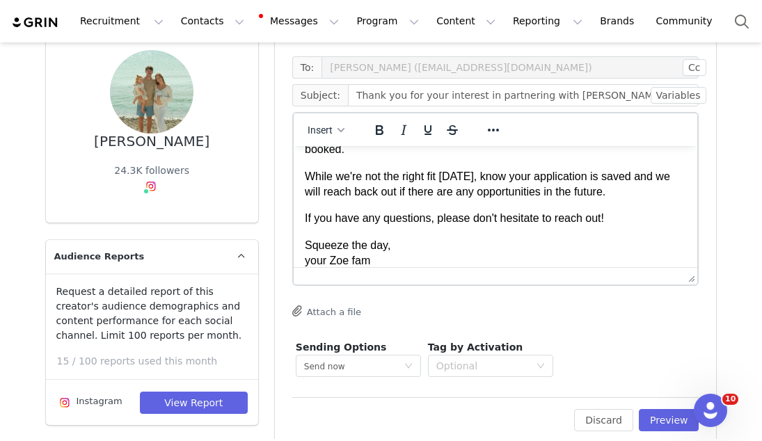
scroll to position [115, 0]
click at [653, 417] on button "Preview" at bounding box center [669, 420] width 61 height 22
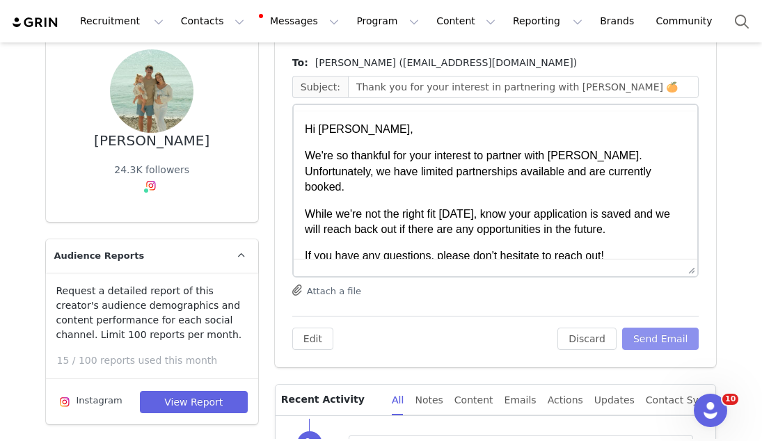
scroll to position [0, 0]
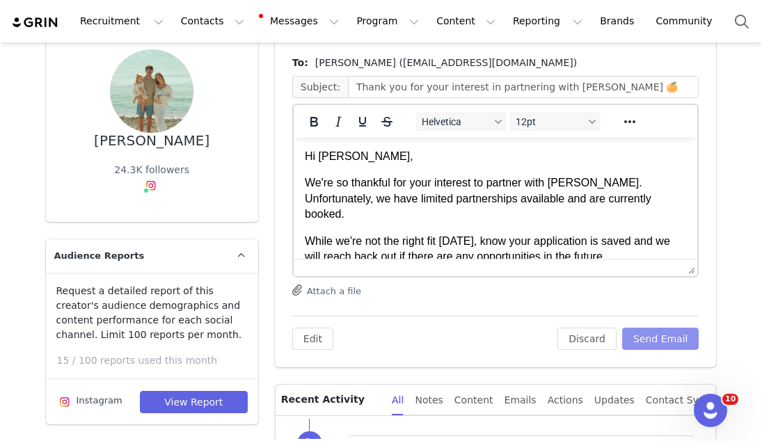
click at [652, 348] on button "Send Email" at bounding box center [660, 339] width 77 height 22
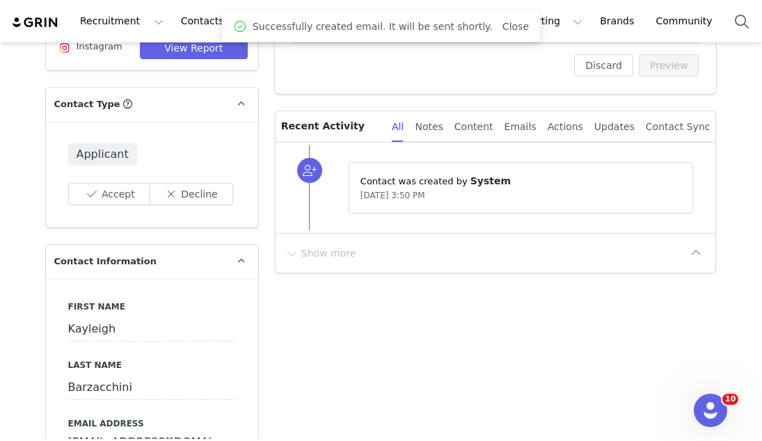
scroll to position [456, 0]
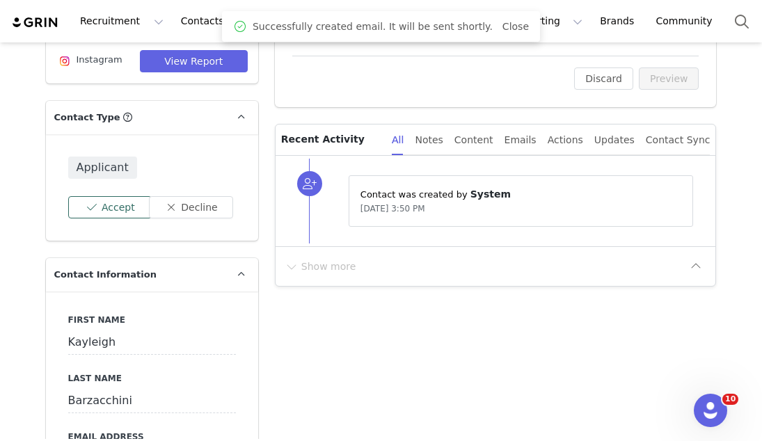
click at [111, 198] on button "Accept" at bounding box center [110, 207] width 84 height 22
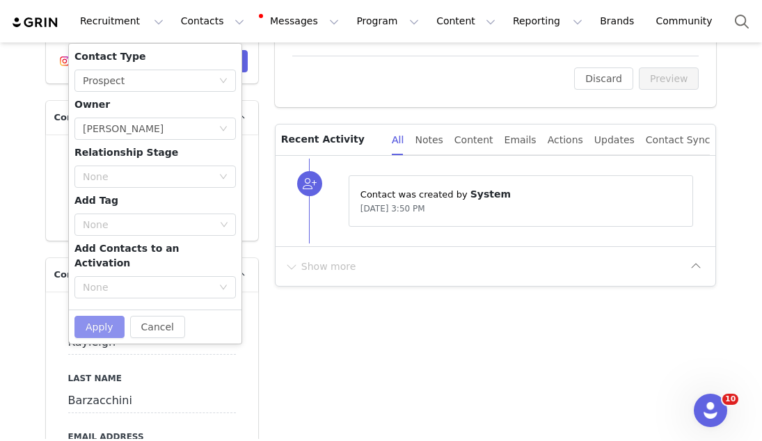
click at [96, 316] on button "Apply" at bounding box center [99, 327] width 50 height 22
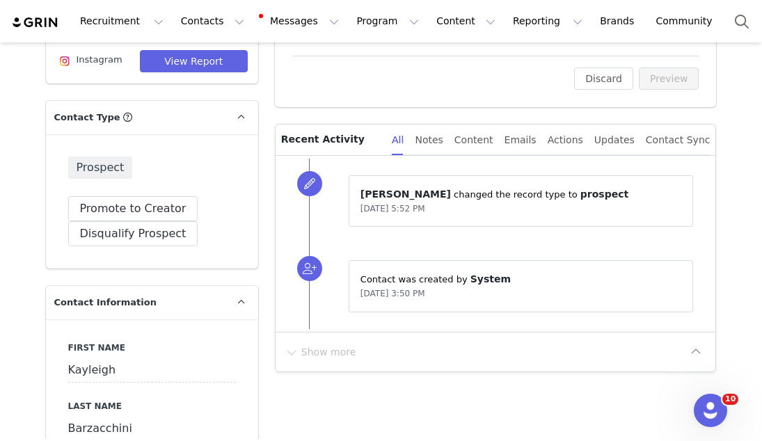
scroll to position [0, 0]
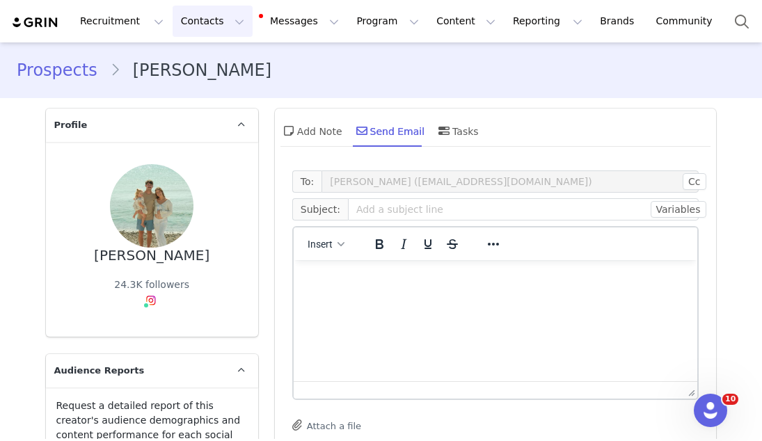
click at [198, 26] on button "Contacts Contacts" at bounding box center [213, 21] width 80 height 31
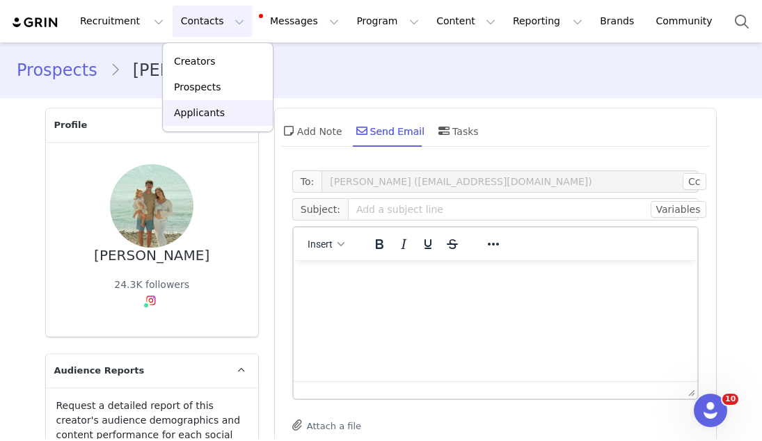
click at [211, 121] on link "Applicants" at bounding box center [218, 113] width 110 height 26
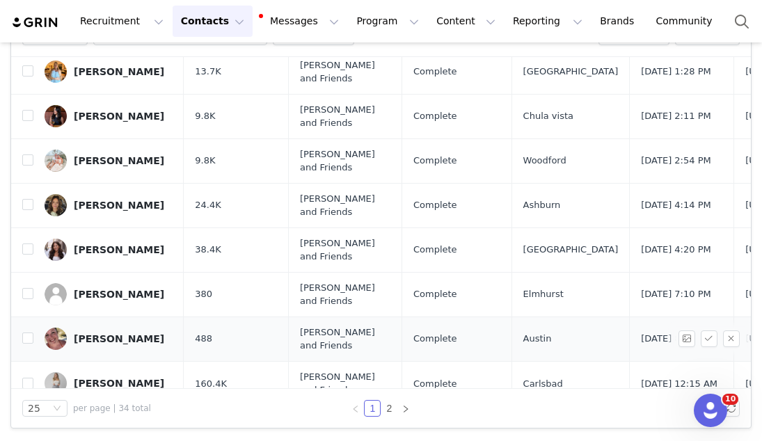
scroll to position [795, 0]
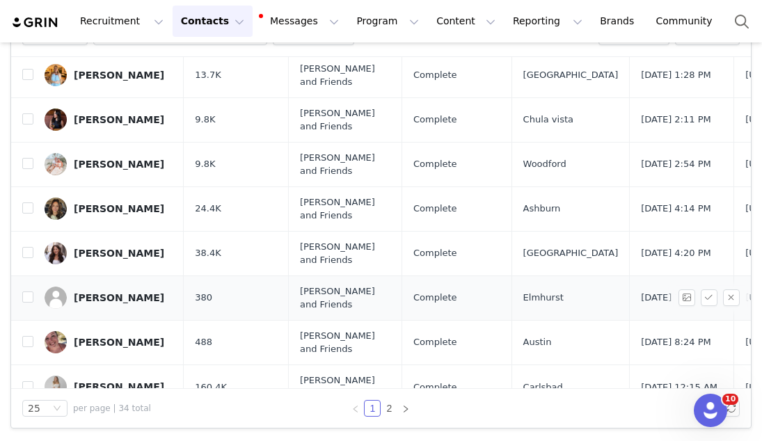
click at [86, 307] on link "[PERSON_NAME]" at bounding box center [109, 298] width 128 height 22
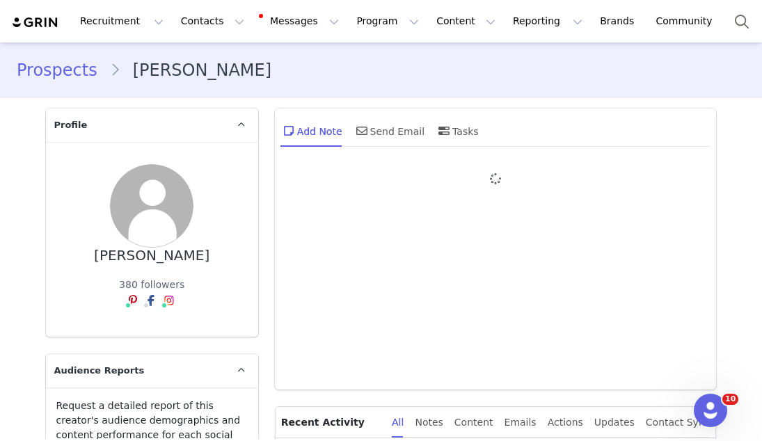
type input "+1 ([GEOGRAPHIC_DATA])"
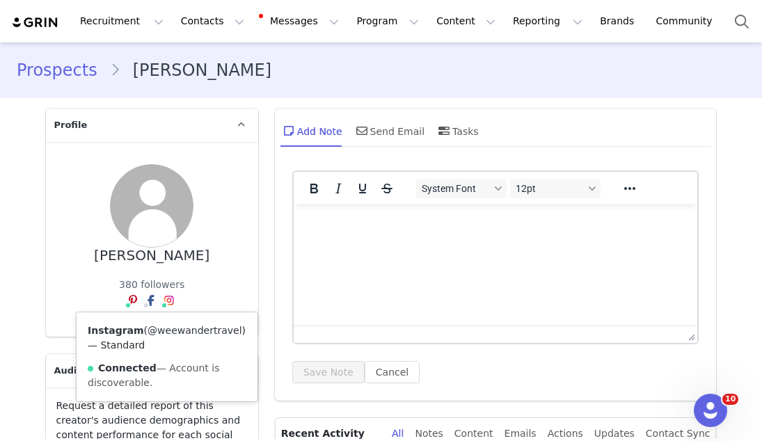
click at [165, 327] on link "@weewandertravel" at bounding box center [195, 330] width 94 height 11
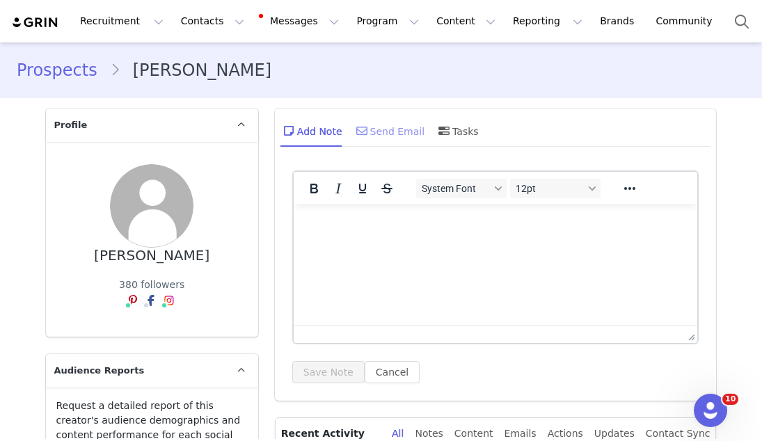
click at [396, 129] on div "Send Email" at bounding box center [390, 130] width 72 height 33
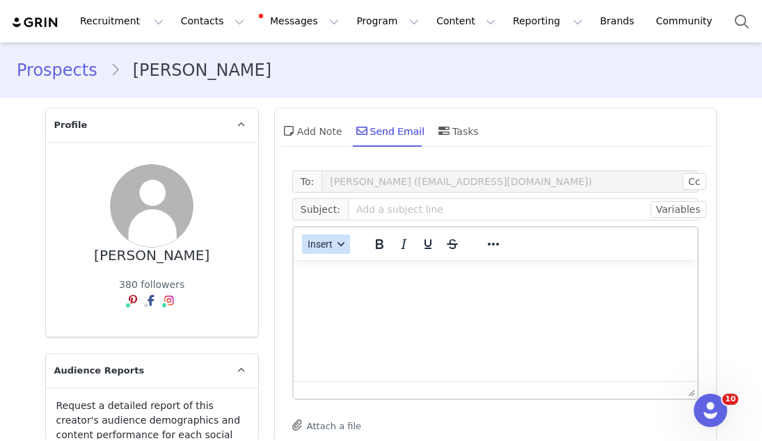
click at [320, 243] on span "Insert" at bounding box center [320, 244] width 25 height 11
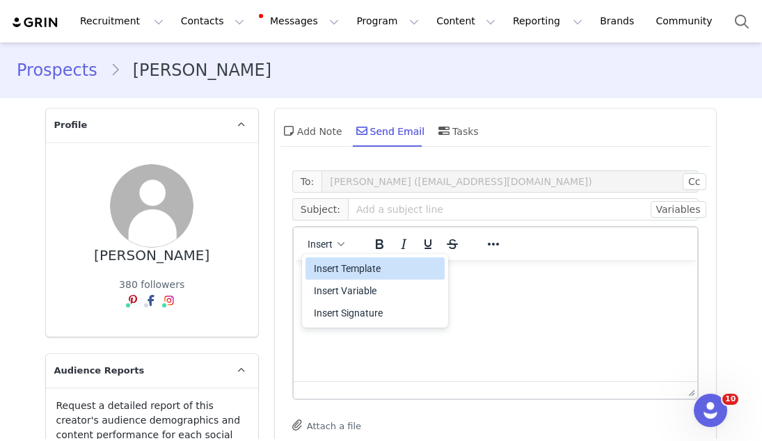
click at [315, 263] on div "Insert Template" at bounding box center [376, 268] width 125 height 17
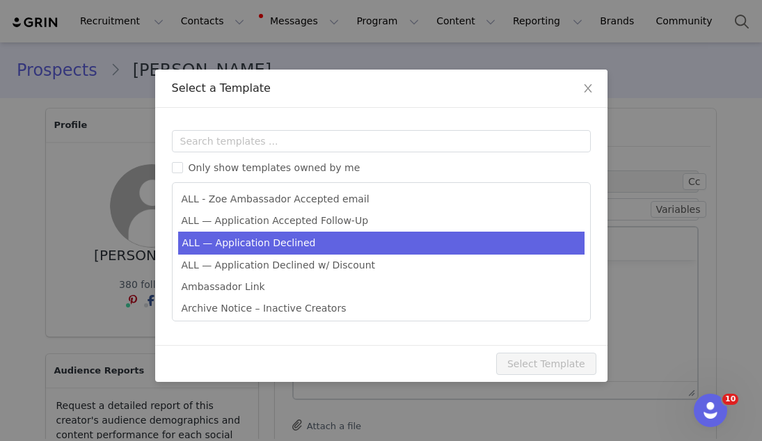
click at [313, 247] on li "ALL — Application Declined" at bounding box center [381, 243] width 407 height 23
type input "Thank you for your interest in partnering with [PERSON_NAME] 🍊"
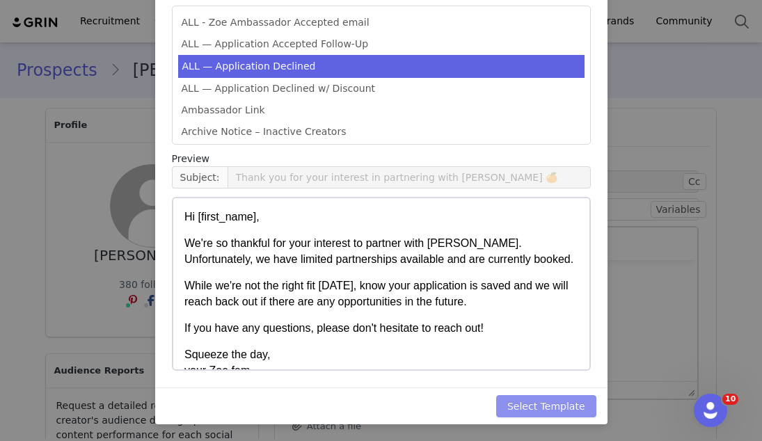
click at [526, 405] on button "Select Template" at bounding box center [546, 406] width 100 height 22
type input "Thank you for your interest in partnering with [PERSON_NAME] 🍊"
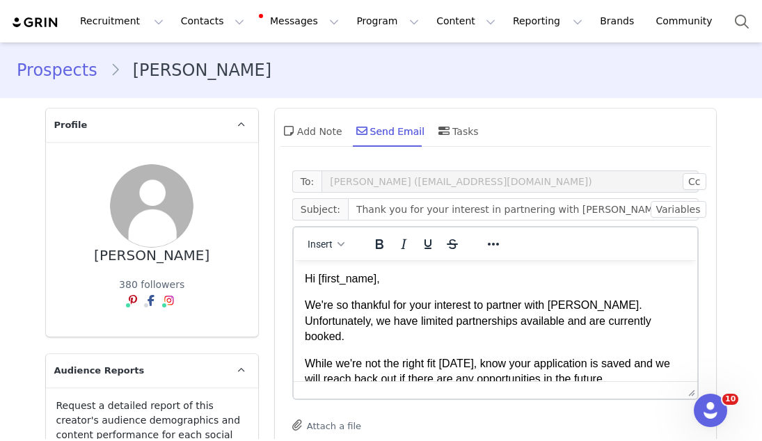
scroll to position [435, 0]
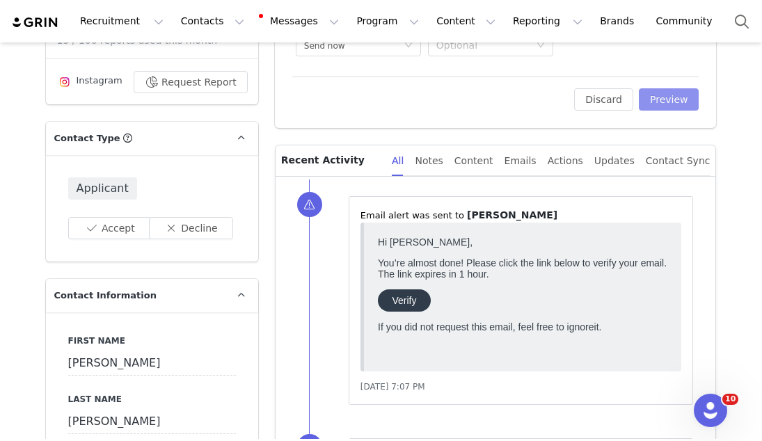
click at [668, 104] on button "Preview" at bounding box center [669, 99] width 61 height 22
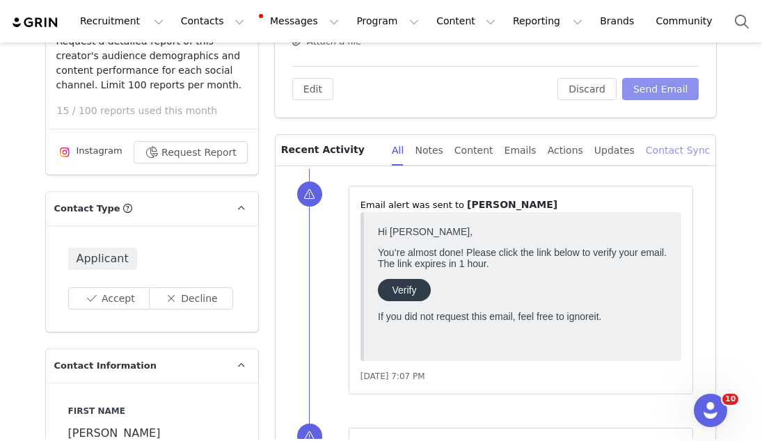
scroll to position [352, 0]
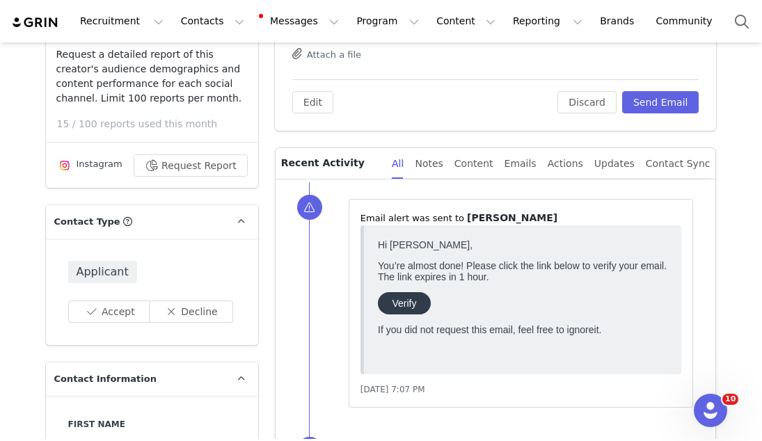
click at [664, 89] on div "Edit Discard Send Email" at bounding box center [495, 96] width 407 height 34
click at [661, 98] on button "Send Email" at bounding box center [660, 102] width 77 height 22
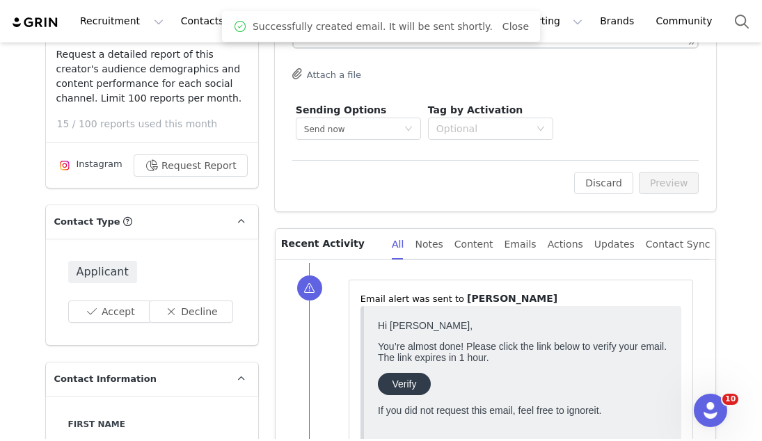
scroll to position [0, 0]
click at [198, 308] on button "Decline" at bounding box center [191, 312] width 84 height 22
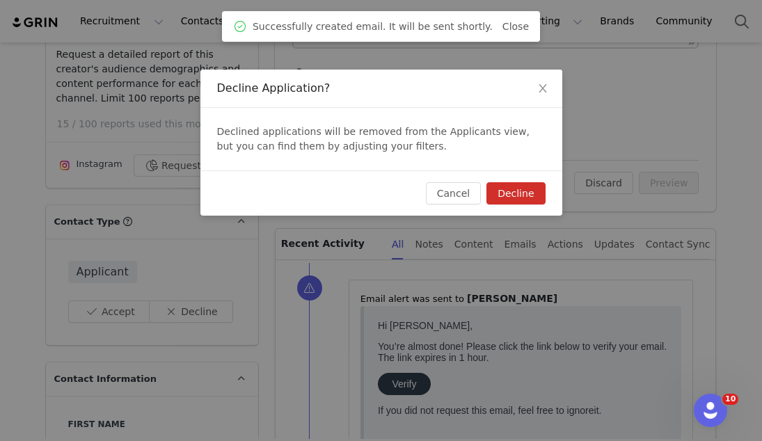
click at [514, 191] on button "Decline" at bounding box center [516, 193] width 58 height 22
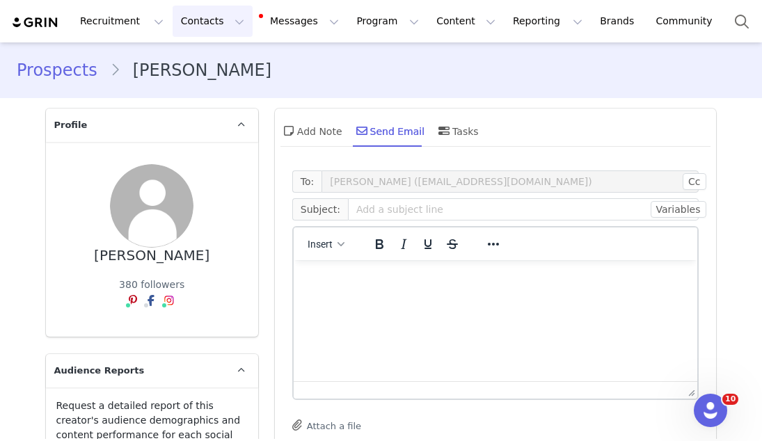
click at [198, 25] on button "Contacts Contacts" at bounding box center [213, 21] width 80 height 31
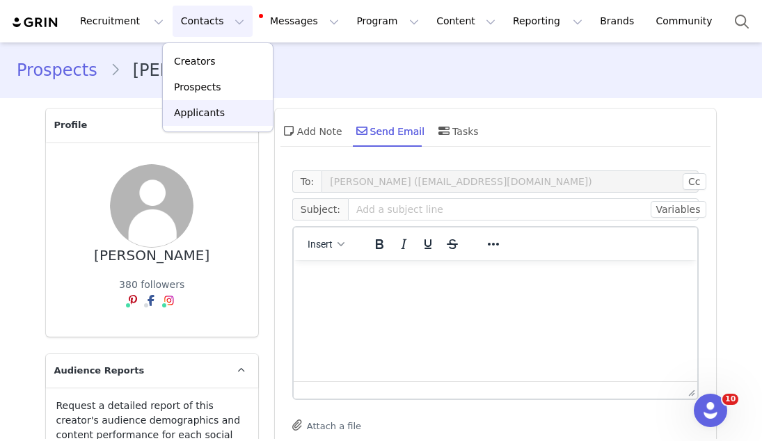
click at [198, 112] on p "Applicants" at bounding box center [199, 113] width 51 height 15
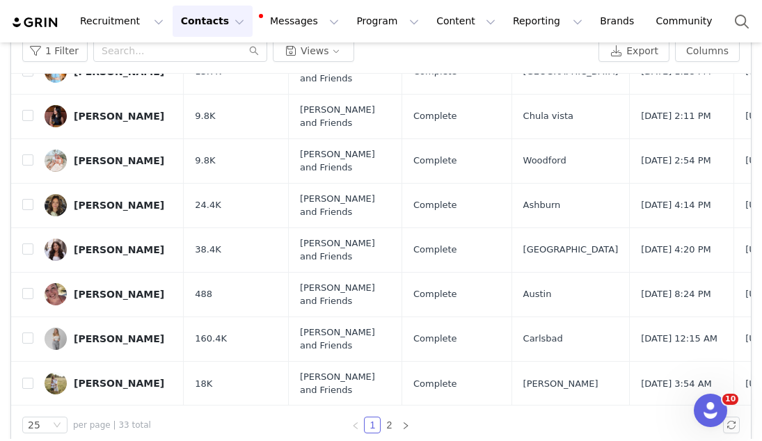
scroll to position [97, 0]
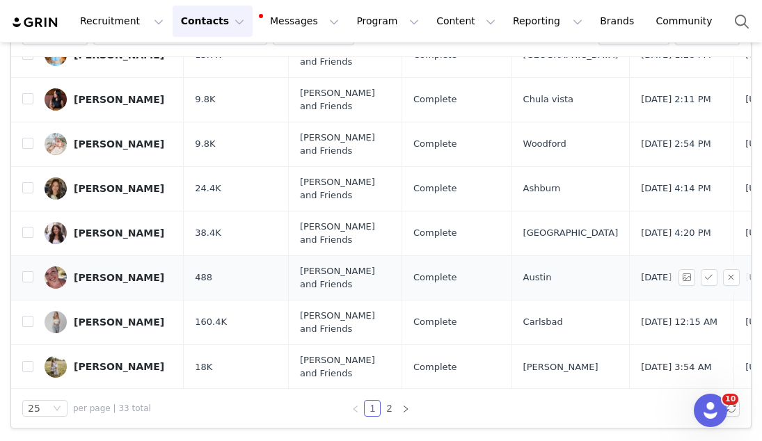
click at [100, 281] on div "[PERSON_NAME]" at bounding box center [119, 277] width 91 height 11
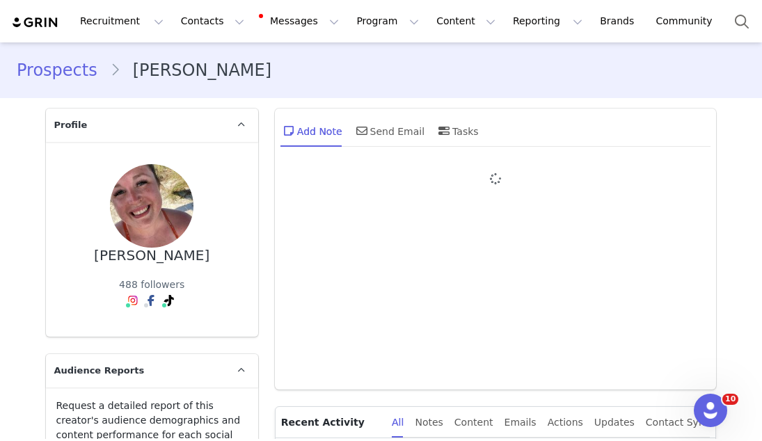
type input "+1 ([GEOGRAPHIC_DATA])"
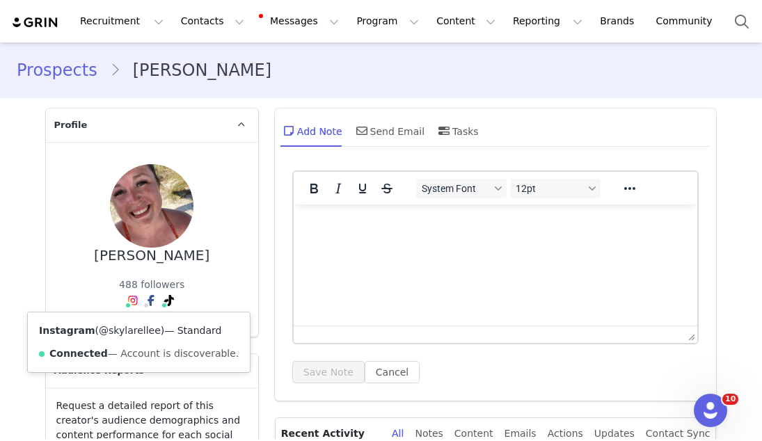
click at [134, 327] on link "@skylarellee" at bounding box center [130, 330] width 62 height 11
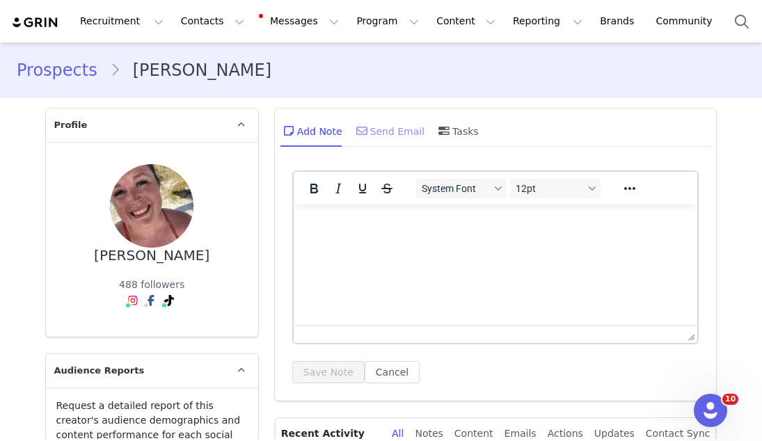
click at [398, 132] on div "Send Email" at bounding box center [390, 130] width 72 height 33
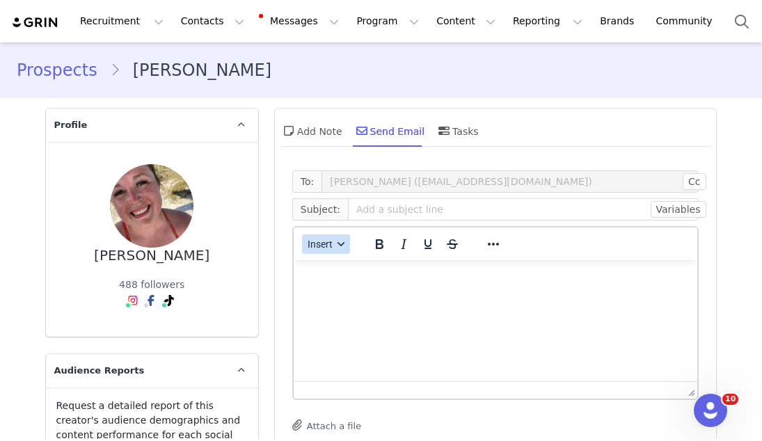
click at [327, 241] on span "Insert" at bounding box center [320, 244] width 25 height 11
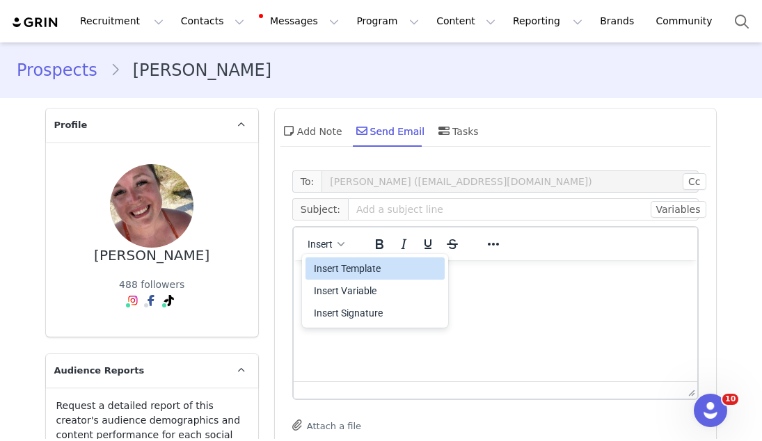
click at [333, 260] on div "Insert Template" at bounding box center [376, 268] width 125 height 17
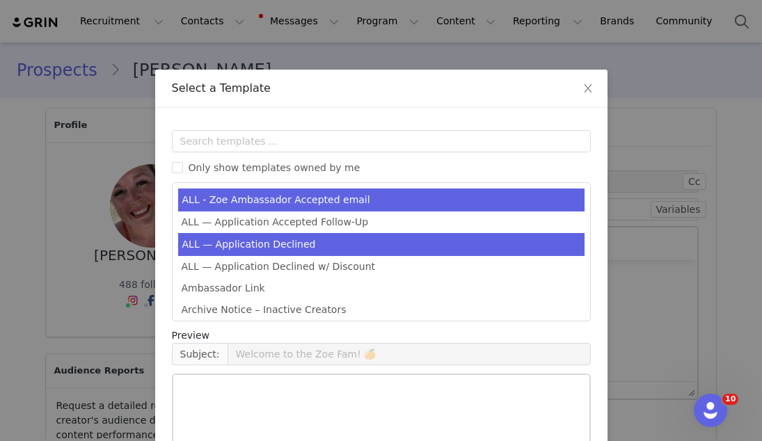
click at [331, 237] on li "ALL — Application Declined" at bounding box center [381, 244] width 407 height 23
type input "Thank you for your interest in partnering with [PERSON_NAME] 🍊"
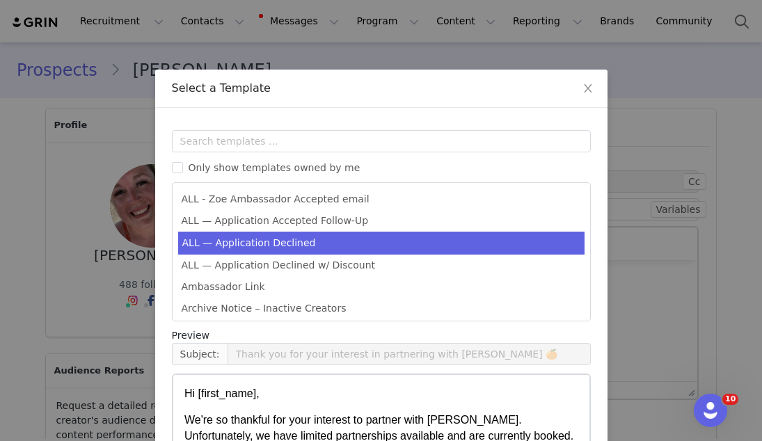
scroll to position [177, 0]
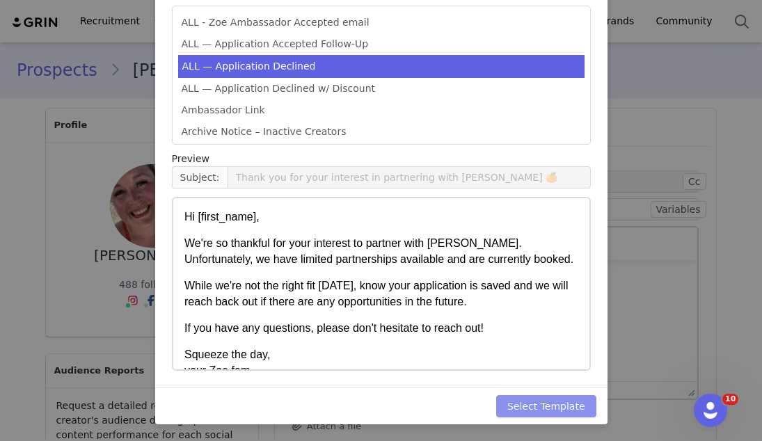
click at [532, 409] on button "Select Template" at bounding box center [546, 406] width 100 height 22
type input "Thank you for your interest in partnering with [PERSON_NAME] 🍊"
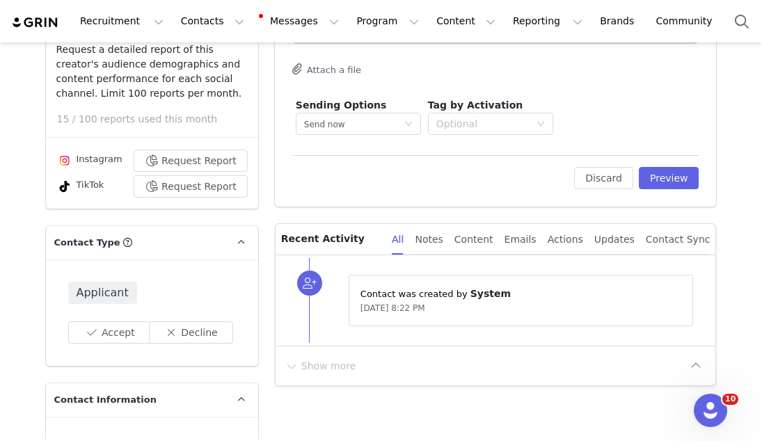
scroll to position [385, 0]
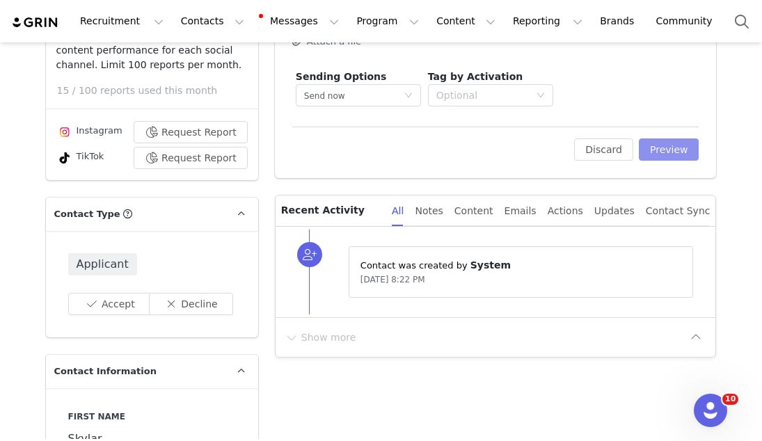
click at [674, 144] on button "Preview" at bounding box center [669, 150] width 61 height 22
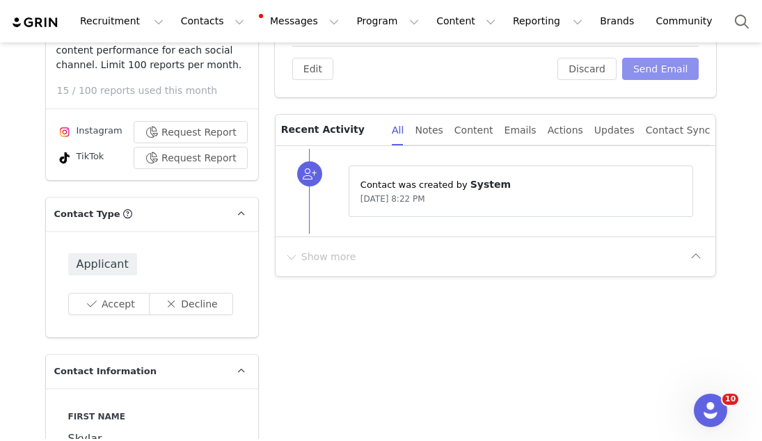
scroll to position [0, 0]
click at [658, 79] on button "Send Email" at bounding box center [660, 69] width 77 height 22
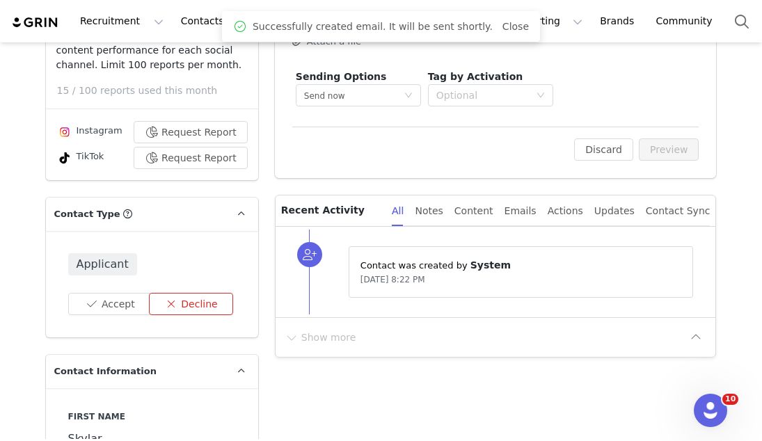
click at [199, 302] on button "Decline" at bounding box center [191, 304] width 84 height 22
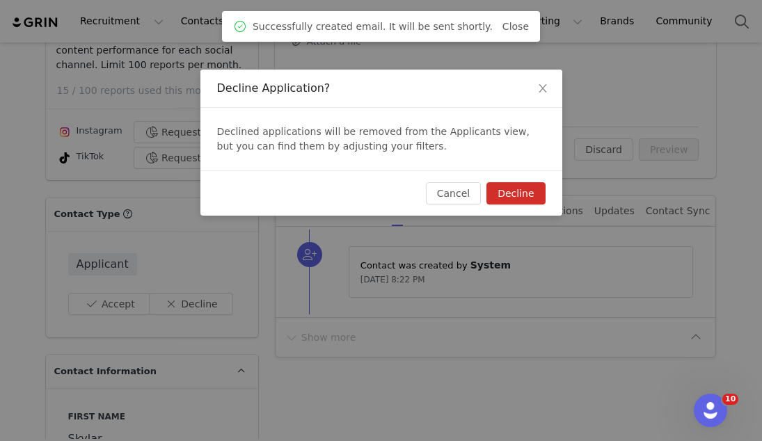
click at [500, 196] on button "Decline" at bounding box center [516, 193] width 58 height 22
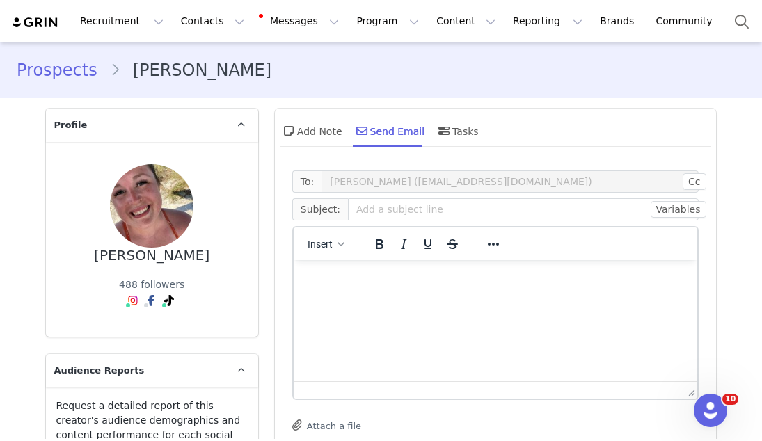
click at [206, 3] on div "Recruitment Recruitment Creator Search Curated Lists Landing Pages Web Extensio…" at bounding box center [381, 21] width 762 height 42
click at [200, 15] on button "Contacts Contacts" at bounding box center [213, 21] width 80 height 31
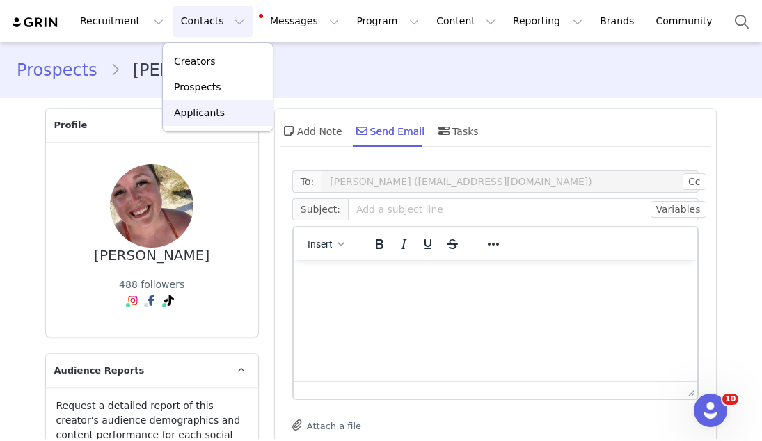
click at [215, 118] on p "Applicants" at bounding box center [199, 113] width 51 height 15
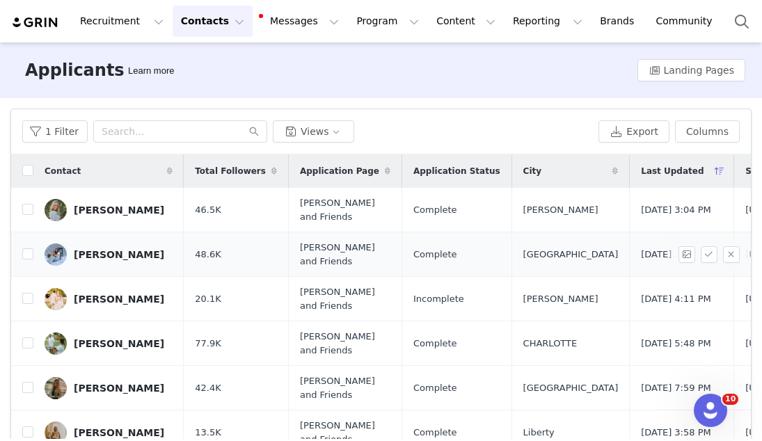
click at [139, 251] on div "[PERSON_NAME]" at bounding box center [119, 254] width 91 height 11
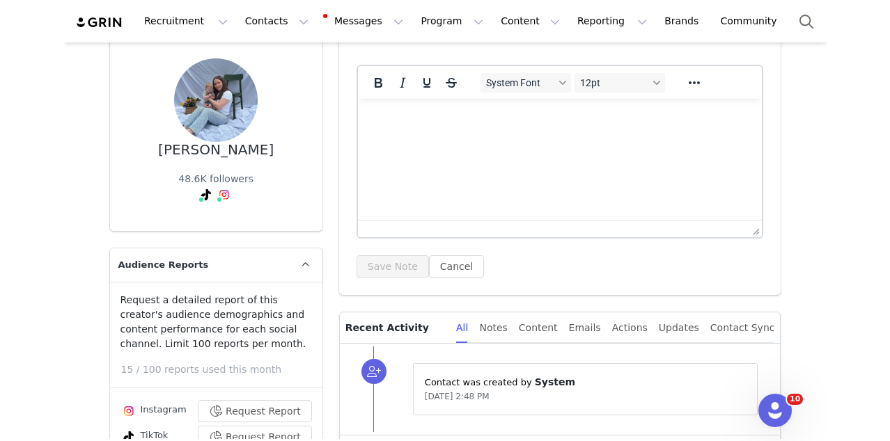
scroll to position [32, 0]
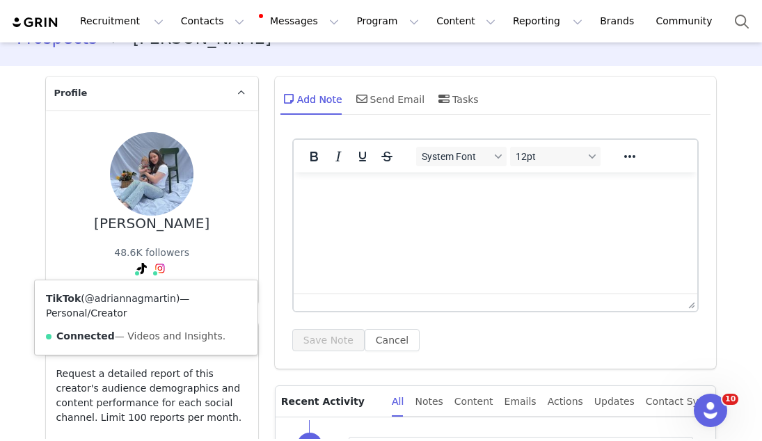
click at [140, 301] on link "@adriannagmartin" at bounding box center [130, 298] width 91 height 11
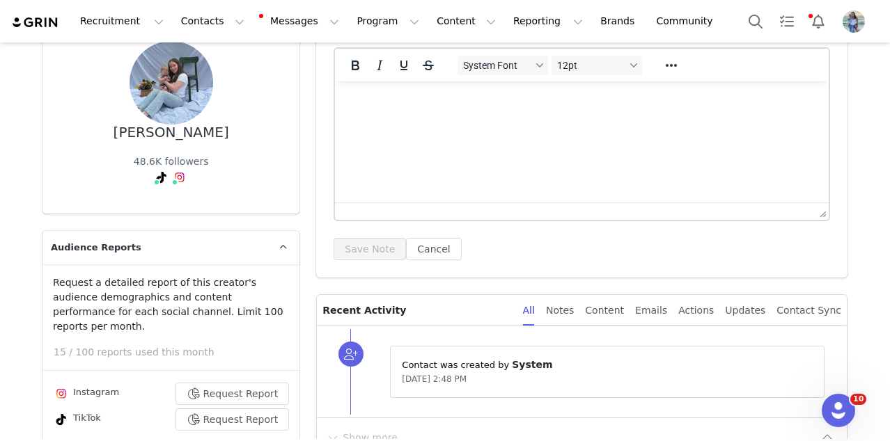
scroll to position [0, 0]
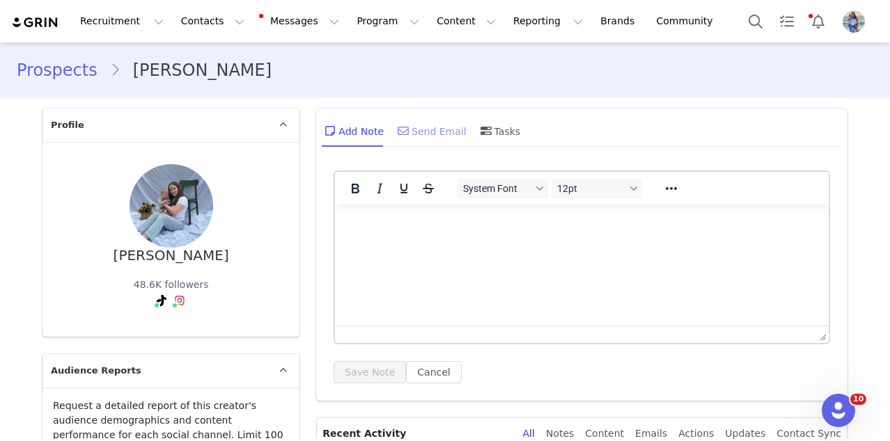
click at [450, 132] on div "Send Email" at bounding box center [431, 130] width 72 height 33
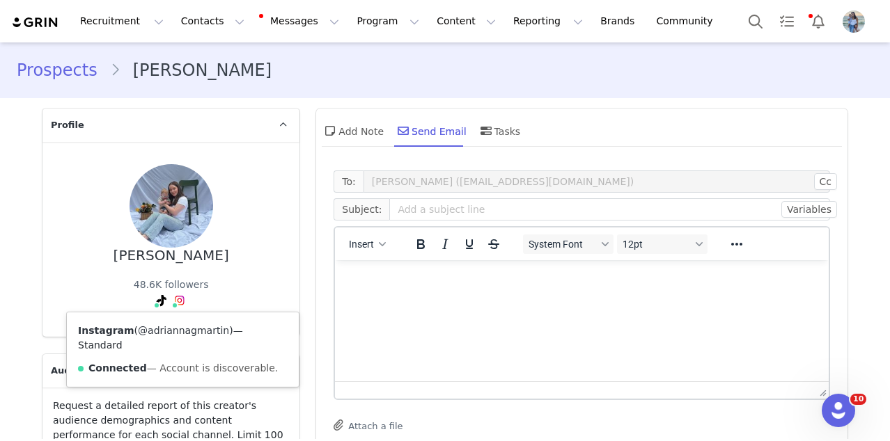
click at [175, 327] on link "@adriannagmartin" at bounding box center [183, 330] width 91 height 11
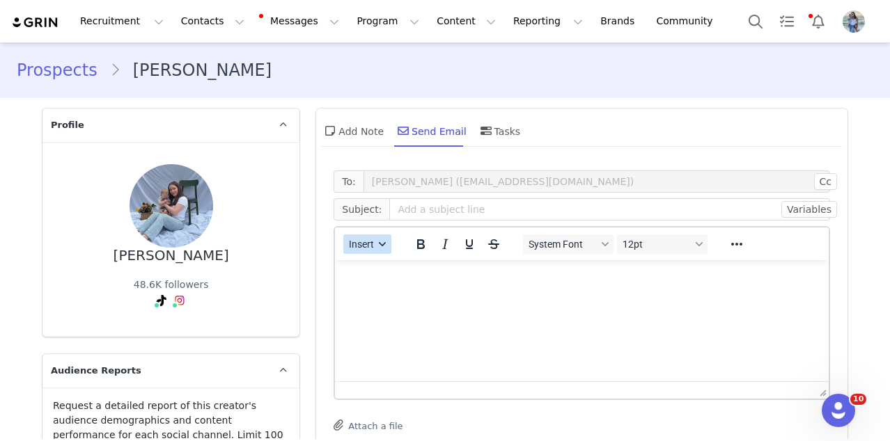
click at [377, 250] on button "Insert" at bounding box center [367, 244] width 48 height 19
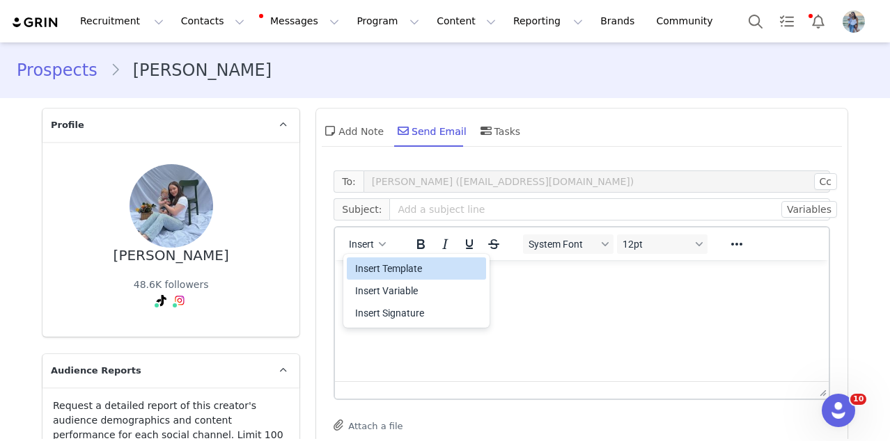
click at [374, 267] on div "Insert Template" at bounding box center [417, 268] width 125 height 17
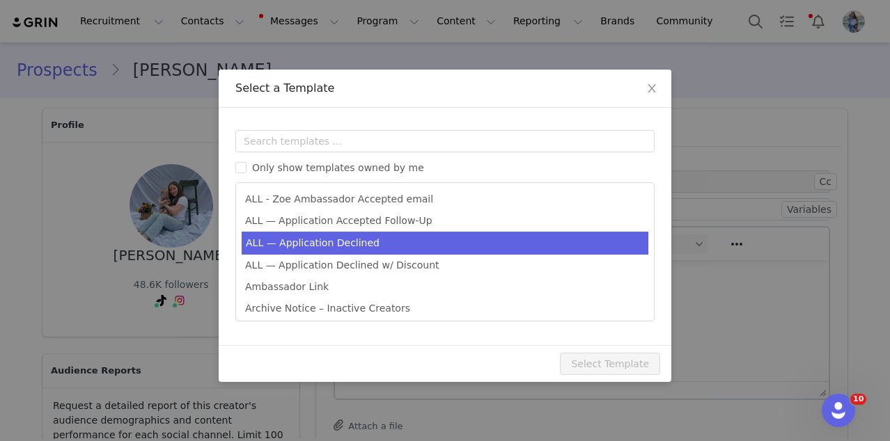
click at [372, 246] on li "ALL — Application Declined" at bounding box center [445, 243] width 407 height 23
type input "Thank you for your interest in partnering with [PERSON_NAME] 🍊"
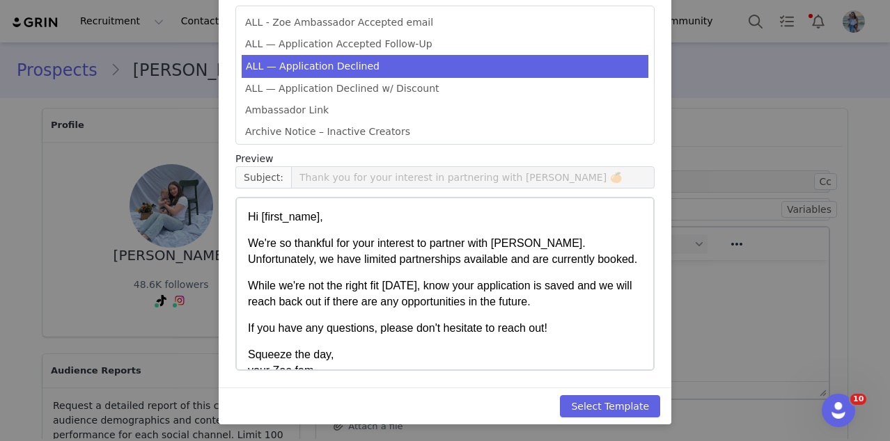
scroll to position [23, 0]
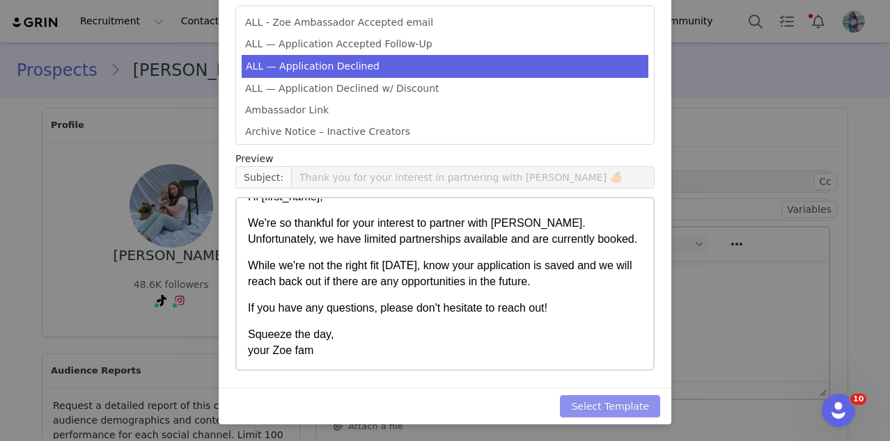
click at [606, 413] on button "Select Template" at bounding box center [610, 406] width 100 height 22
type input "Thank you for your interest in partnering with [PERSON_NAME] 🍊"
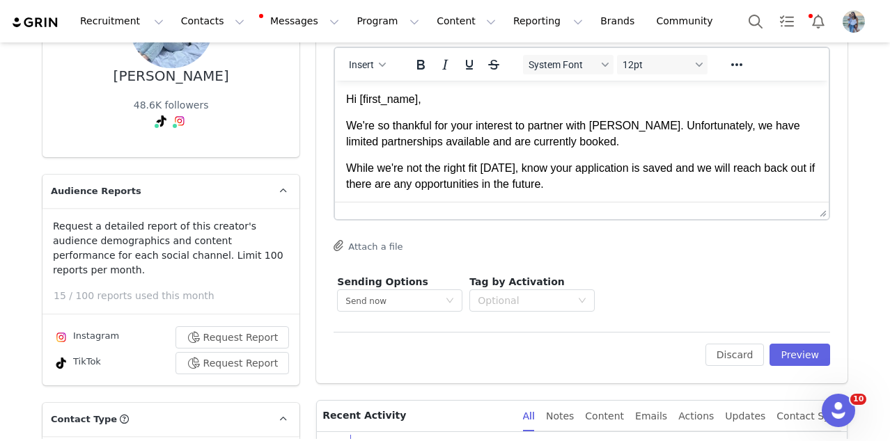
scroll to position [251, 0]
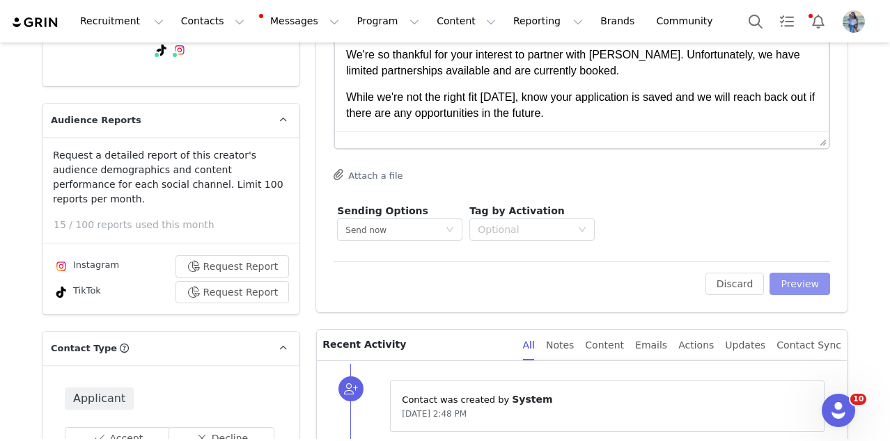
click at [762, 292] on button "Preview" at bounding box center [799, 284] width 61 height 22
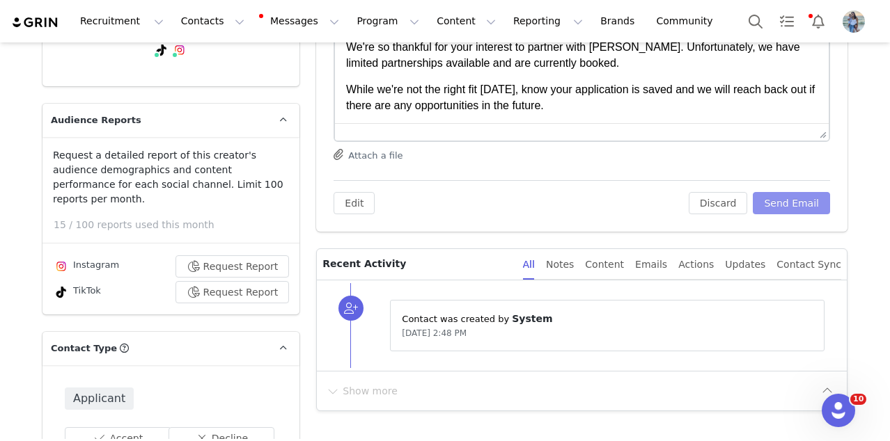
scroll to position [0, 0]
click at [762, 204] on button "Send Email" at bounding box center [791, 203] width 77 height 22
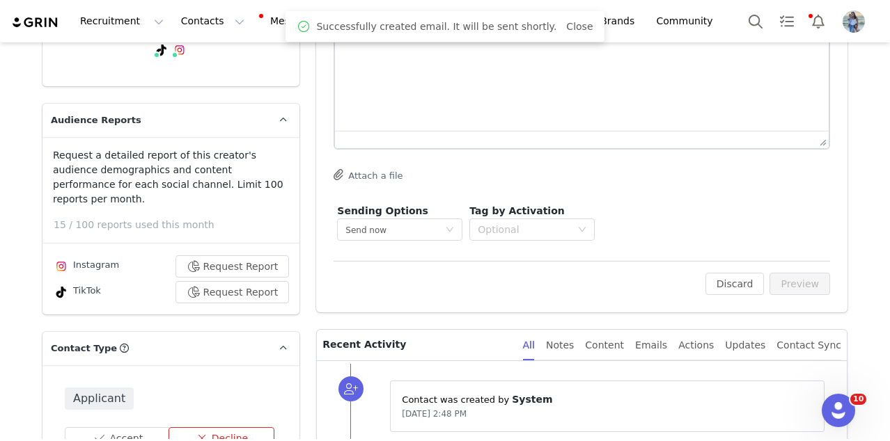
click at [226, 427] on button "Decline" at bounding box center [221, 438] width 107 height 22
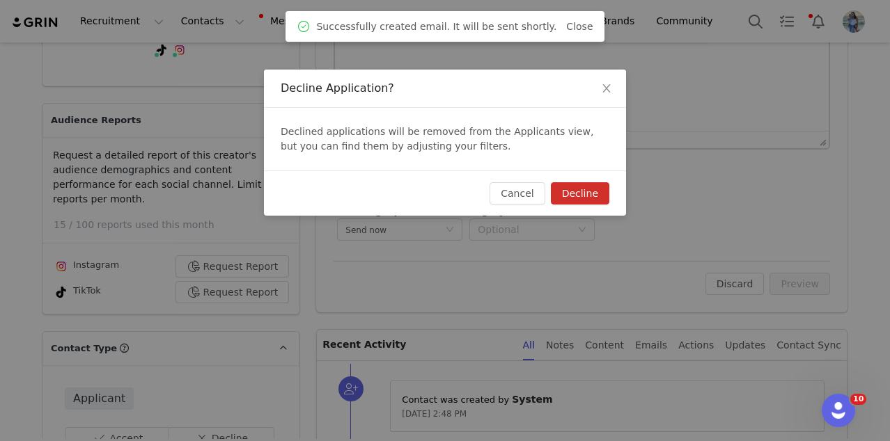
click at [585, 199] on button "Decline" at bounding box center [580, 193] width 58 height 22
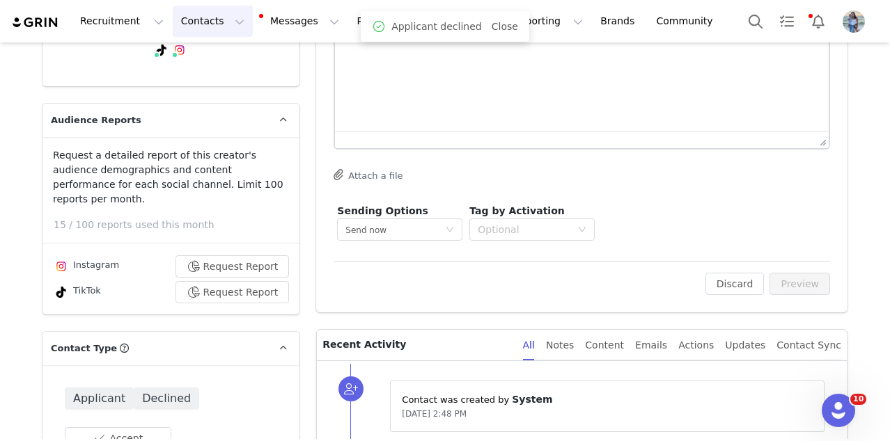
click at [185, 34] on button "Contacts Contacts" at bounding box center [213, 21] width 80 height 31
click at [190, 120] on link "Applicants" at bounding box center [218, 113] width 110 height 26
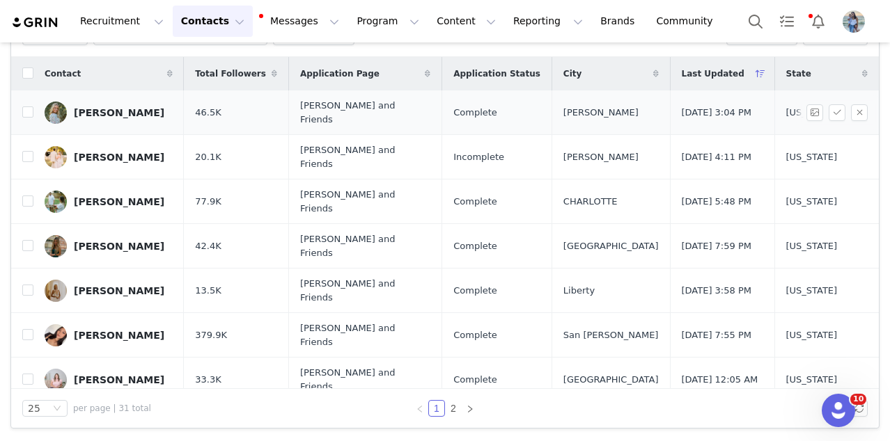
click at [94, 114] on div "[PERSON_NAME]" at bounding box center [119, 112] width 91 height 11
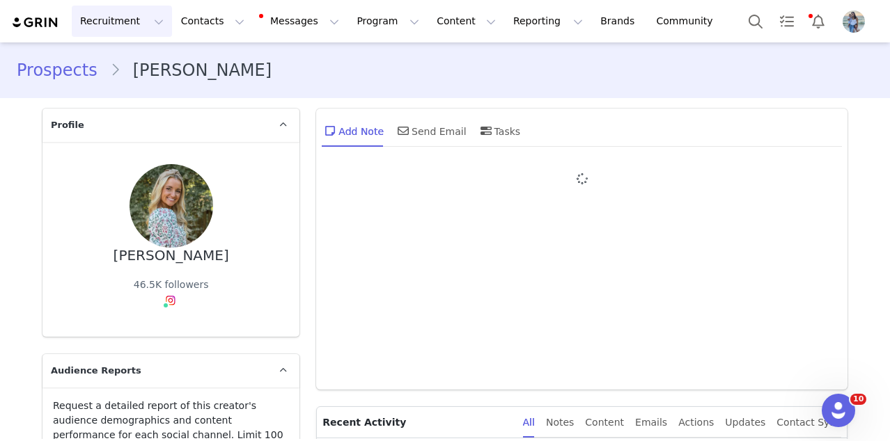
type input "+1 ([GEOGRAPHIC_DATA])"
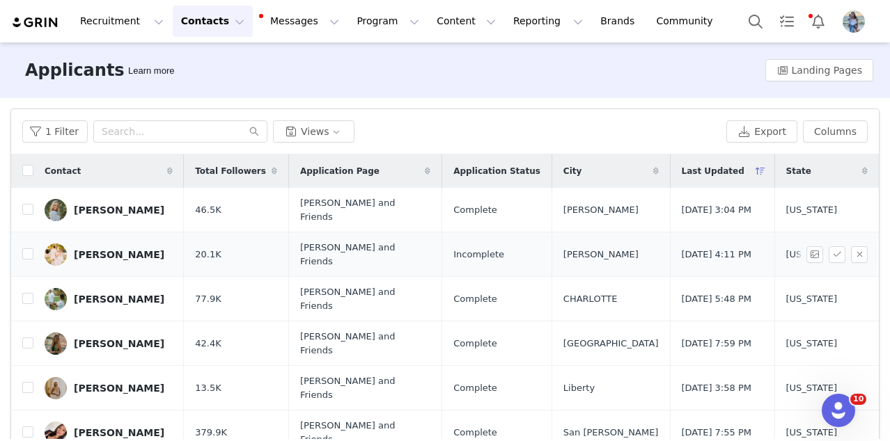
click at [101, 249] on div "[PERSON_NAME]" at bounding box center [119, 254] width 91 height 11
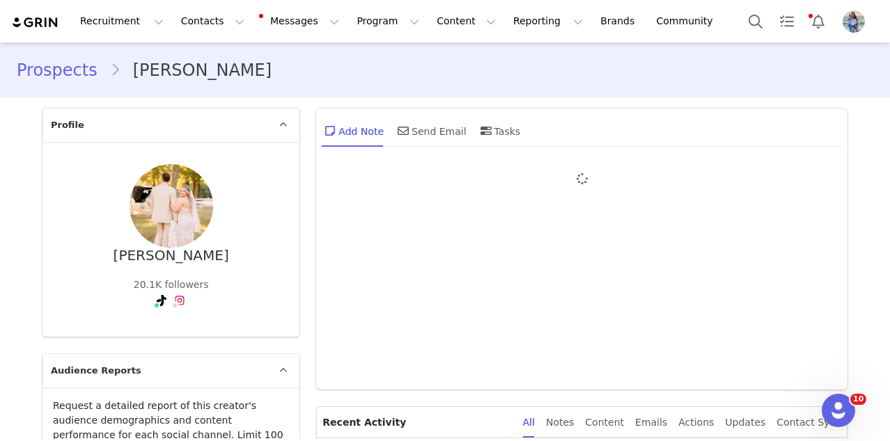
type input "+1 ([GEOGRAPHIC_DATA])"
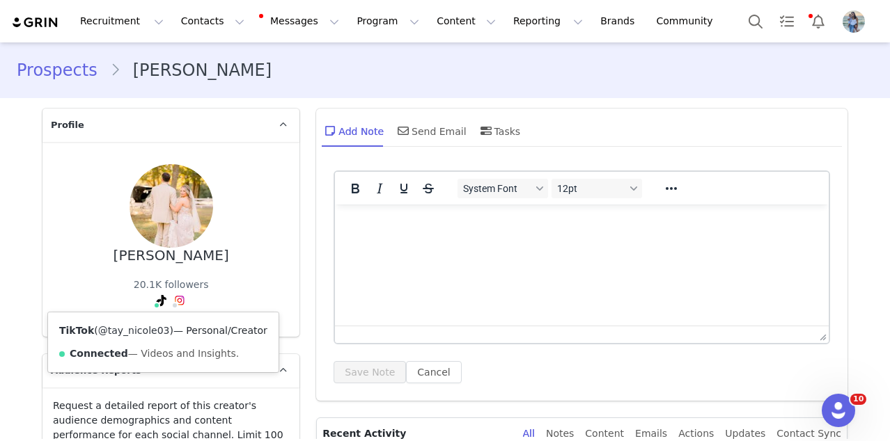
click at [148, 330] on link "@tay_nicole03" at bounding box center [134, 330] width 72 height 11
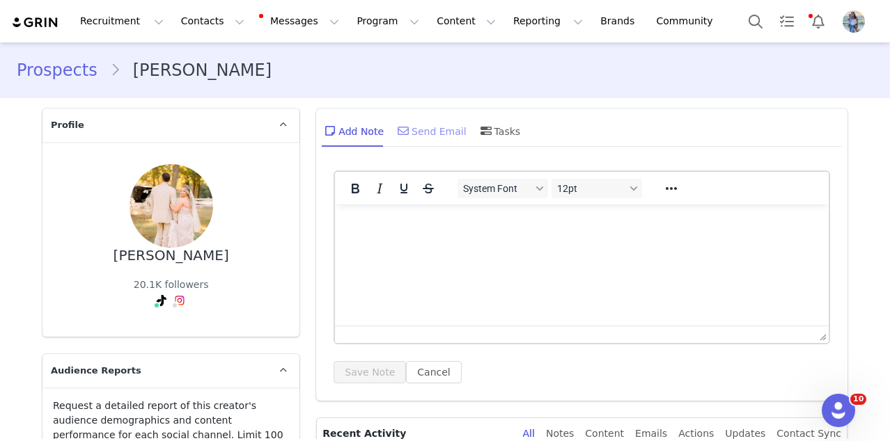
click at [440, 128] on div "Send Email" at bounding box center [431, 130] width 72 height 33
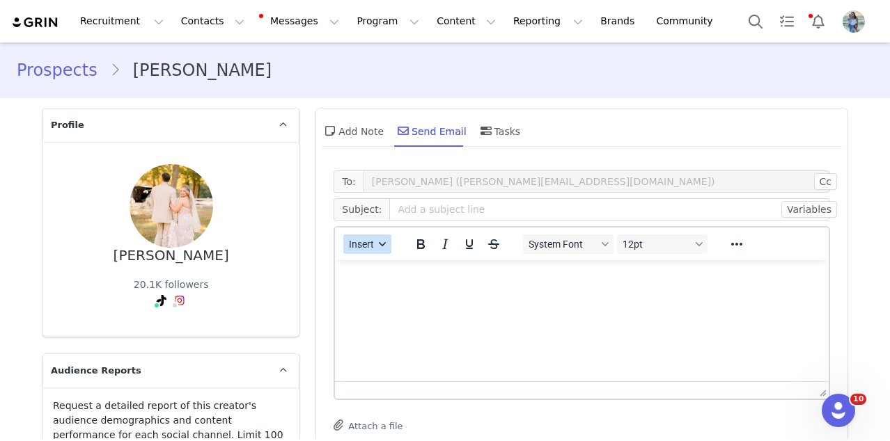
click at [370, 244] on span "Insert" at bounding box center [361, 244] width 25 height 11
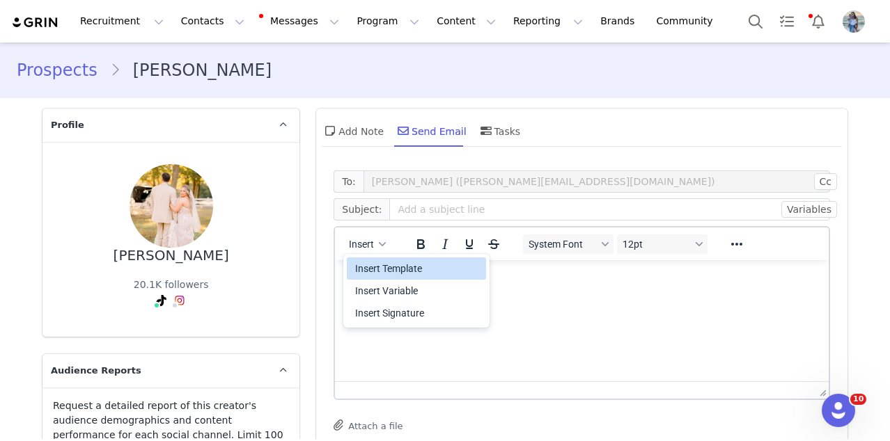
click at [368, 262] on div "Insert Template" at bounding box center [417, 268] width 125 height 17
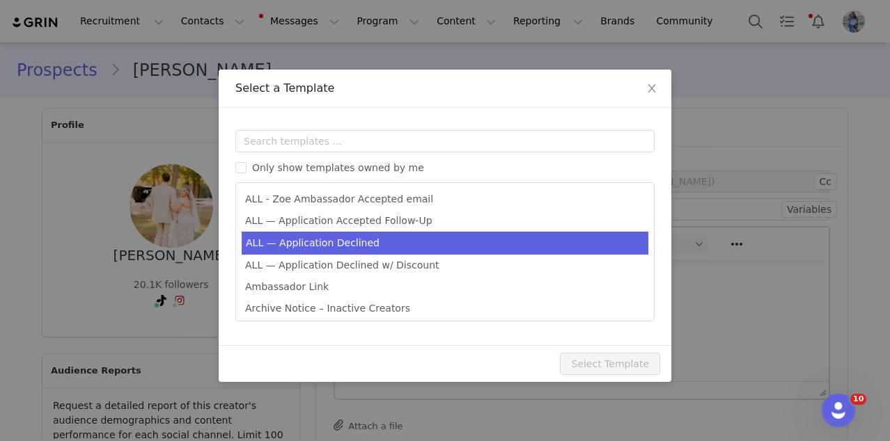
click at [361, 246] on li "ALL — Application Declined" at bounding box center [445, 243] width 407 height 23
type input "Thank you for your interest in partnering with [PERSON_NAME] 🍊"
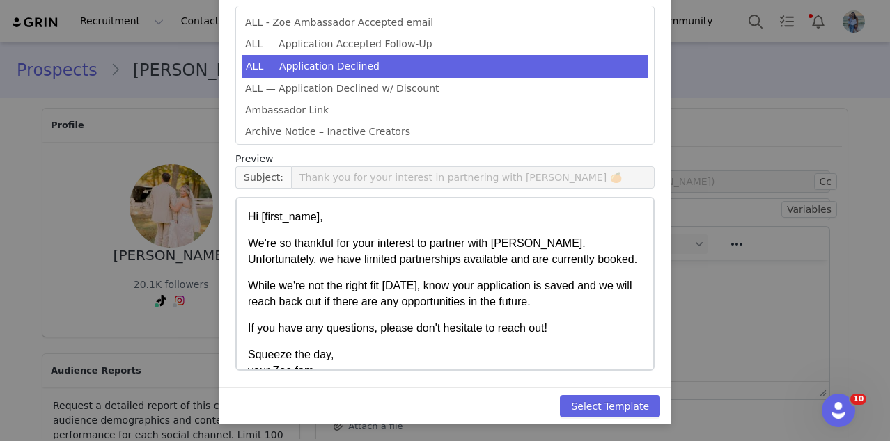
scroll to position [23, 0]
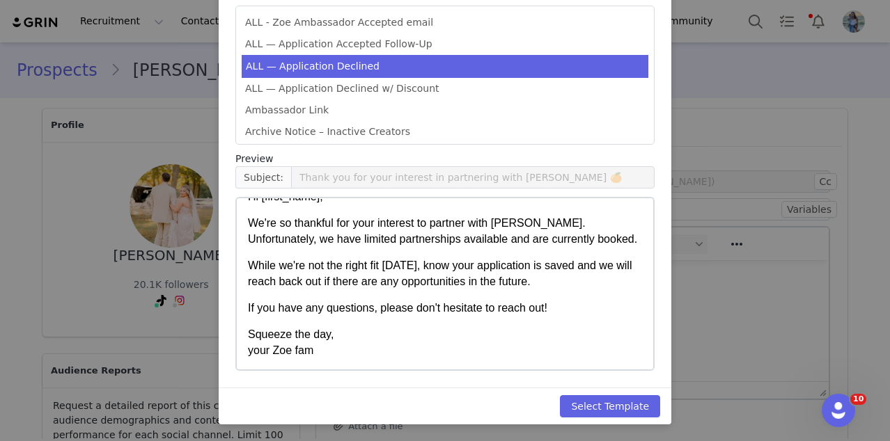
click at [590, 422] on div "Select Template" at bounding box center [445, 406] width 453 height 37
click at [590, 416] on button "Select Template" at bounding box center [610, 406] width 100 height 22
type input "Thank you for your interest in partnering with [PERSON_NAME] 🍊"
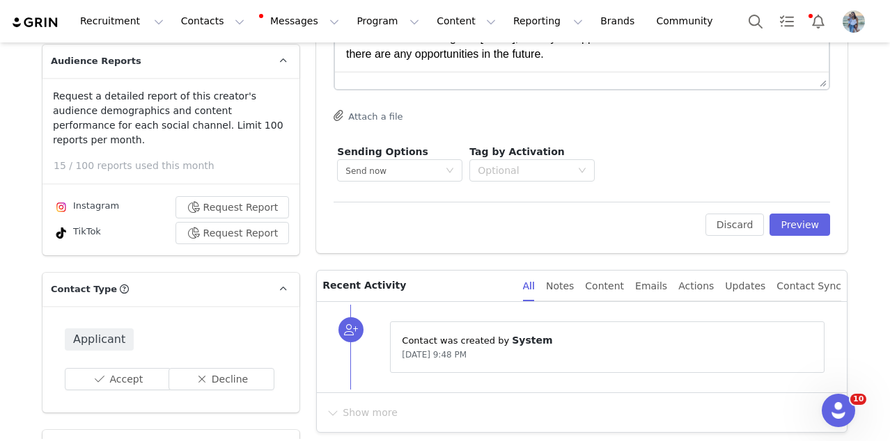
scroll to position [445, 0]
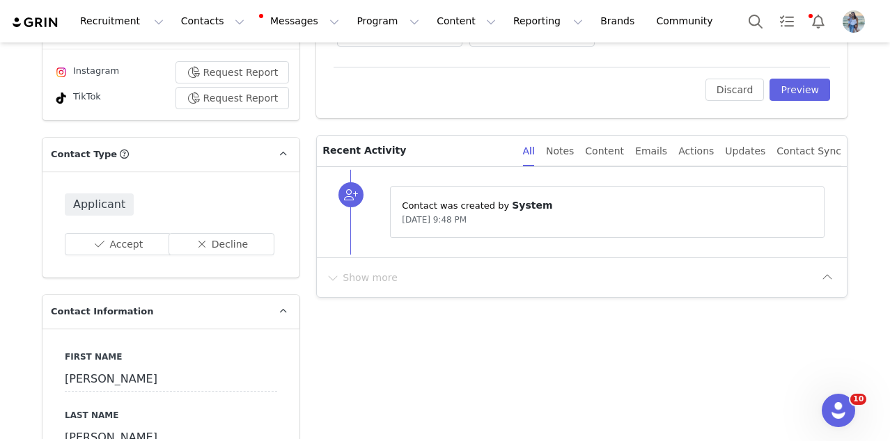
click at [762, 94] on button "Preview" at bounding box center [799, 90] width 61 height 22
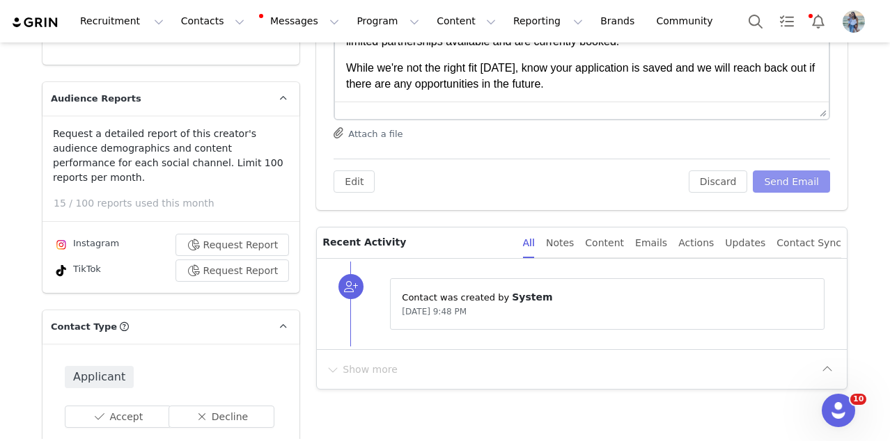
scroll to position [184, 0]
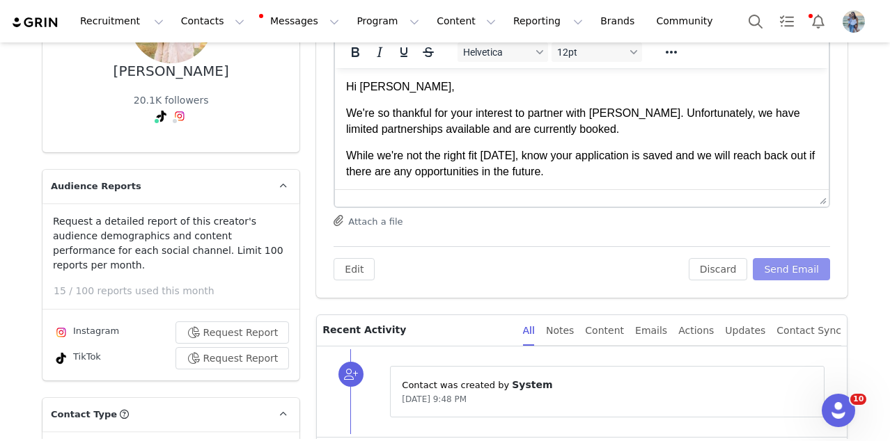
click at [762, 272] on button "Send Email" at bounding box center [791, 269] width 77 height 22
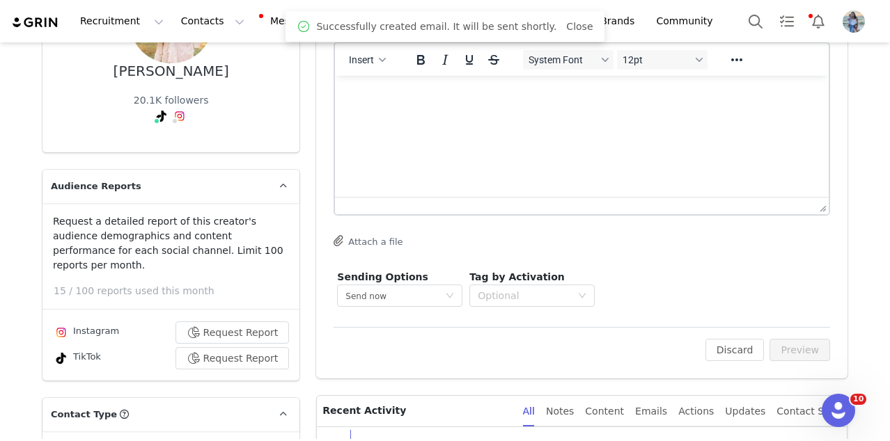
scroll to position [276, 0]
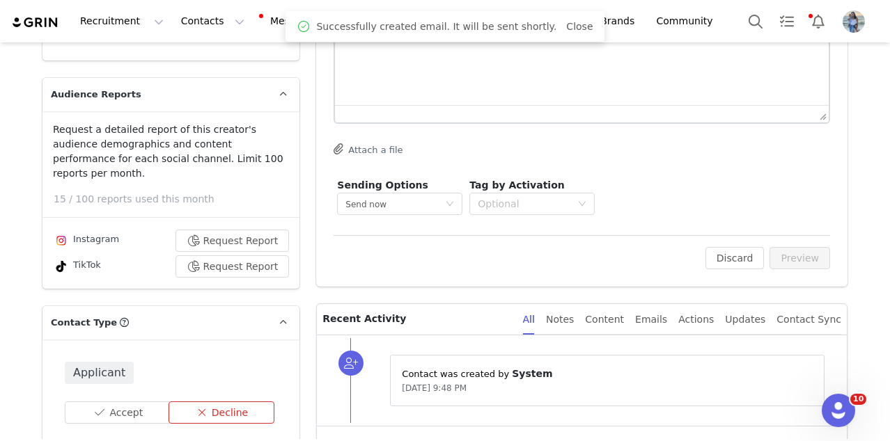
click at [216, 402] on button "Decline" at bounding box center [221, 413] width 107 height 22
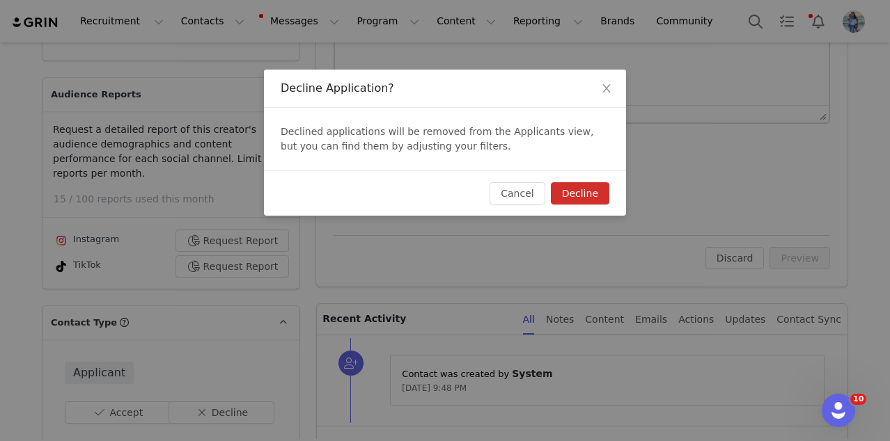
click at [566, 187] on button "Decline" at bounding box center [580, 193] width 58 height 22
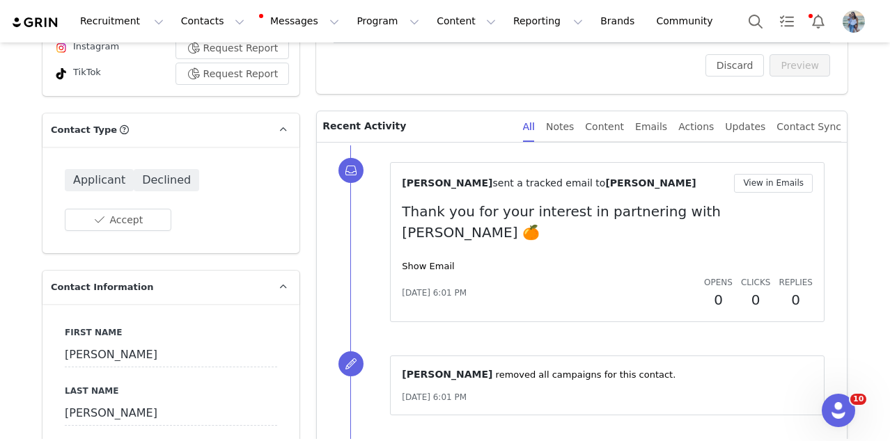
scroll to position [695, 0]
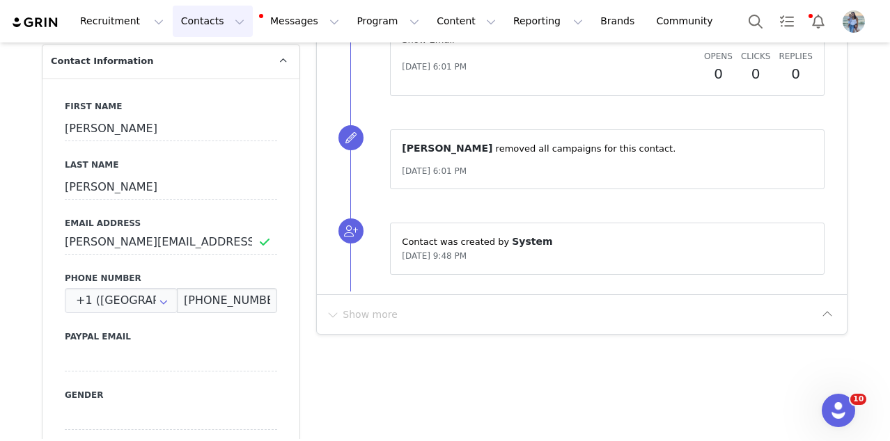
click at [214, 20] on button "Contacts Contacts" at bounding box center [213, 21] width 80 height 31
click at [207, 113] on p "Applicants" at bounding box center [199, 113] width 51 height 15
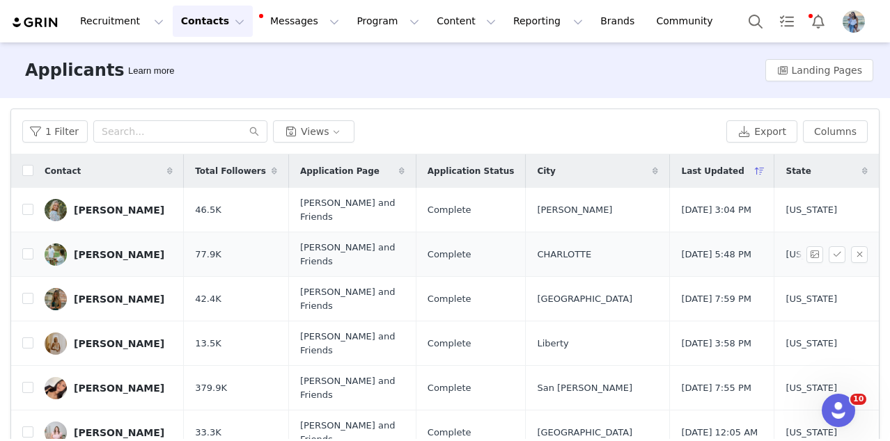
click at [121, 249] on div "[PERSON_NAME]" at bounding box center [119, 254] width 91 height 11
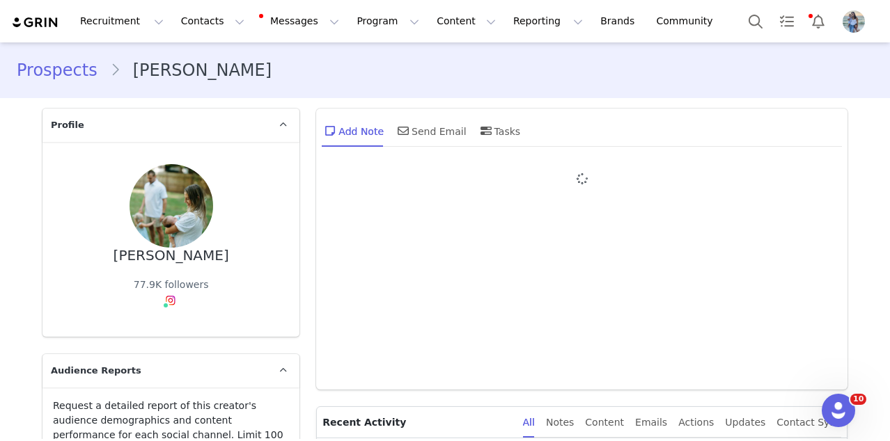
type input "+1 ([GEOGRAPHIC_DATA])"
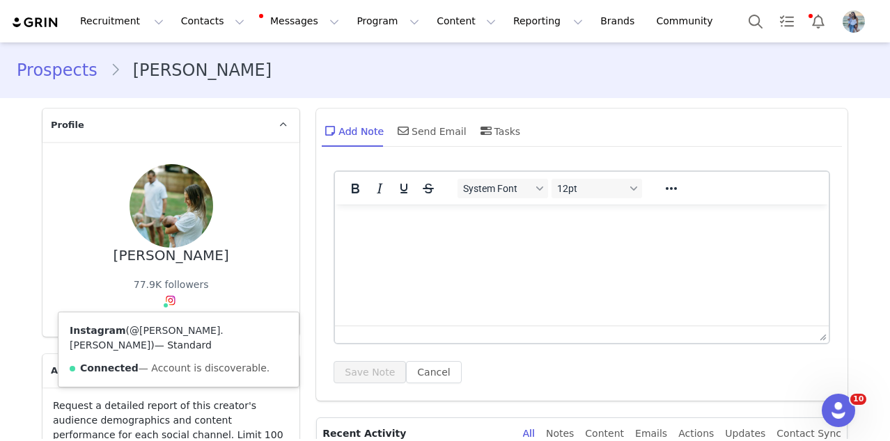
click at [159, 328] on link "@[PERSON_NAME].[PERSON_NAME]" at bounding box center [147, 338] width 154 height 26
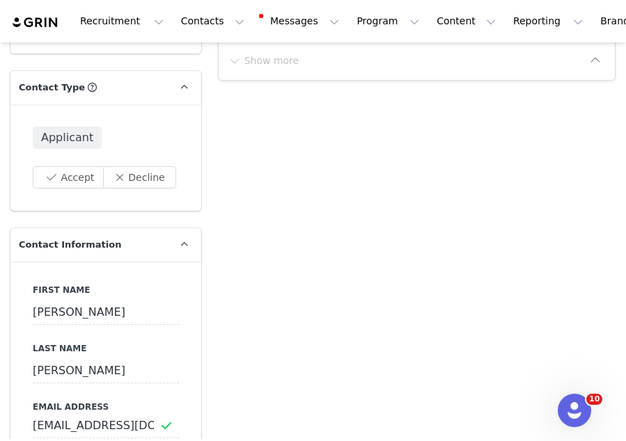
scroll to position [360, 0]
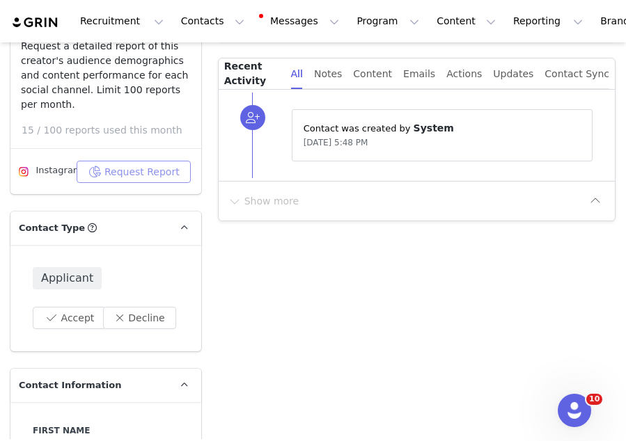
click at [124, 169] on button "Request Report" at bounding box center [134, 172] width 114 height 22
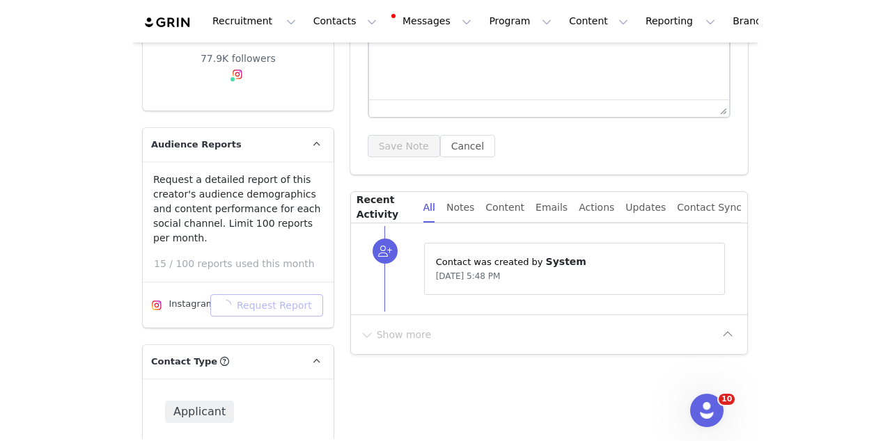
scroll to position [223, 0]
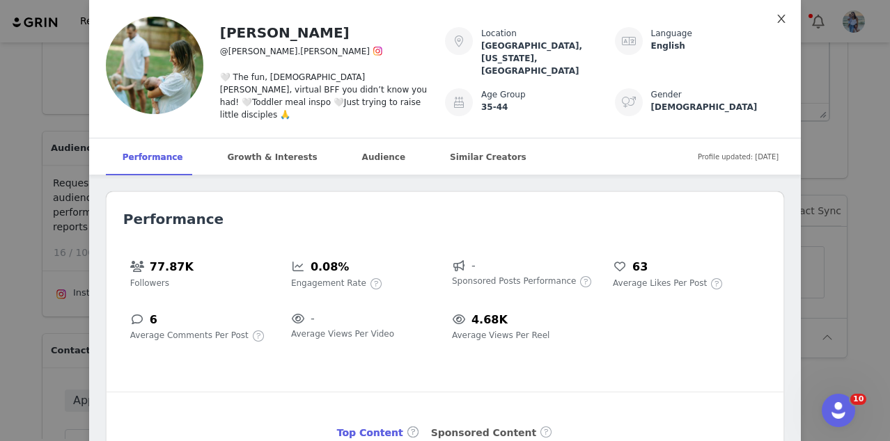
click at [762, 20] on icon "icon: close" at bounding box center [781, 18] width 11 height 11
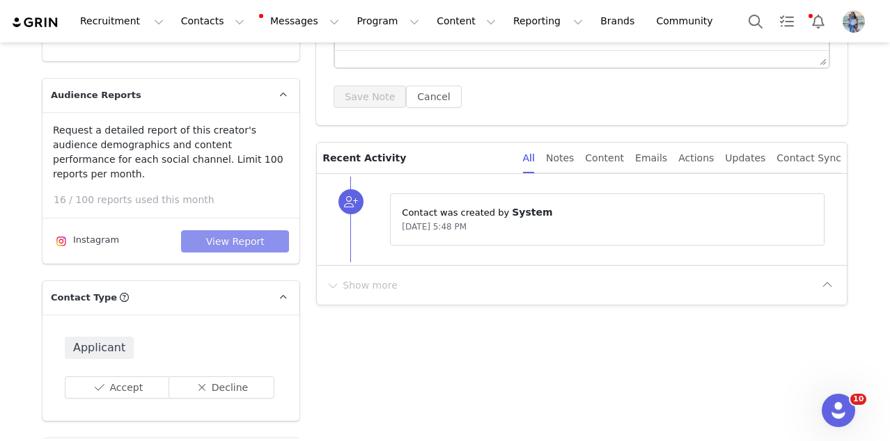
scroll to position [0, 0]
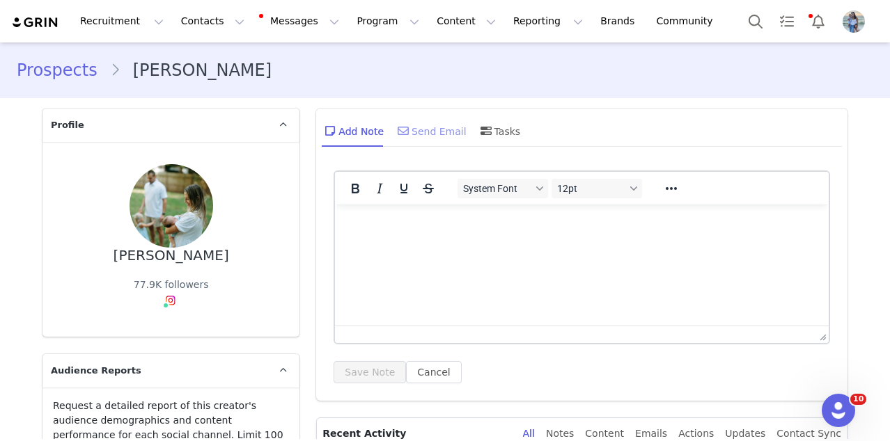
click at [437, 126] on div "Send Email" at bounding box center [431, 130] width 72 height 33
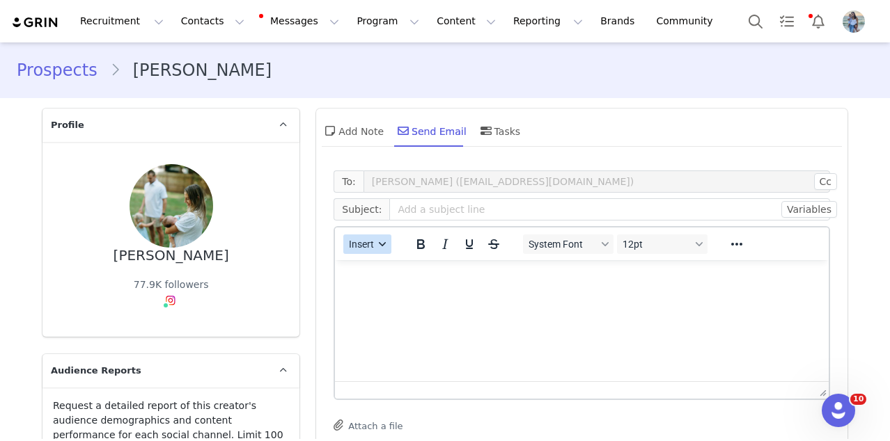
click at [383, 242] on icon "button" at bounding box center [382, 244] width 7 height 7
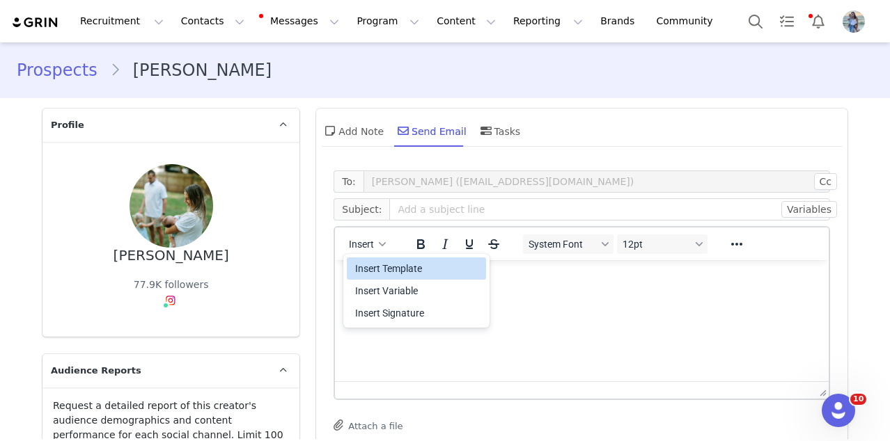
click at [381, 263] on div "Insert Template" at bounding box center [417, 268] width 125 height 17
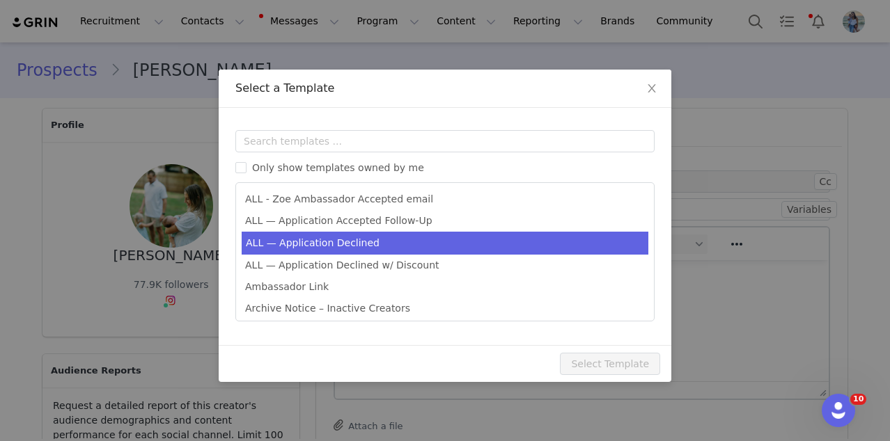
click at [372, 248] on li "ALL — Application Declined" at bounding box center [445, 243] width 407 height 23
type input "Thank you for your interest in partnering with [PERSON_NAME] 🍊"
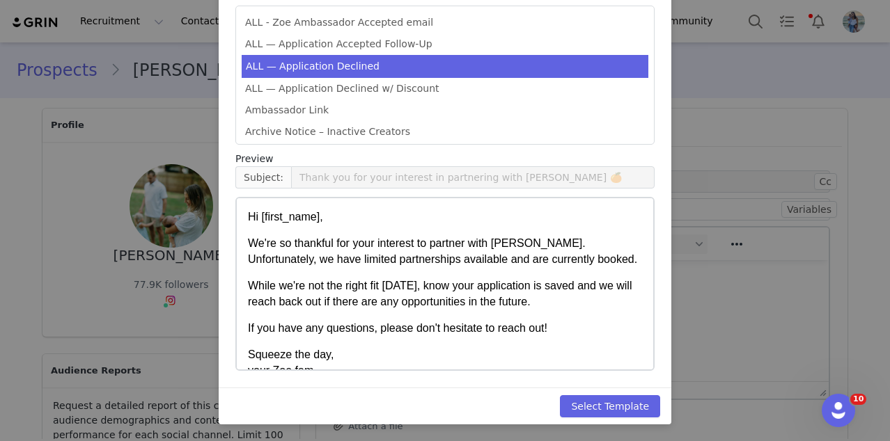
scroll to position [23, 0]
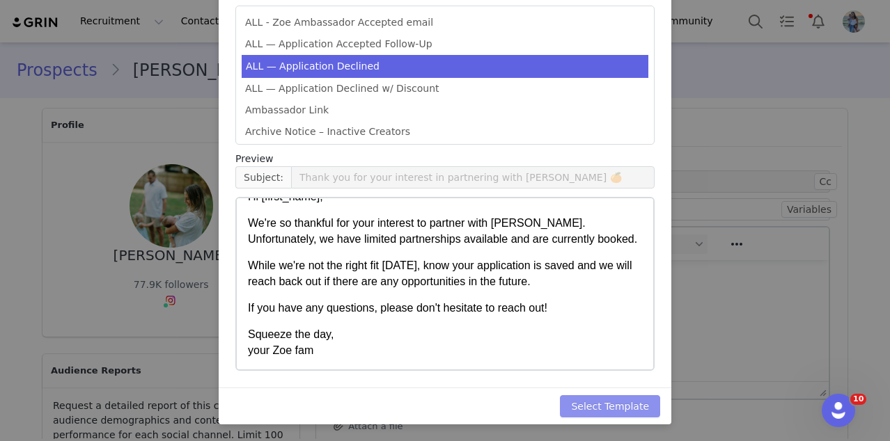
click at [594, 417] on button "Select Template" at bounding box center [610, 406] width 100 height 22
type input "Thank you for your interest in partnering with [PERSON_NAME] 🍊"
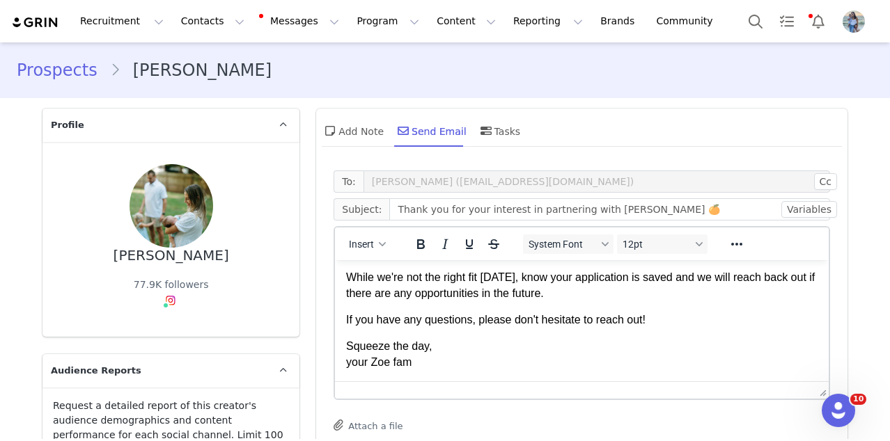
scroll to position [246, 0]
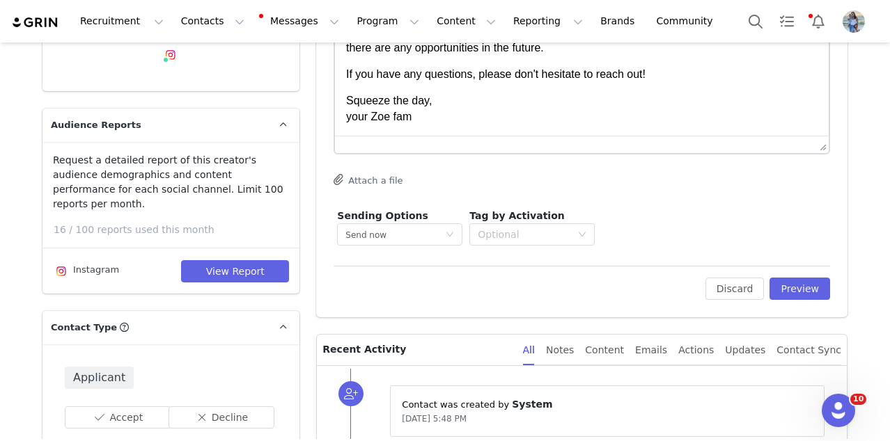
click at [762, 301] on div "To: [PERSON_NAME] ([EMAIL_ADDRESS][DOMAIN_NAME]) Cc Cc: Subject: Thank you for …" at bounding box center [581, 118] width 531 height 400
click at [762, 286] on button "Preview" at bounding box center [799, 289] width 61 height 22
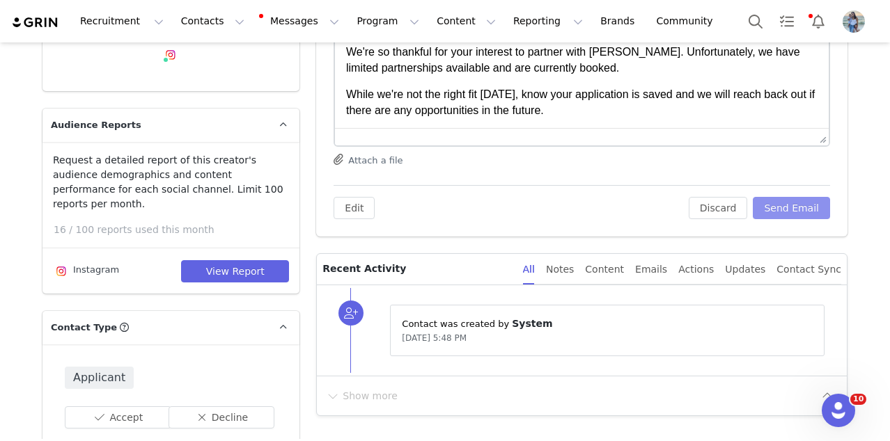
scroll to position [0, 0]
click at [762, 205] on button "Send Email" at bounding box center [791, 208] width 77 height 22
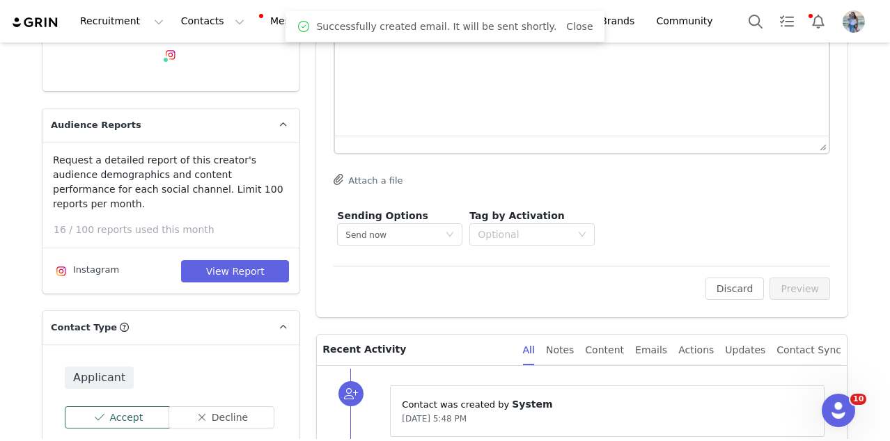
click at [107, 407] on button "Accept" at bounding box center [118, 418] width 107 height 22
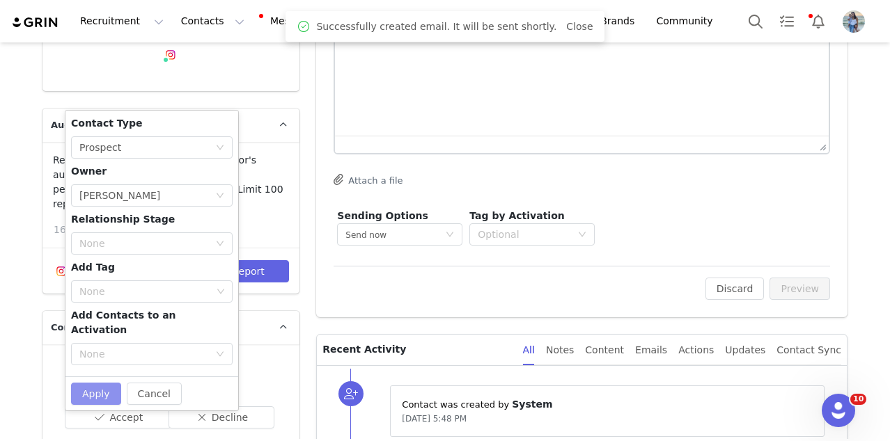
click at [87, 383] on button "Apply" at bounding box center [96, 394] width 50 height 22
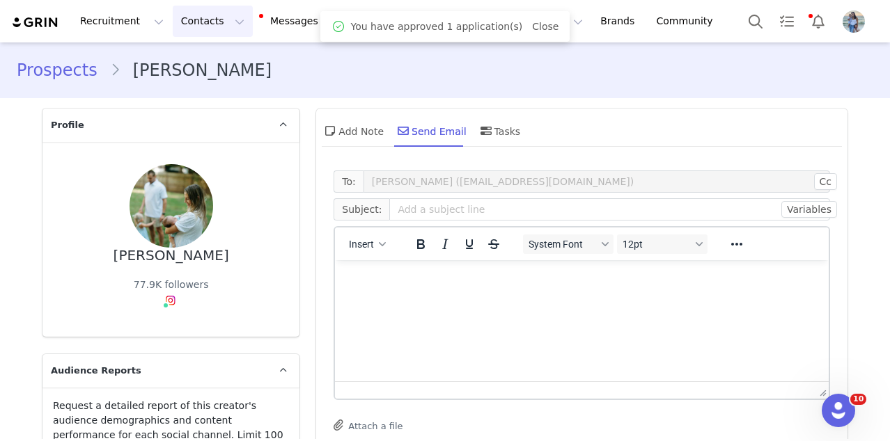
click at [202, 19] on button "Contacts Contacts" at bounding box center [213, 21] width 80 height 31
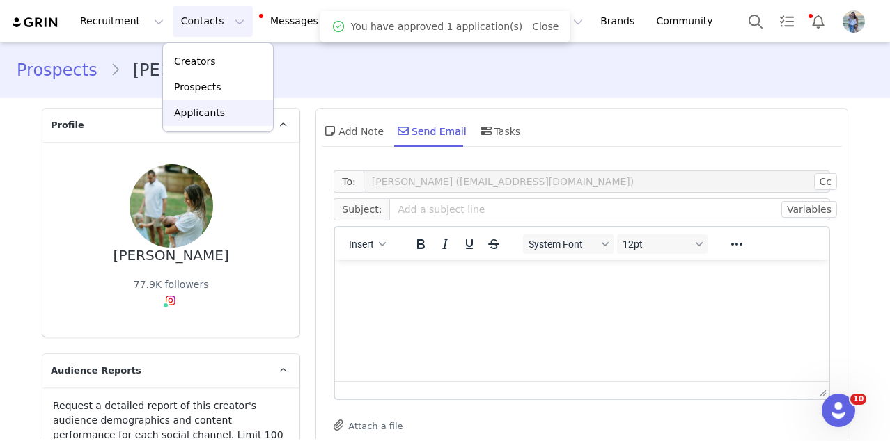
click at [202, 104] on link "Applicants" at bounding box center [218, 113] width 110 height 26
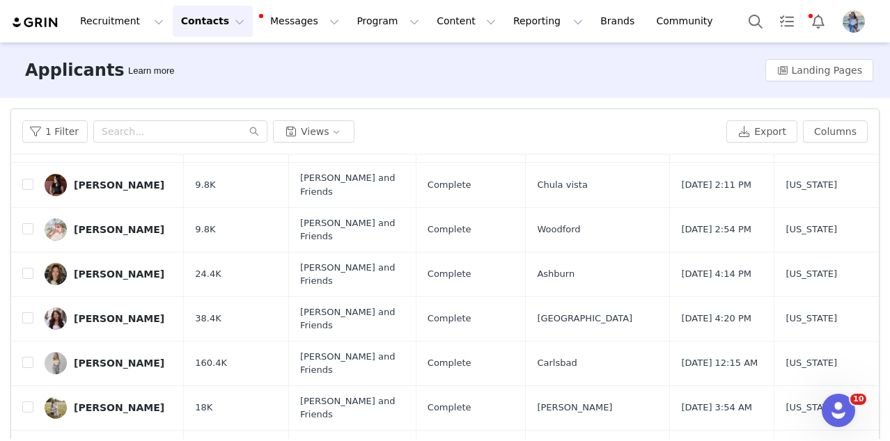
scroll to position [97, 0]
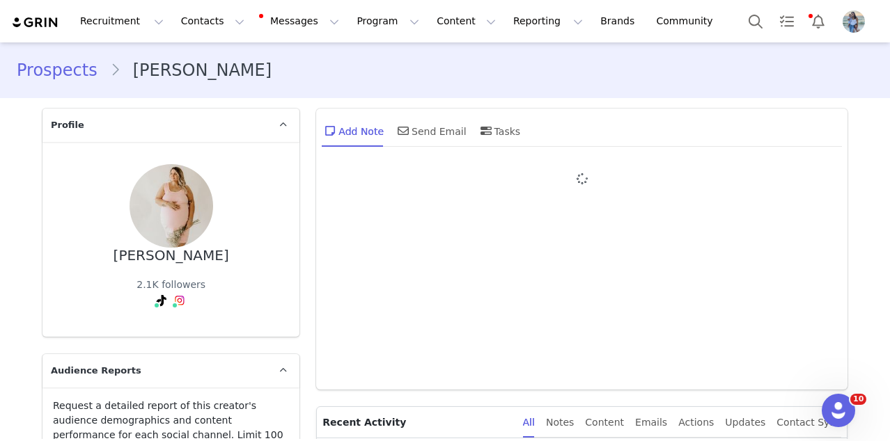
type input "+1 ([GEOGRAPHIC_DATA])"
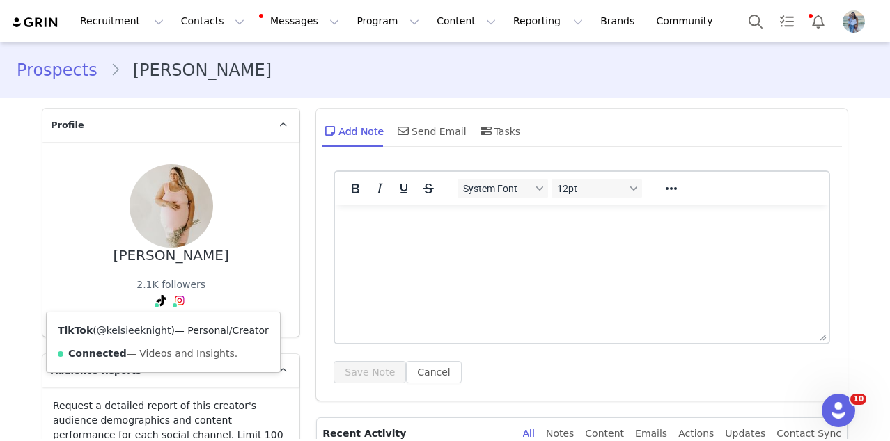
click at [145, 330] on link "@kelsieeknight" at bounding box center [134, 330] width 74 height 11
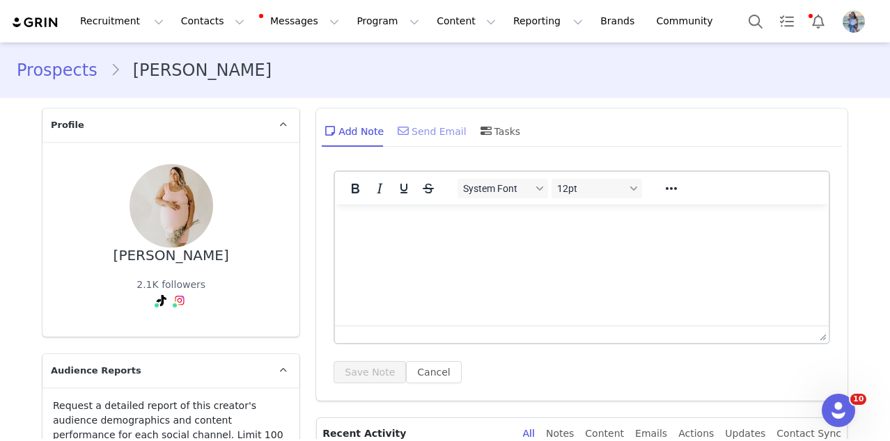
click at [430, 139] on div "Send Email" at bounding box center [431, 130] width 72 height 33
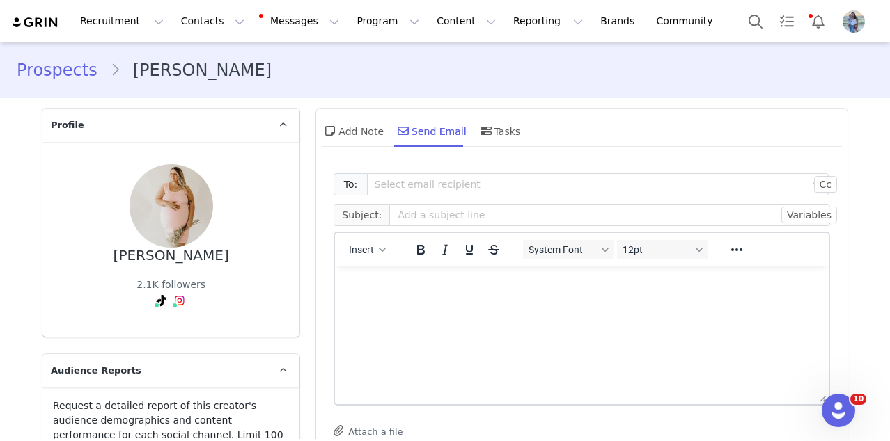
click at [372, 256] on div "Insert" at bounding box center [367, 249] width 65 height 27
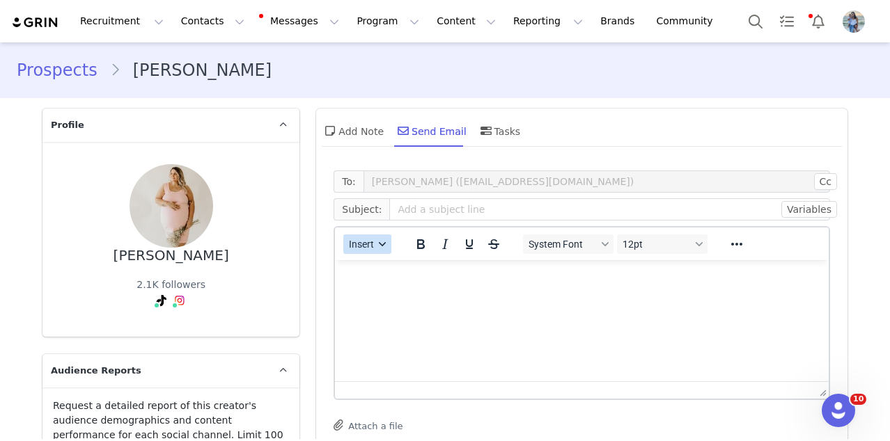
click at [368, 244] on span "Insert" at bounding box center [361, 244] width 25 height 11
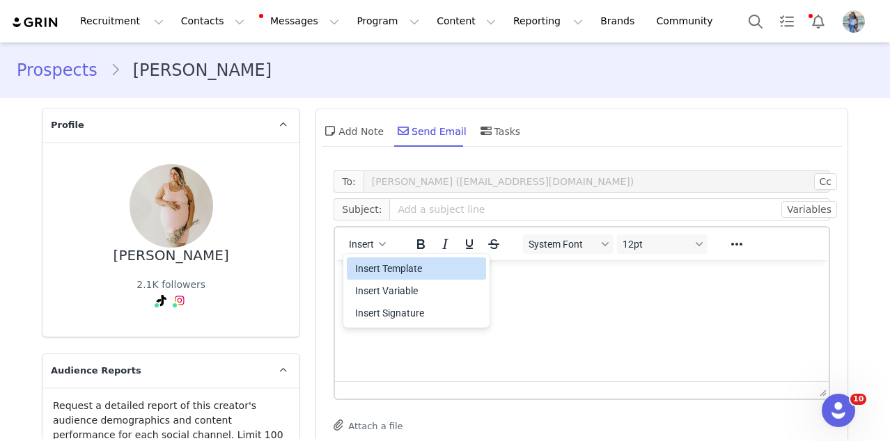
click at [368, 266] on div "Insert Template" at bounding box center [417, 268] width 125 height 17
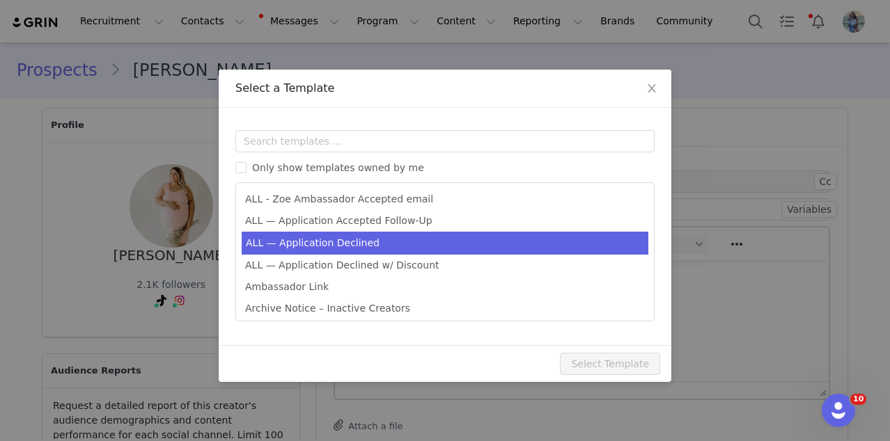
click at [364, 251] on li "ALL — Application Declined" at bounding box center [445, 243] width 407 height 23
type input "Thank you for your interest in partnering with [PERSON_NAME] 🍊"
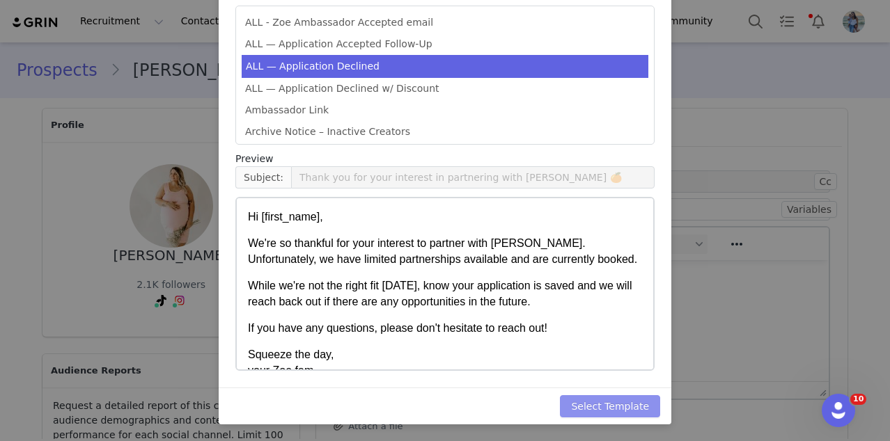
click at [584, 396] on button "Select Template" at bounding box center [610, 406] width 100 height 22
type input "Thank you for your interest in partnering with [PERSON_NAME] 🍊"
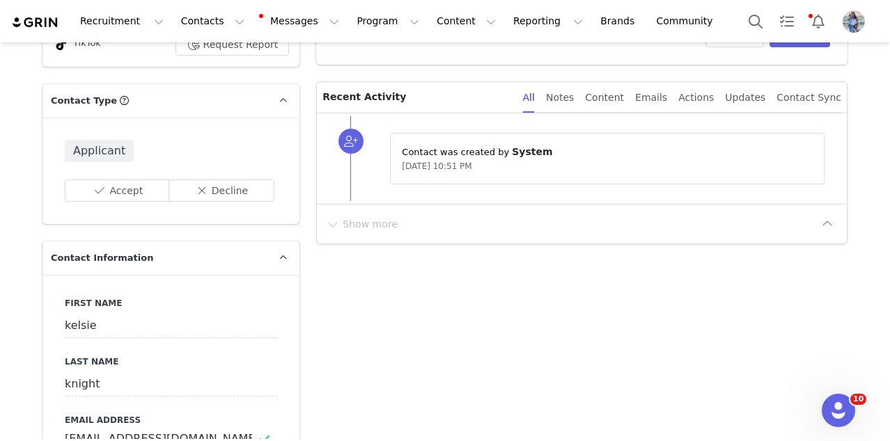
scroll to position [499, 0]
click at [762, 42] on button "Preview" at bounding box center [799, 35] width 61 height 22
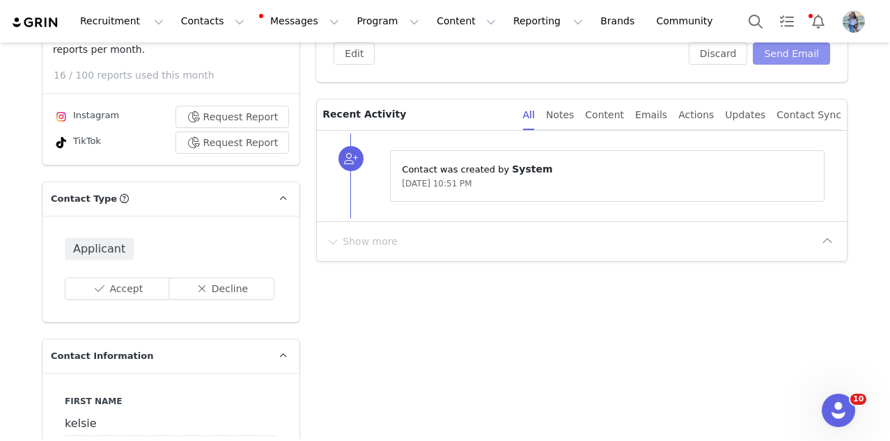
scroll to position [341, 0]
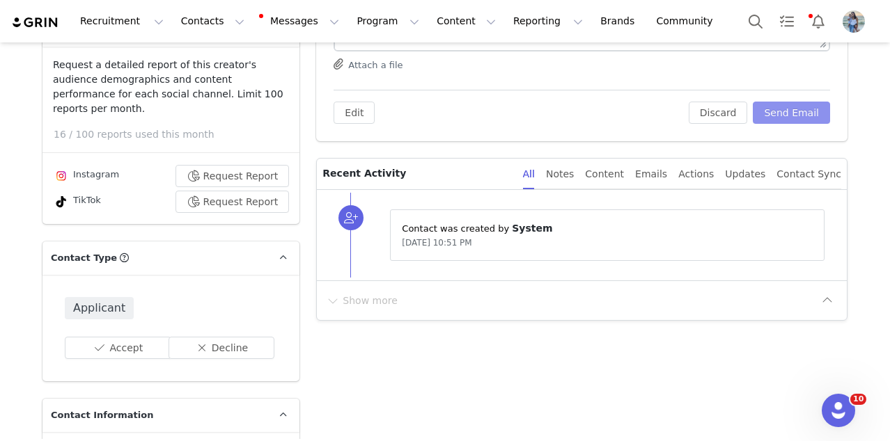
click at [762, 113] on button "Send Email" at bounding box center [791, 113] width 77 height 22
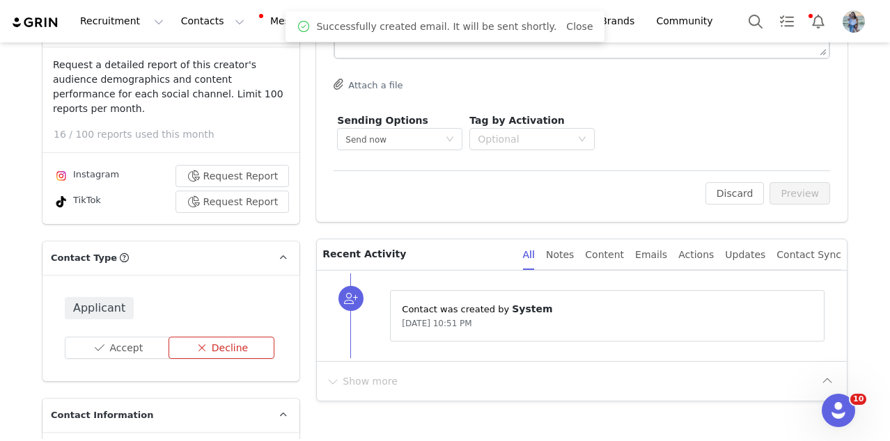
scroll to position [0, 0]
click at [244, 337] on button "Decline" at bounding box center [221, 348] width 107 height 22
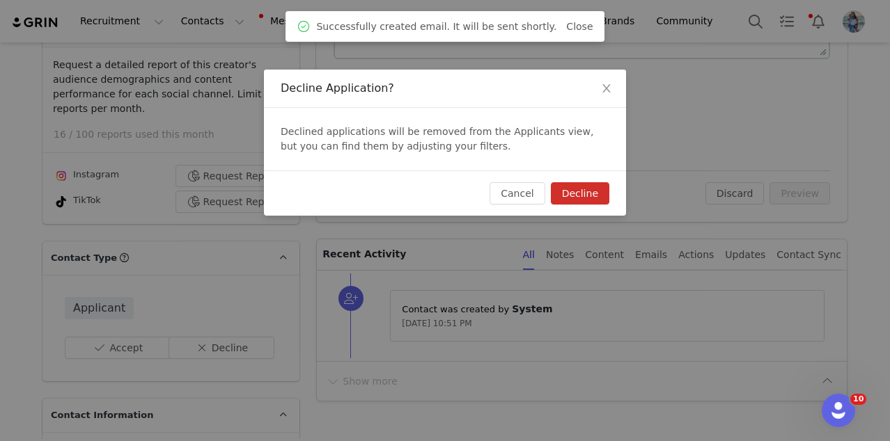
click at [557, 182] on button "Decline" at bounding box center [580, 193] width 58 height 22
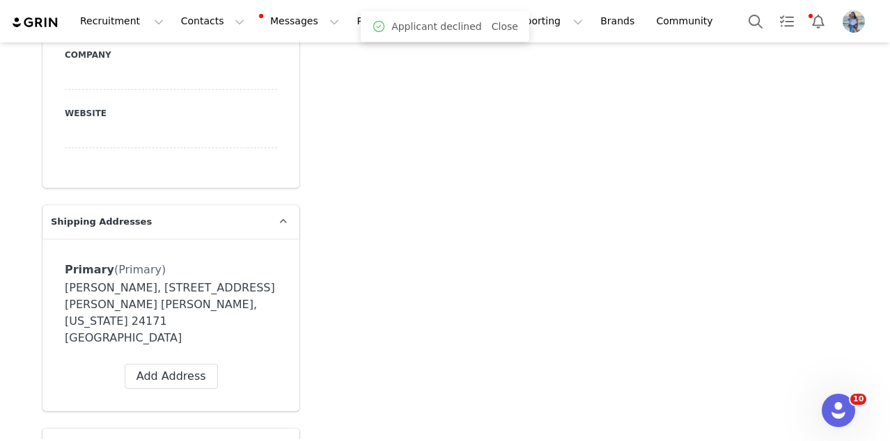
scroll to position [60, 0]
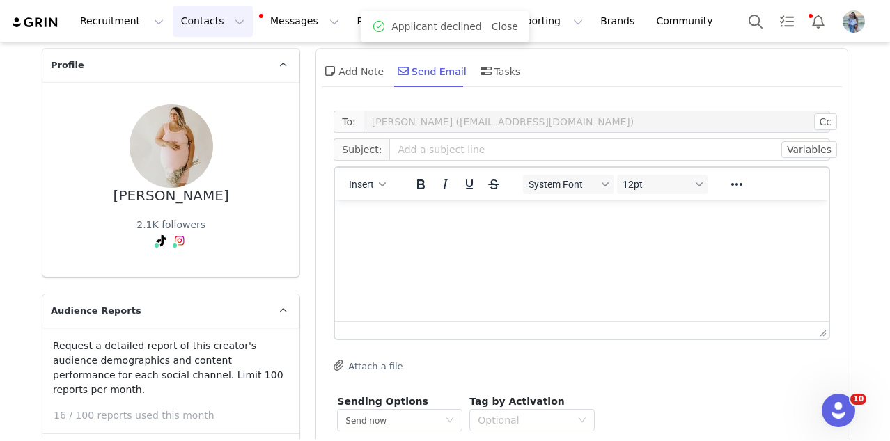
click at [201, 24] on button "Contacts Contacts" at bounding box center [213, 21] width 80 height 31
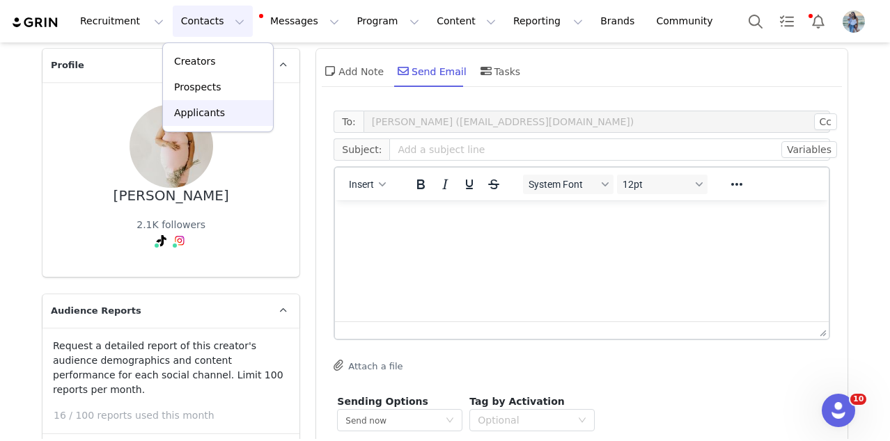
click at [194, 107] on p "Applicants" at bounding box center [199, 113] width 51 height 15
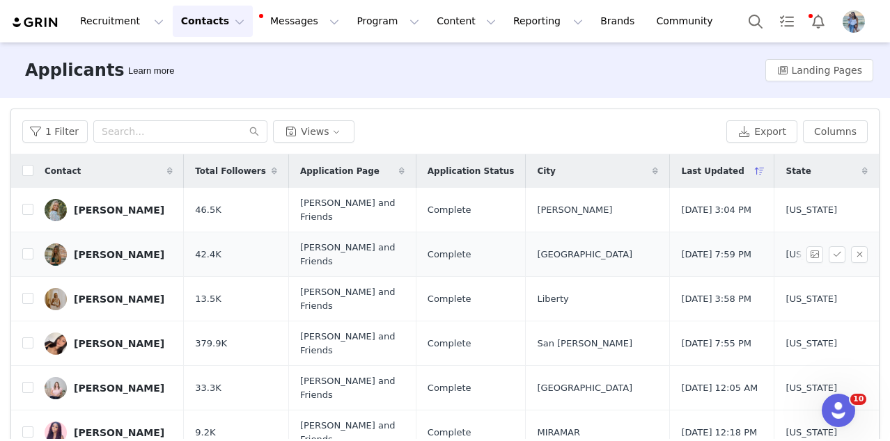
click at [83, 251] on div "[PERSON_NAME]" at bounding box center [119, 254] width 91 height 11
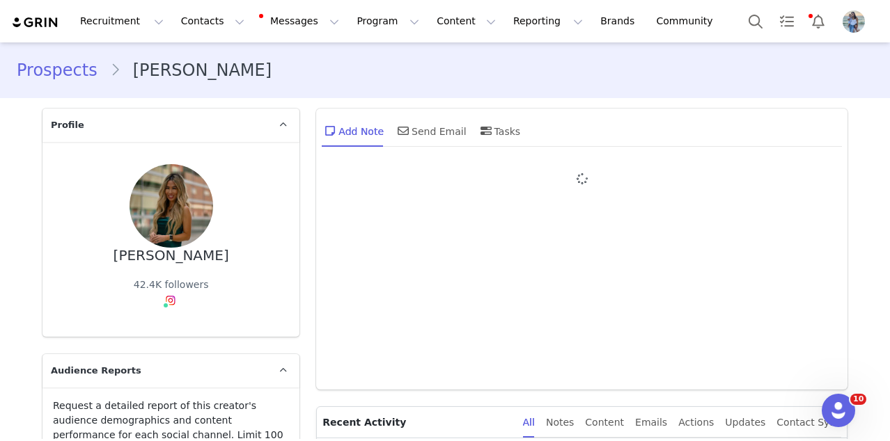
type input "+1 ([GEOGRAPHIC_DATA])"
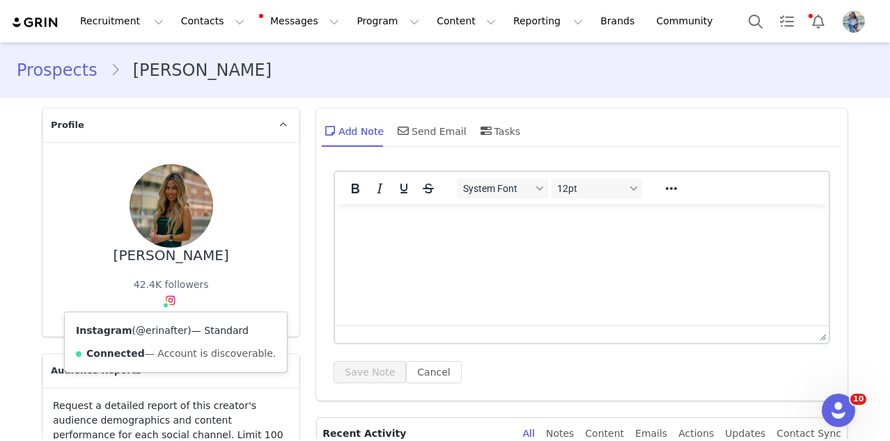
click at [162, 327] on link "@erinafter" at bounding box center [162, 330] width 52 height 11
